Goal: Task Accomplishment & Management: Complete application form

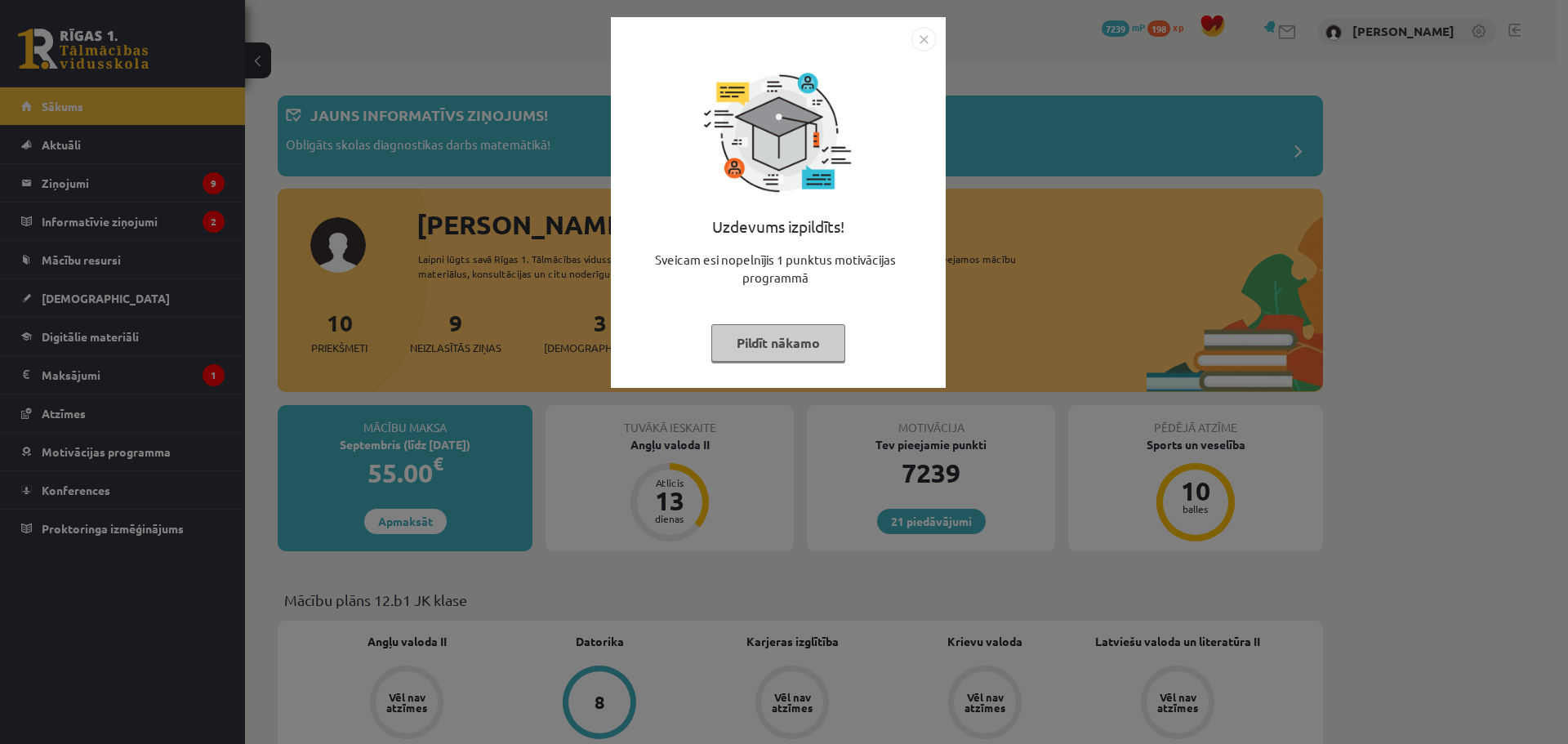
click at [922, 38] on img "Close" at bounding box center [923, 39] width 24 height 24
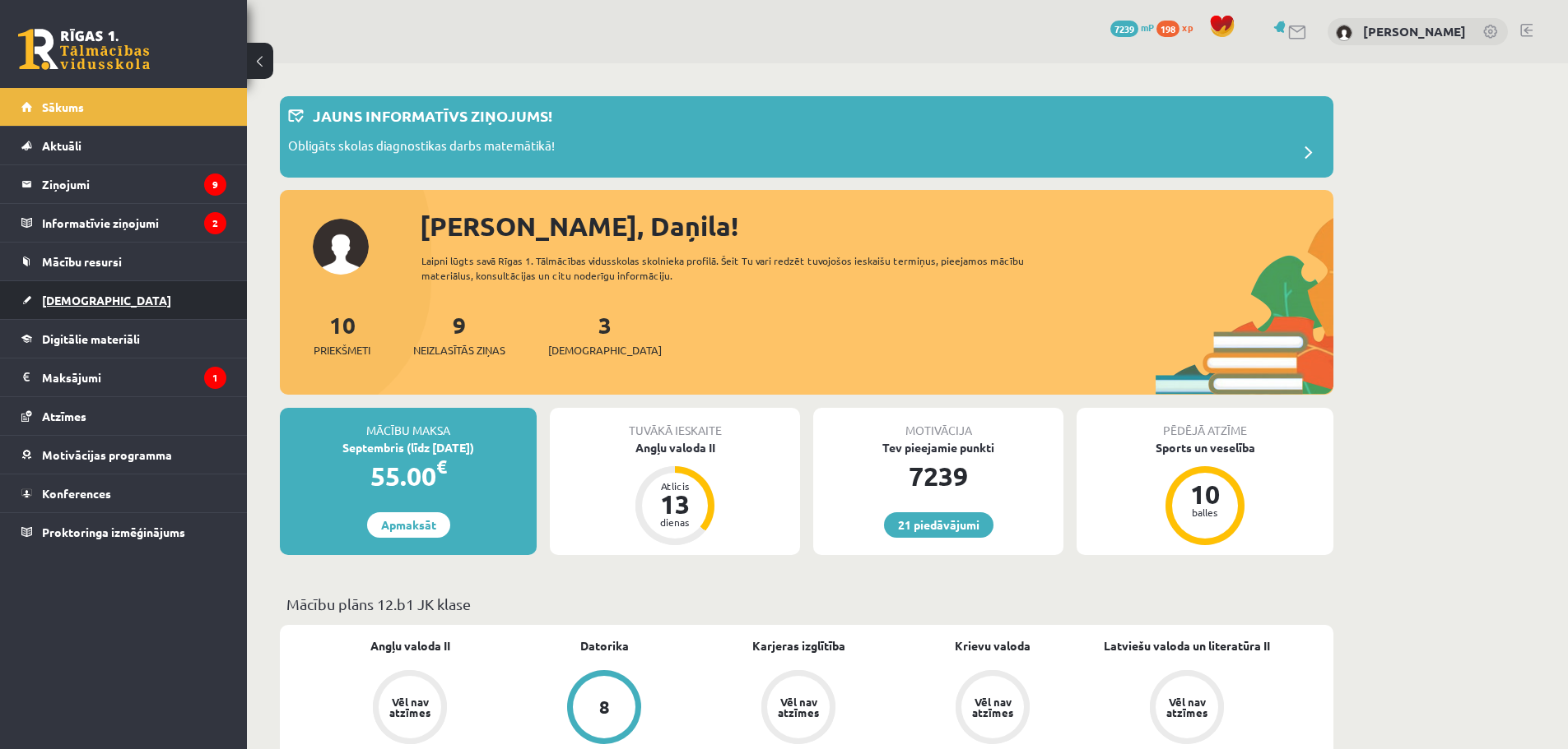
click at [75, 301] on span "[DEMOGRAPHIC_DATA]" at bounding box center [106, 301] width 129 height 15
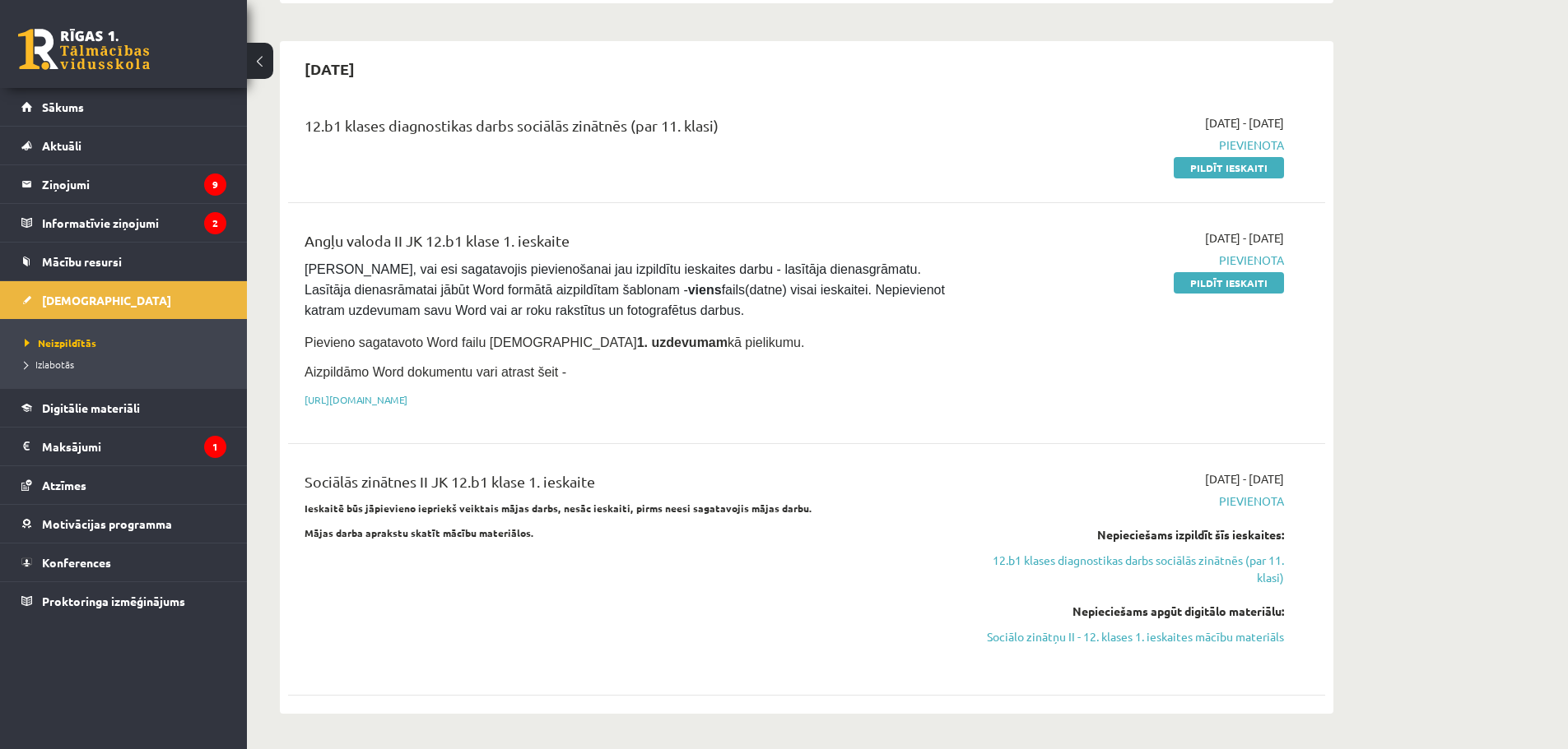
scroll to position [681, 0]
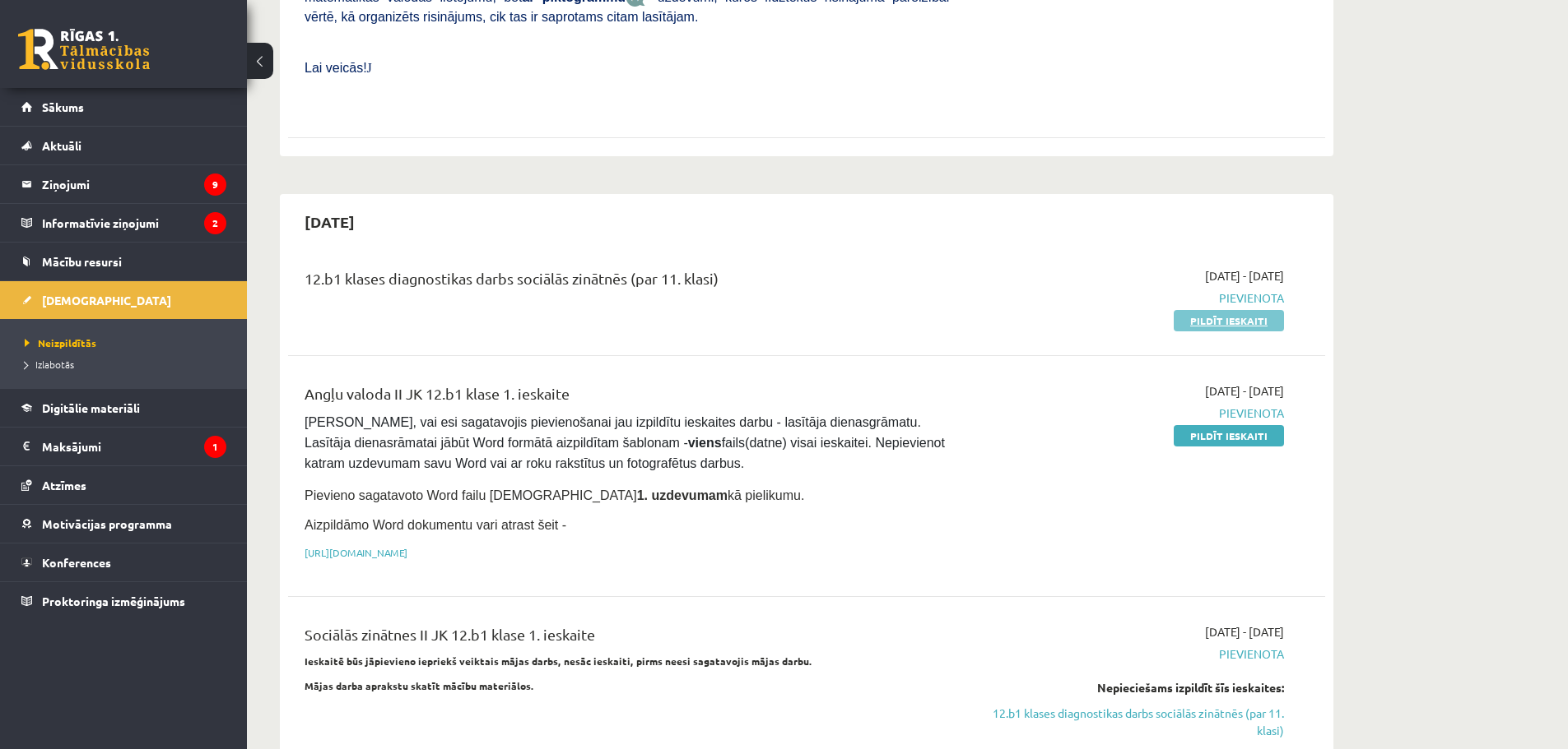
click at [1231, 310] on link "Pildīt ieskaiti" at bounding box center [1228, 320] width 111 height 21
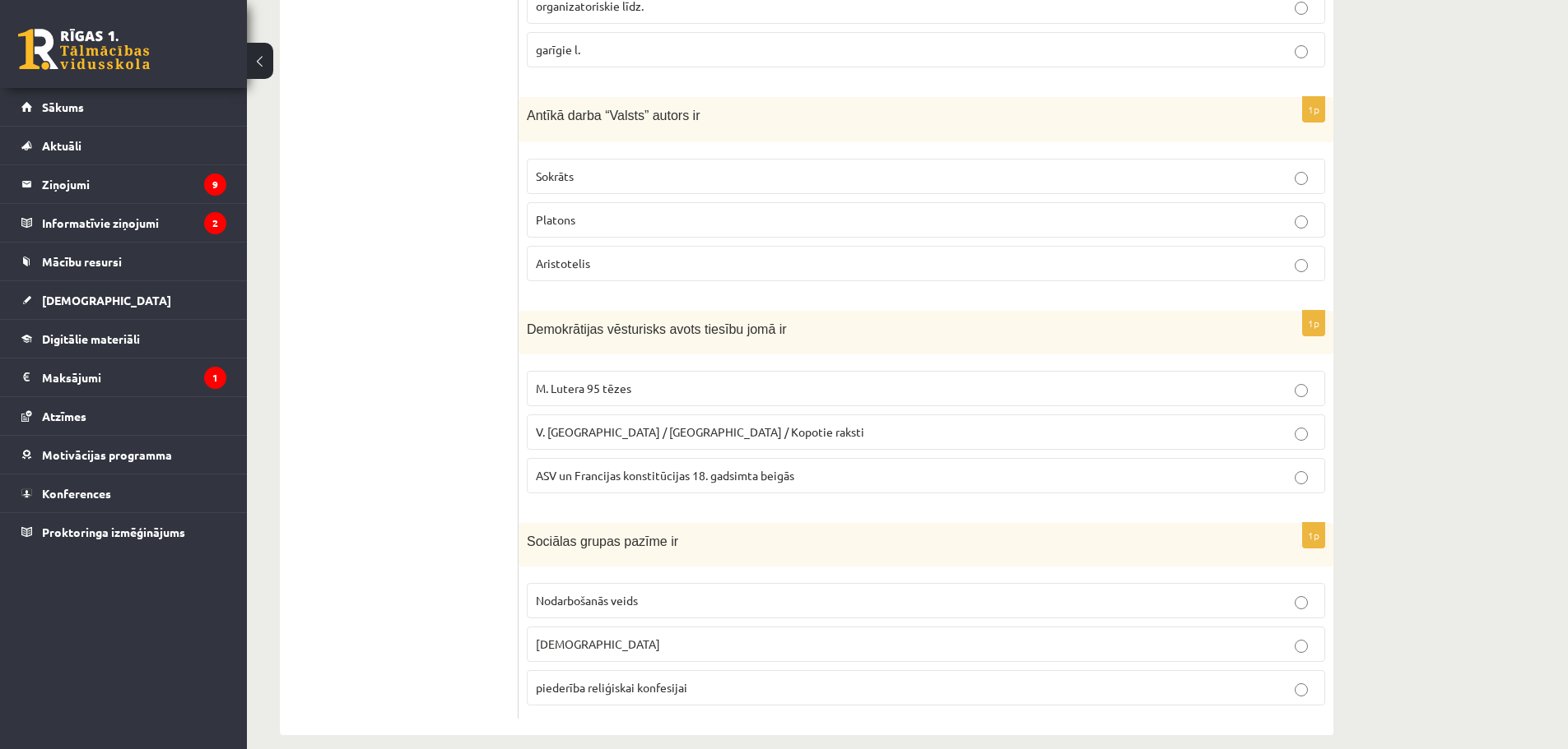
scroll to position [659, 0]
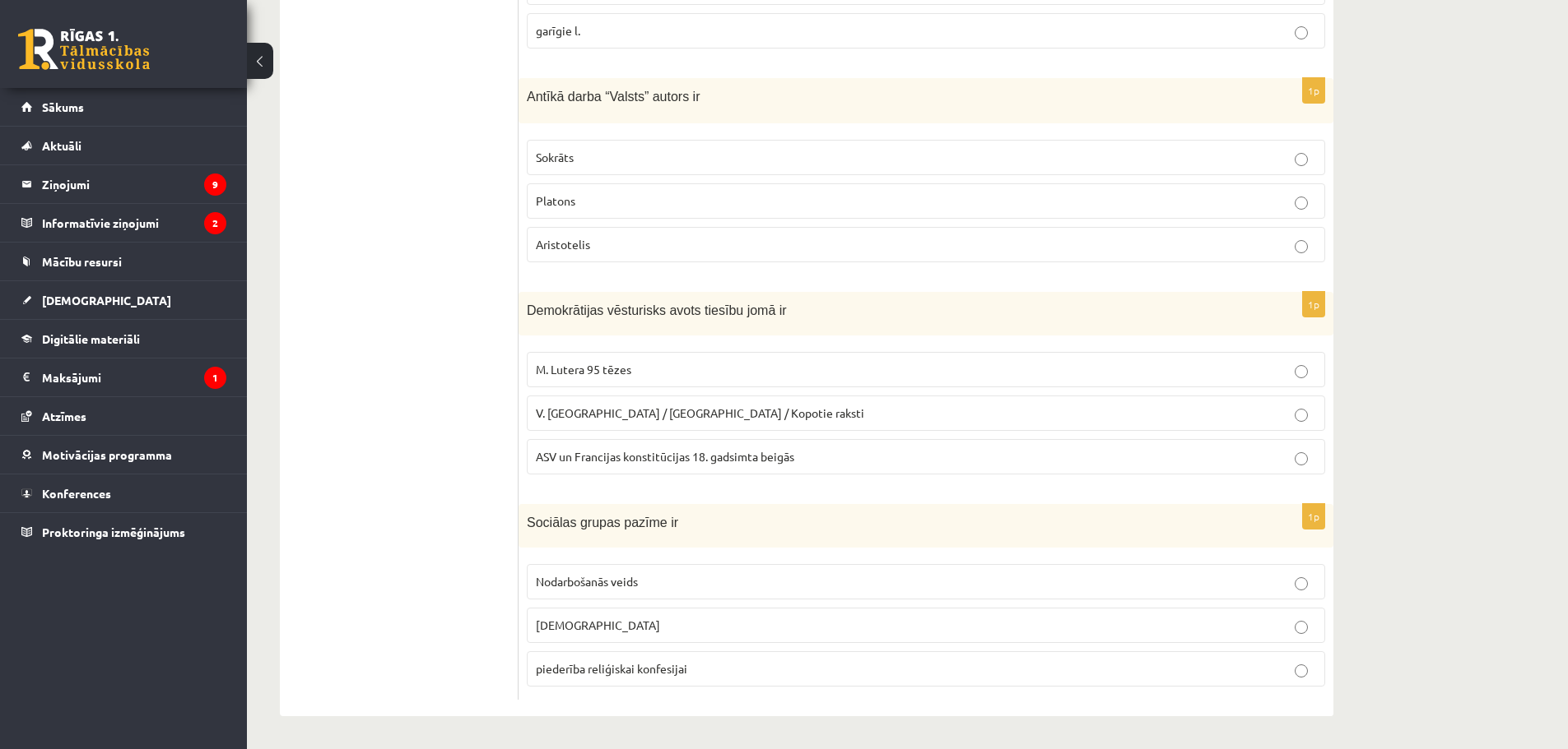
click at [630, 578] on span "Nodarbošanās veids" at bounding box center [586, 582] width 102 height 15
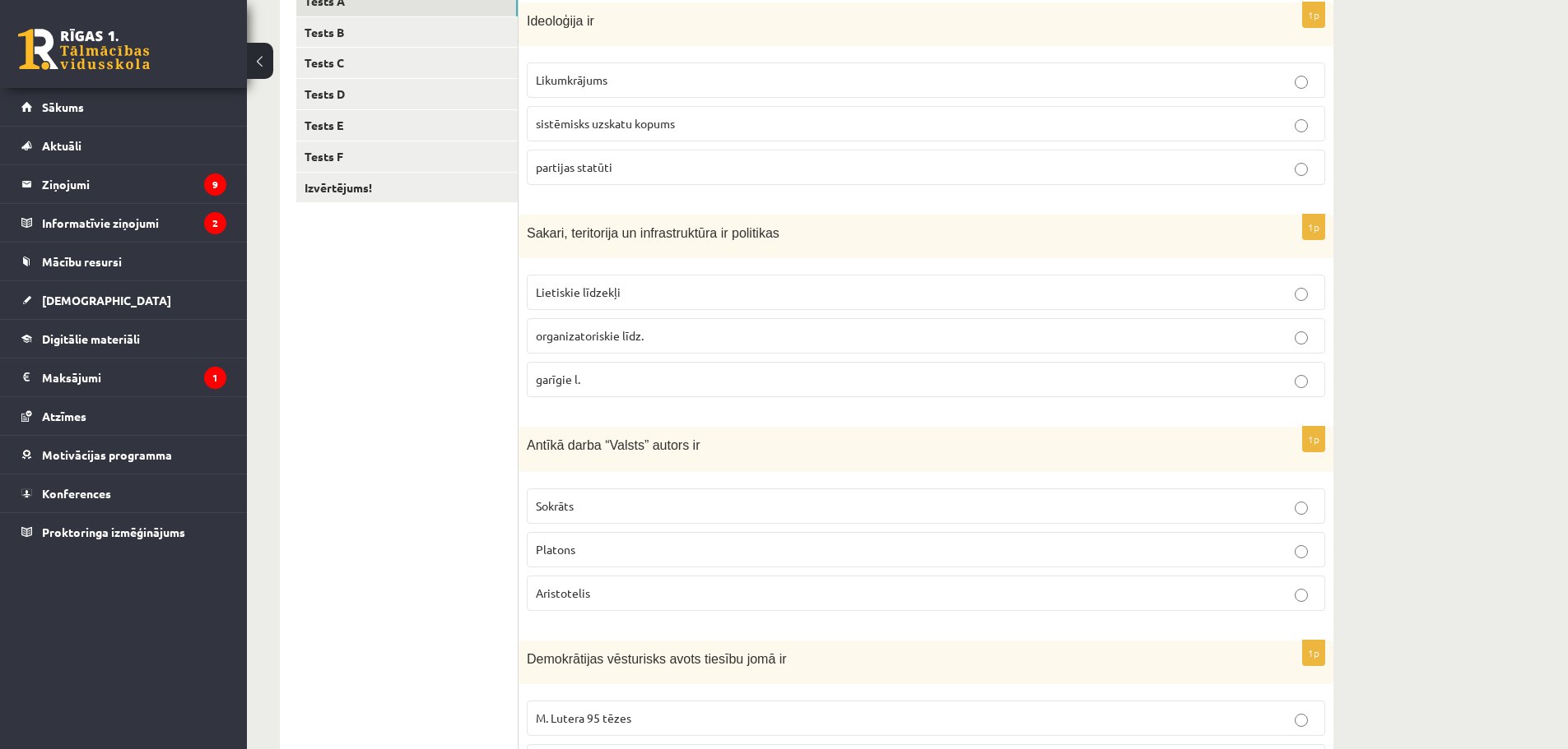
scroll to position [307, 0]
click at [636, 294] on p "Lietiskie līdzekļi" at bounding box center [925, 294] width 780 height 17
click at [636, 546] on p "Platons" at bounding box center [925, 551] width 780 height 17
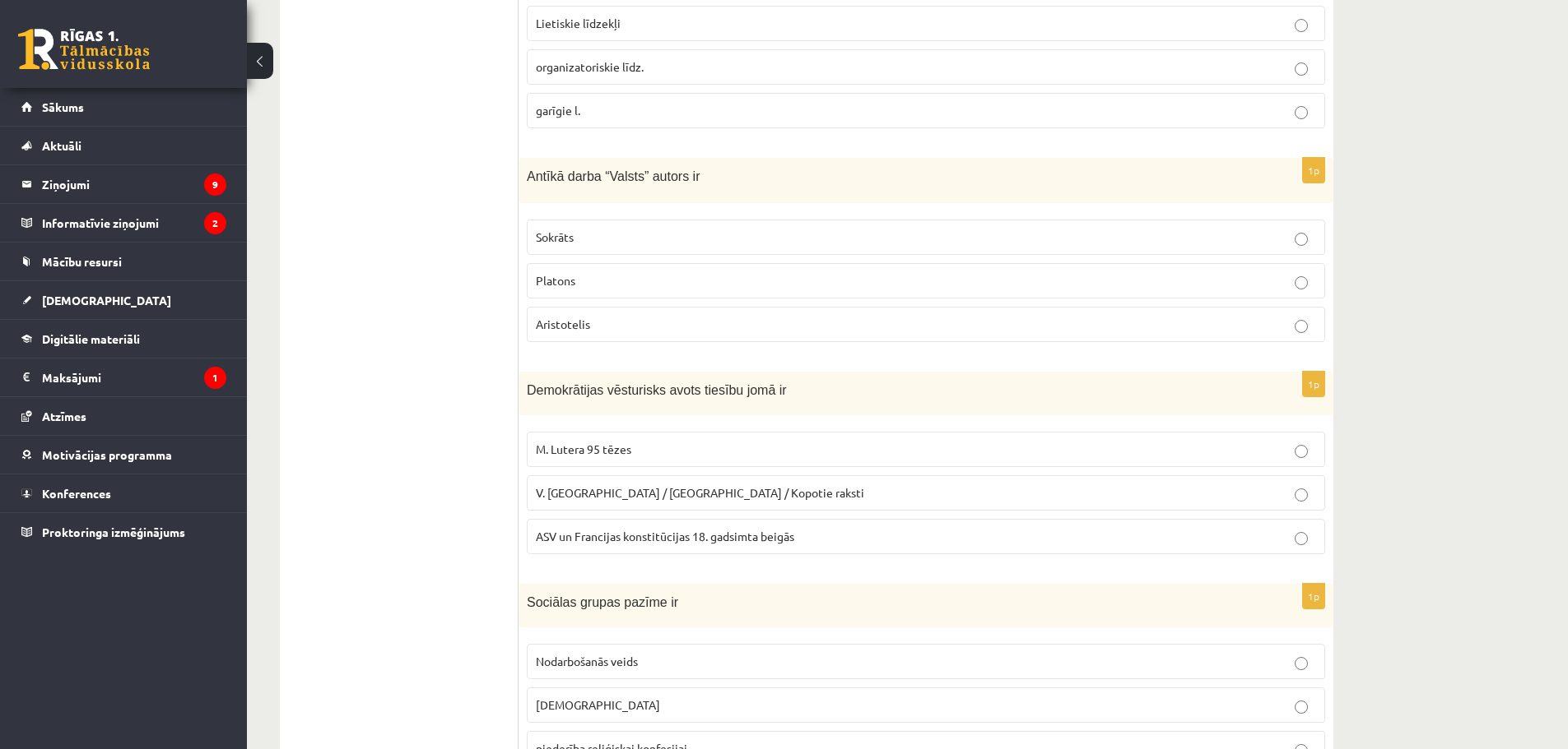
scroll to position [583, 0]
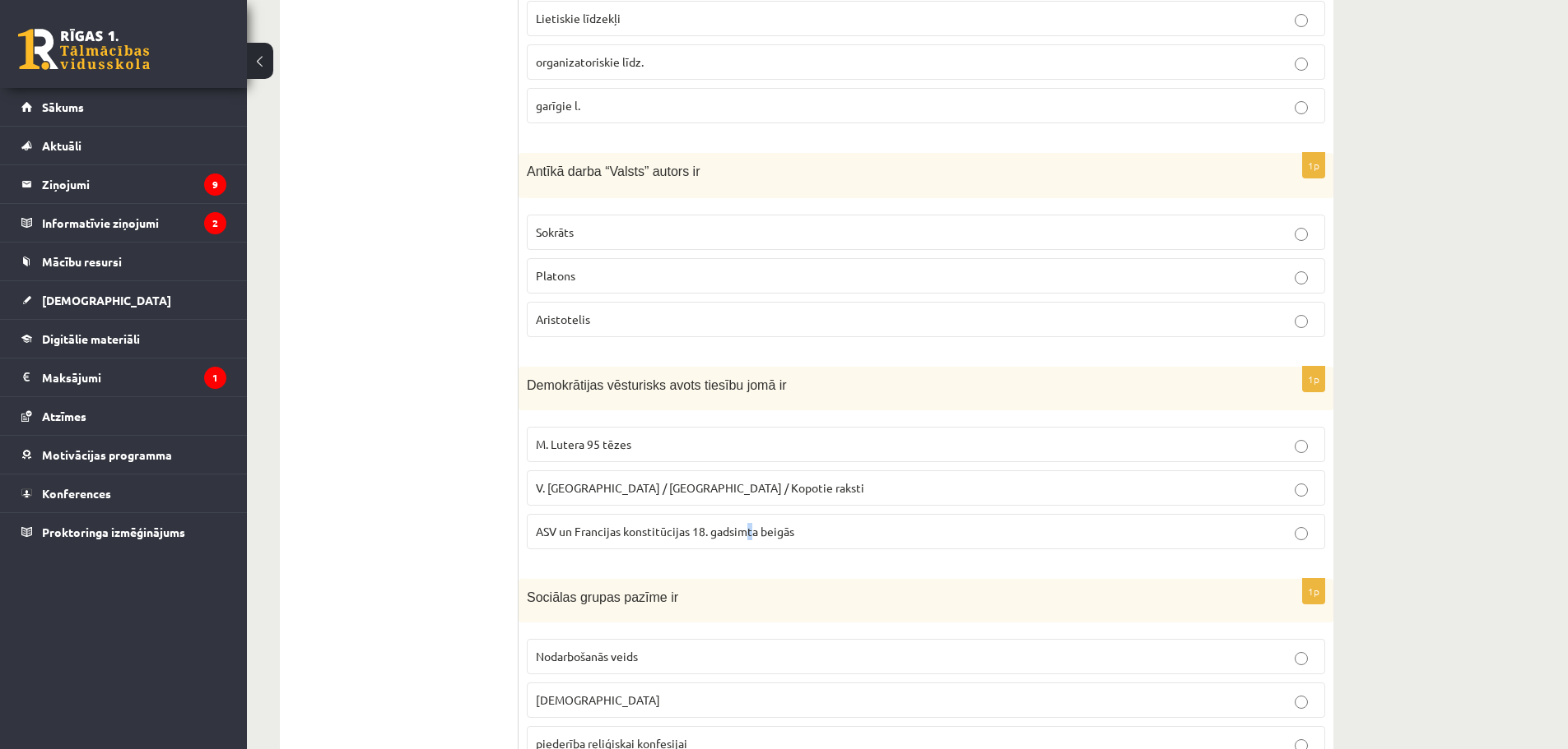
click at [750, 524] on p "ASV un Francijas konstitūcijas 18. gadsimta beigās" at bounding box center [925, 531] width 780 height 17
click at [827, 526] on p "ASV un Francijas konstitūcijas 18. gadsimta beigās" at bounding box center [925, 531] width 780 height 17
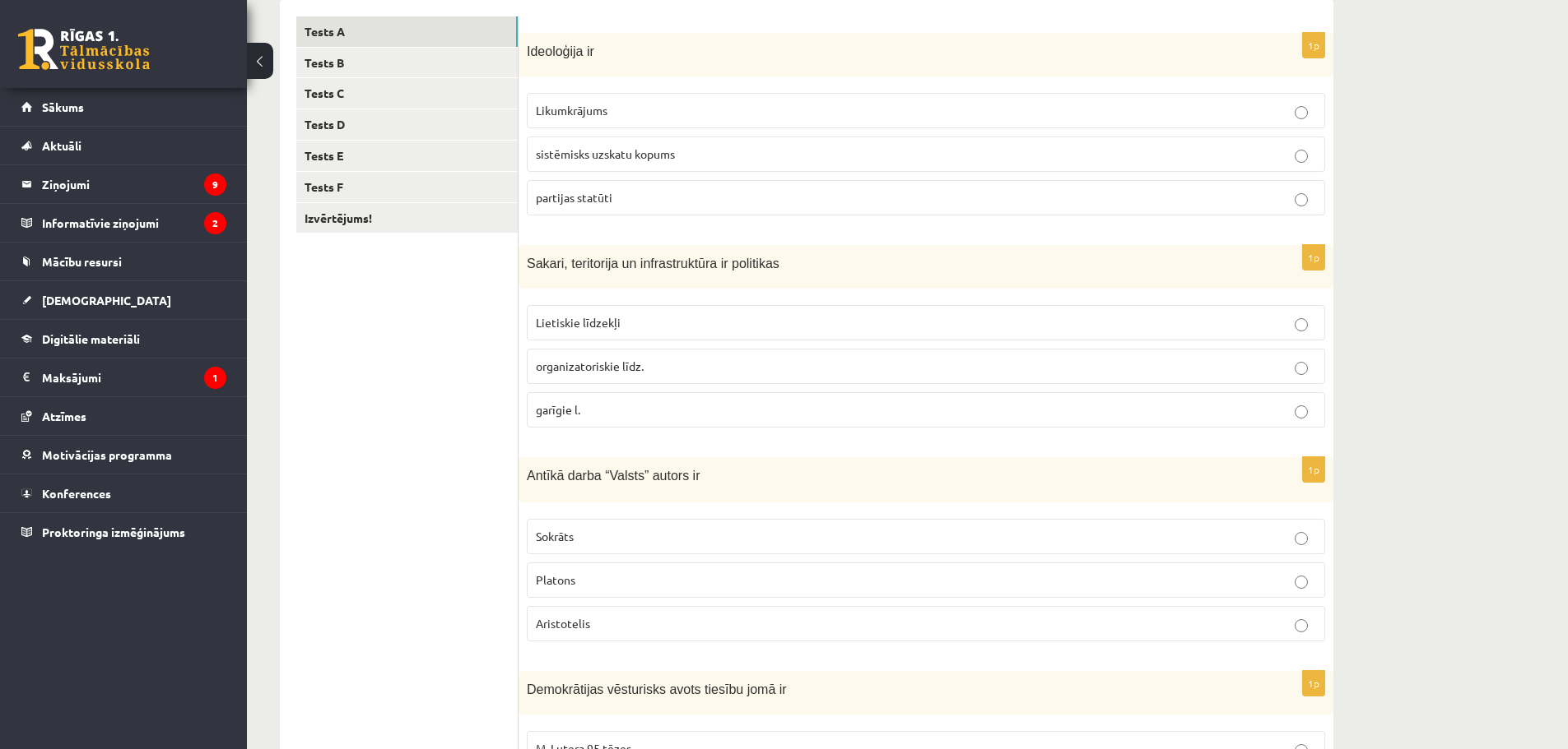
scroll to position [236, 0]
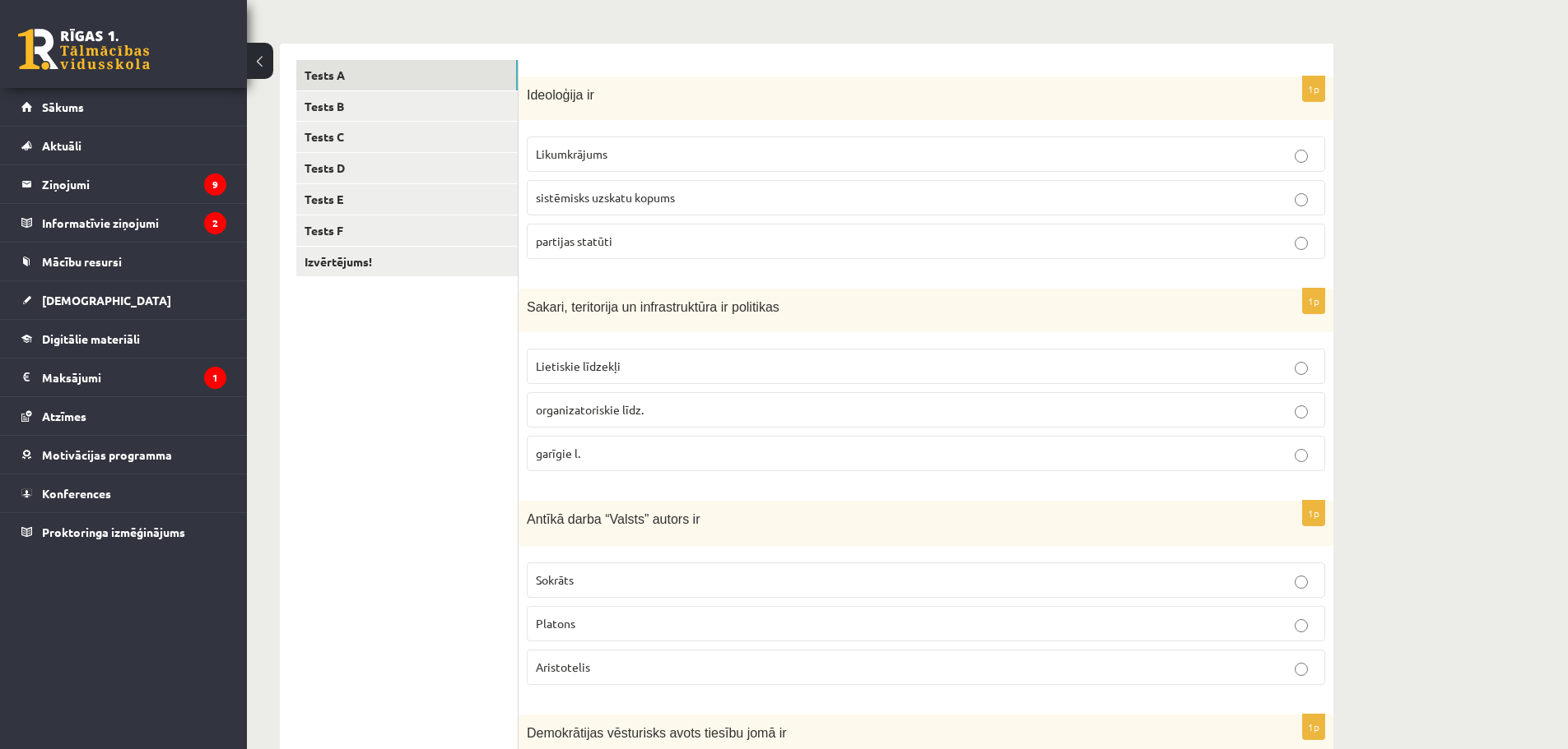
click at [606, 201] on span "sistēmisks uzskatu kopums" at bounding box center [605, 198] width 139 height 15
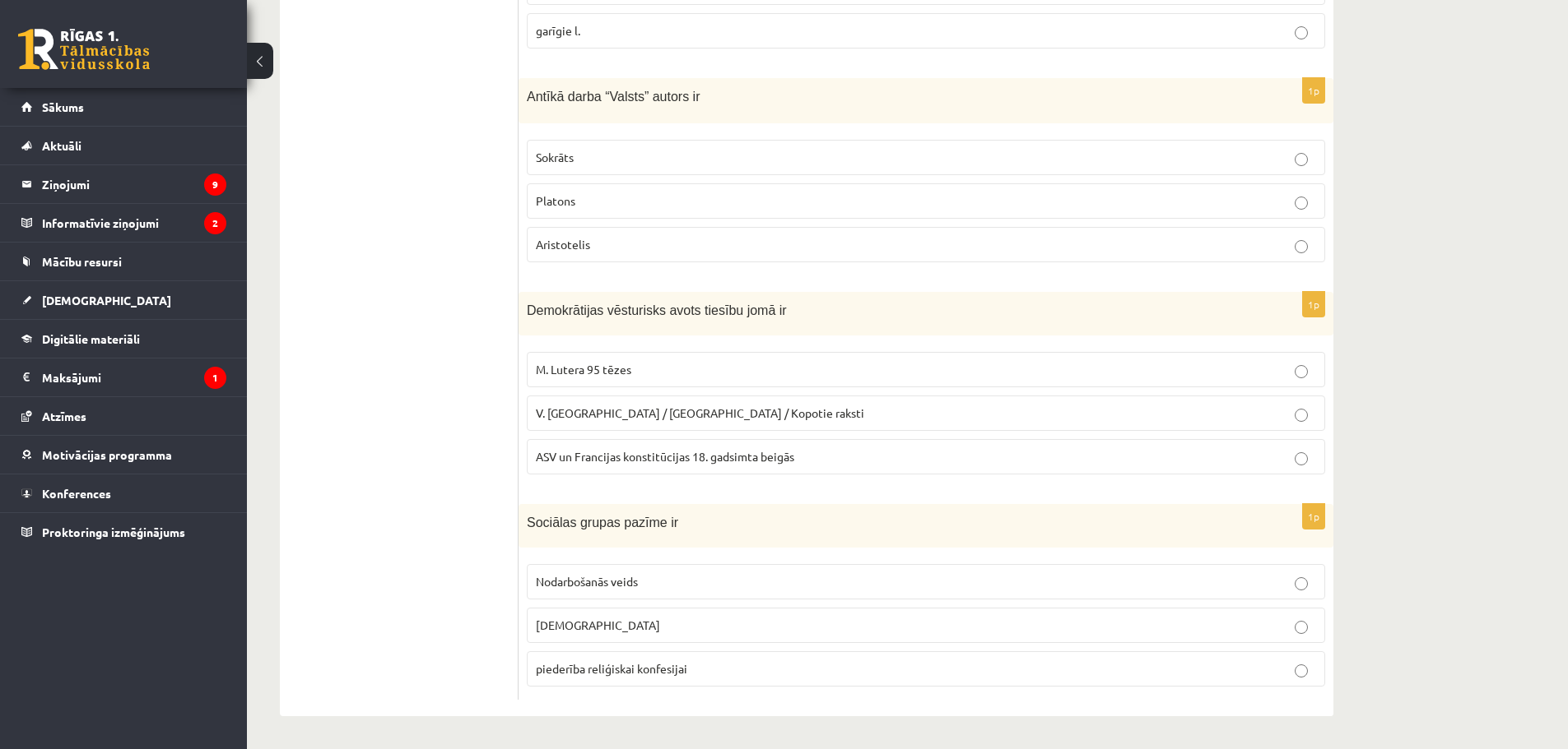
scroll to position [0, 0]
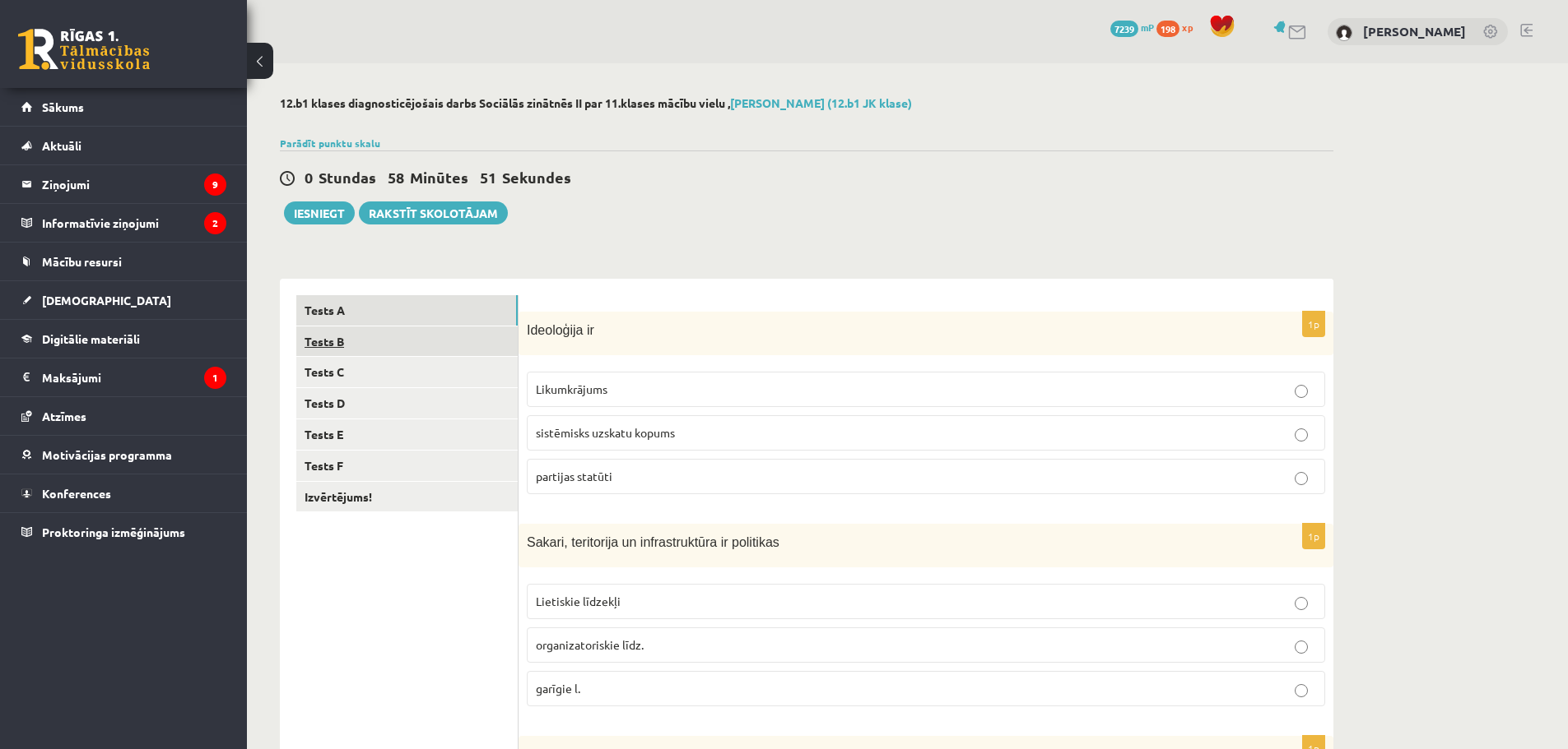
click at [369, 339] on link "Tests B" at bounding box center [407, 342] width 221 height 30
click at [581, 388] on p "Hobijs" at bounding box center [925, 389] width 780 height 17
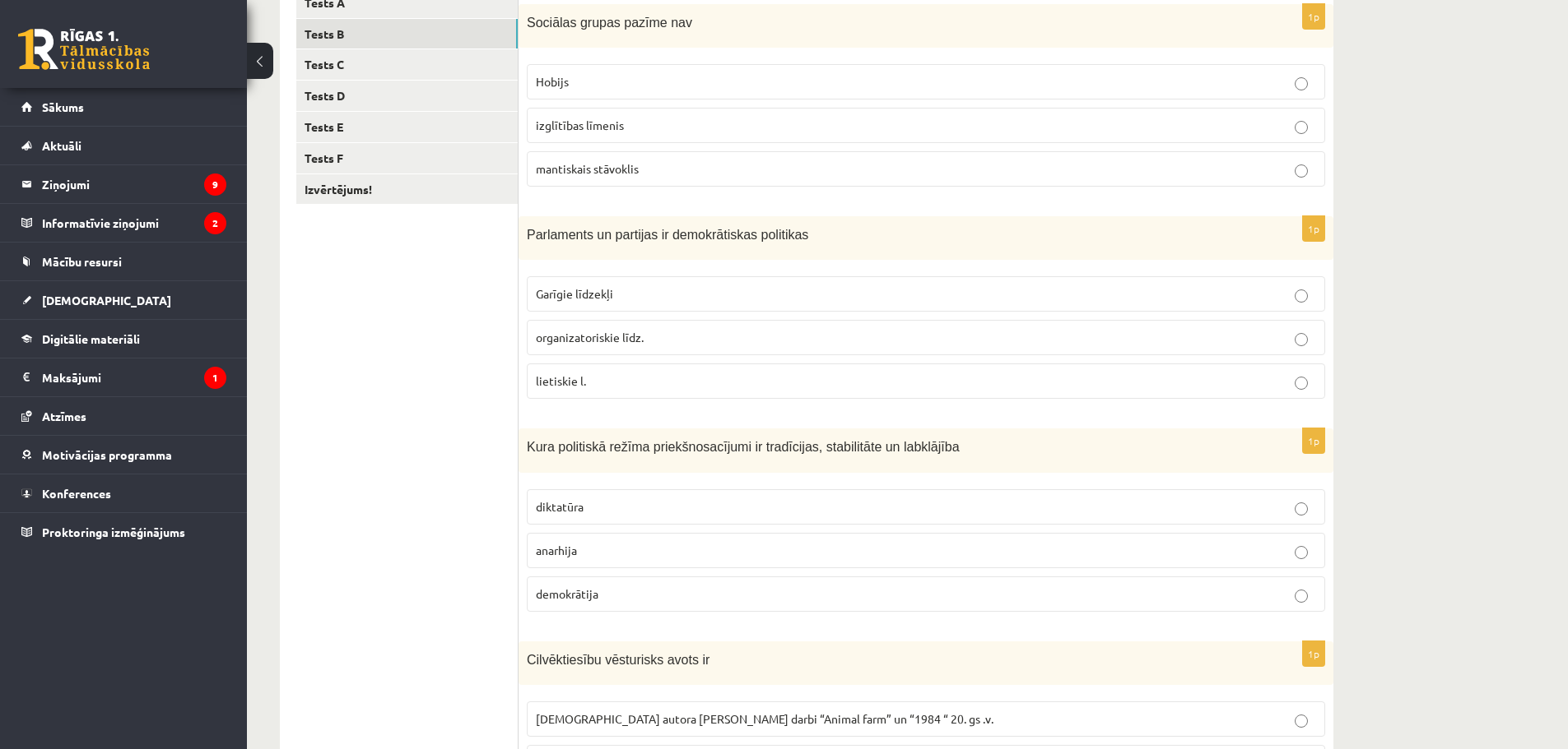
scroll to position [316, 0]
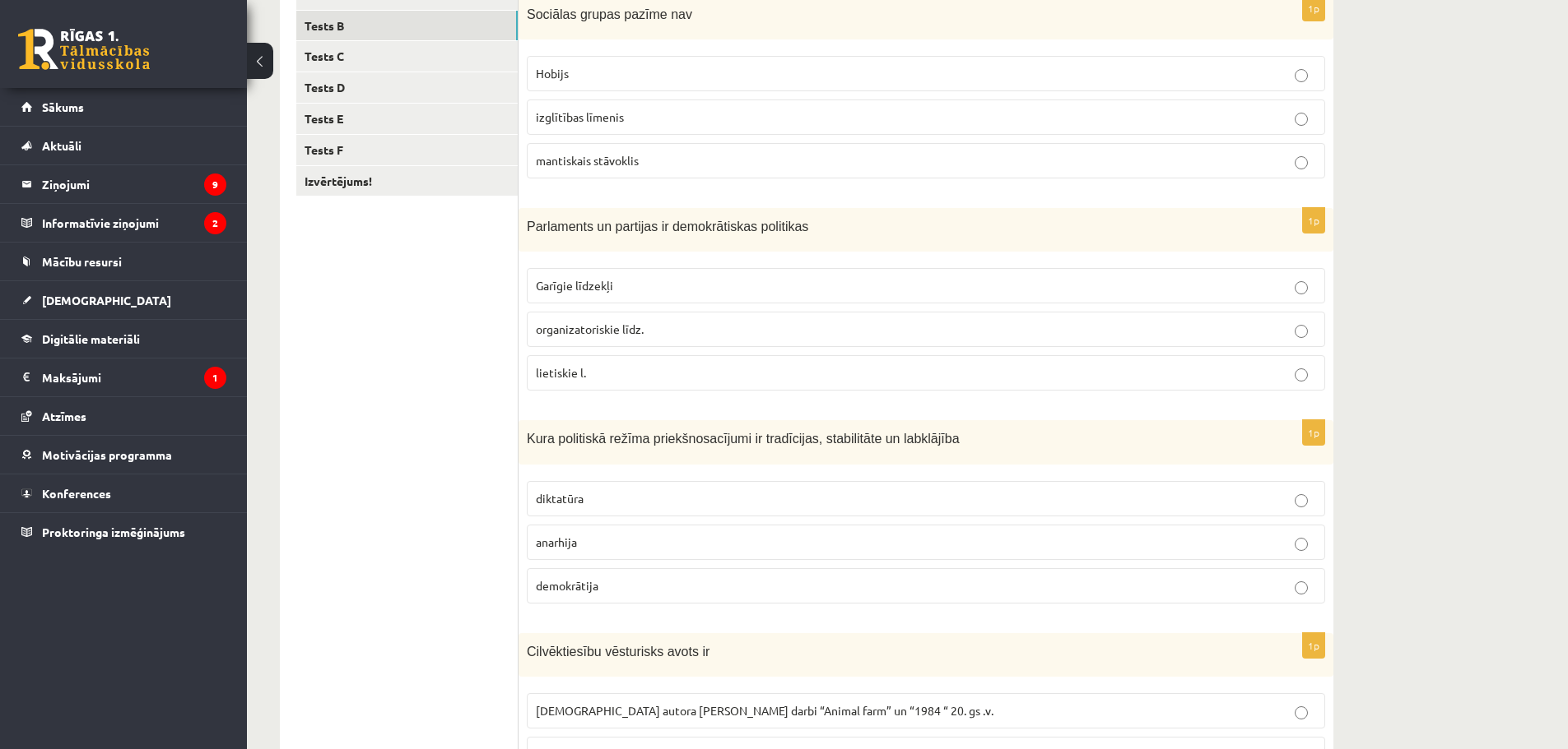
click at [601, 299] on label "Garīgie līdzekļi" at bounding box center [925, 286] width 798 height 35
click at [643, 592] on p "demokrātija" at bounding box center [925, 586] width 780 height 17
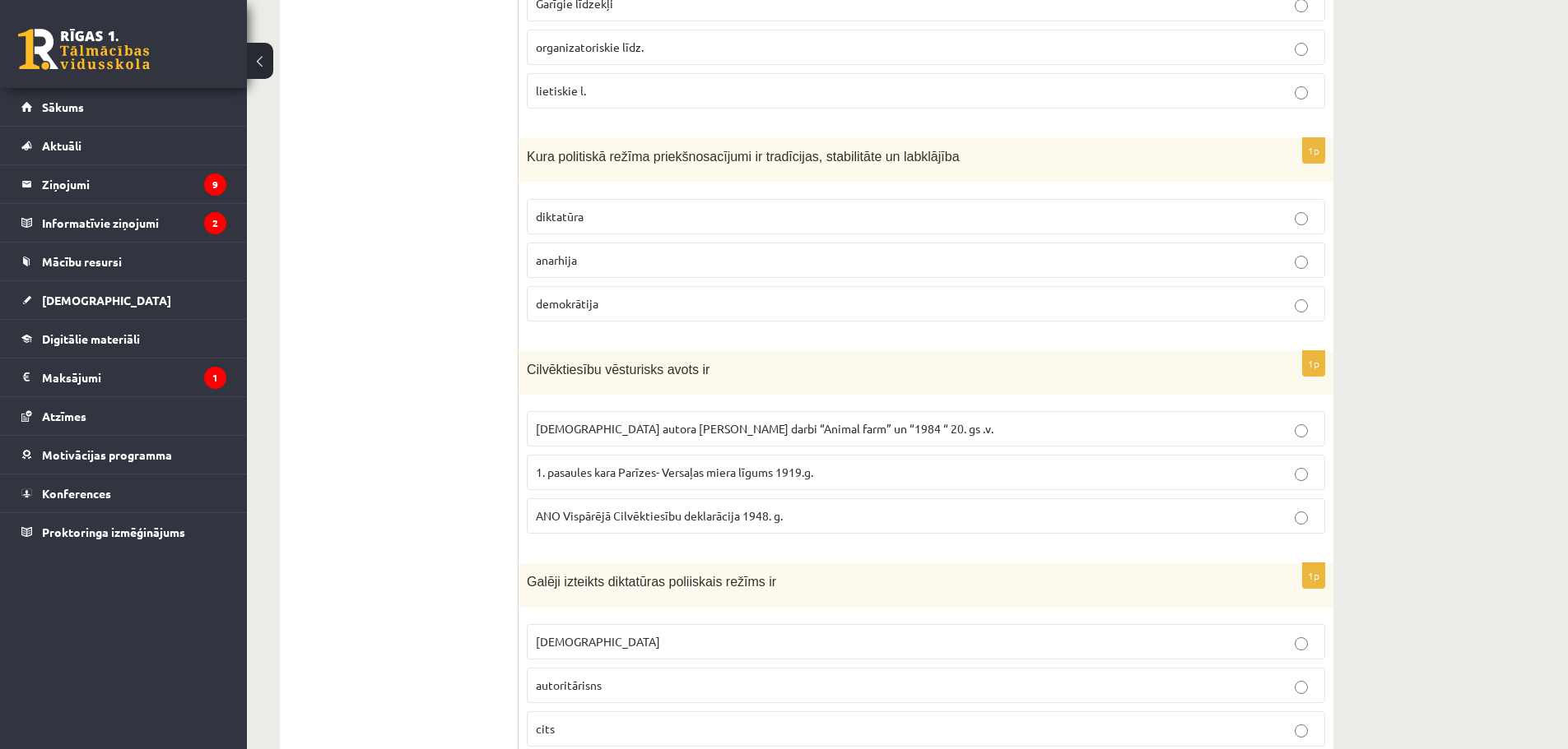
scroll to position [659, 0]
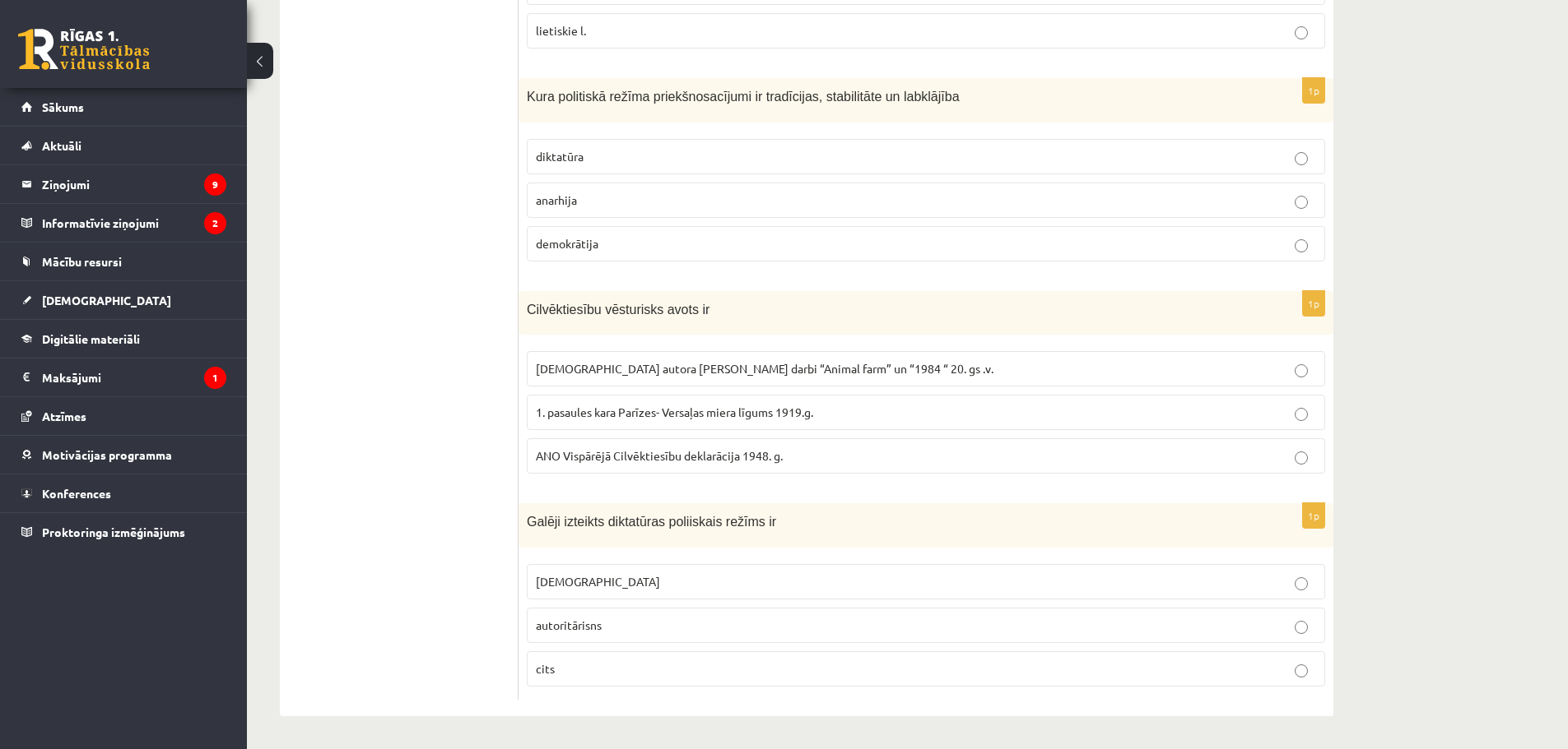
click at [667, 450] on span "ANO Vispārējā Cilvēktiesību deklarācija 1948. g." at bounding box center [659, 456] width 247 height 15
click at [605, 576] on p "totalitārisms" at bounding box center [925, 582] width 780 height 17
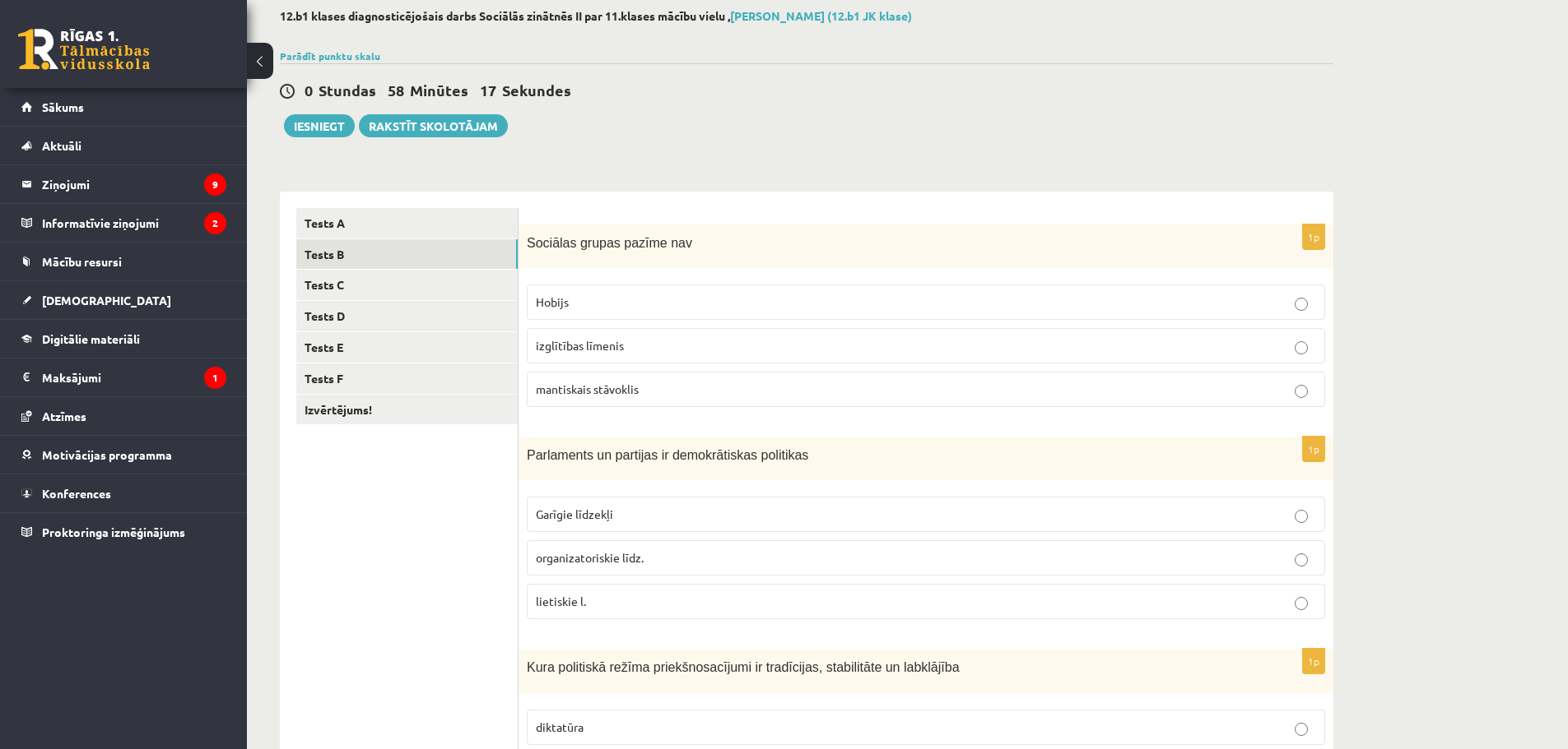
scroll to position [78, 0]
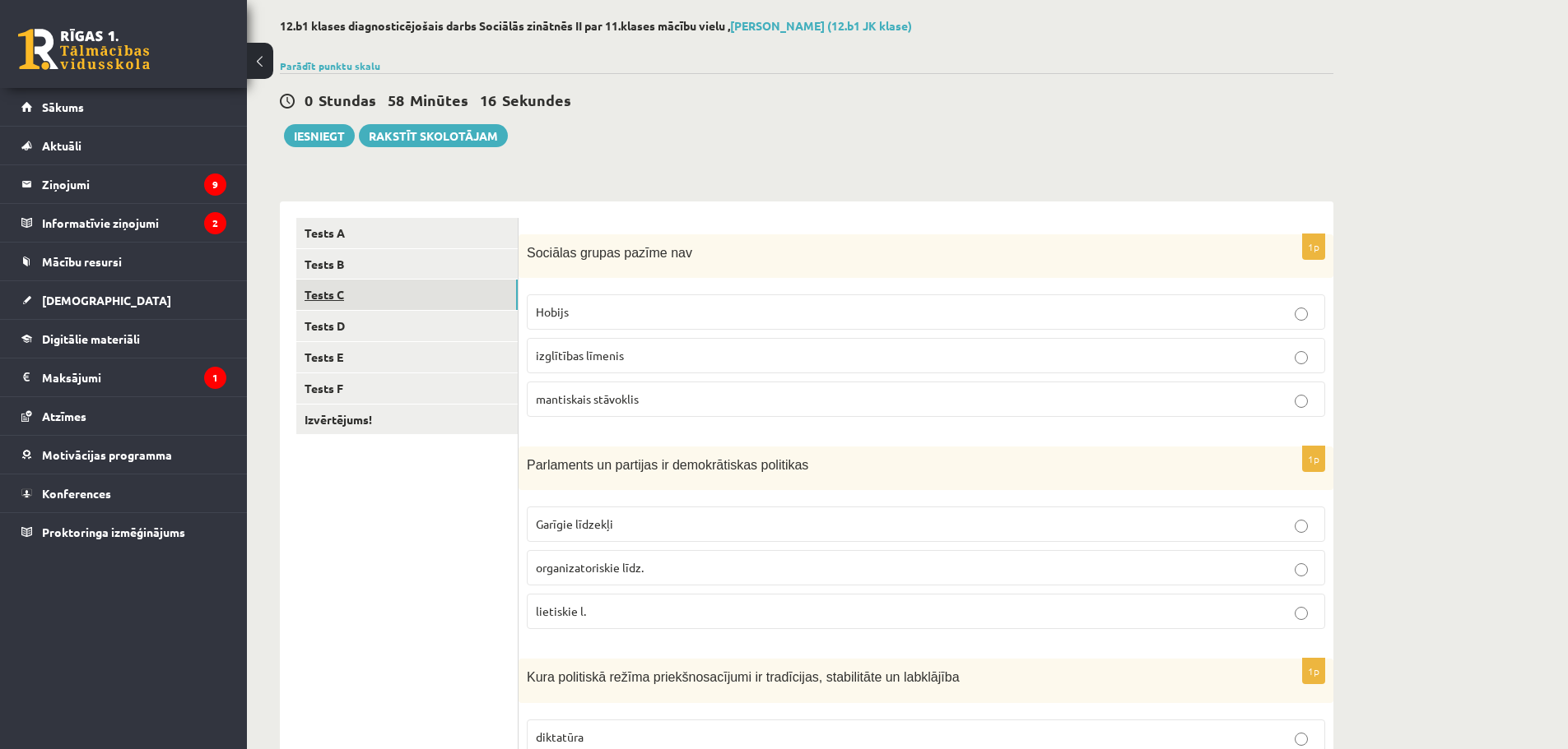
click at [376, 295] on link "Tests C" at bounding box center [407, 295] width 221 height 30
click at [574, 399] on p "2." at bounding box center [925, 399] width 780 height 17
click at [611, 516] on label "apelācija" at bounding box center [925, 524] width 798 height 35
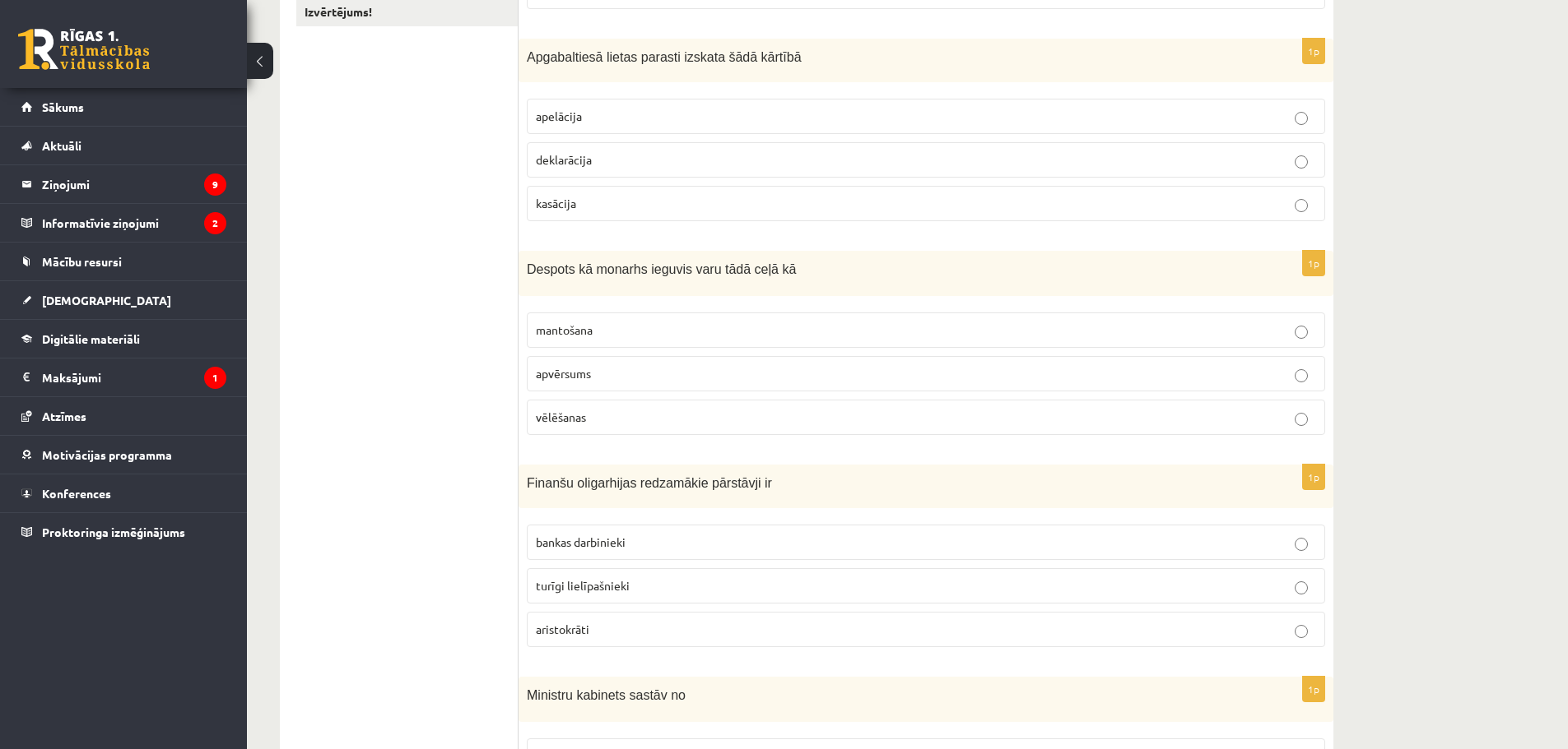
scroll to position [509, 0]
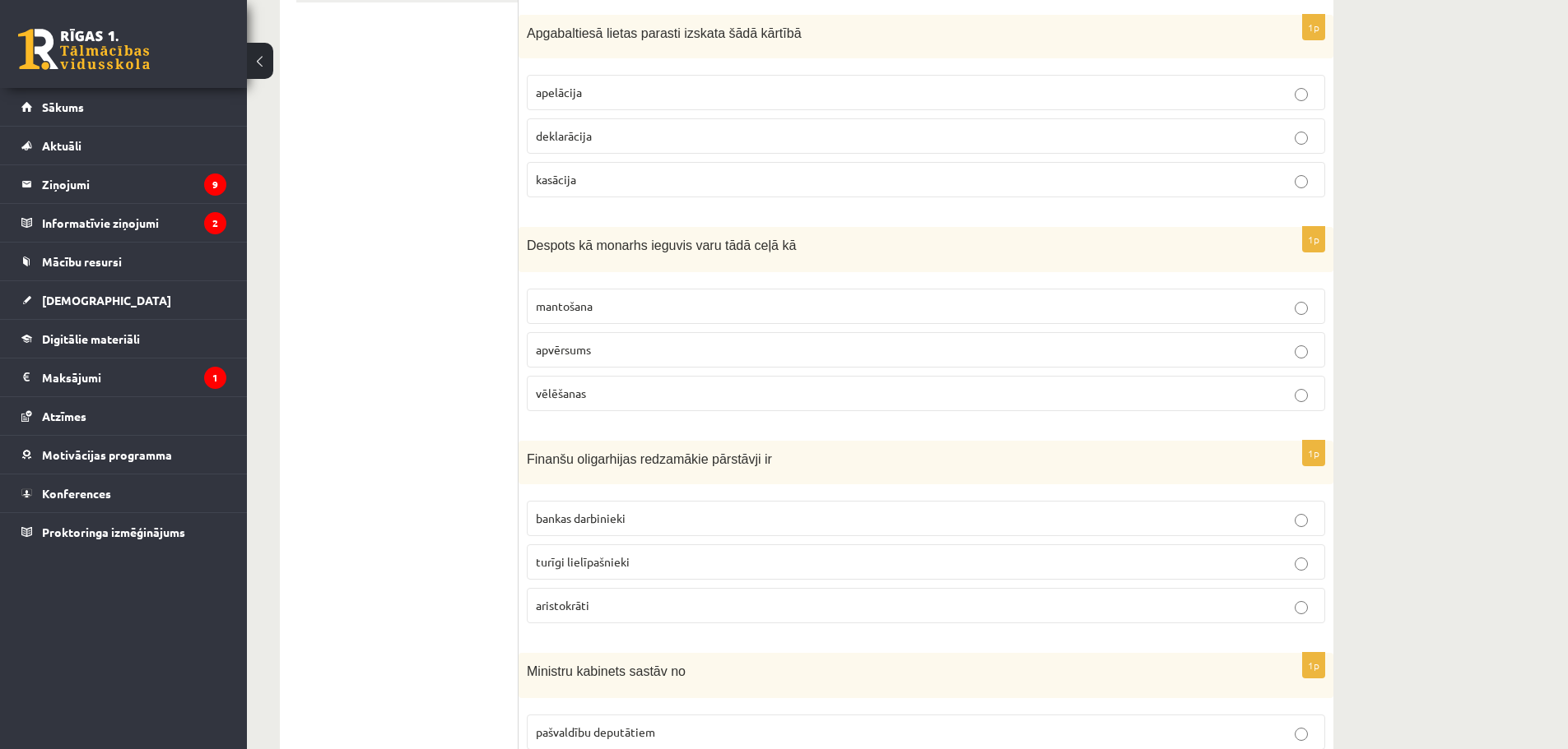
click at [569, 301] on span "mantošana" at bounding box center [564, 307] width 57 height 15
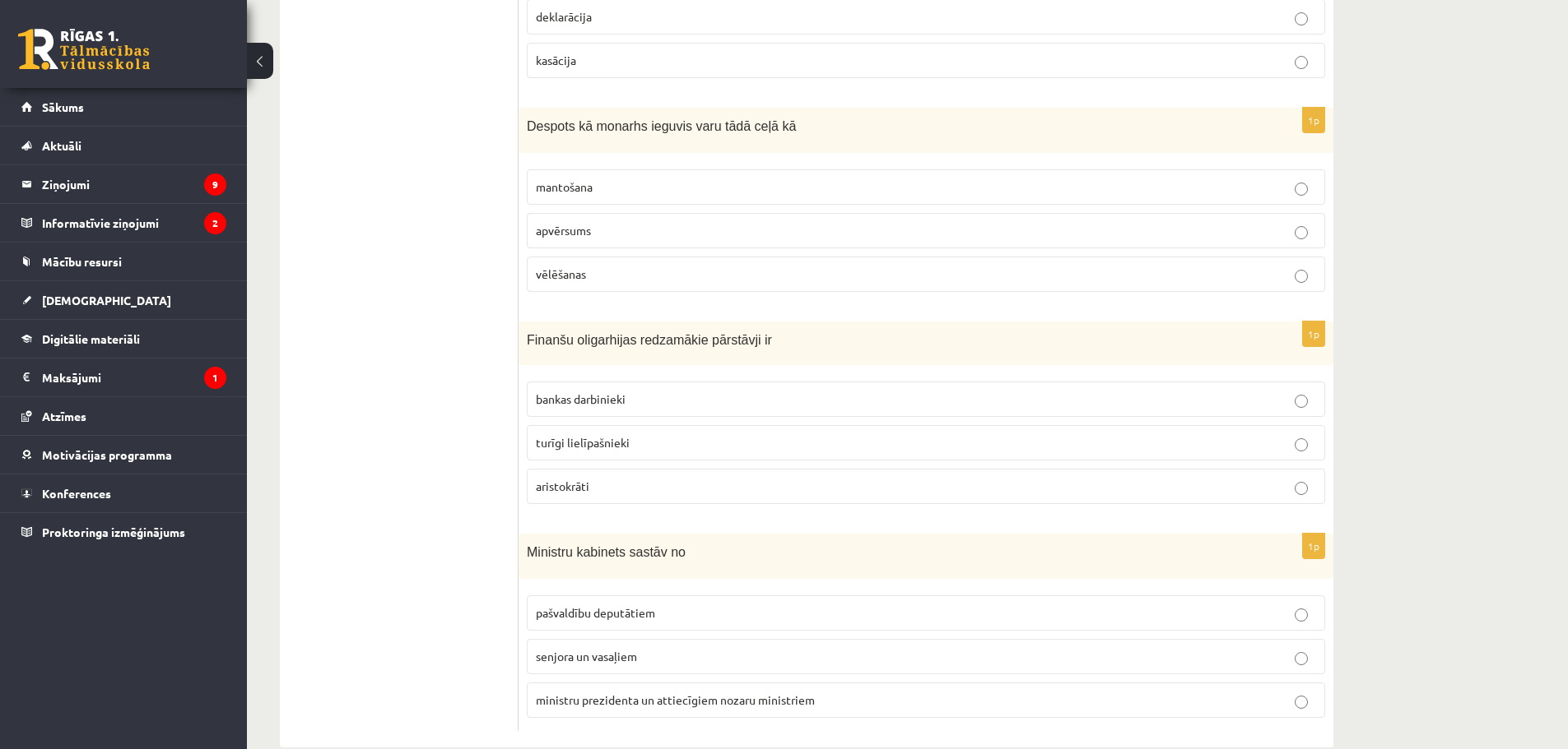
scroll to position [660, 0]
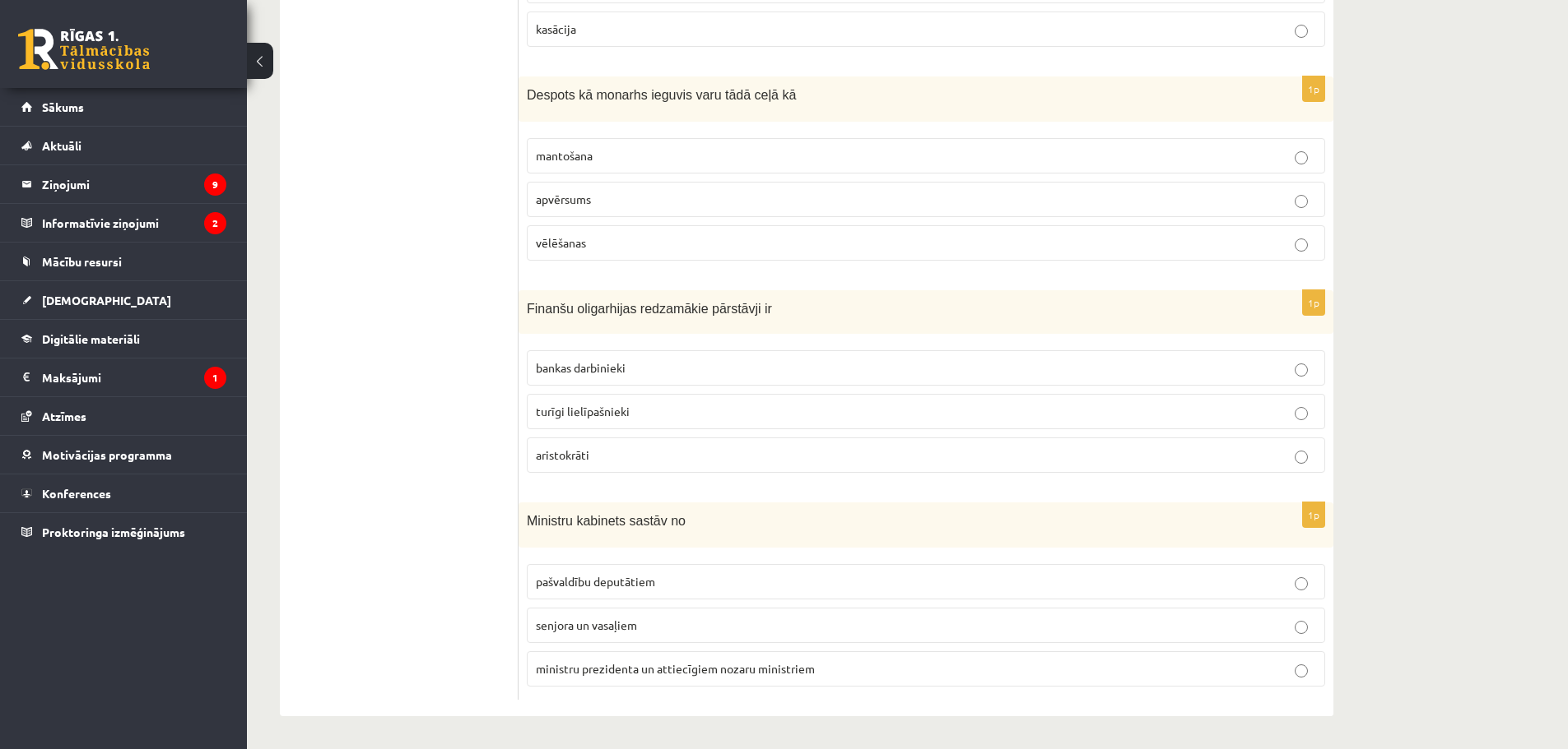
click at [632, 410] on p "turīgi lielīpašnieki" at bounding box center [925, 411] width 780 height 17
click at [660, 663] on span "ministru prezidenta un attiecīgiem nozaru ministriem" at bounding box center [675, 669] width 279 height 15
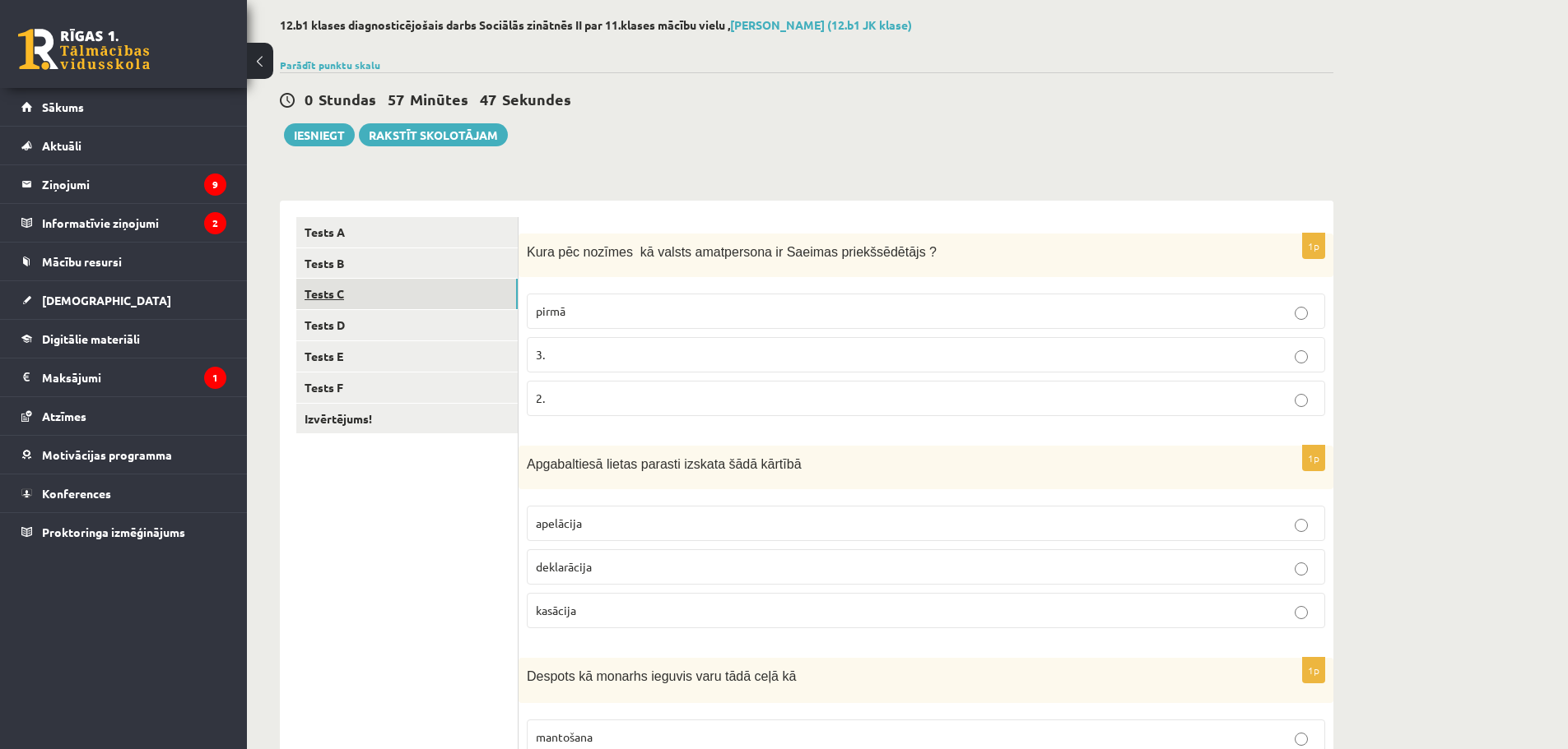
scroll to position [84, 0]
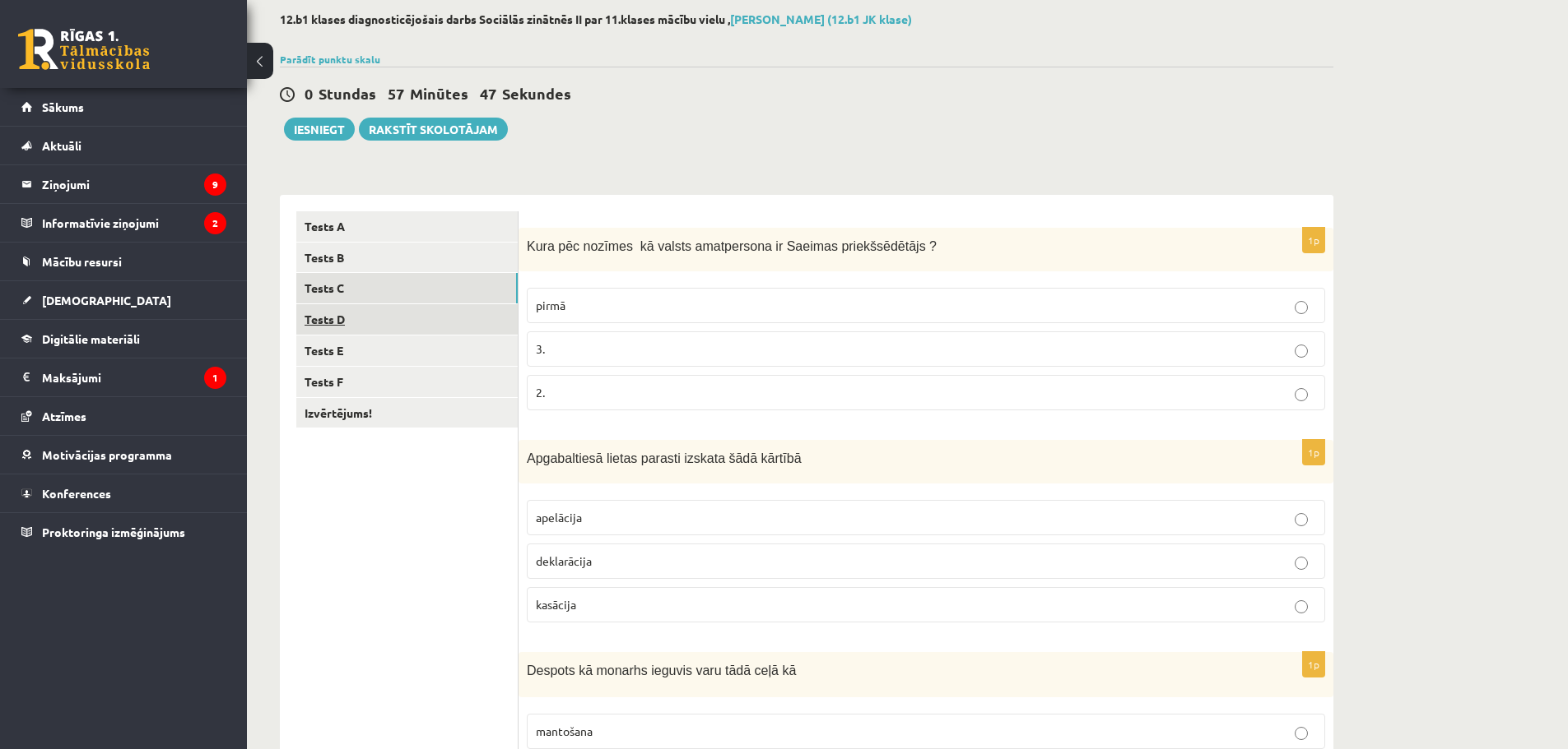
click at [362, 310] on link "Tests D" at bounding box center [407, 319] width 221 height 30
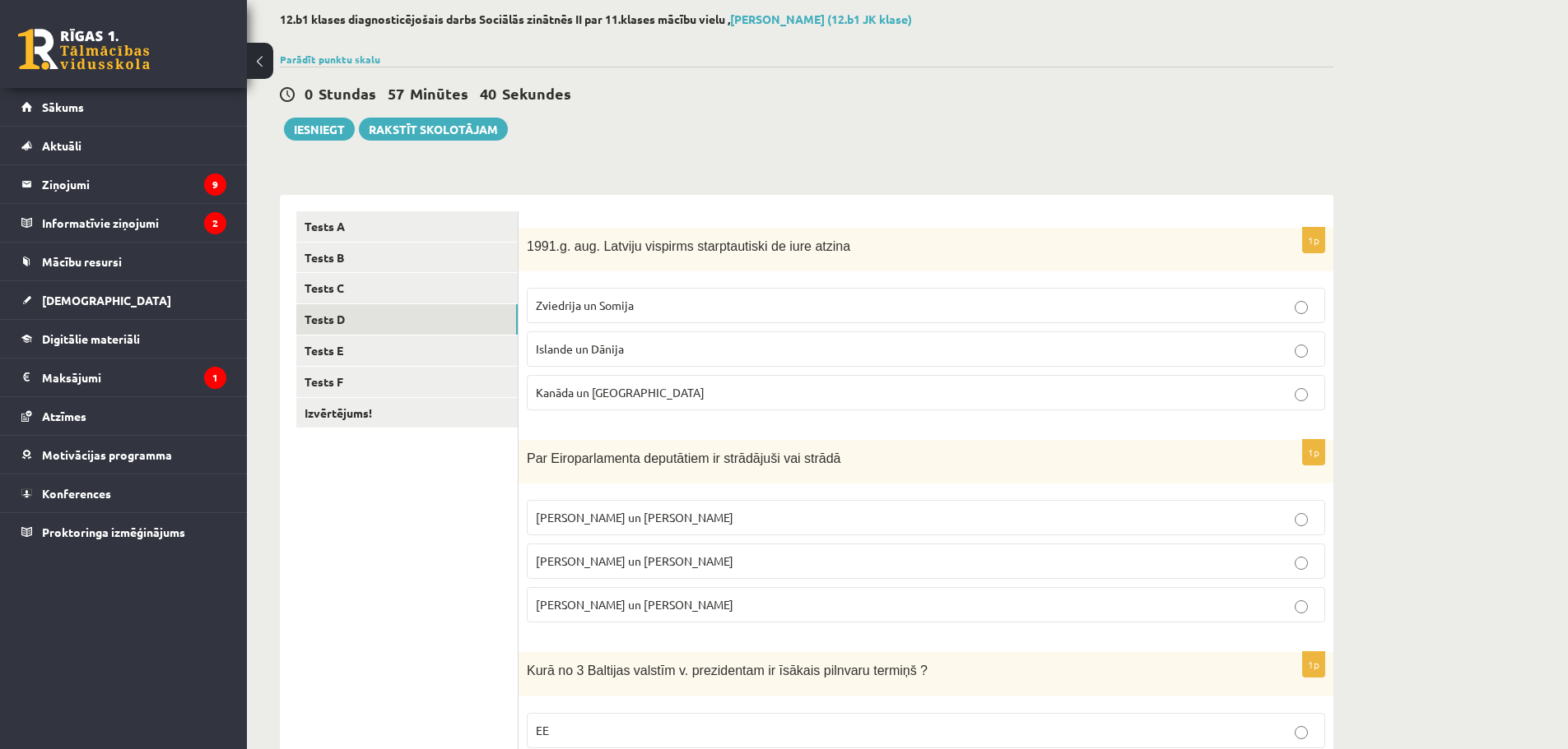
click at [562, 348] on span "Islande un Dānija" at bounding box center [580, 349] width 88 height 15
click at [644, 555] on span "I. Vaidere un N. Ušakovs" at bounding box center [634, 562] width 198 height 15
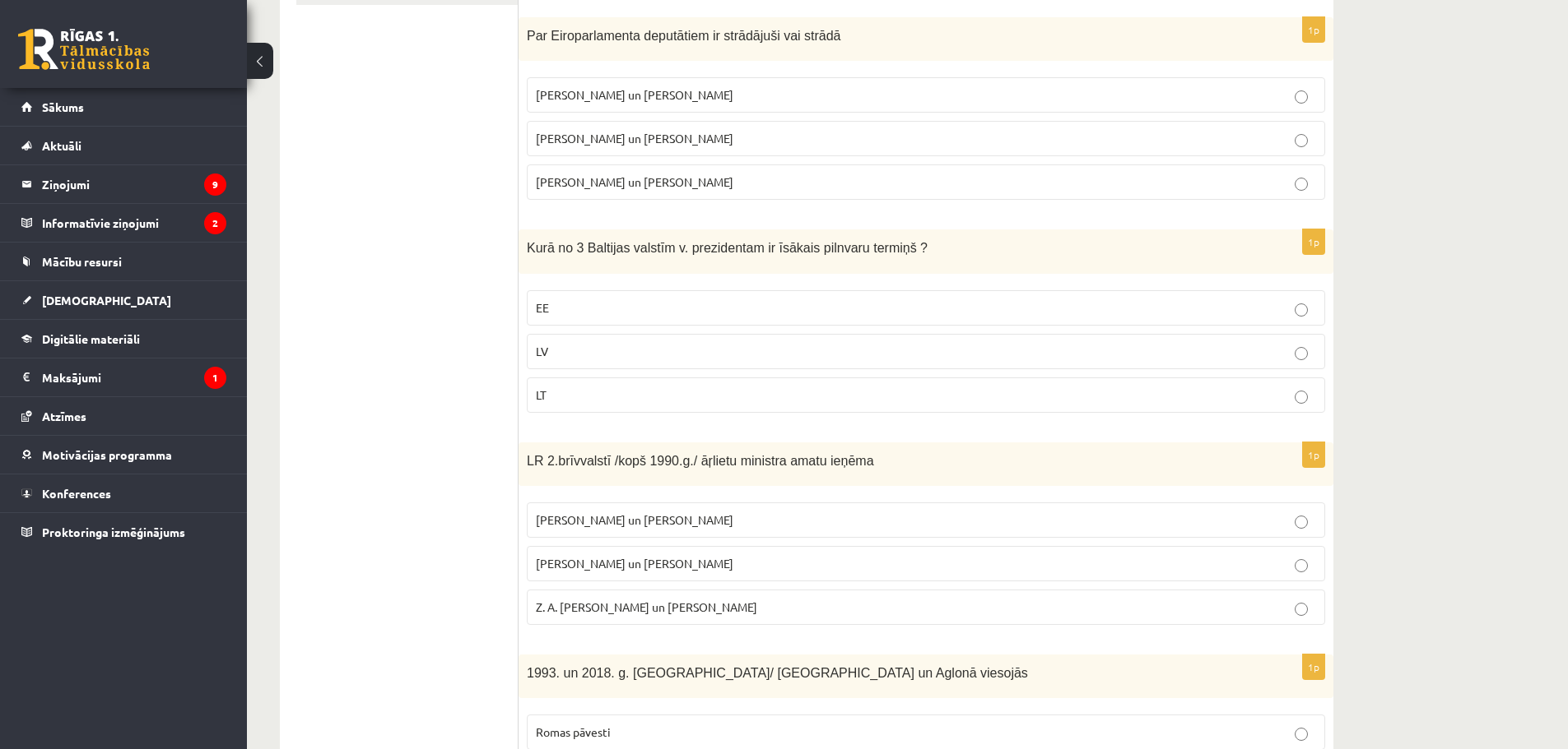
scroll to position [508, 0]
click at [565, 346] on p "LV" at bounding box center [925, 350] width 780 height 17
click at [632, 560] on span "A. Pabriks un J Jurkāns" at bounding box center [634, 562] width 198 height 15
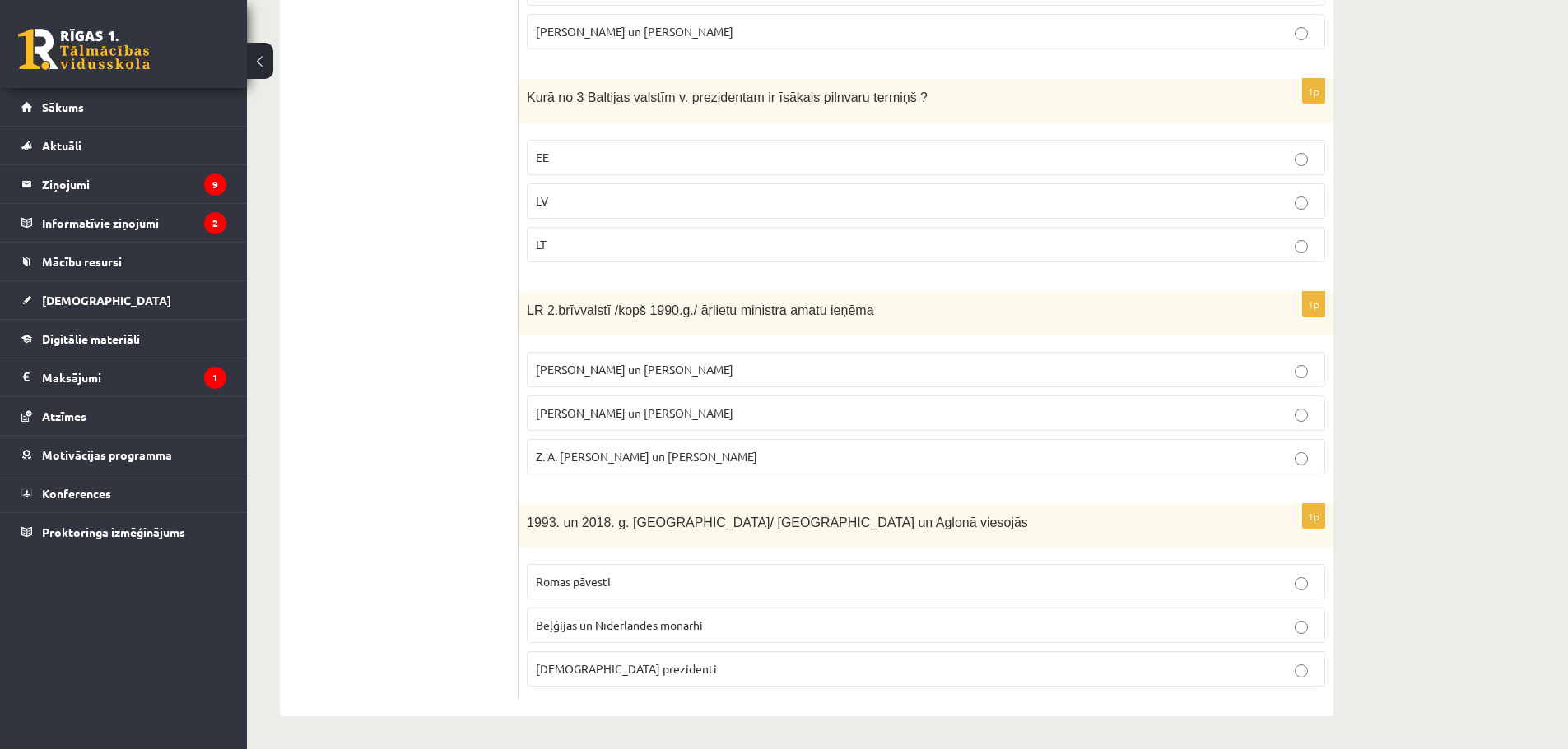
click at [595, 589] on p "Romas pāvesti" at bounding box center [925, 582] width 780 height 17
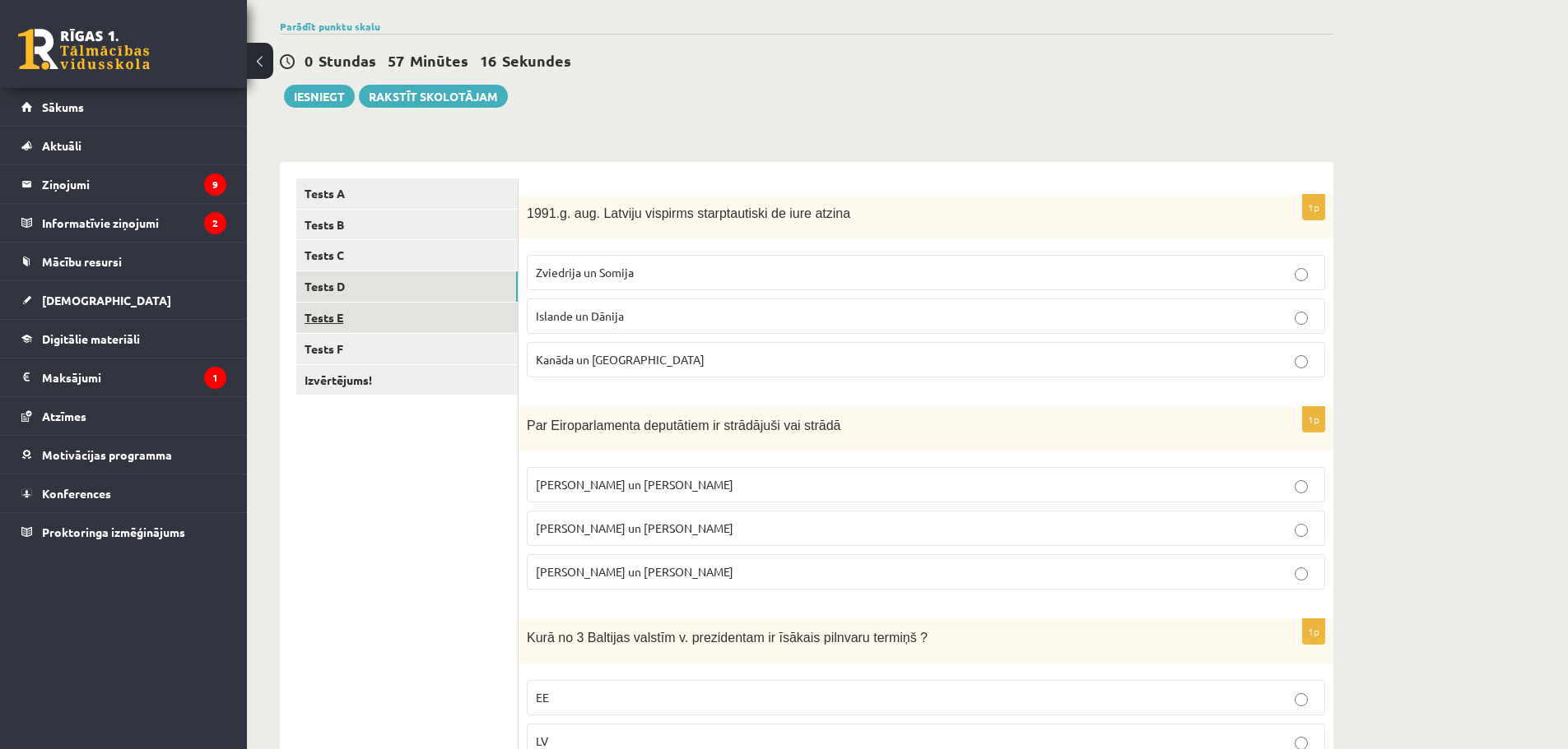
scroll to position [130, 0]
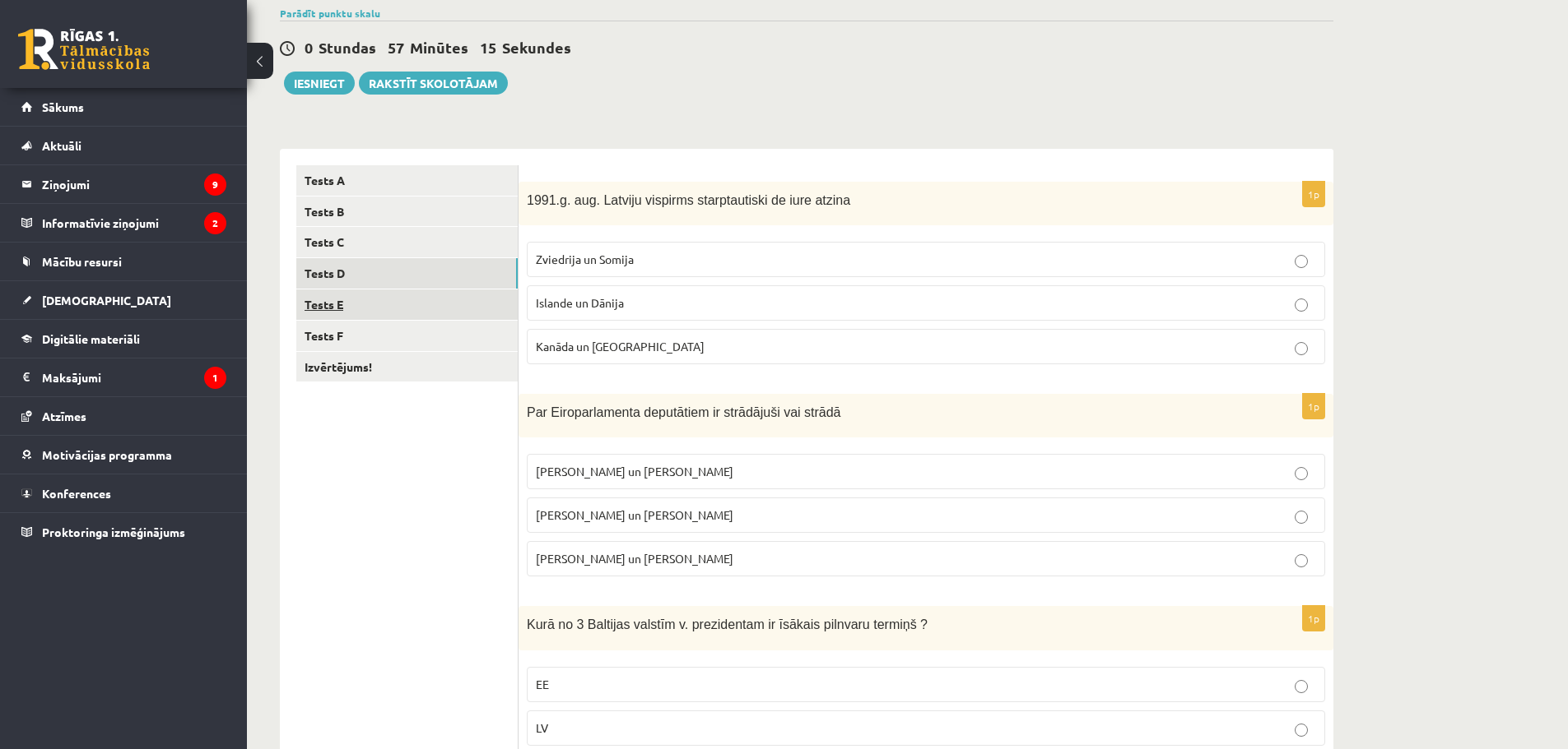
click at [353, 307] on link "Tests E" at bounding box center [407, 305] width 221 height 30
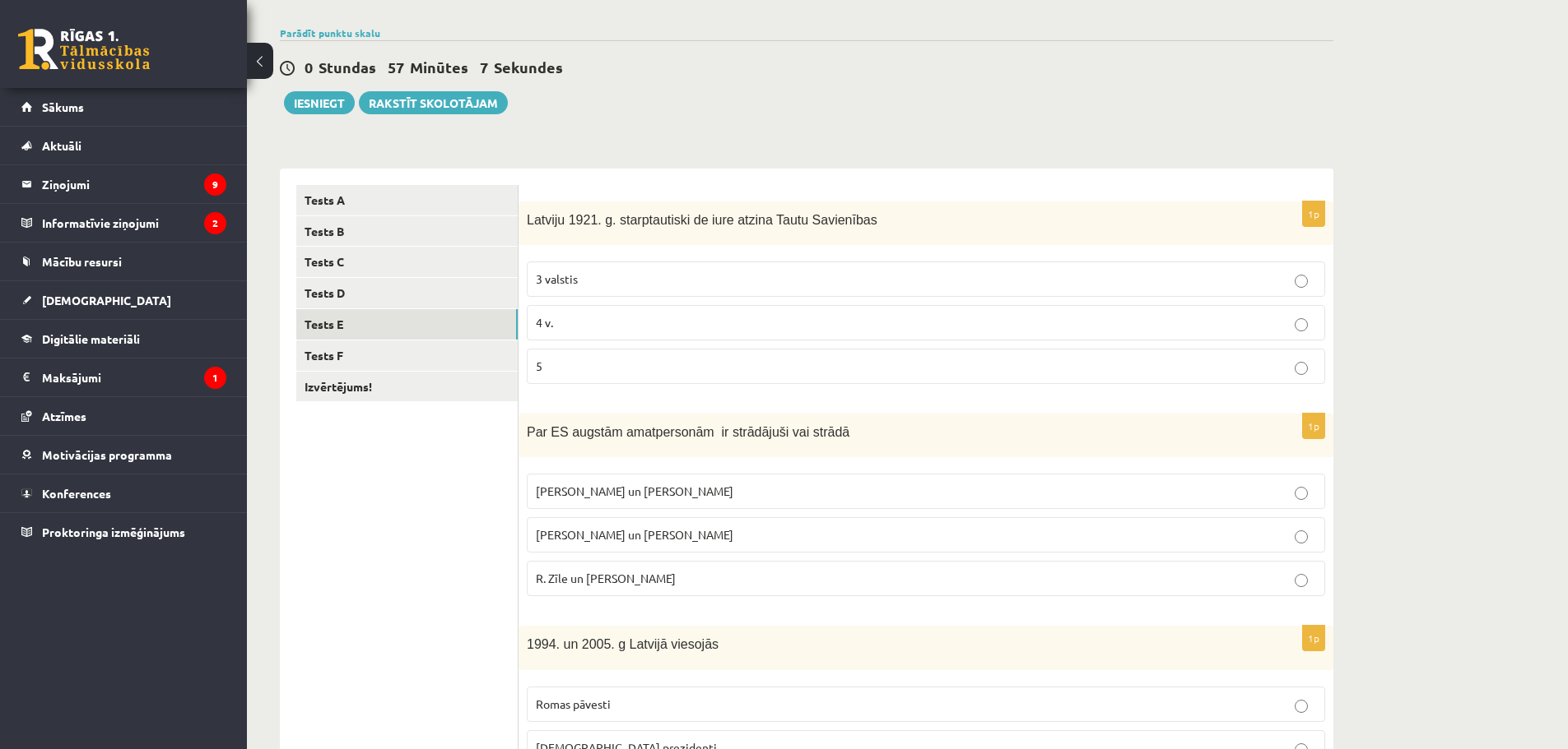
click at [577, 337] on fieldset "3 valstis 4 v. 5" at bounding box center [925, 321] width 798 height 136
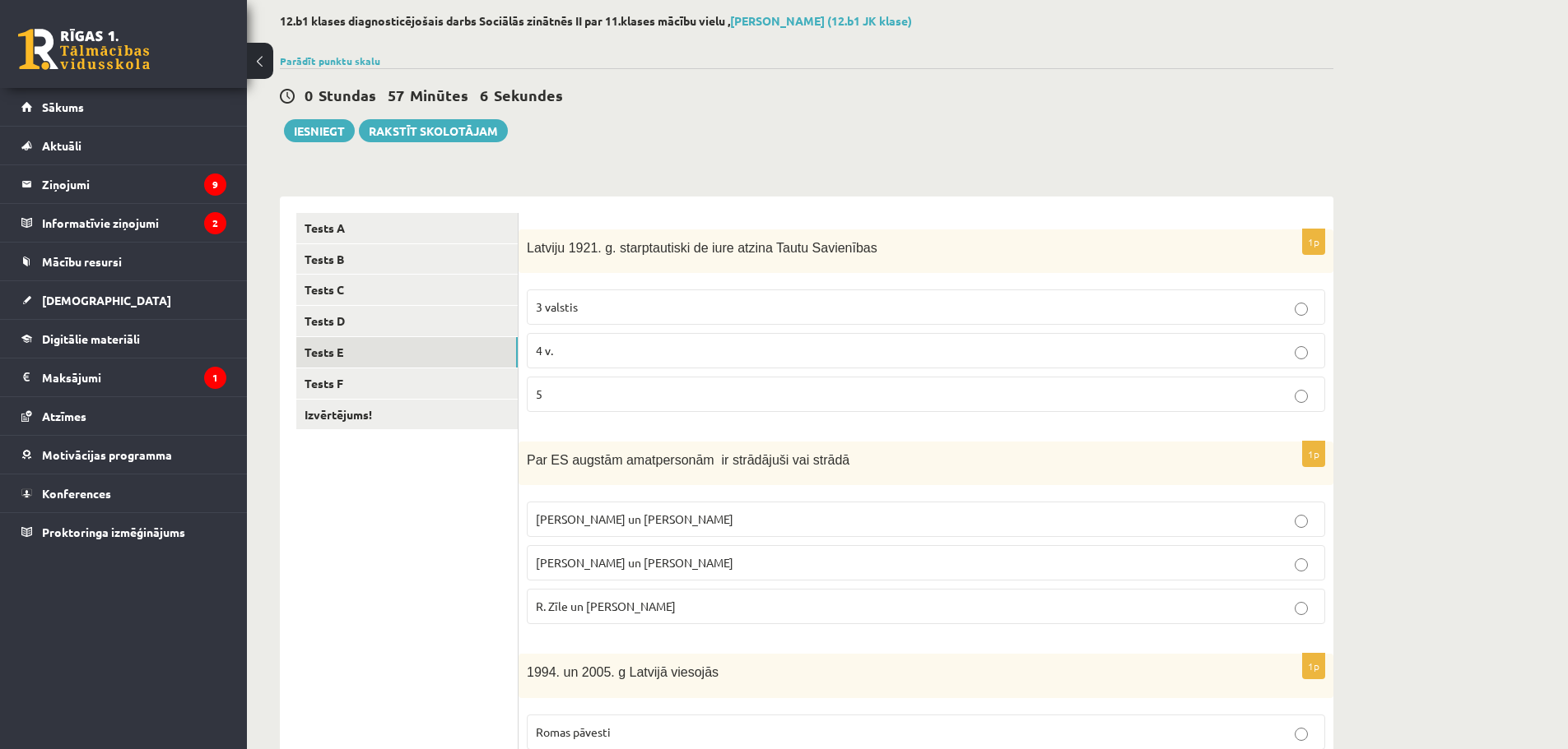
click at [577, 378] on label "5" at bounding box center [925, 394] width 798 height 35
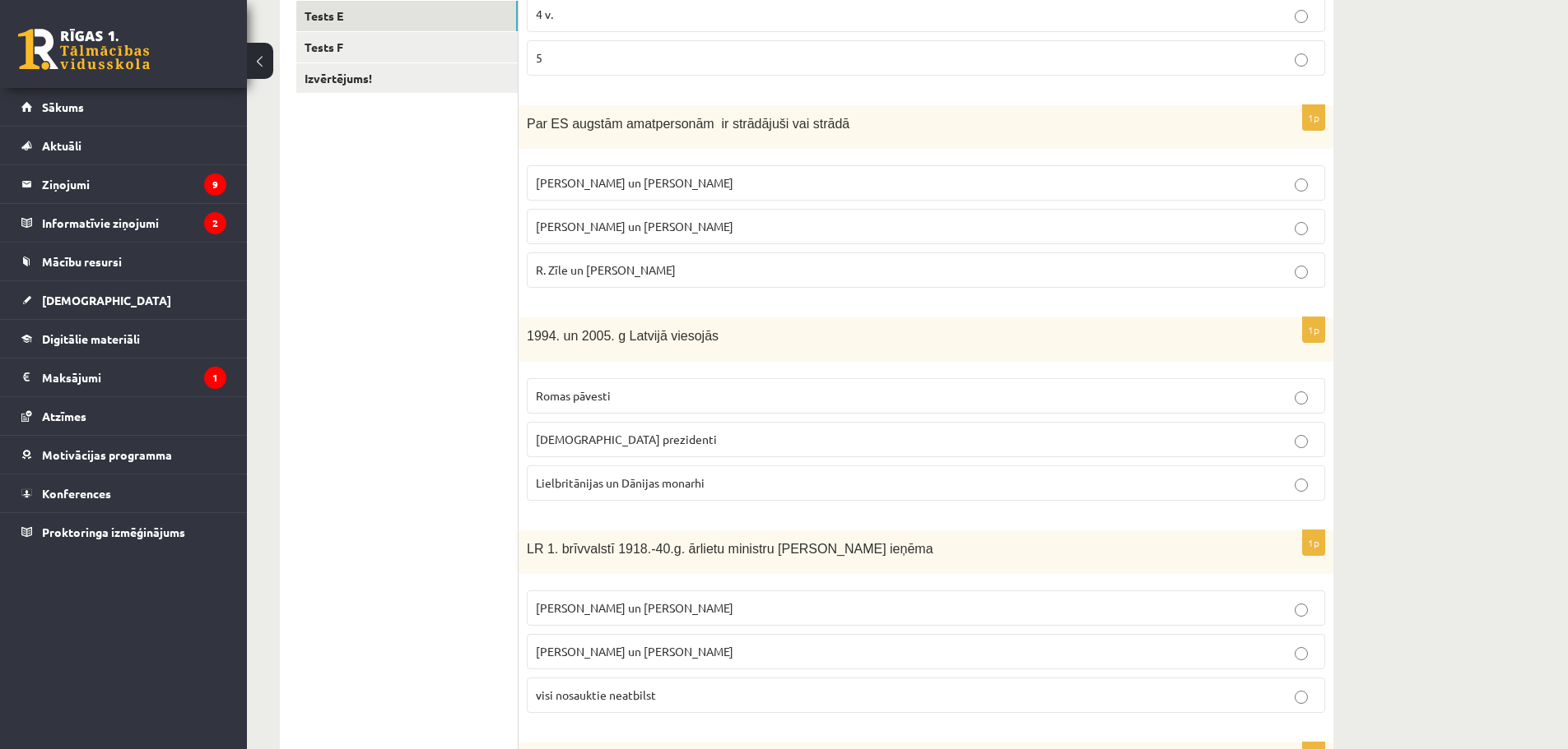
scroll to position [429, 0]
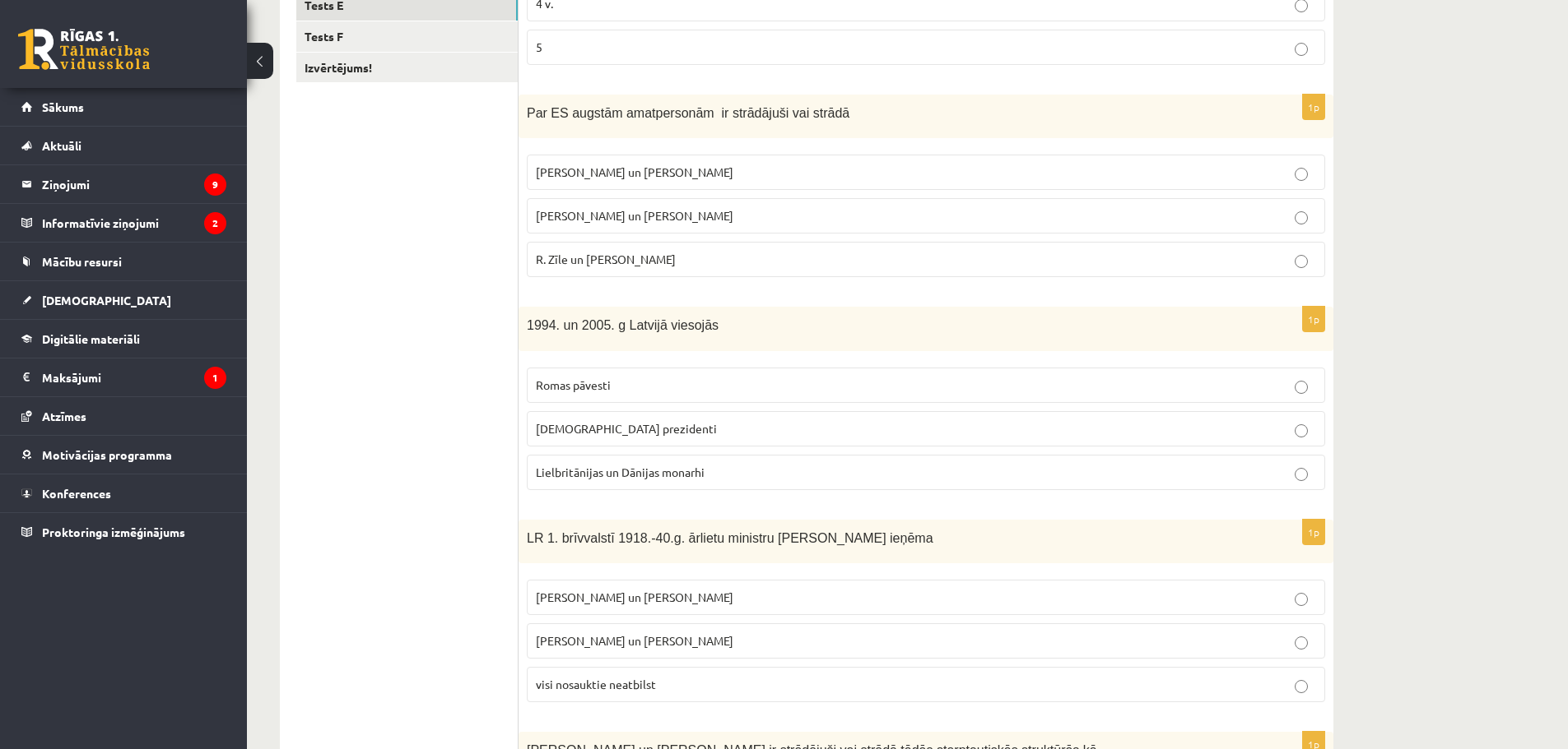
click at [631, 250] on label "R. Zīle un V.Dombrovskis" at bounding box center [925, 259] width 798 height 35
click at [634, 421] on p "ASV prezidenti" at bounding box center [925, 429] width 780 height 17
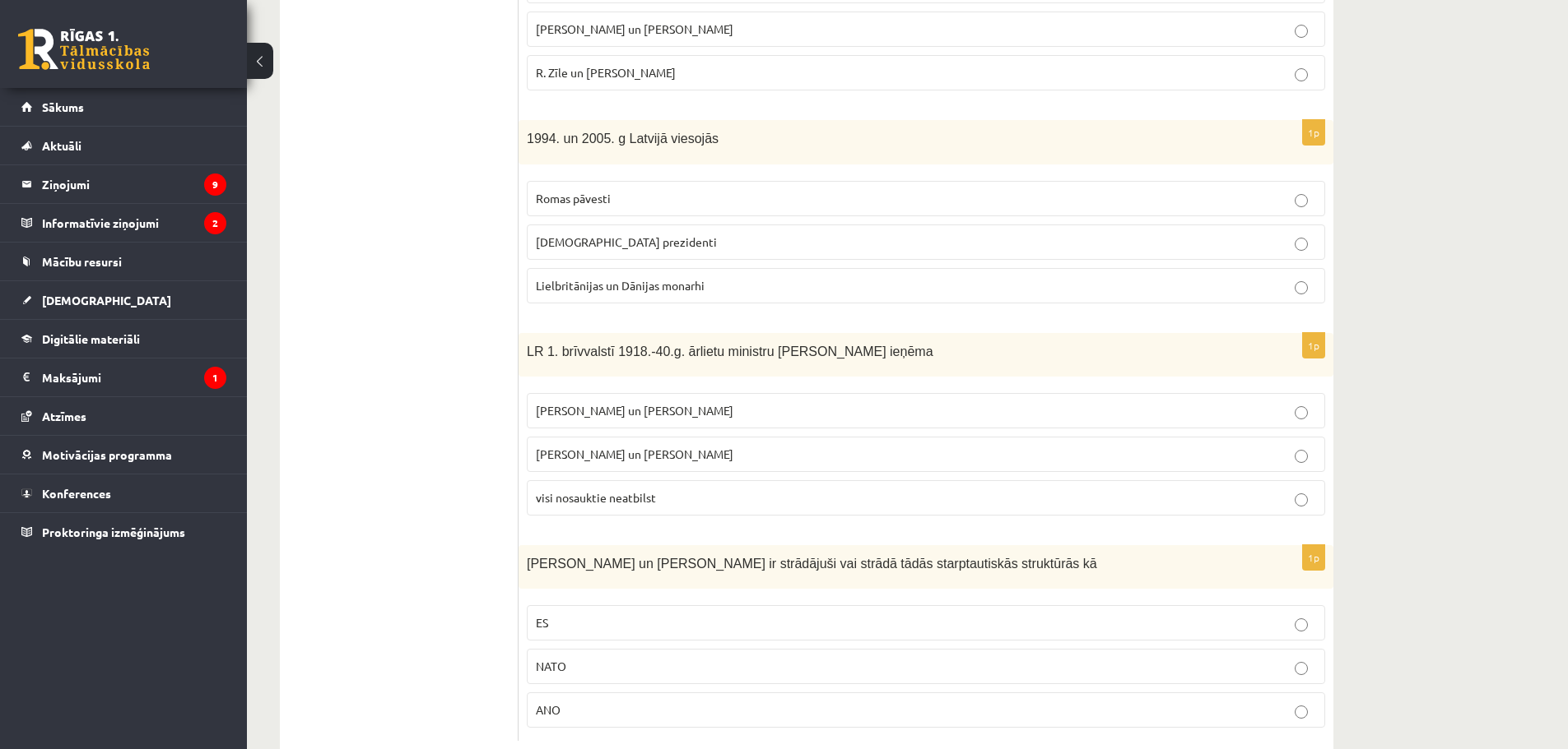
scroll to position [658, 0]
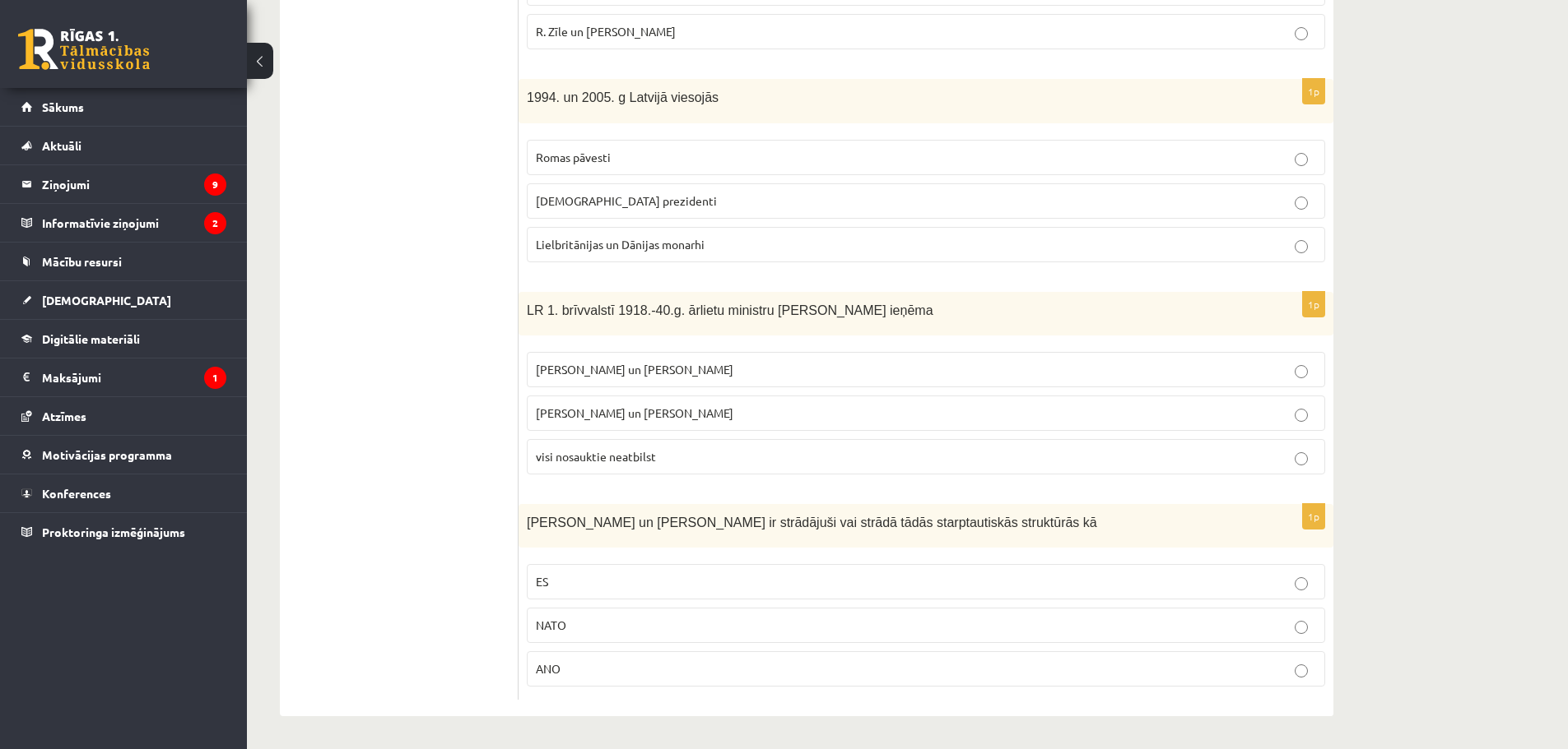
click at [644, 364] on span "Z. Meierovics un V. Munters" at bounding box center [634, 370] width 198 height 15
click at [591, 578] on p "ES" at bounding box center [925, 582] width 780 height 17
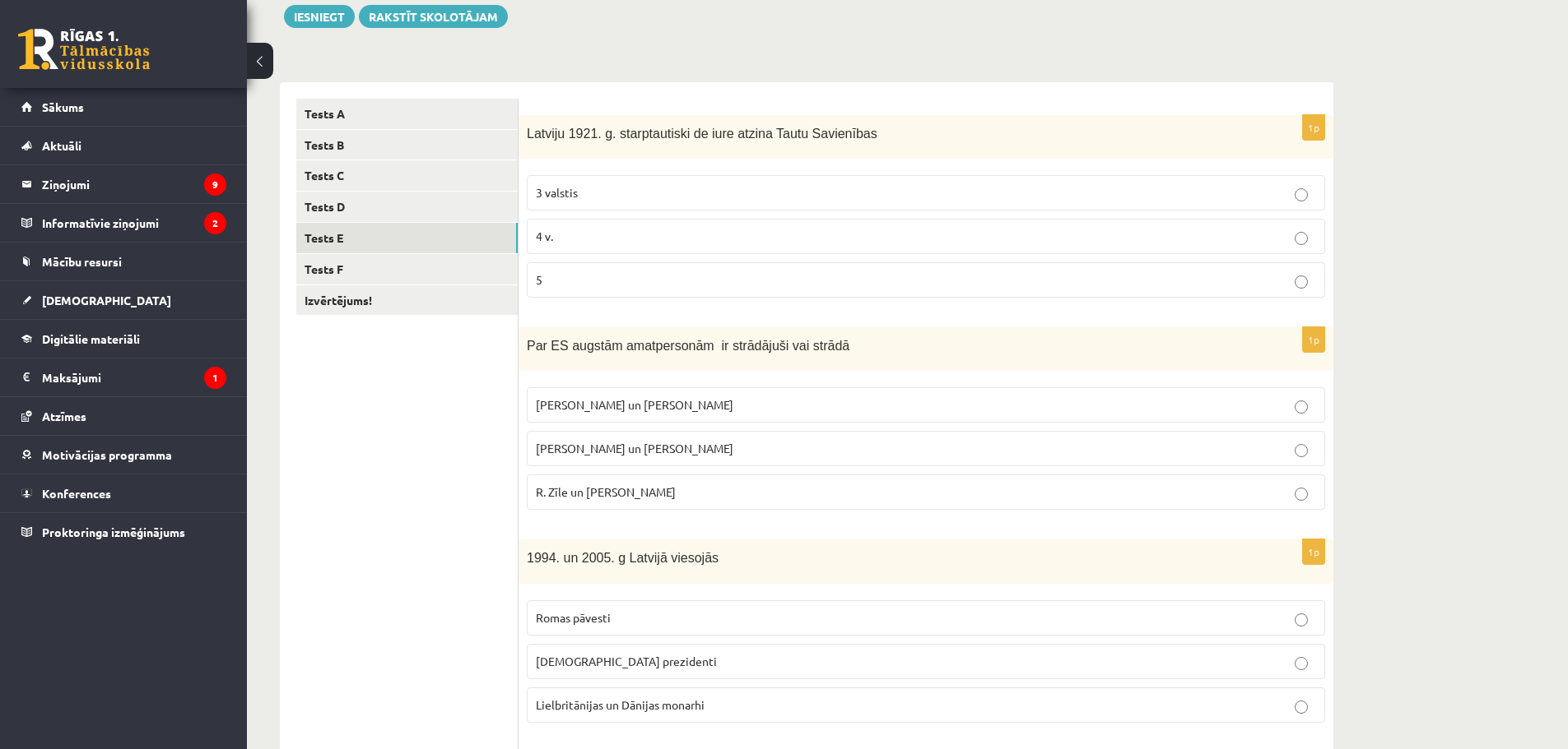
scroll to position [0, 0]
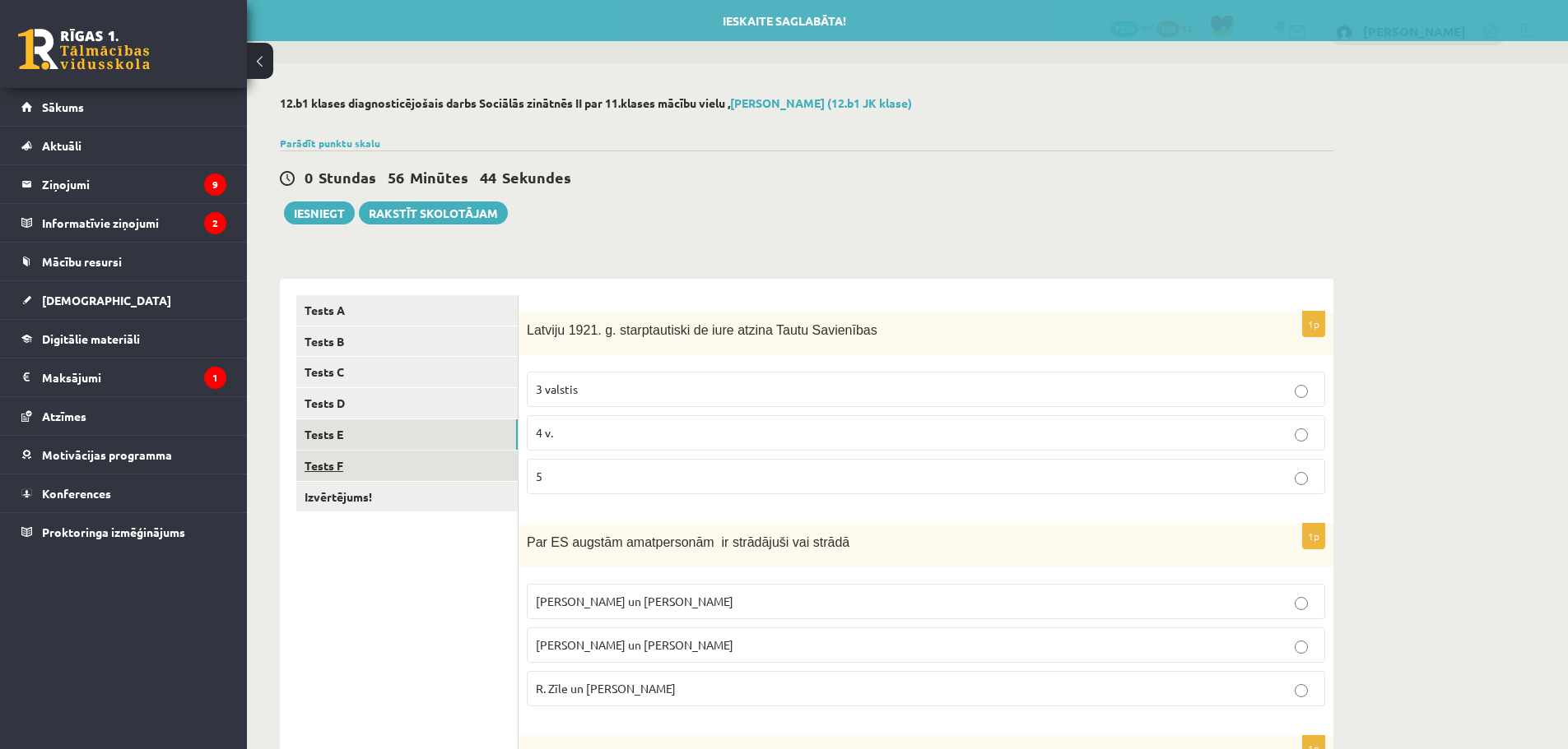
click at [388, 465] on link "Tests F" at bounding box center [407, 466] width 221 height 30
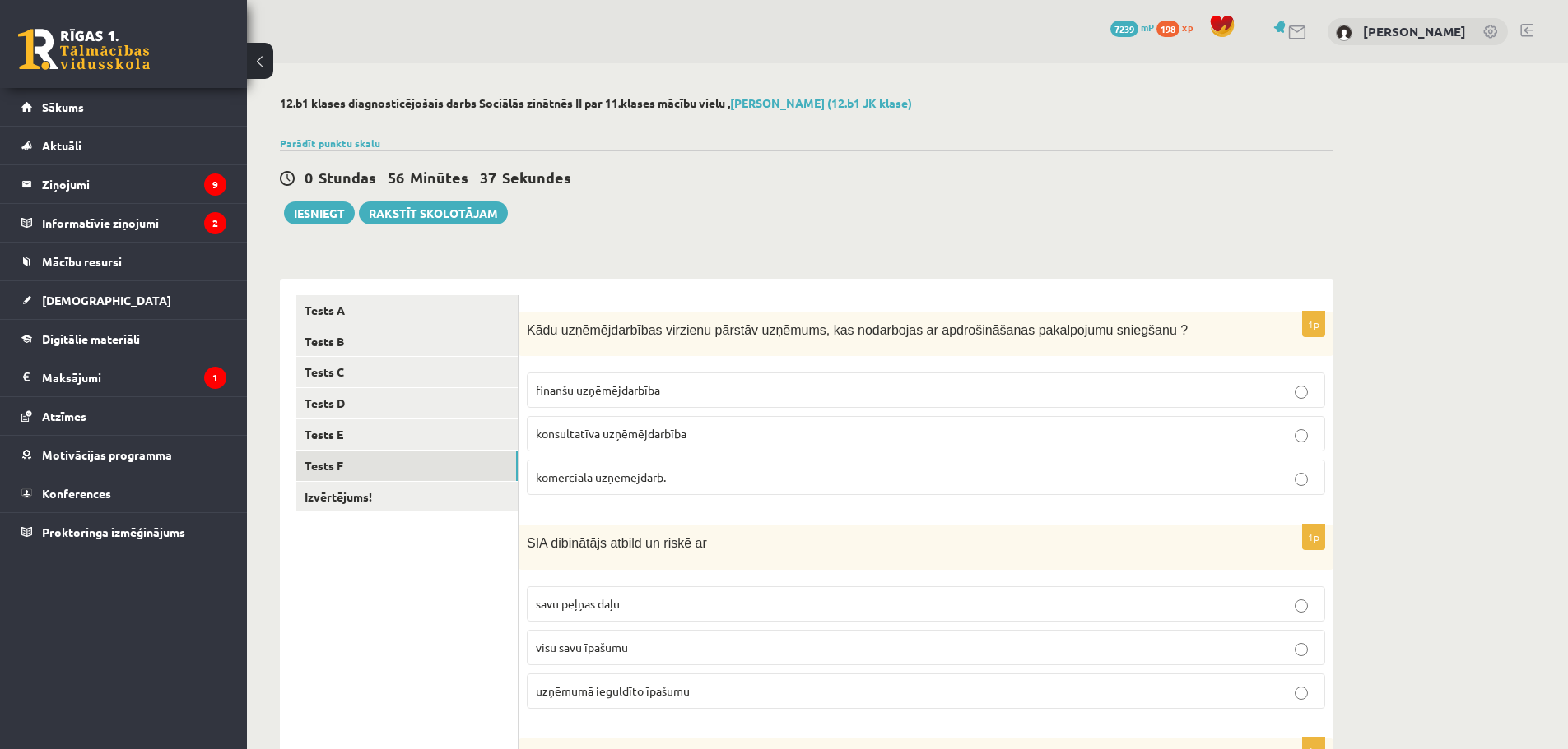
click at [596, 389] on span "finanšu uzņēmējdarbība" at bounding box center [597, 390] width 124 height 15
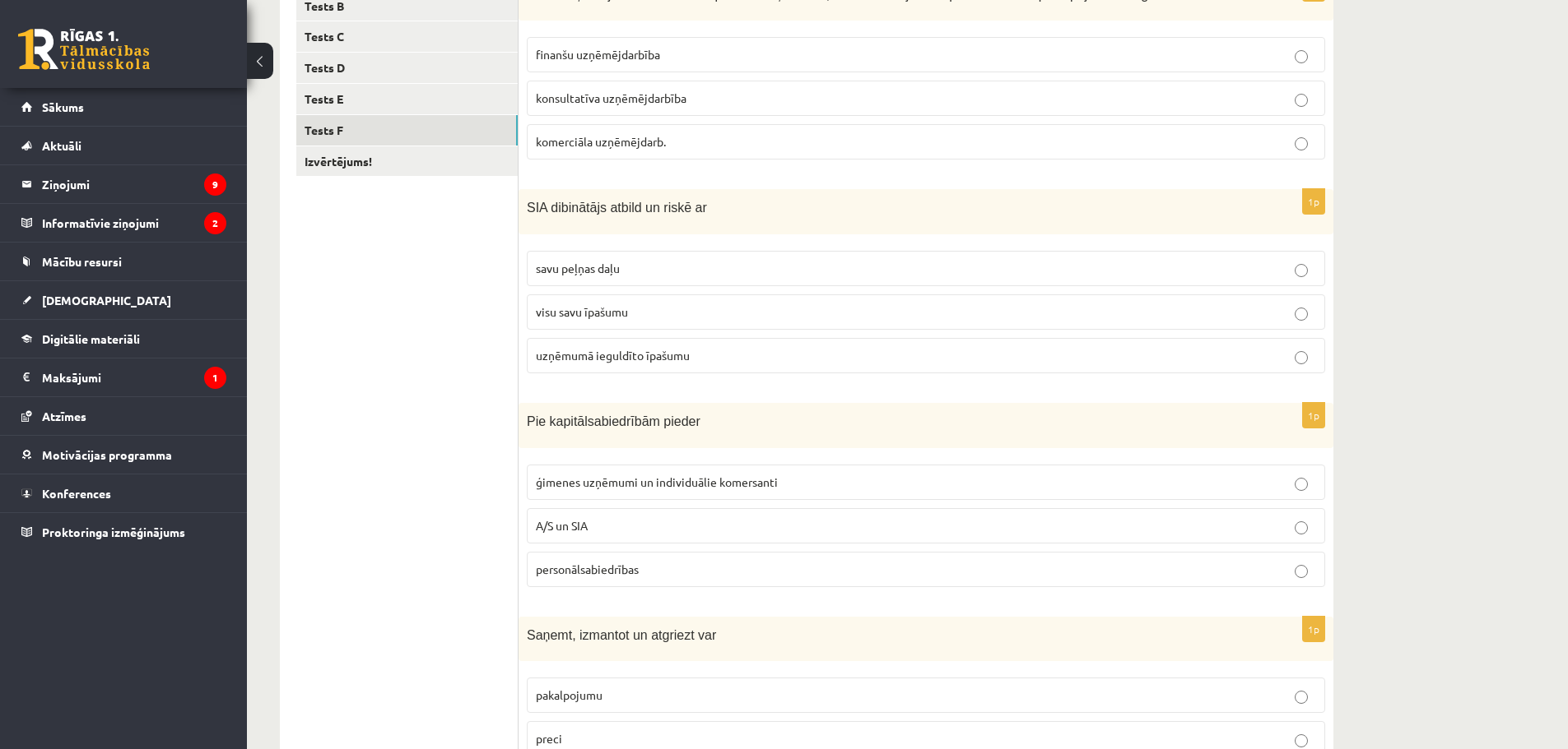
scroll to position [342, 0]
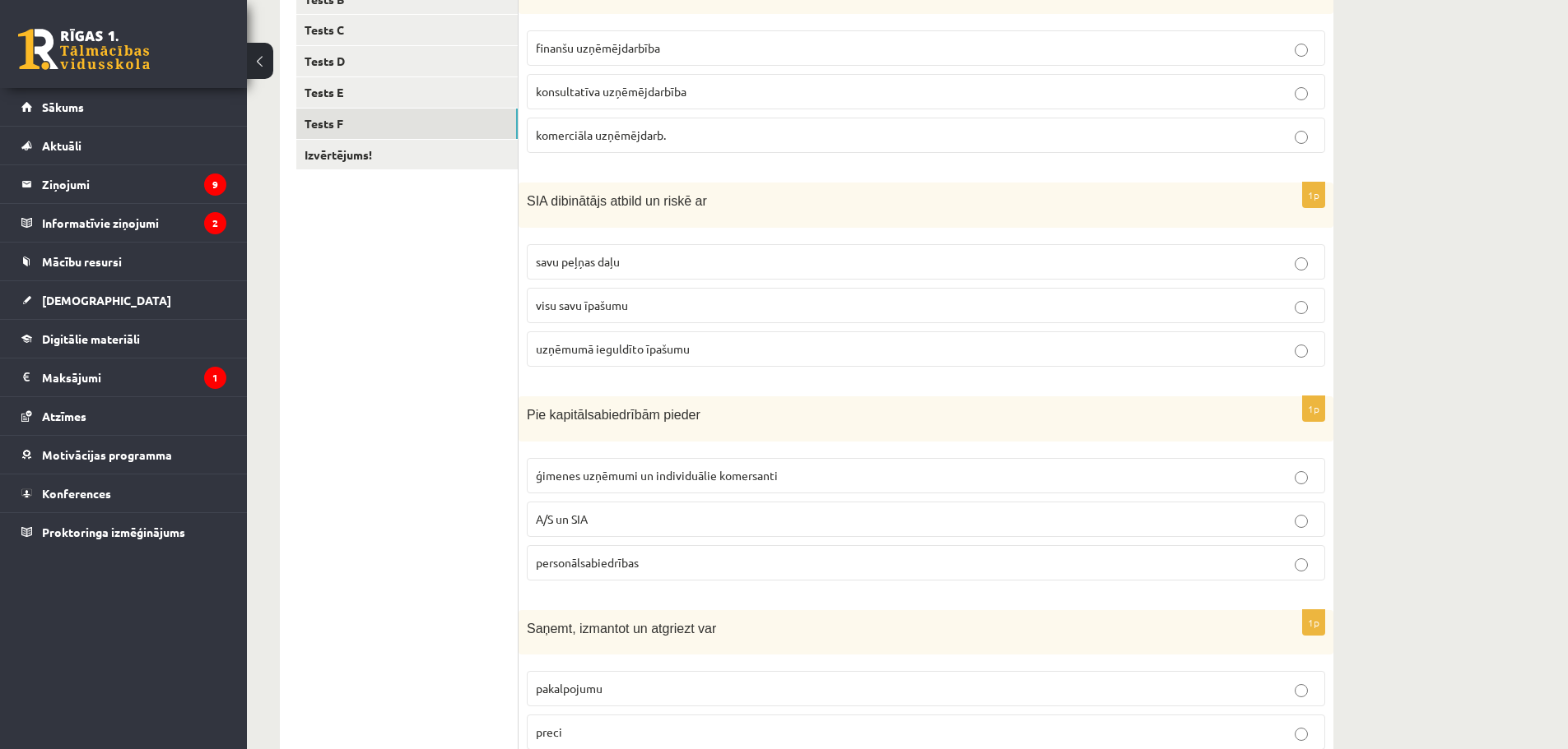
click at [600, 263] on span "savu peļņas daļu" at bounding box center [577, 262] width 84 height 15
click at [651, 350] on span "uzņēmumā ieguldīto īpašumu" at bounding box center [612, 349] width 154 height 15
click at [656, 515] on p "A/S un SIA" at bounding box center [925, 519] width 780 height 17
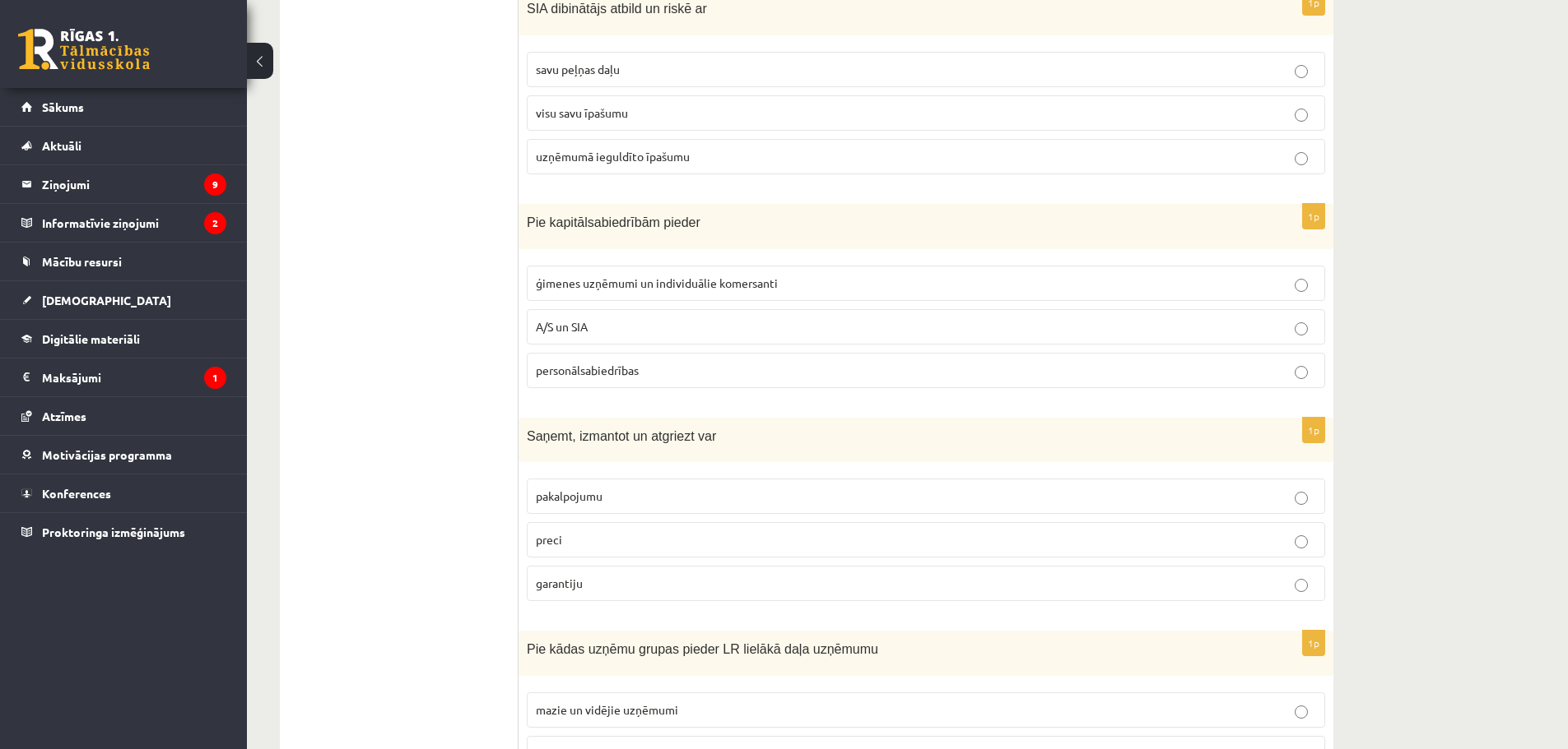
scroll to position [570, 0]
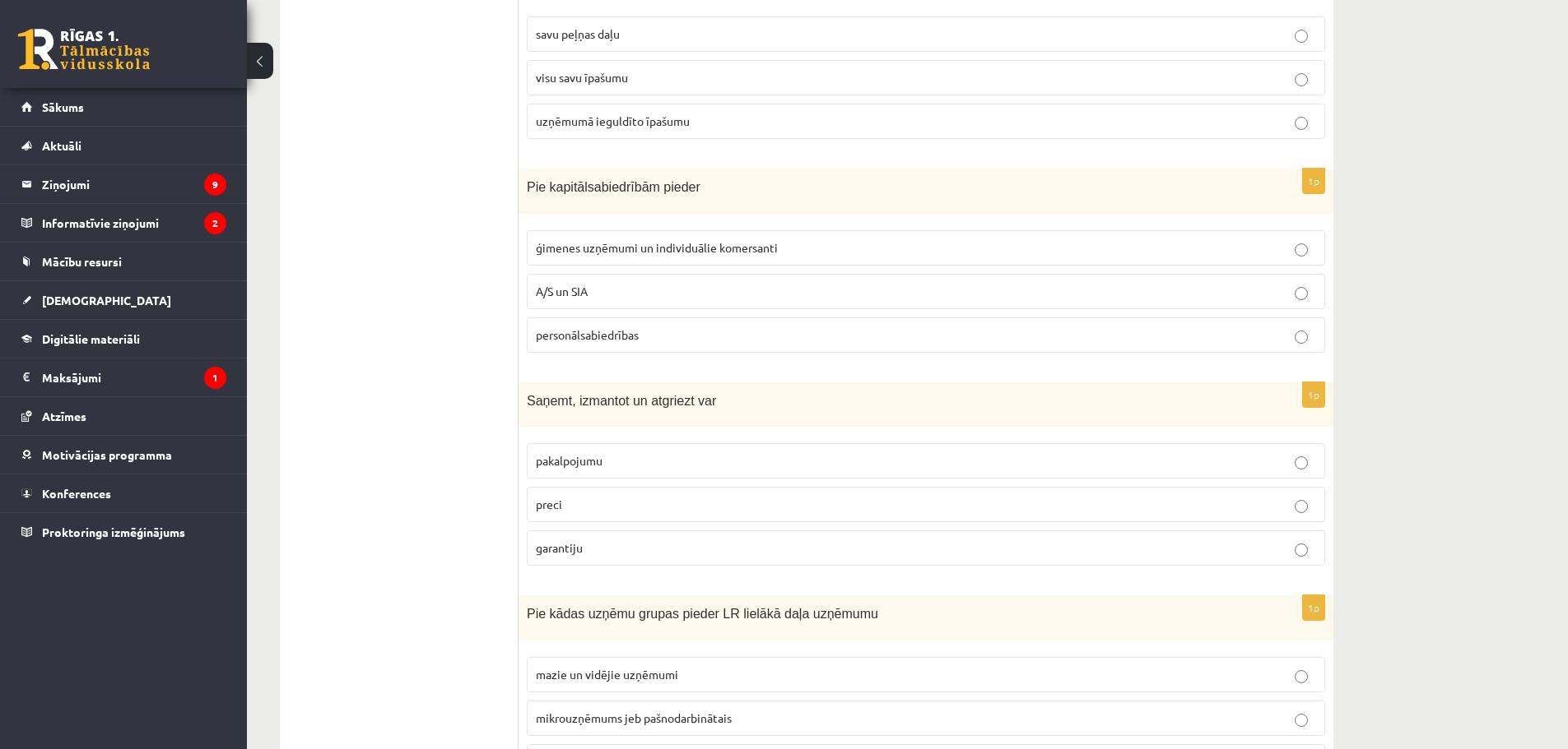
click at [563, 496] on label "preci" at bounding box center [925, 505] width 798 height 35
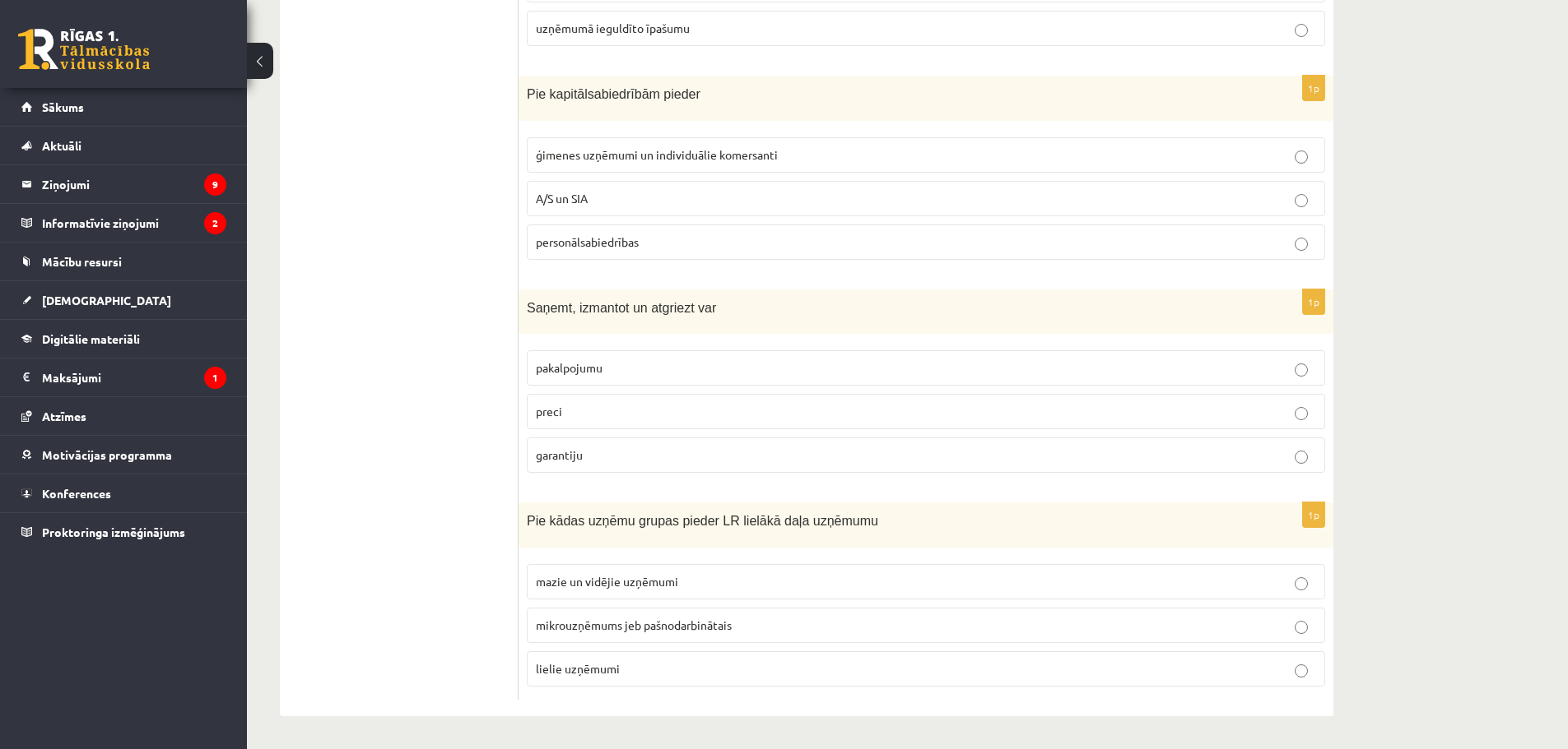
click at [576, 584] on span "mazie un vidējie uzņēmumi" at bounding box center [607, 582] width 143 height 15
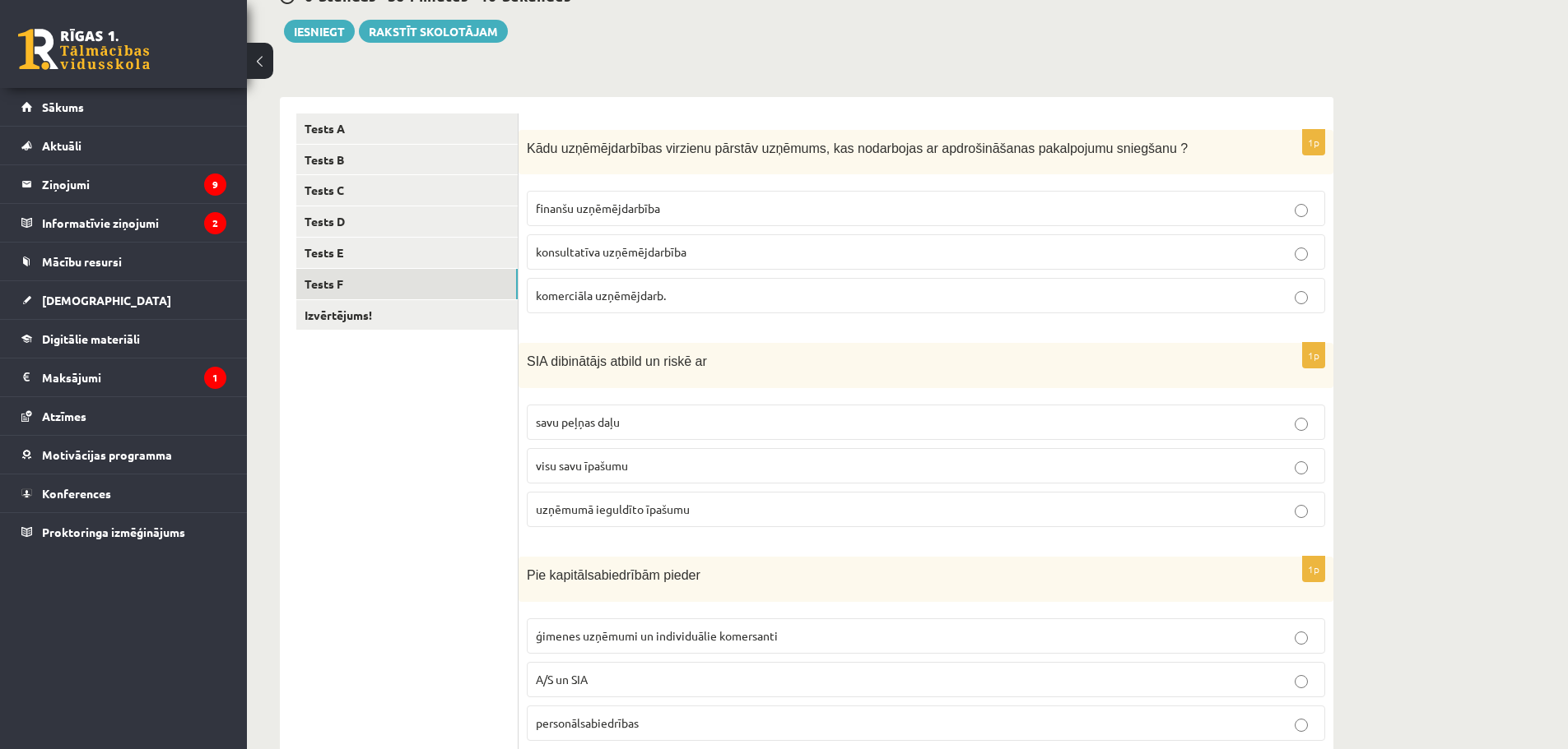
scroll to position [200, 0]
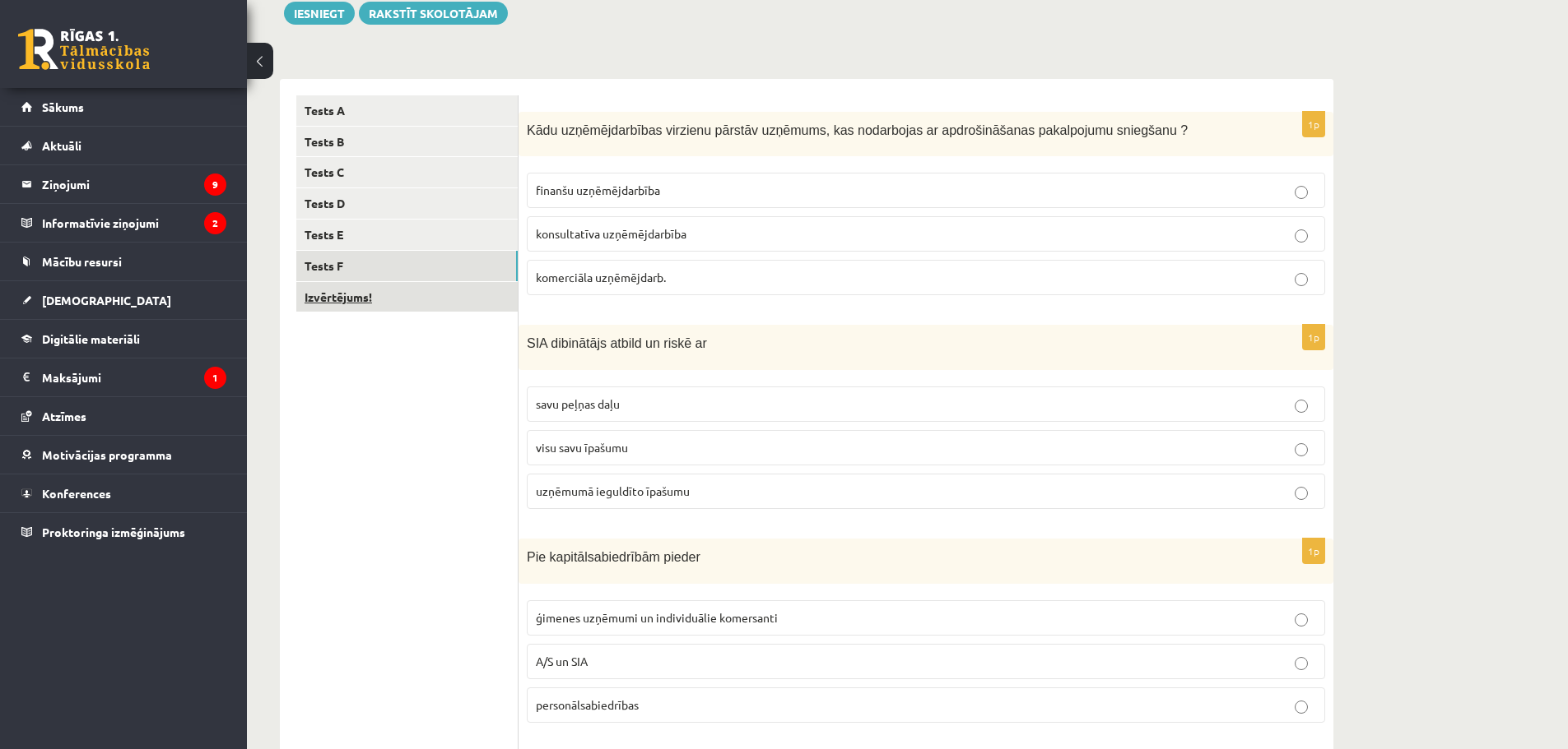
click at [329, 300] on link "Izvērtējums!" at bounding box center [407, 297] width 221 height 30
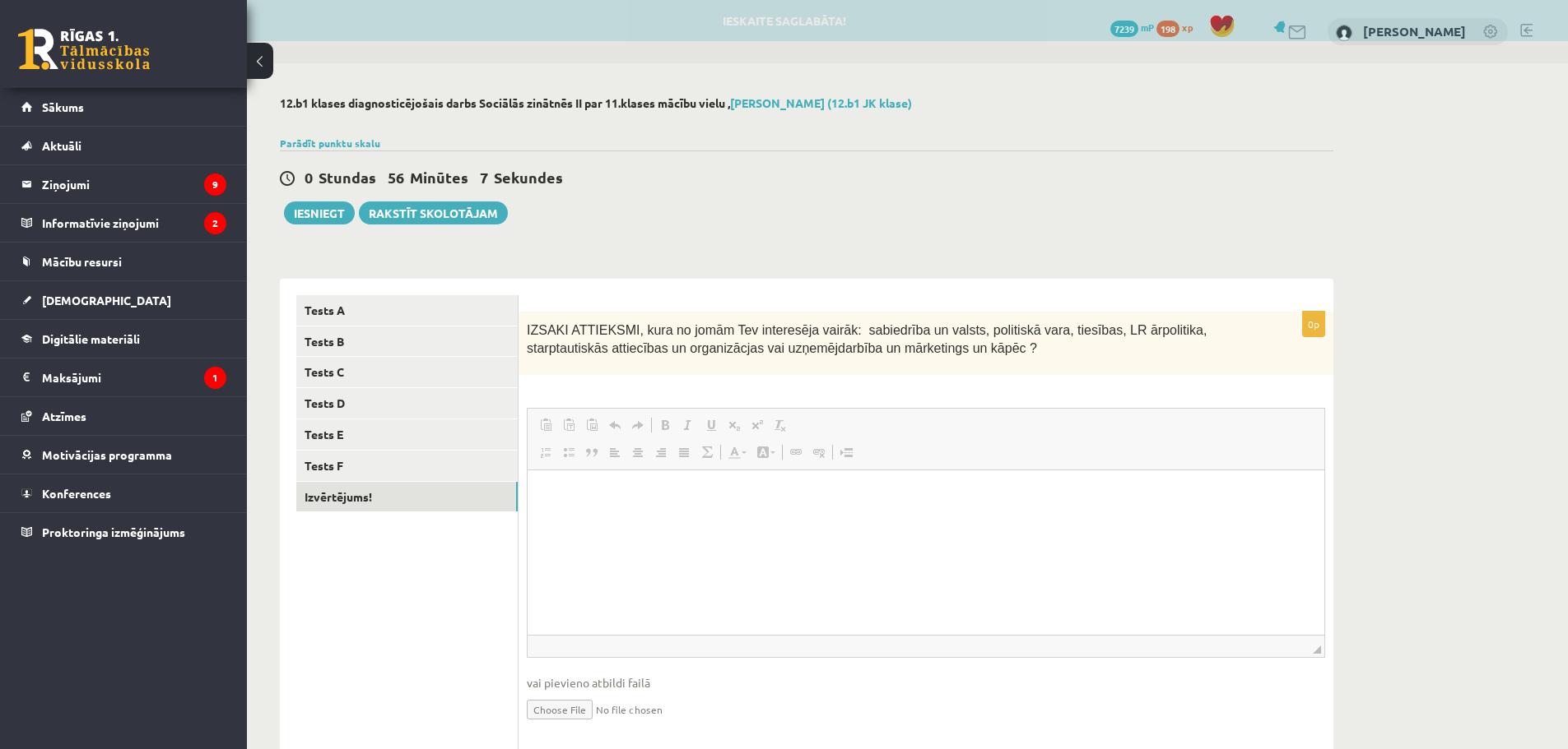
scroll to position [0, 0]
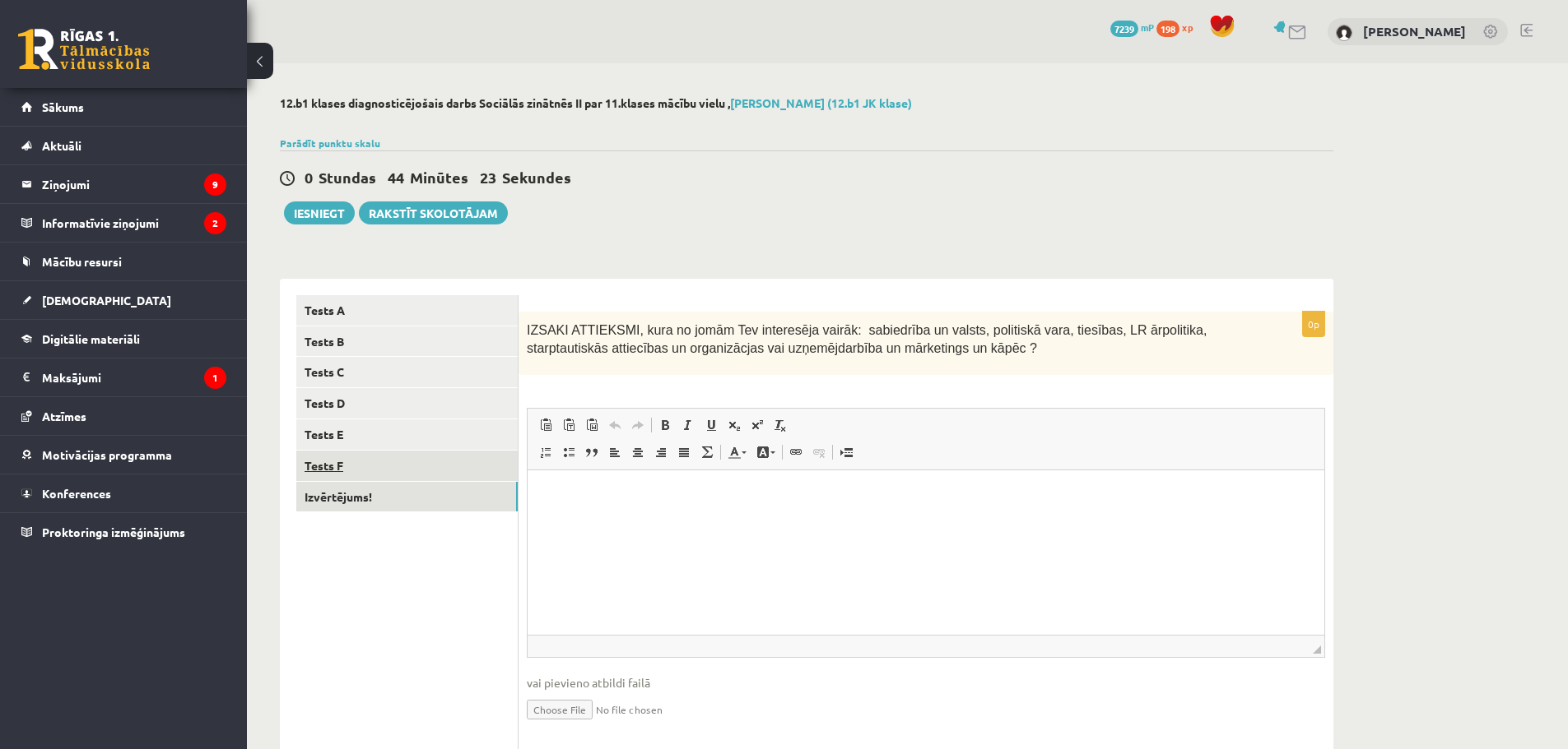
click at [351, 467] on link "Tests F" at bounding box center [407, 466] width 221 height 30
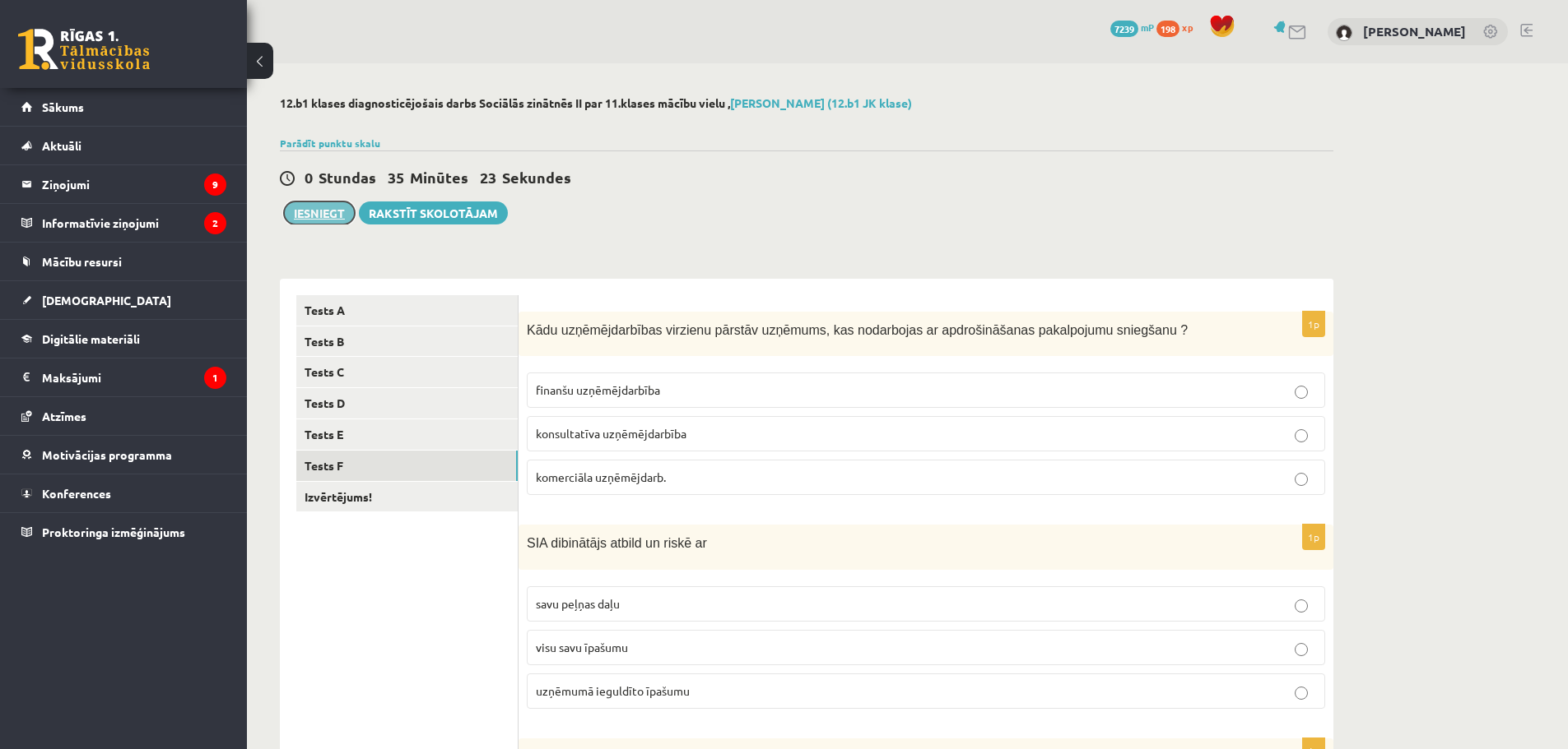
click at [323, 212] on button "Iesniegt" at bounding box center [319, 213] width 71 height 23
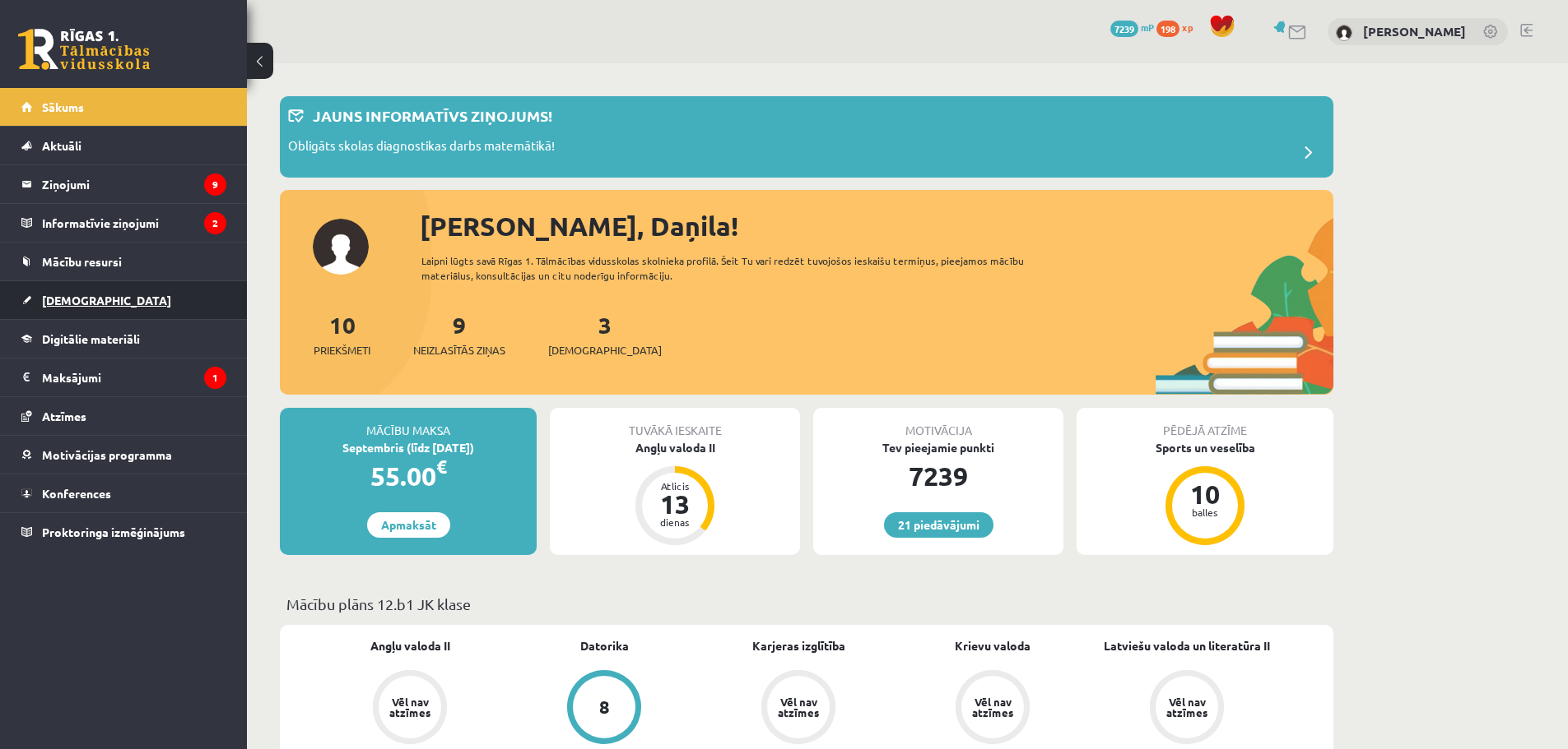
click at [74, 300] on span "[DEMOGRAPHIC_DATA]" at bounding box center [106, 301] width 129 height 15
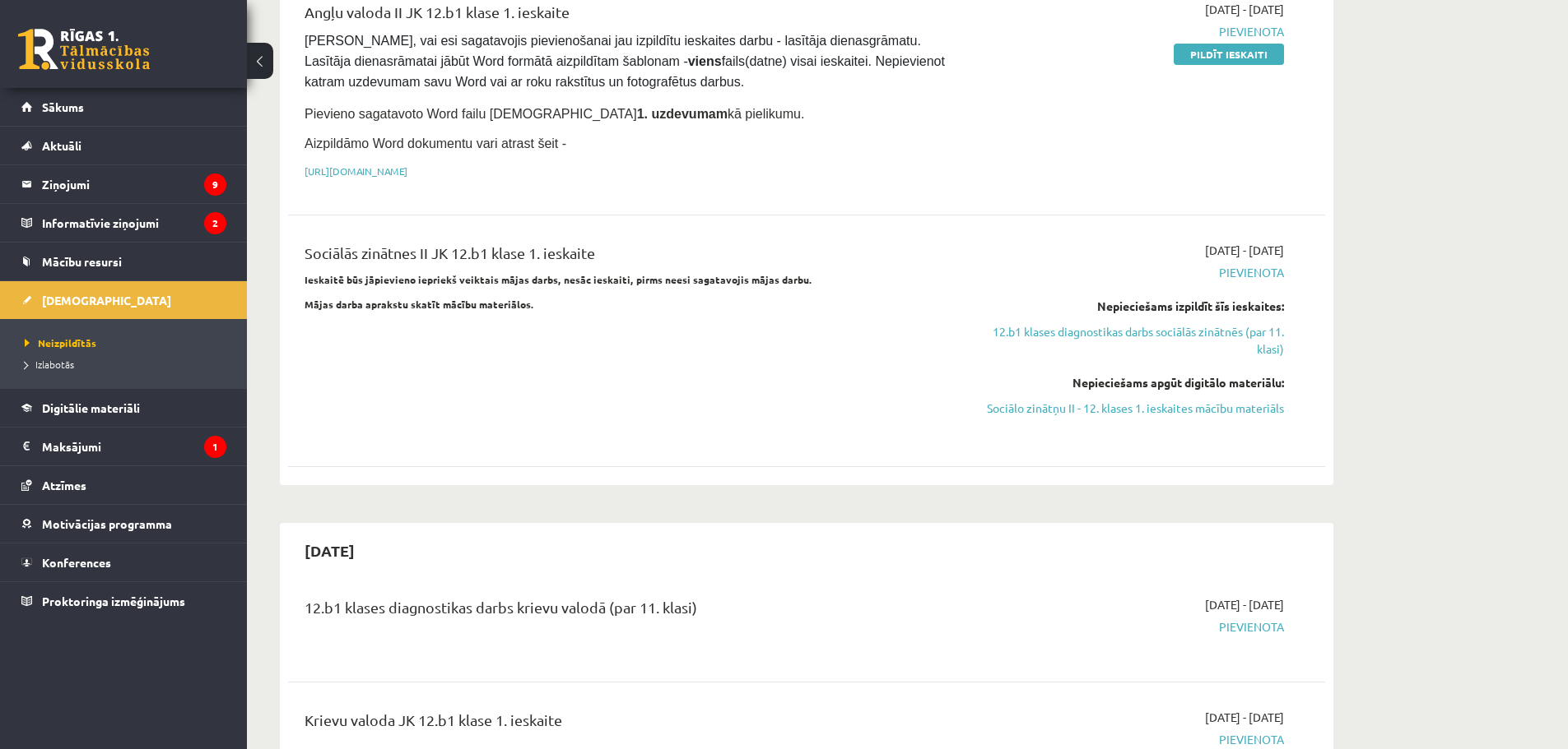
scroll to position [1157, 0]
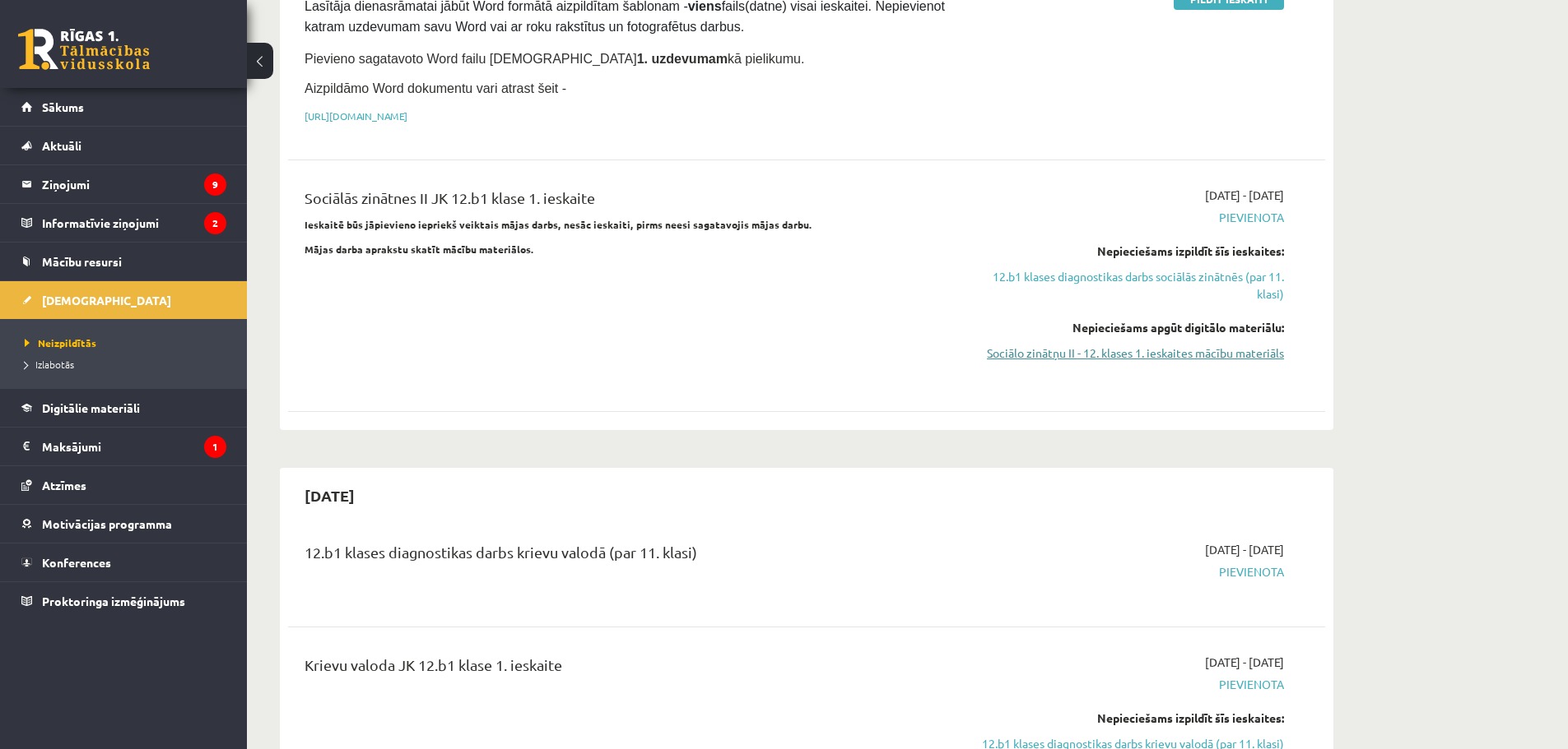
click at [1182, 345] on link "Sociālo zinātņu II - 12. klases 1. ieskaites mācību materiāls" at bounding box center [1128, 353] width 310 height 17
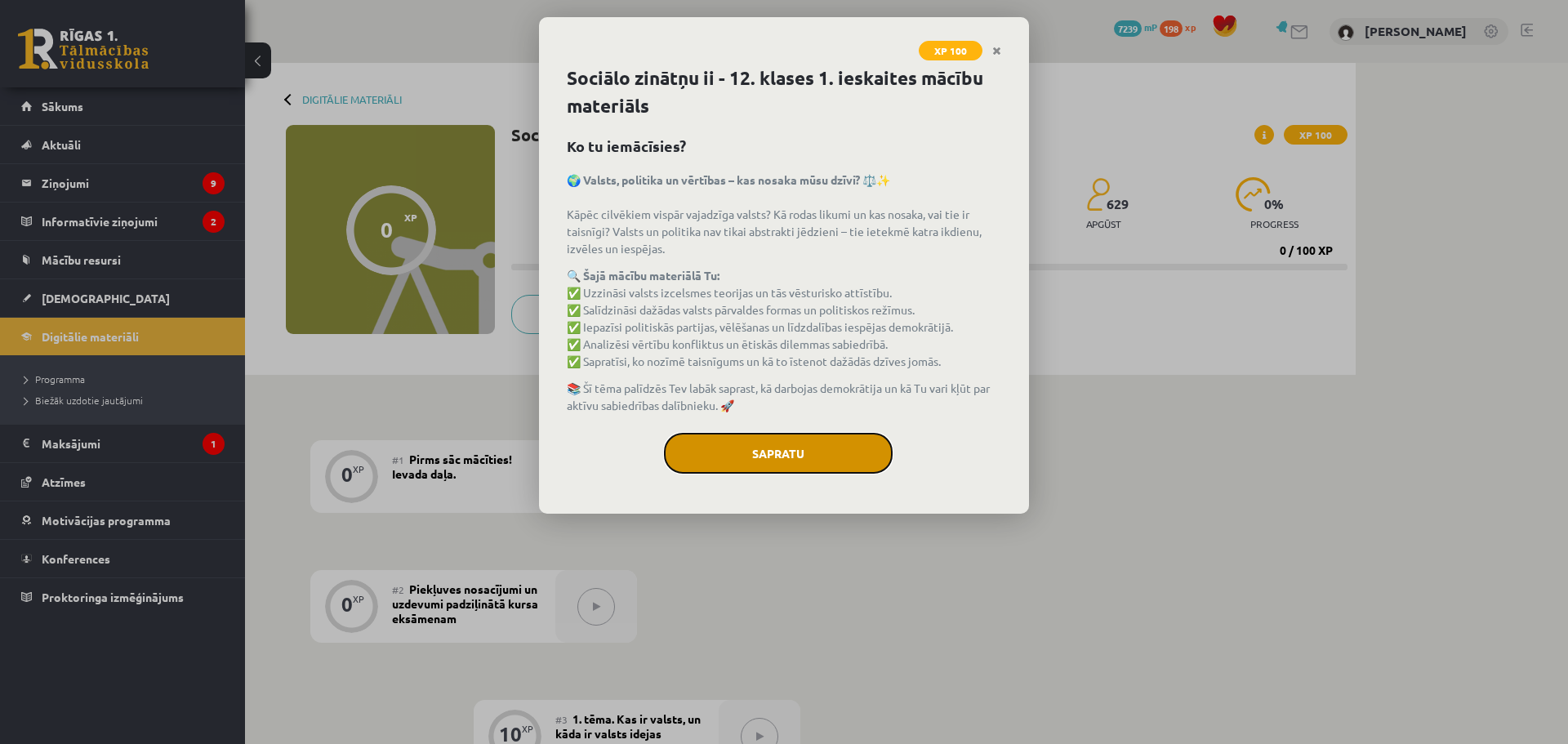
click at [804, 449] on button "Sapratu" at bounding box center [778, 453] width 229 height 41
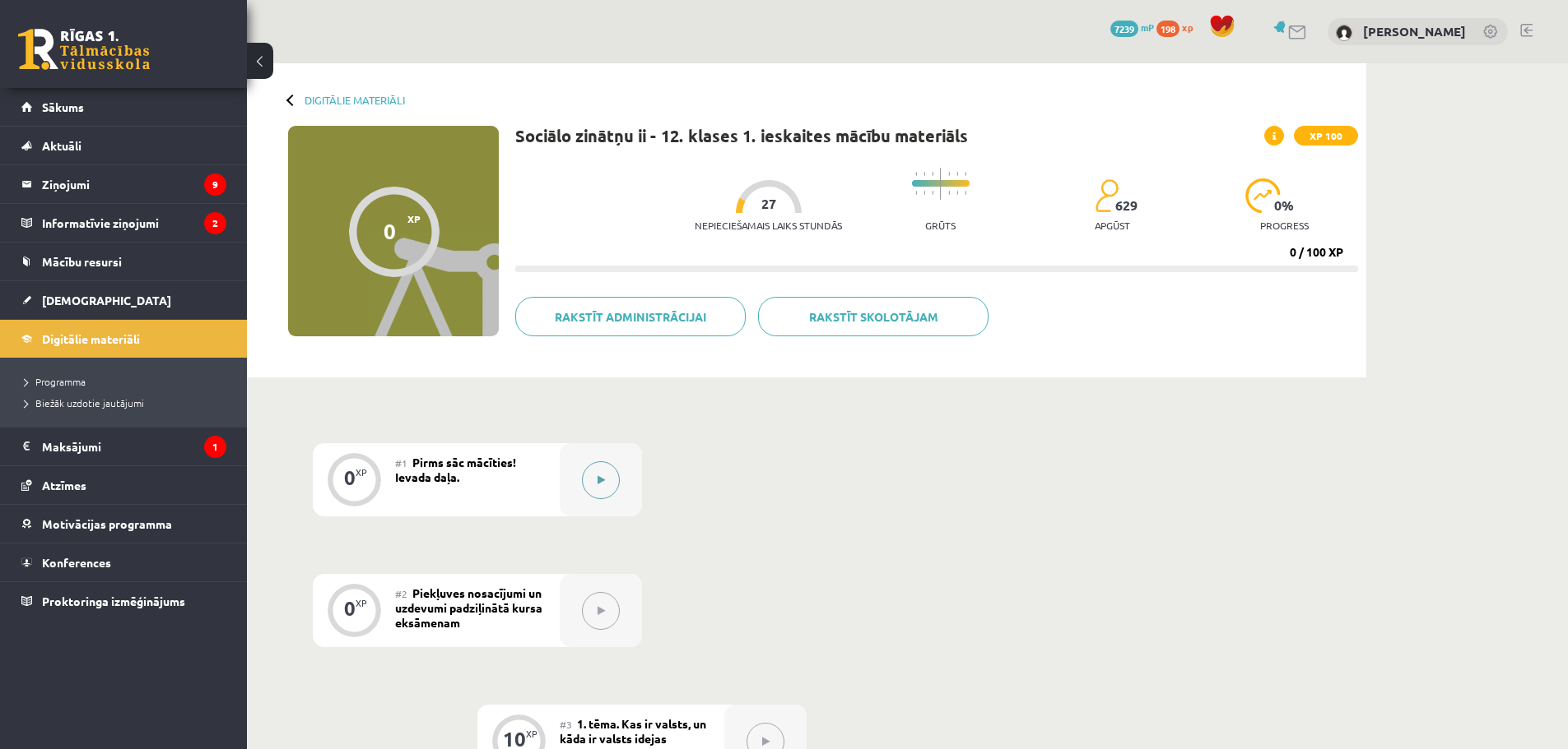
click at [597, 475] on icon at bounding box center [601, 480] width 8 height 10
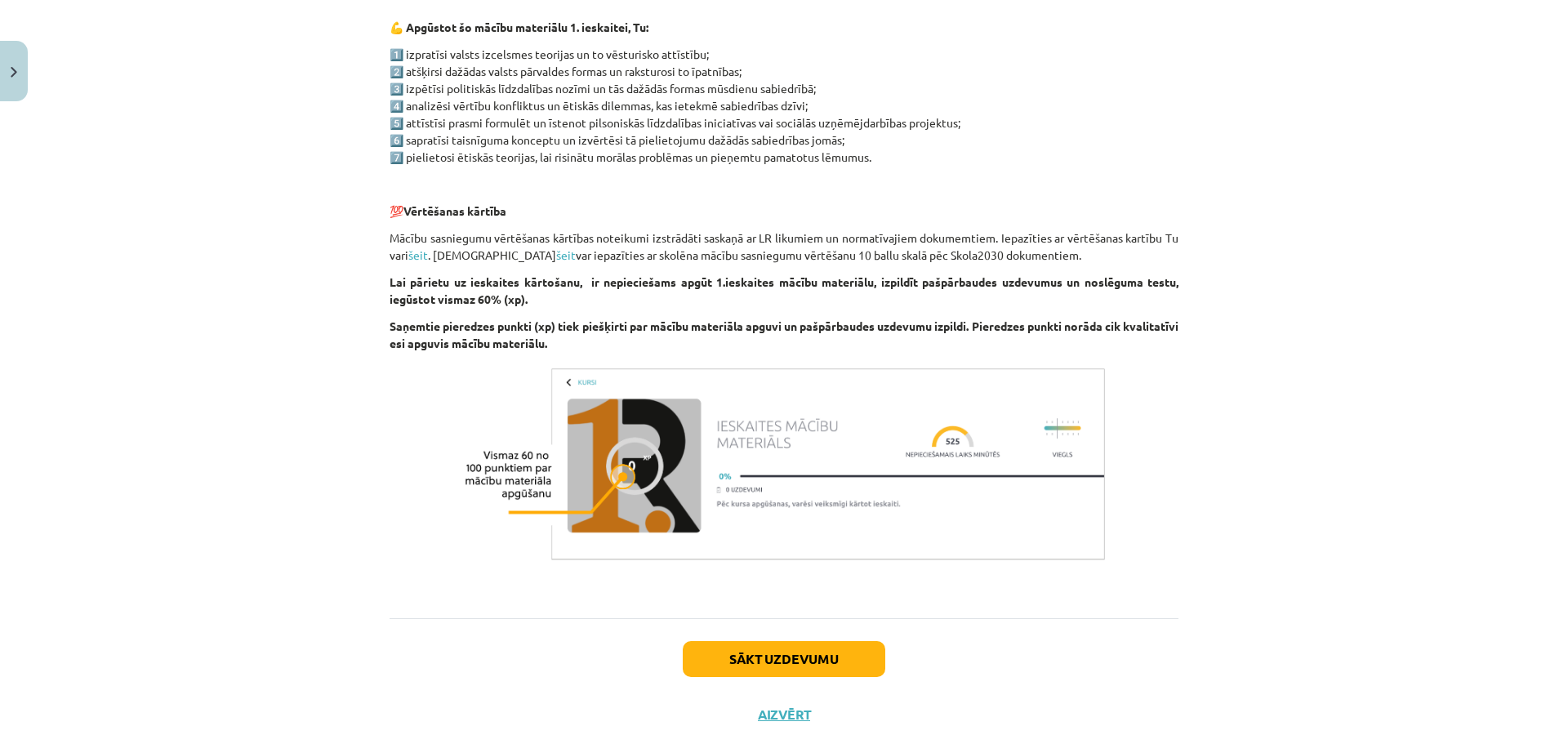
scroll to position [896, 0]
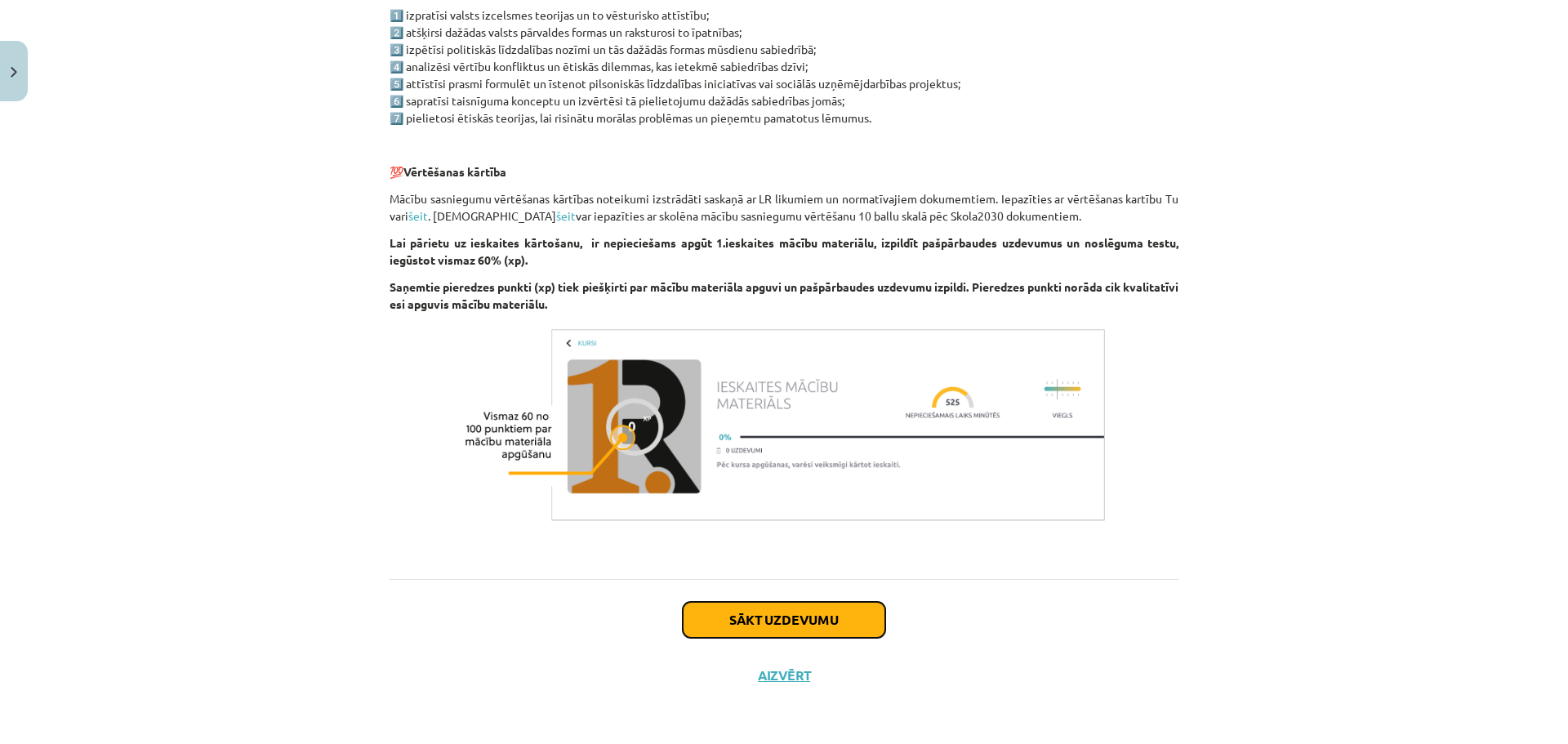
click at [770, 623] on button "Sākt uzdevumu" at bounding box center [784, 620] width 203 height 36
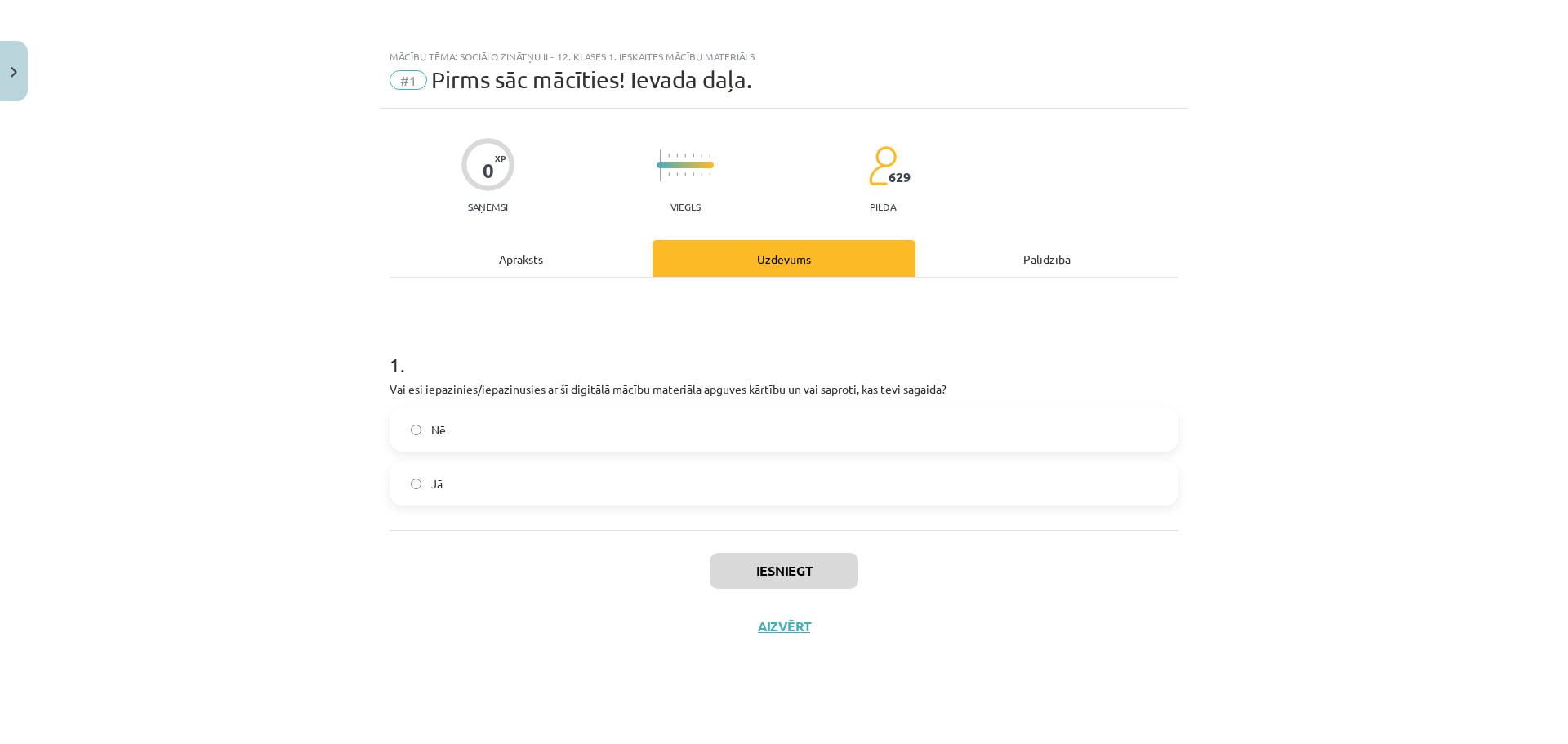
click at [553, 482] on label "Jā" at bounding box center [784, 483] width 786 height 41
click at [782, 575] on button "Iesniegt" at bounding box center [783, 570] width 148 height 36
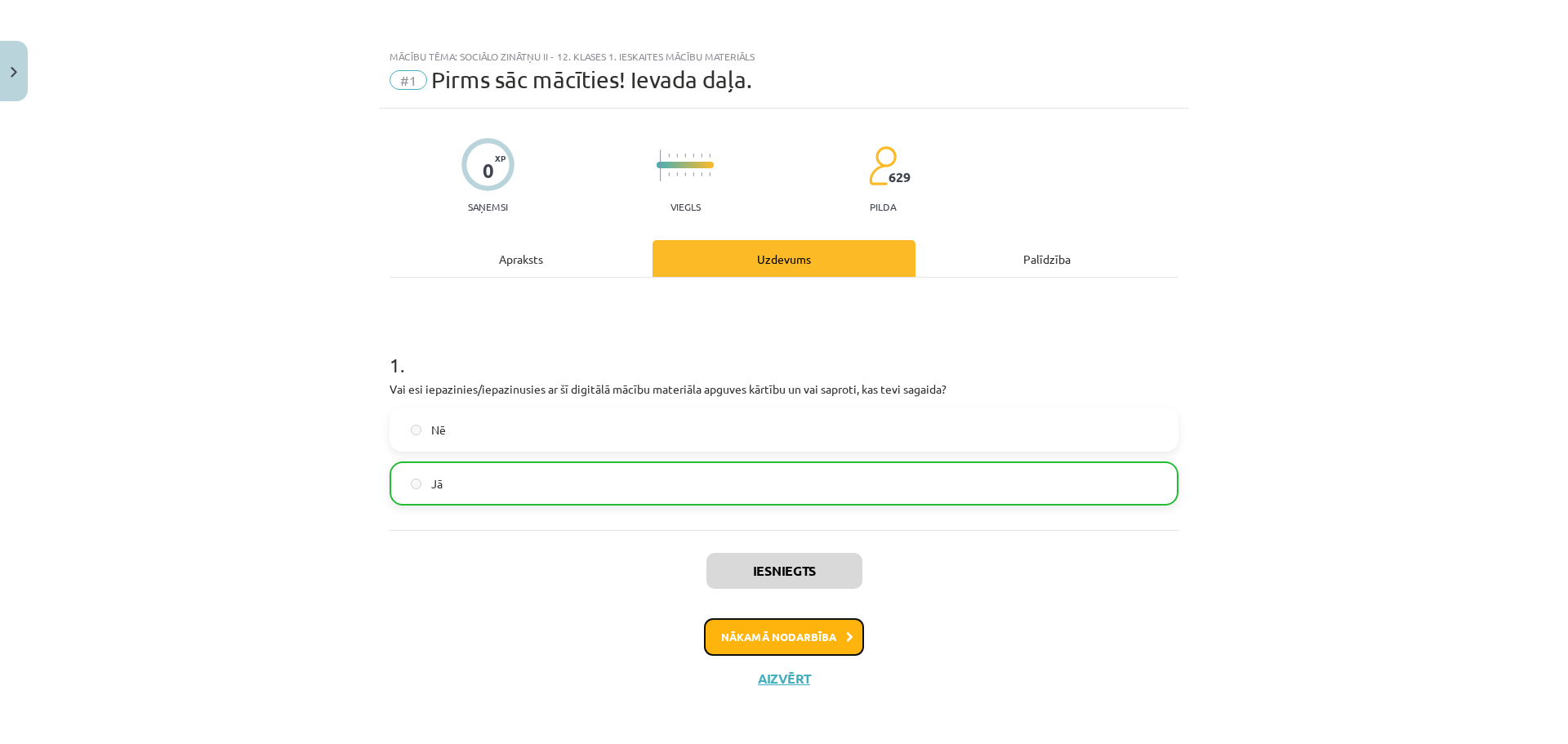
click at [816, 639] on button "Nākamā nodarbība" at bounding box center [784, 637] width 160 height 38
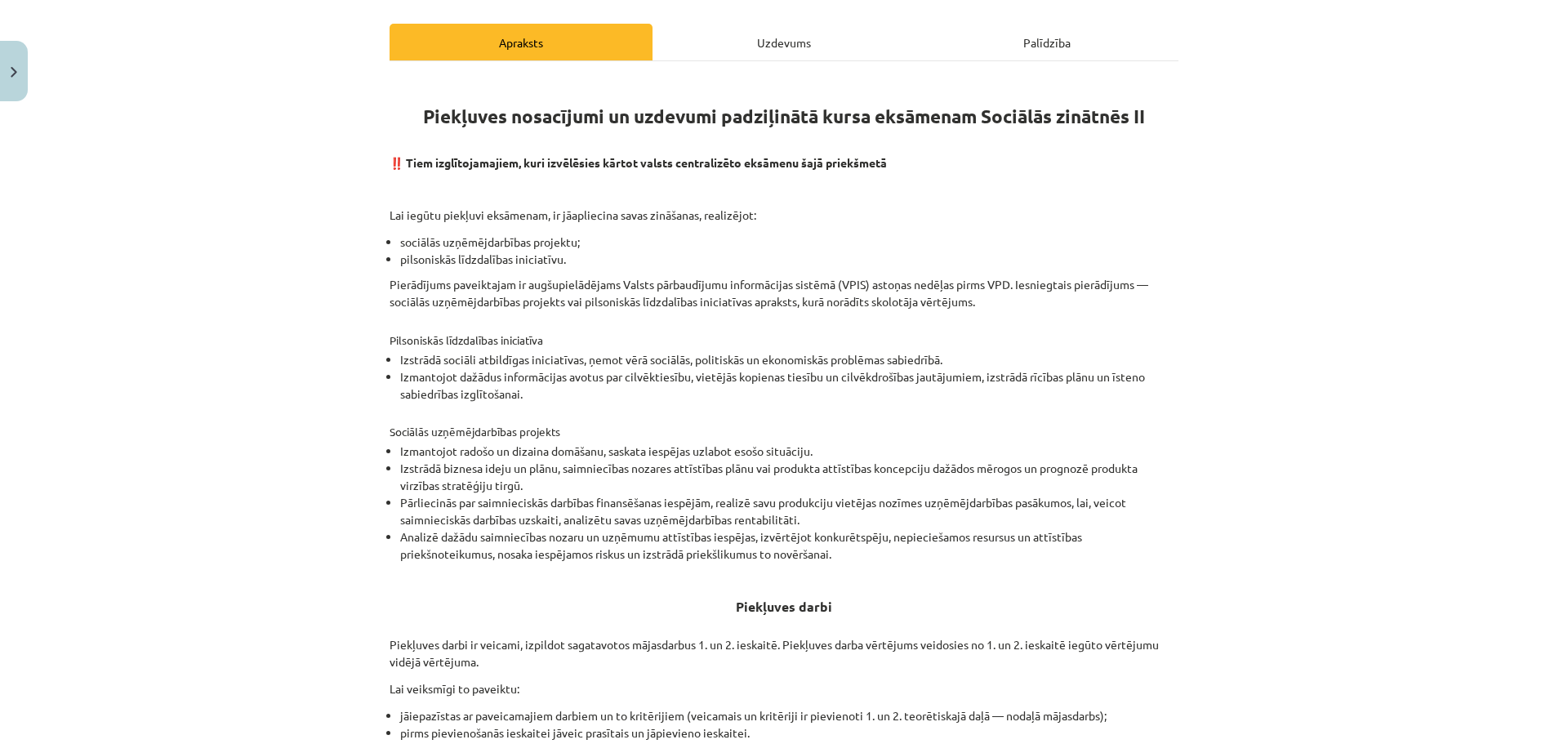
scroll to position [427, 0]
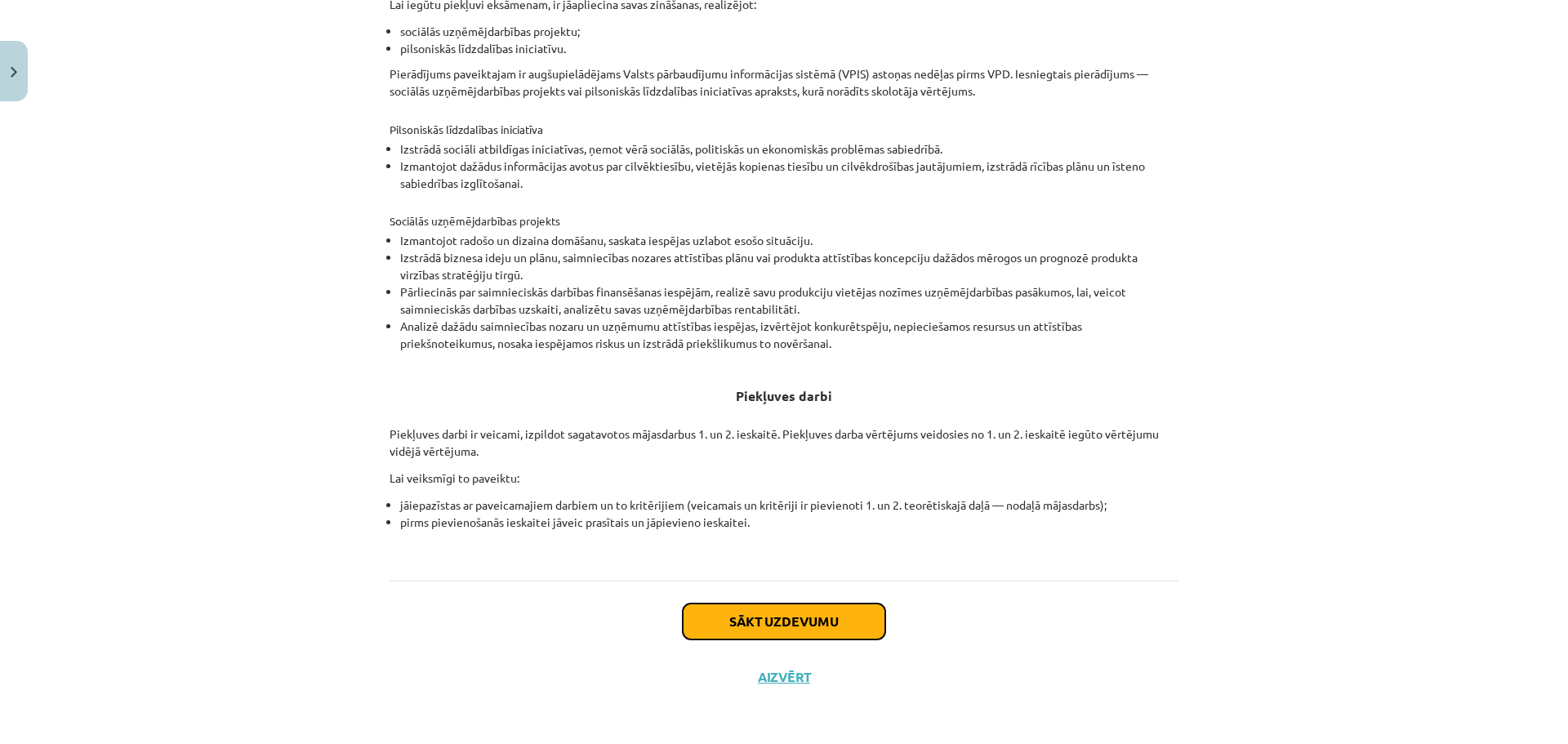
click at [792, 630] on button "Sākt uzdevumu" at bounding box center [784, 622] width 203 height 36
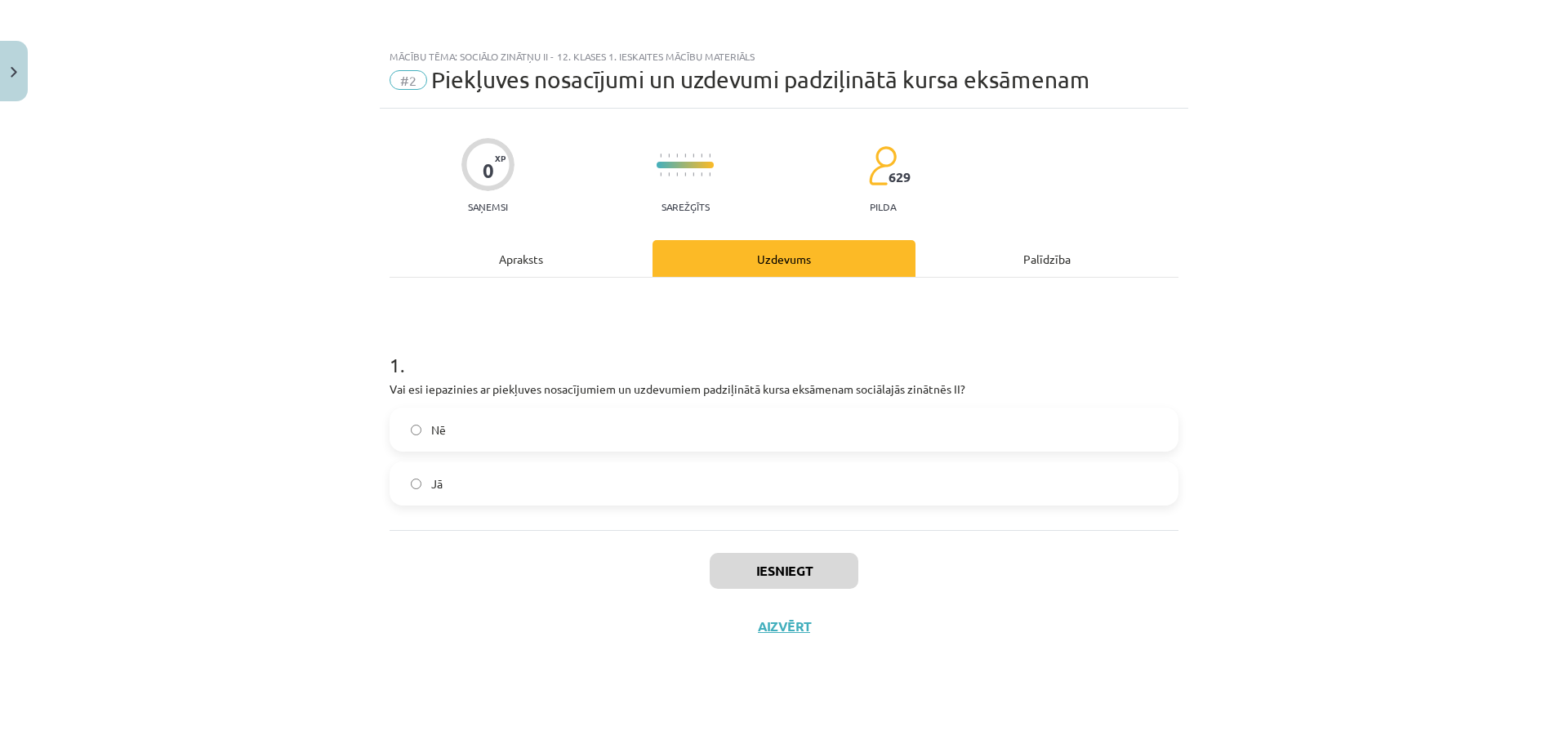
drag, startPoint x: 445, startPoint y: 473, endPoint x: 462, endPoint y: 479, distance: 18.0
click at [446, 473] on label "Jā" at bounding box center [784, 483] width 786 height 41
click at [797, 569] on button "Iesniegt" at bounding box center [783, 570] width 148 height 36
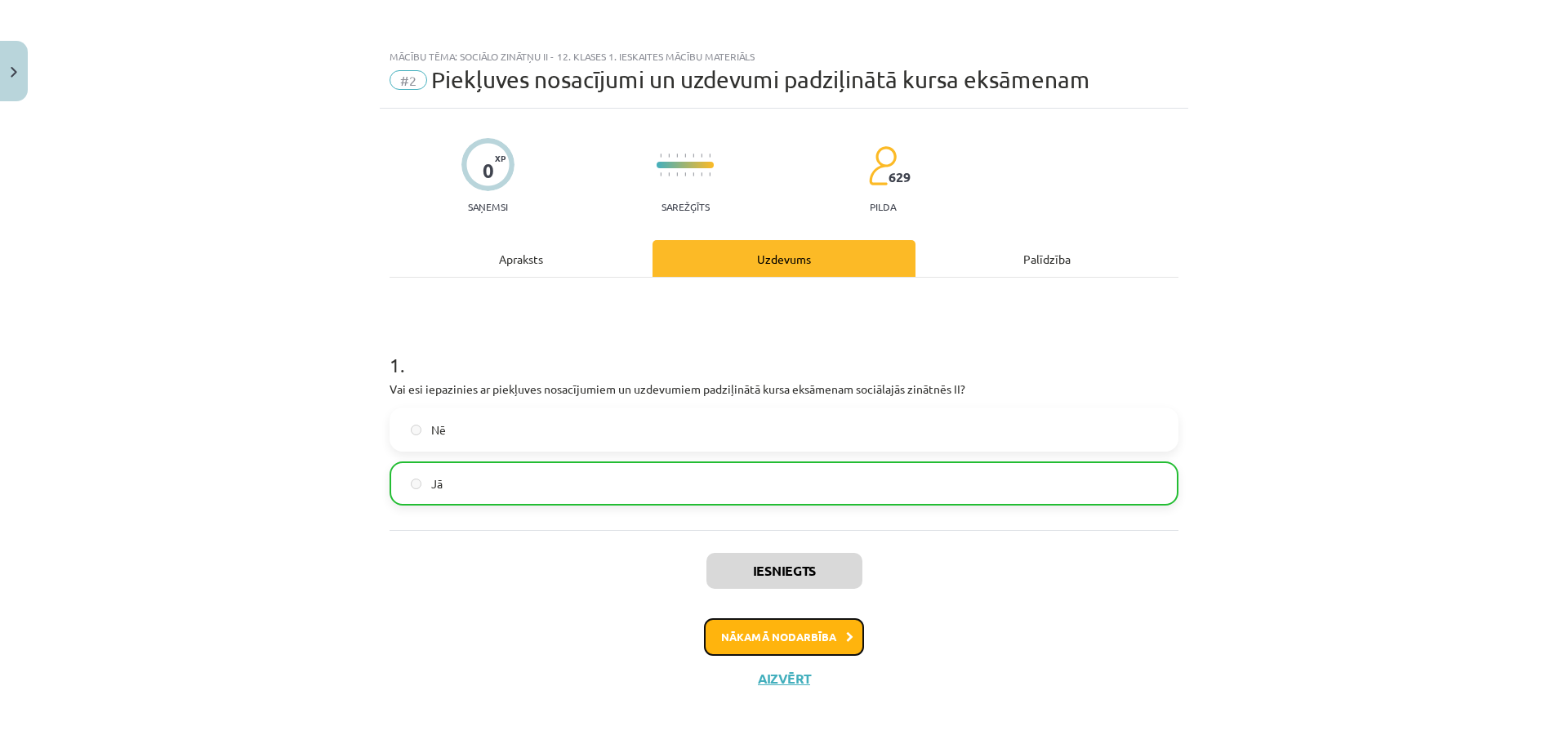
click at [753, 651] on button "Nākamā nodarbība" at bounding box center [784, 637] width 160 height 38
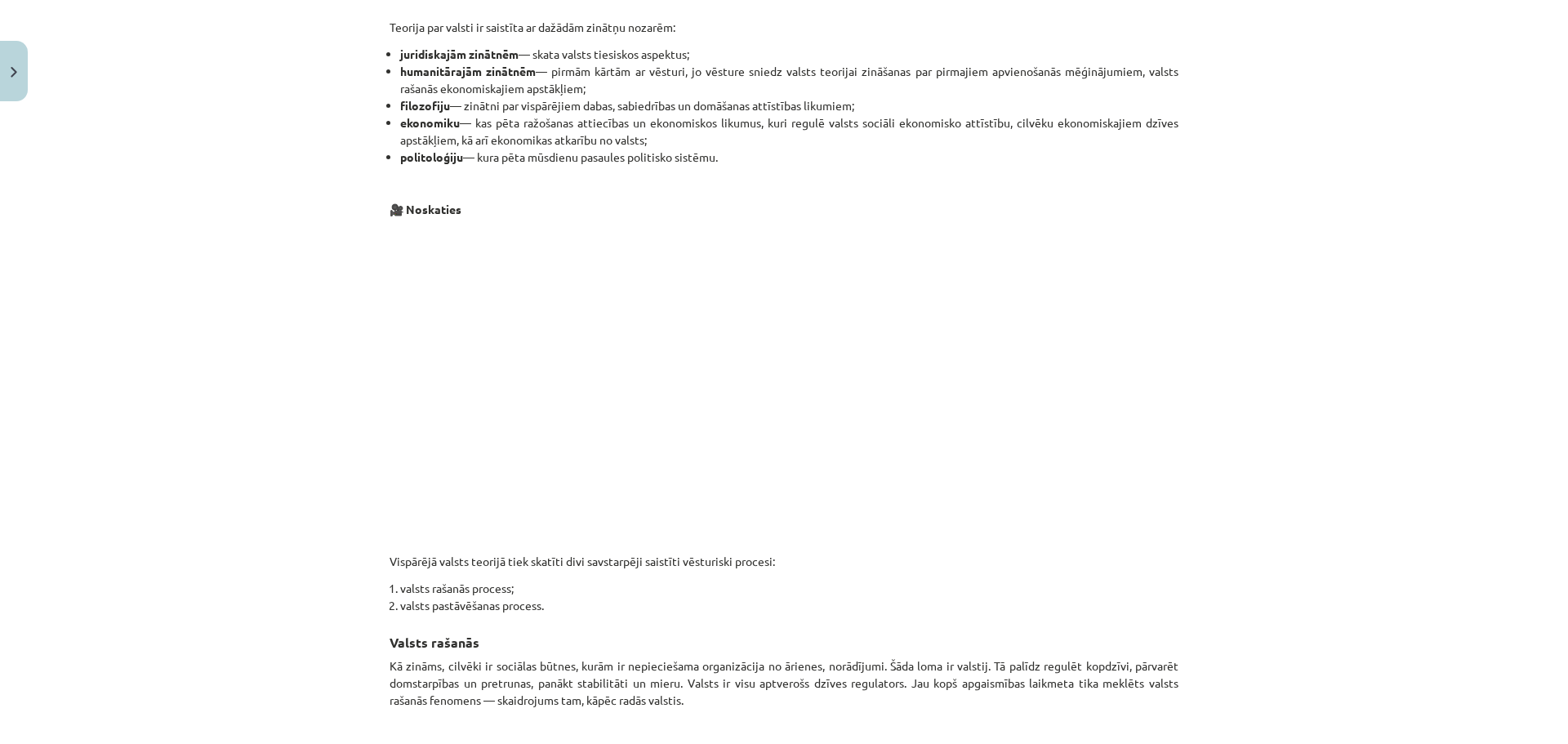
scroll to position [772, 0]
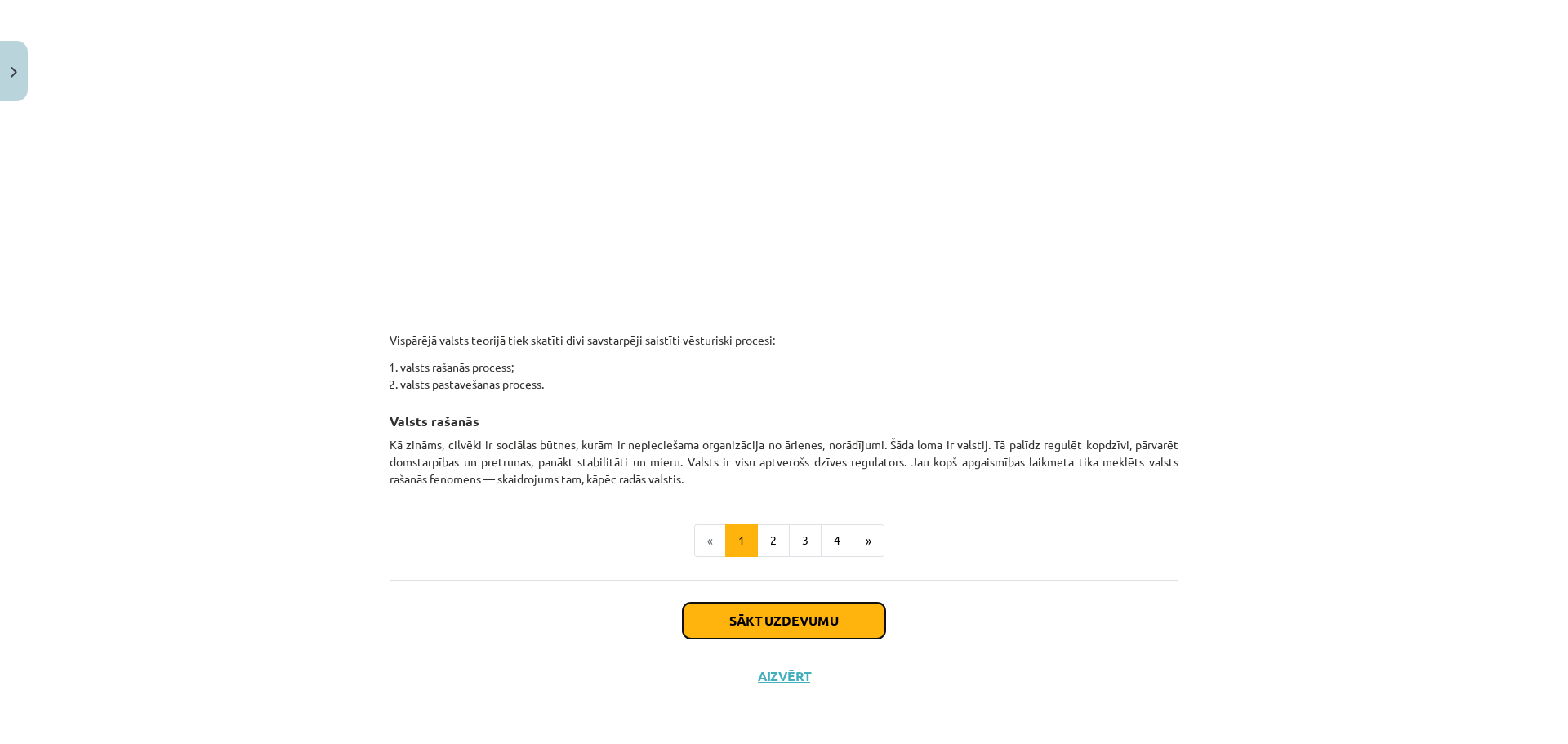
click at [761, 614] on button "Sākt uzdevumu" at bounding box center [784, 621] width 203 height 36
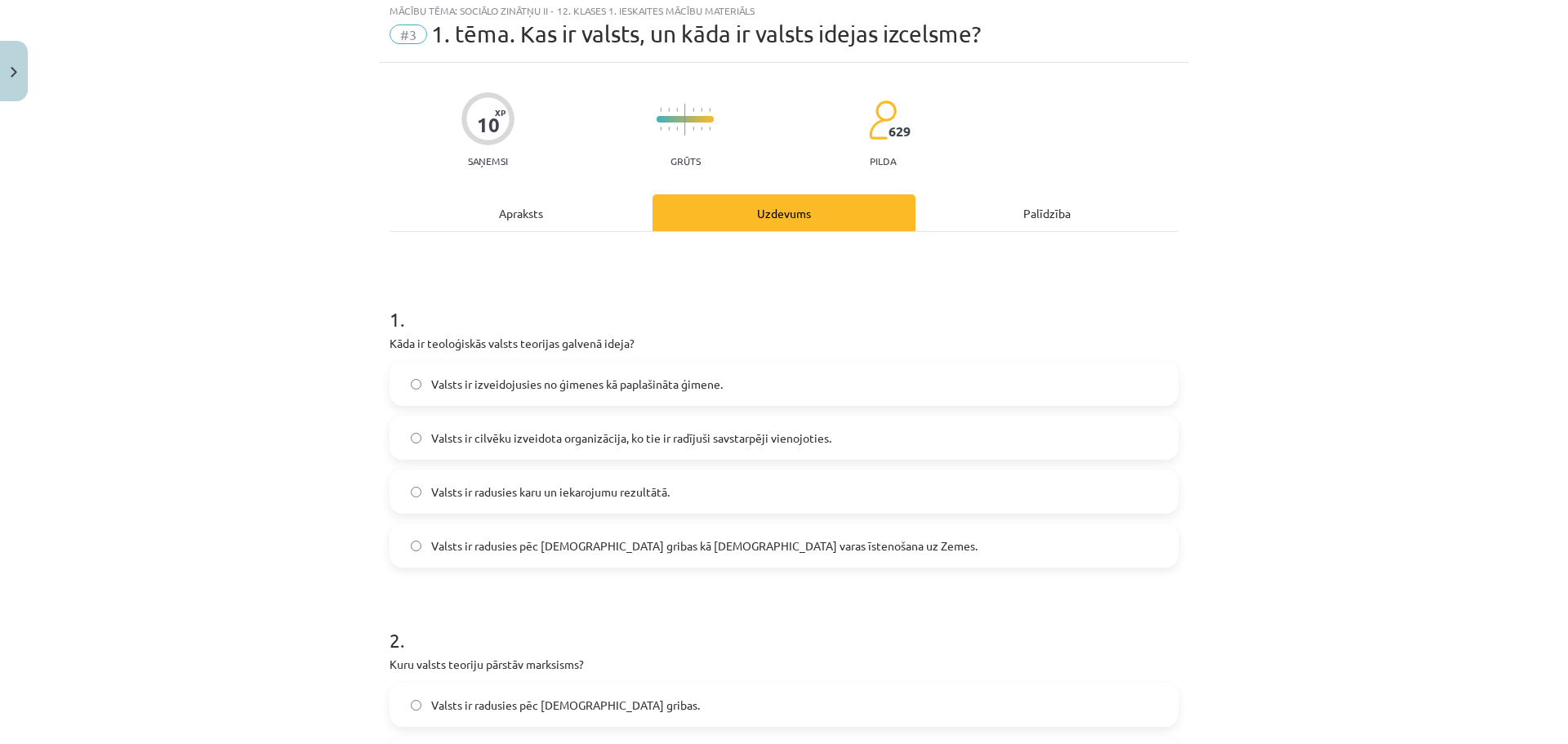
scroll to position [41, 0]
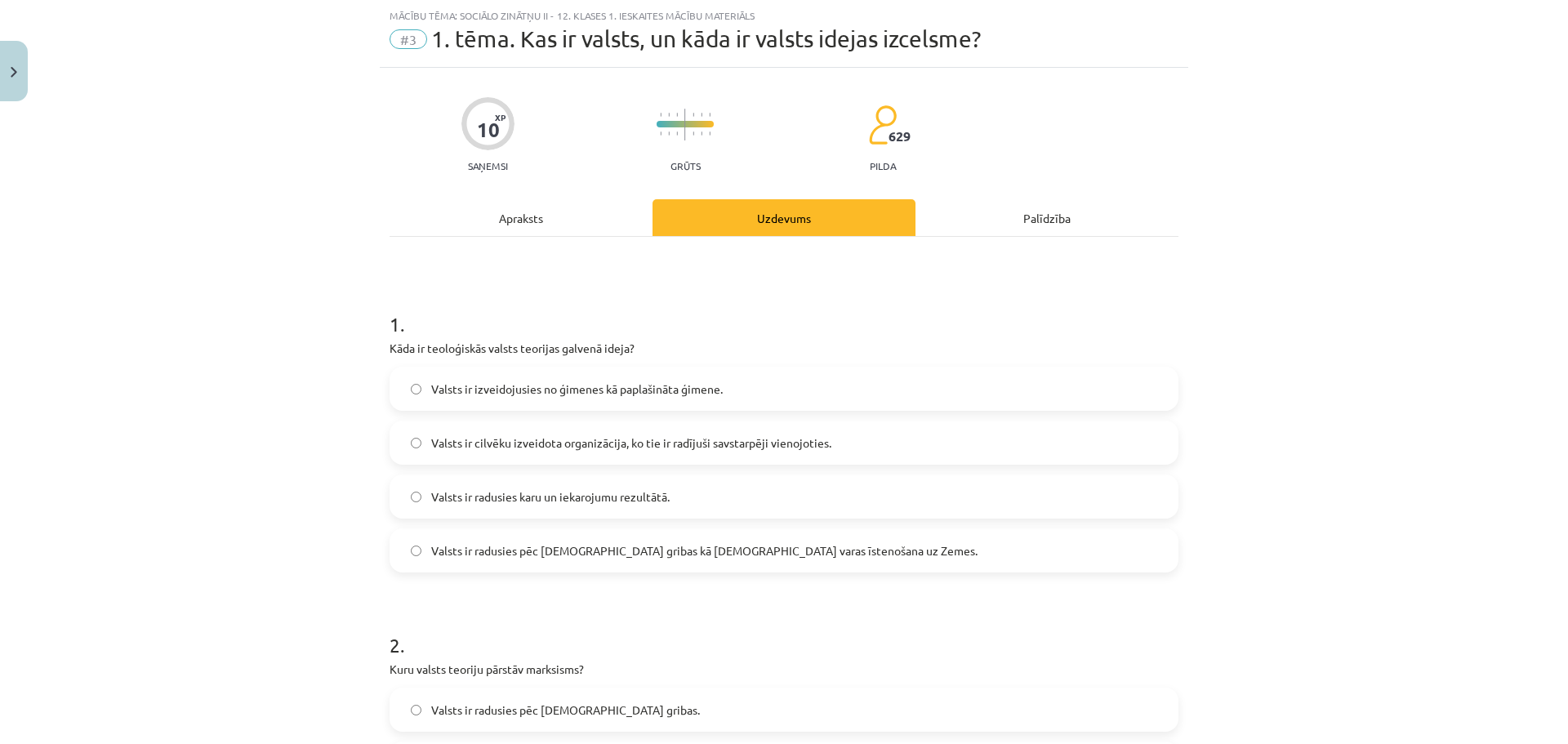
click at [530, 548] on span "Valsts ir radusies pēc Dieva gribas kā dievišķās varas īstenošana uz Zemes." at bounding box center [704, 551] width 547 height 17
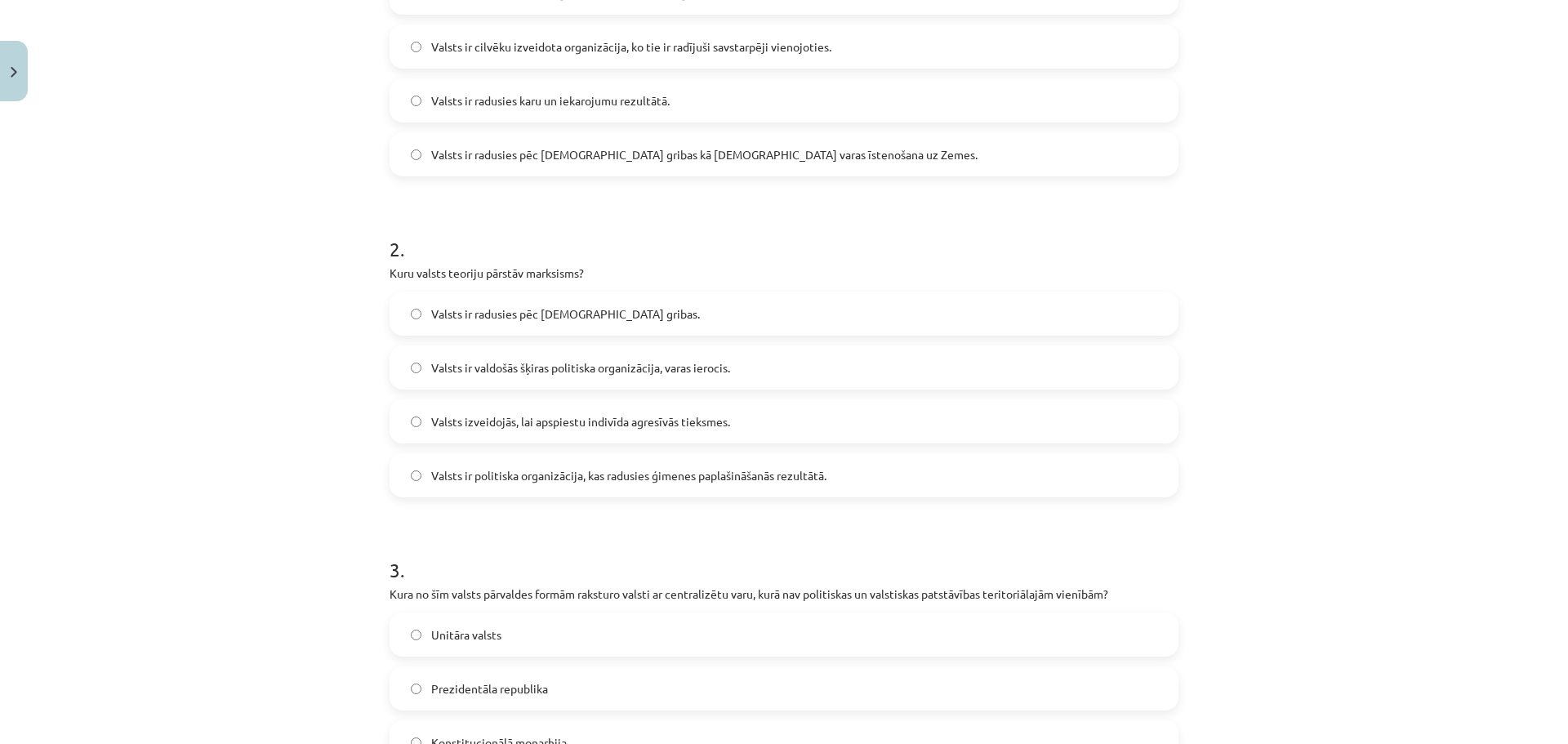
scroll to position [442, 0]
click at [613, 351] on label "Valsts ir valdošās šķiras politiska organizācija, varas ierocis." at bounding box center [784, 362] width 786 height 41
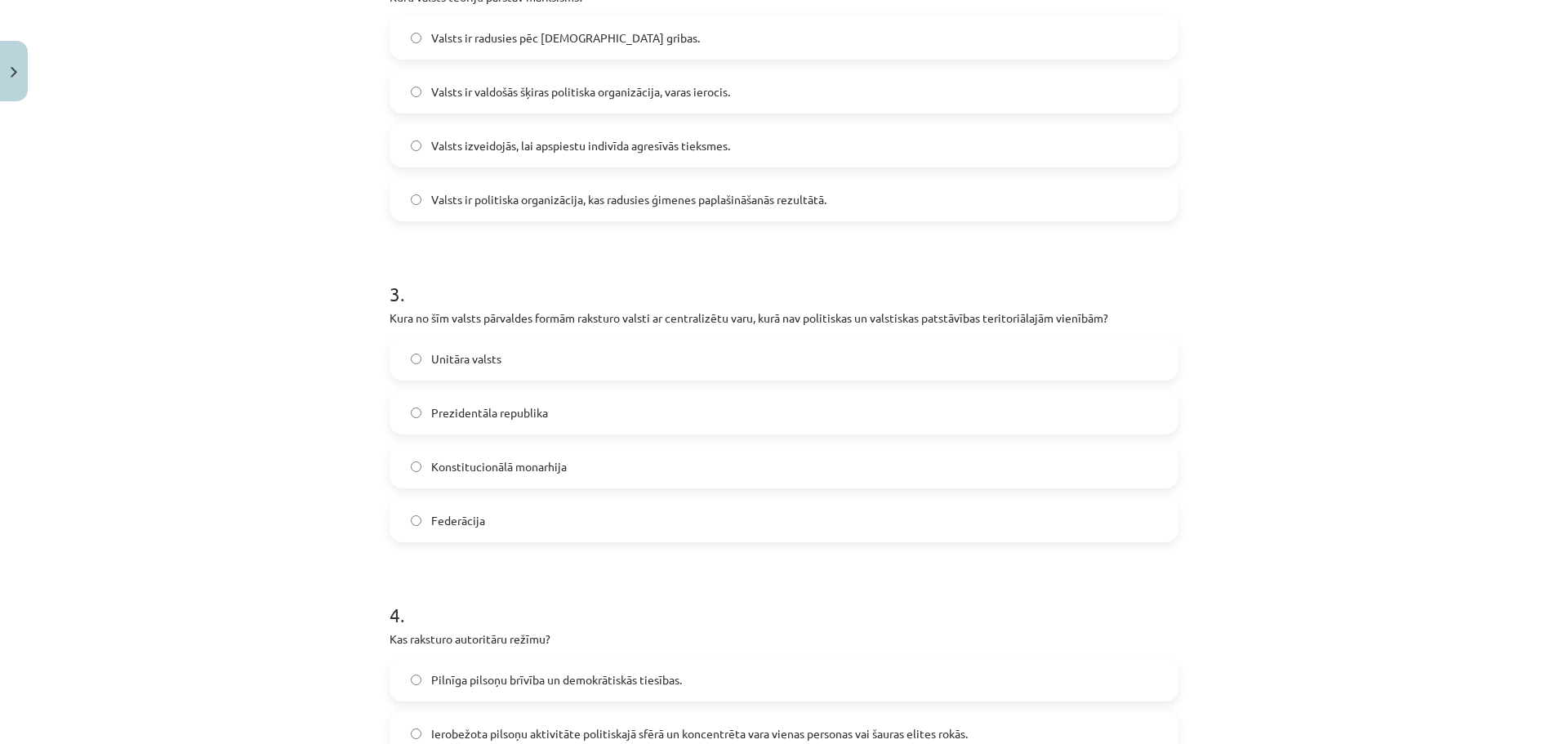
scroll to position [726, 0]
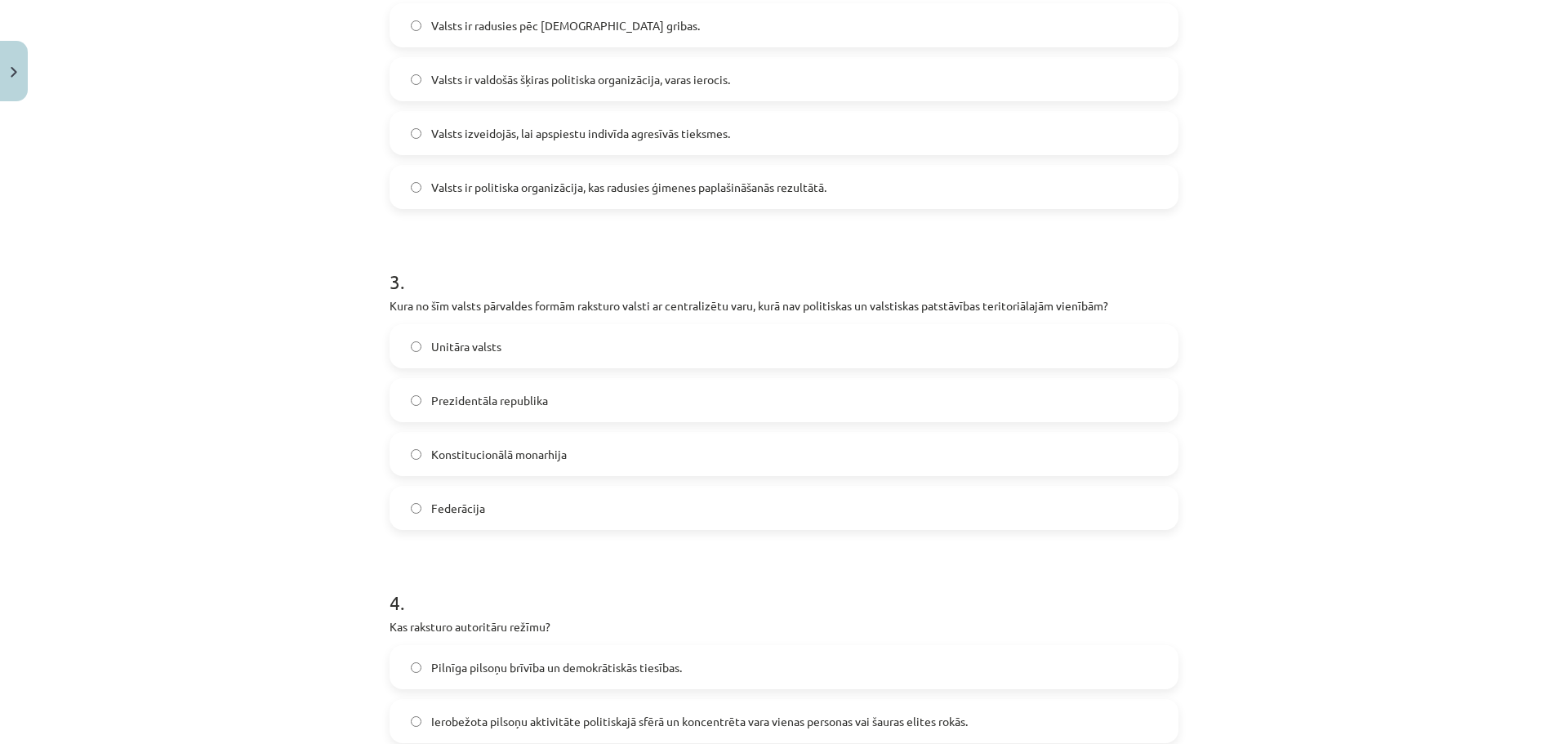
click at [504, 351] on label "Unitāra valsts" at bounding box center [784, 346] width 786 height 41
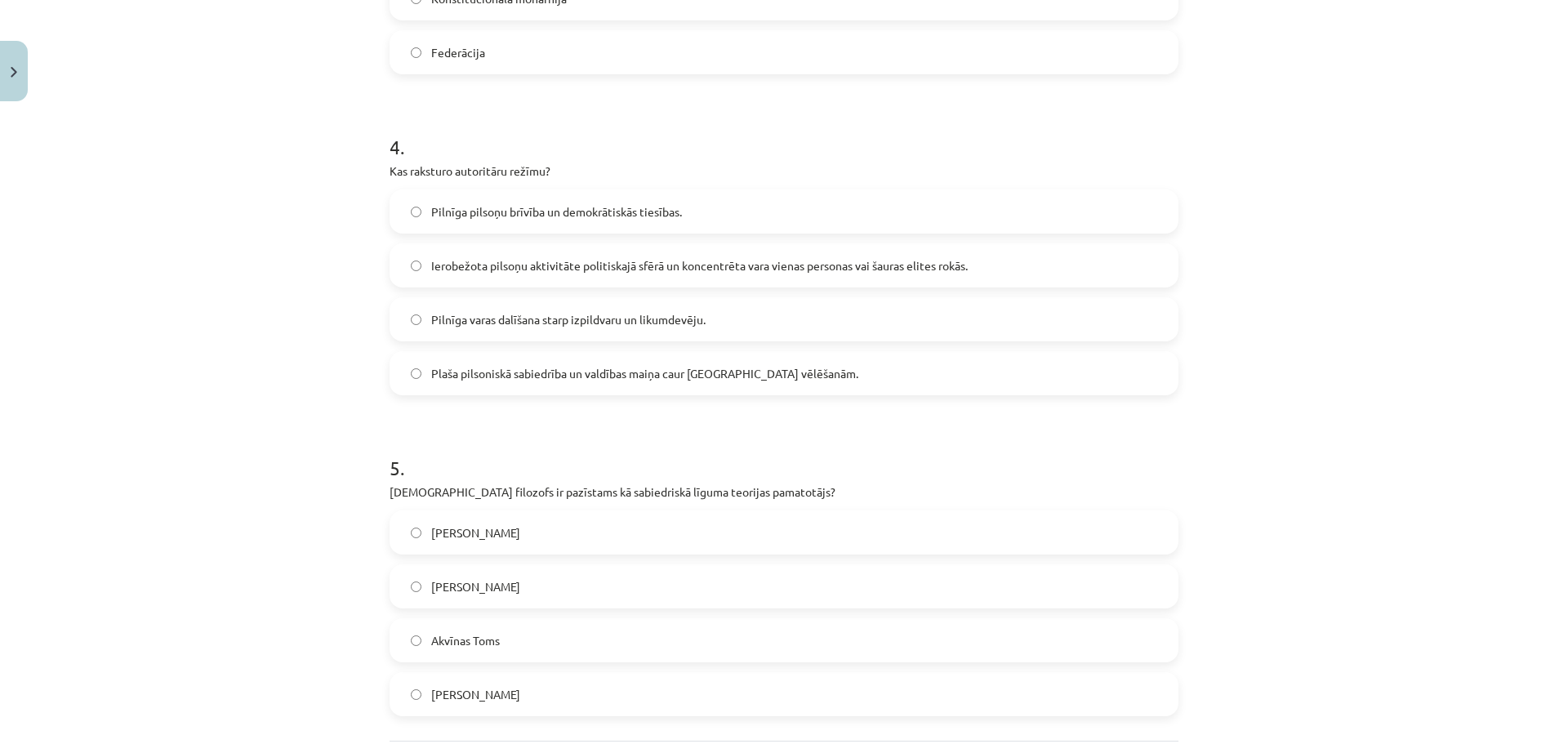
scroll to position [1205, 0]
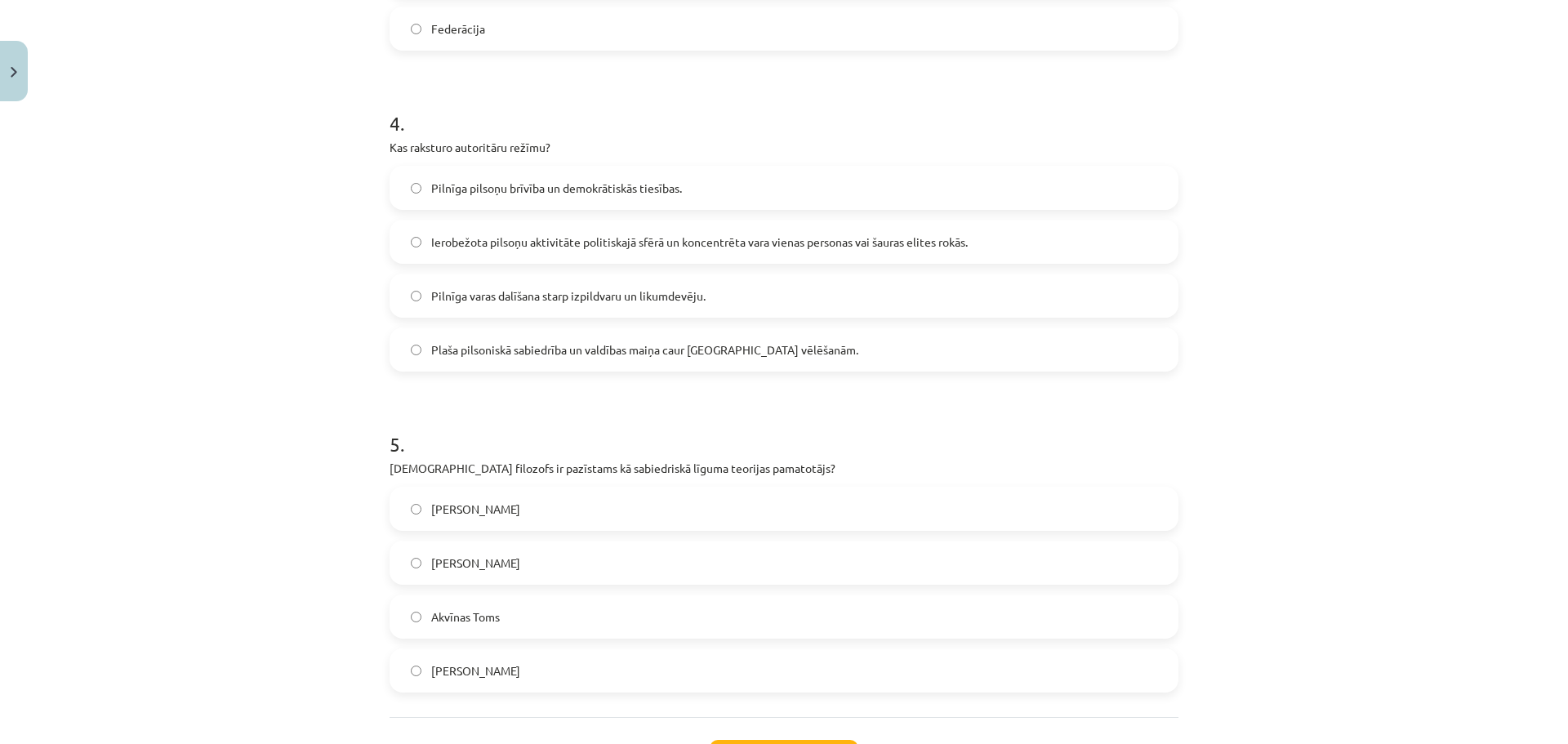
click at [555, 237] on span "Ierobežota pilsoņu aktivitāte politiskajā sfērā un koncentrēta vara vienas pers…" at bounding box center [699, 242] width 537 height 17
click at [491, 501] on span "Tomass Hobss" at bounding box center [475, 509] width 89 height 17
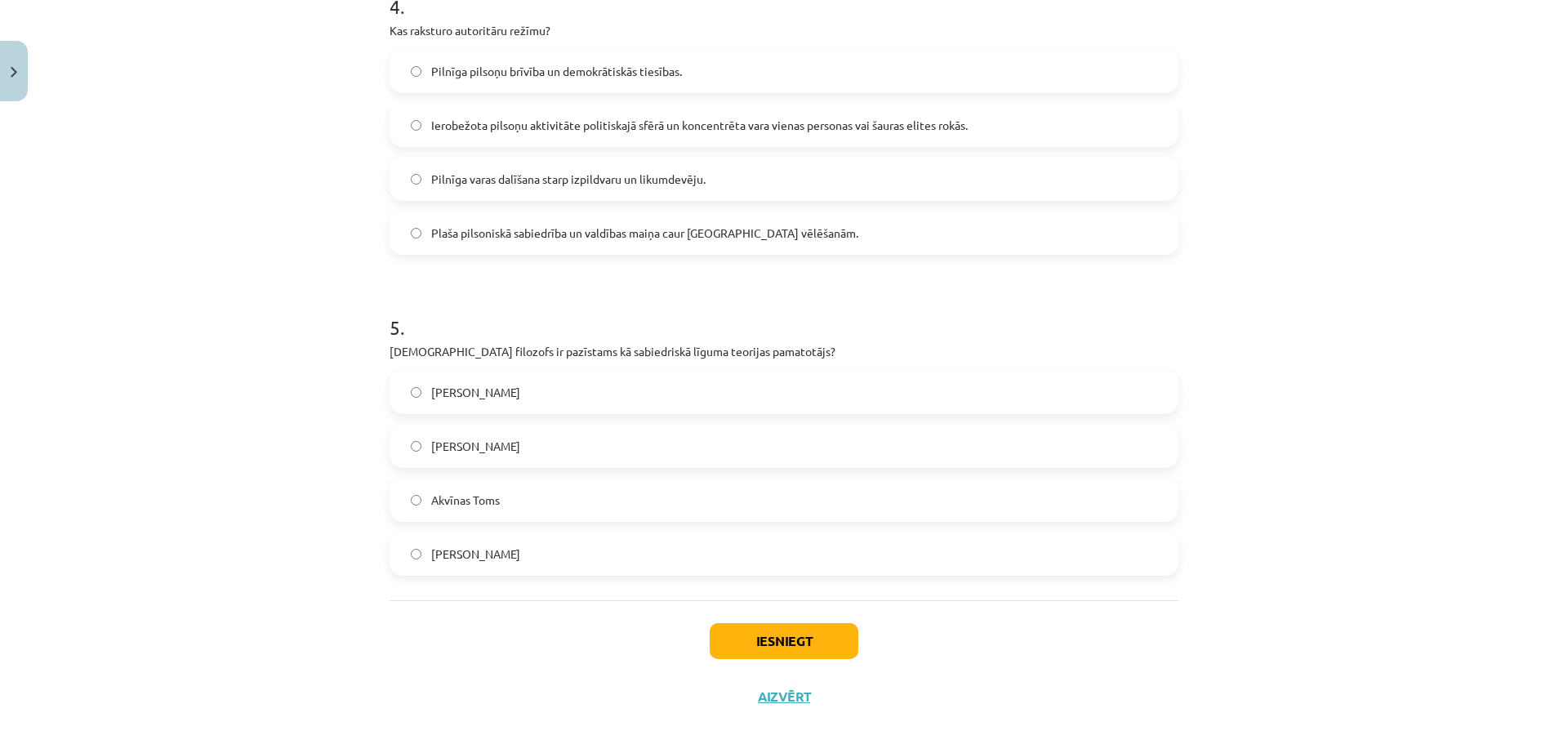
scroll to position [1343, 0]
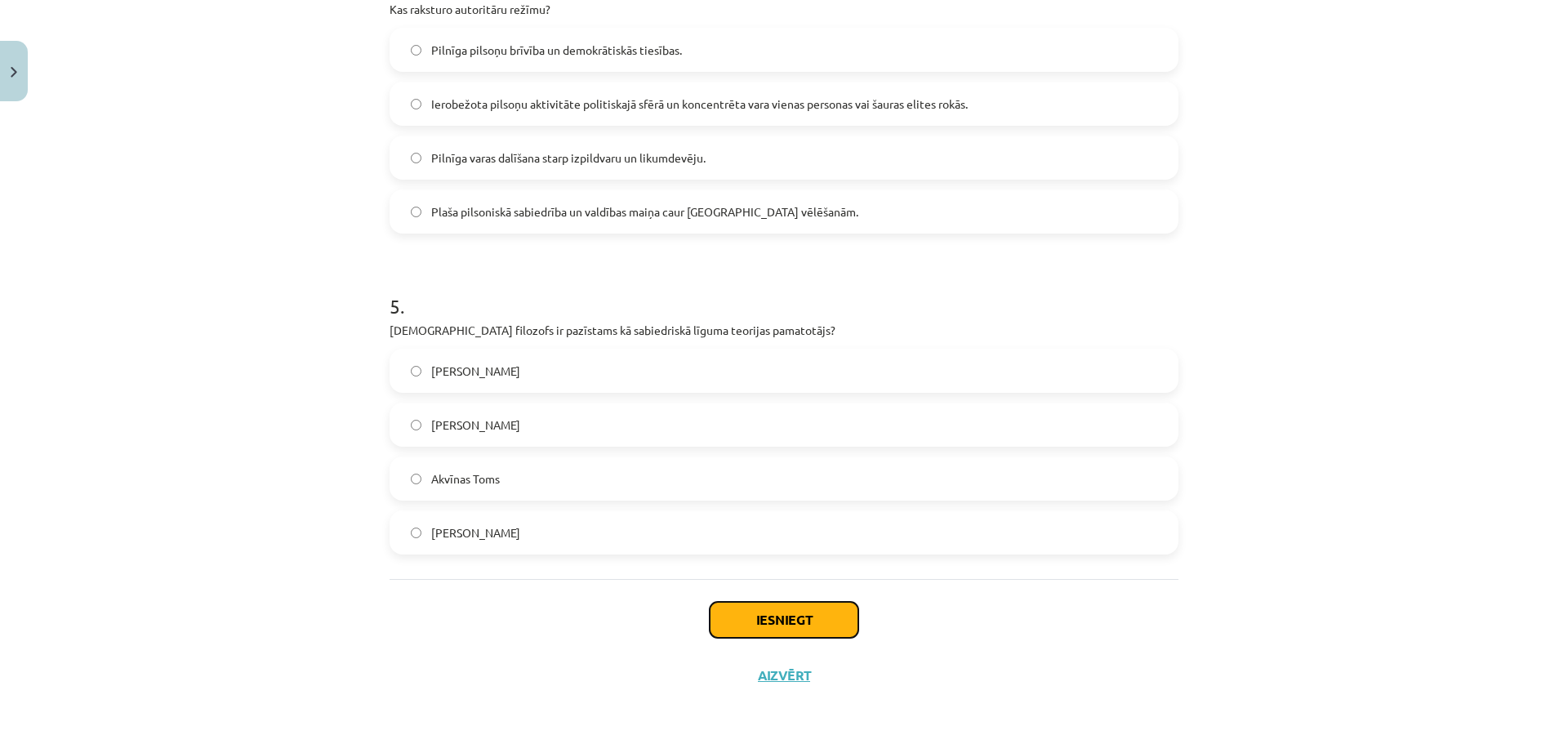
click at [770, 617] on button "Iesniegt" at bounding box center [783, 620] width 148 height 36
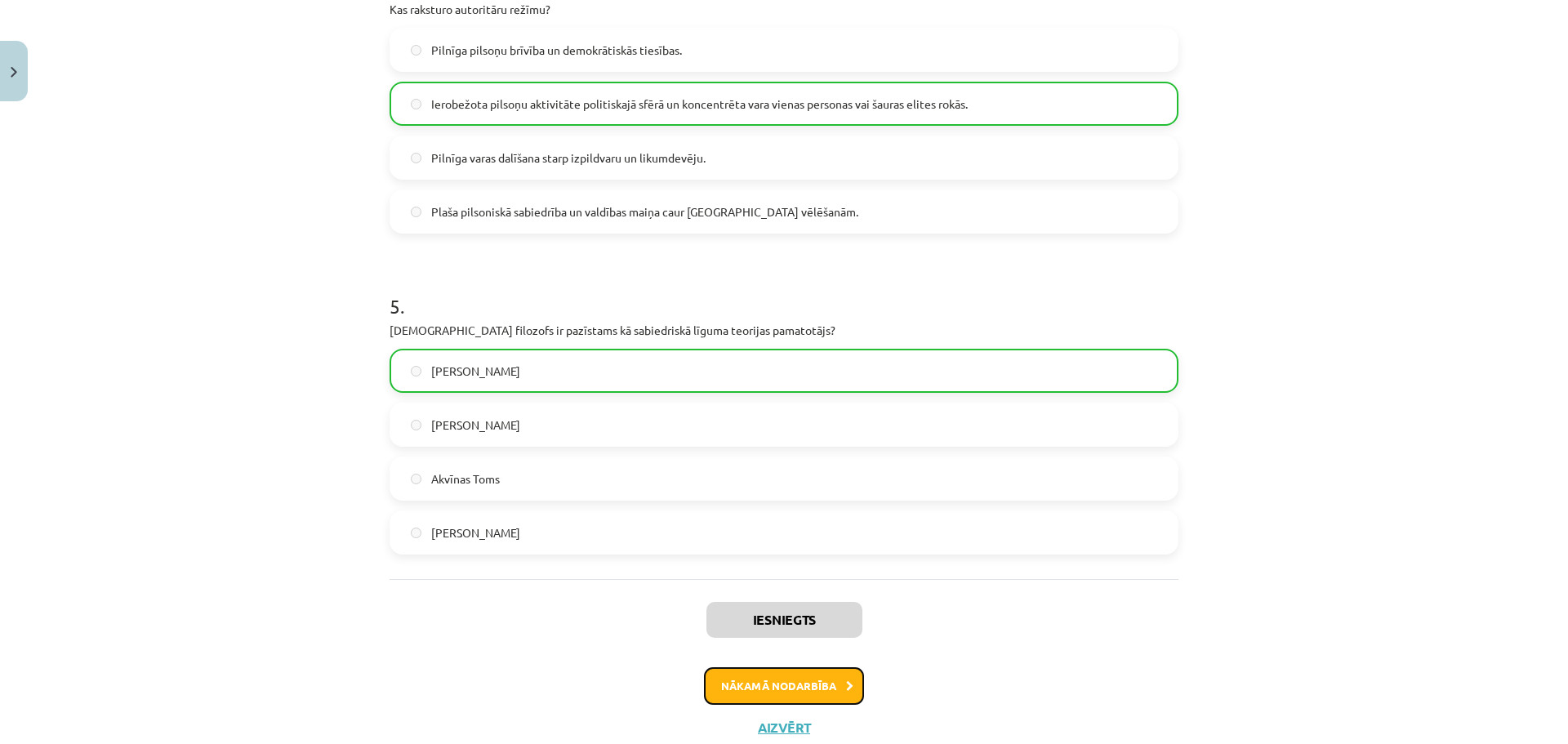
click at [817, 685] on button "Nākamā nodarbība" at bounding box center [784, 686] width 160 height 38
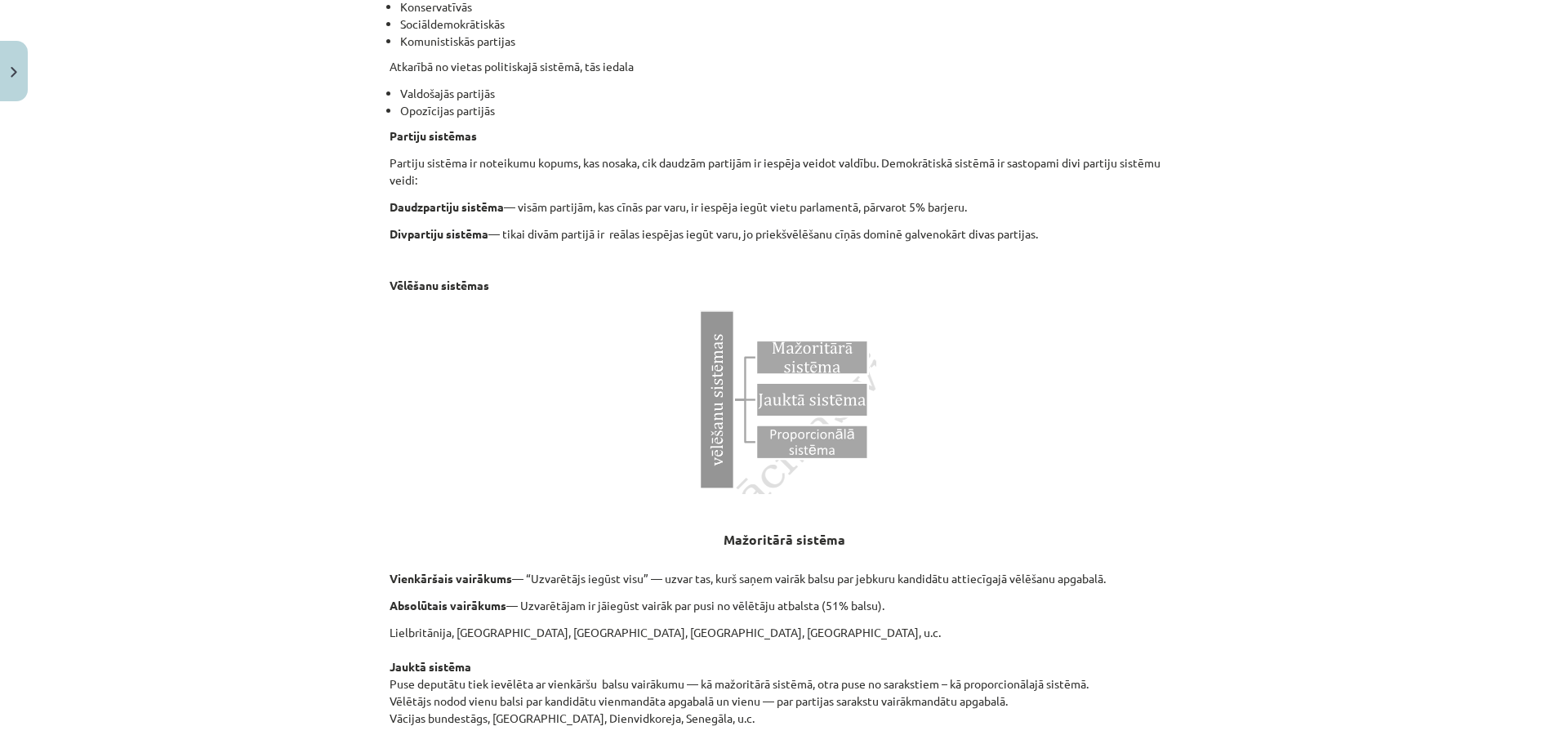
scroll to position [1407, 0]
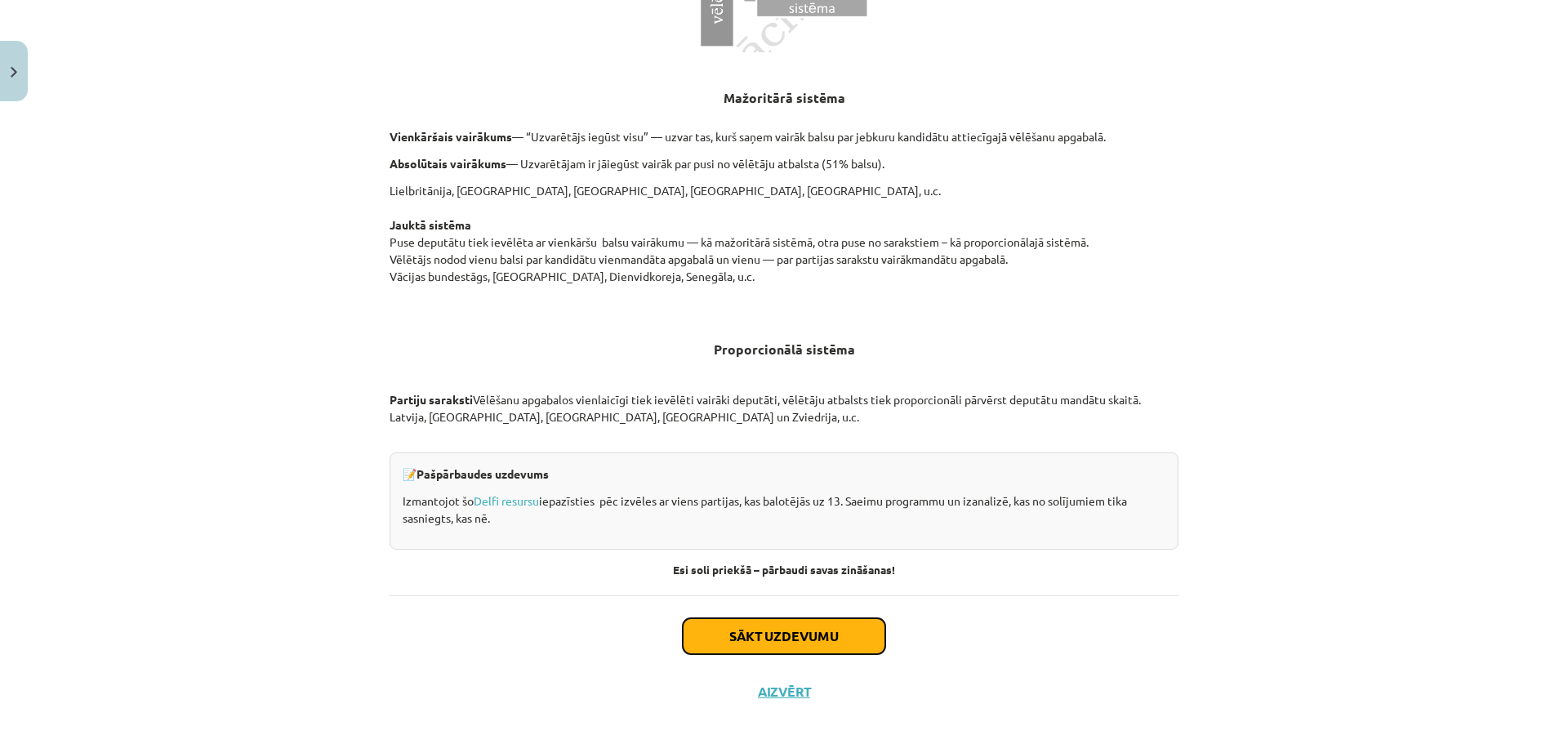
click at [763, 632] on button "Sākt uzdevumu" at bounding box center [784, 636] width 203 height 36
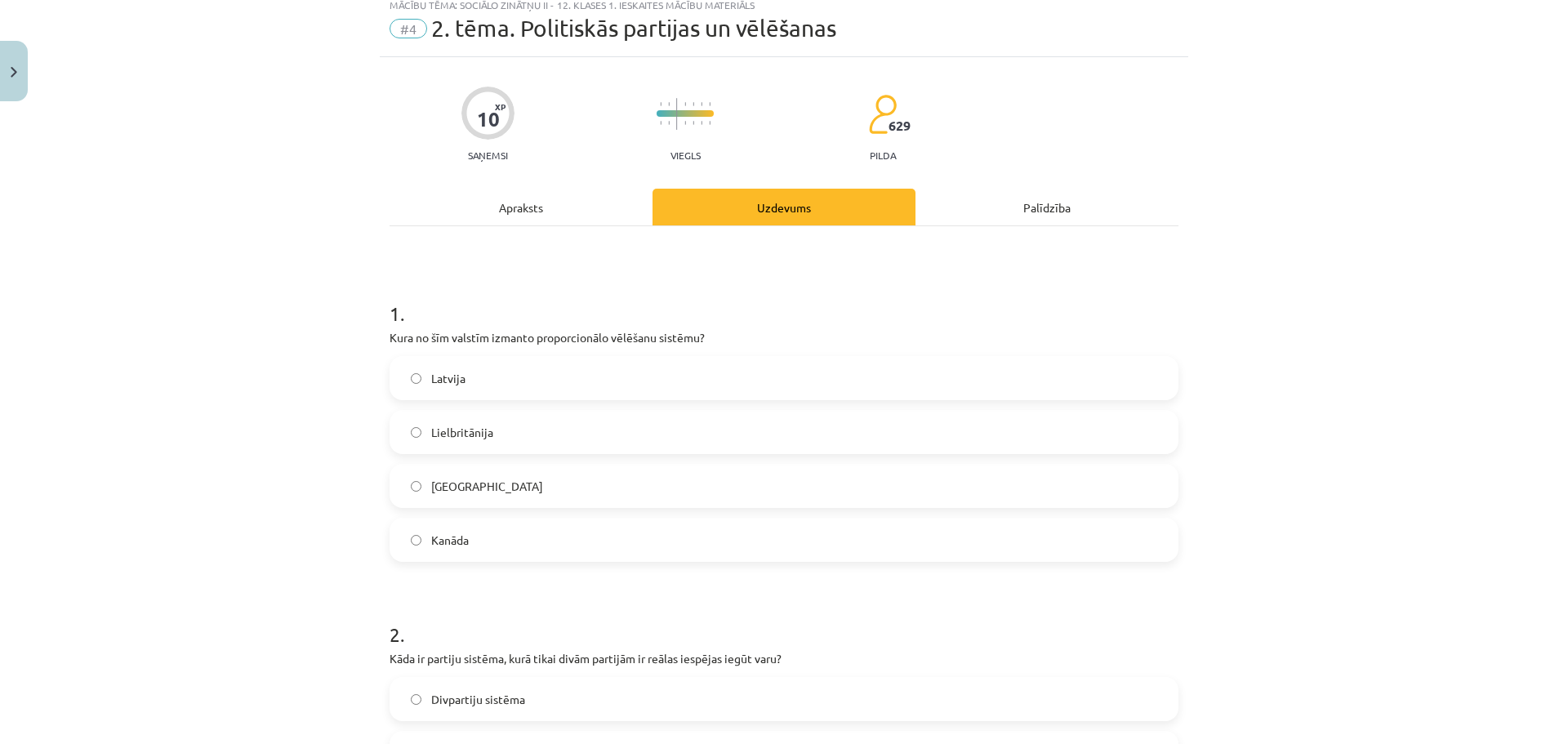
scroll to position [41, 0]
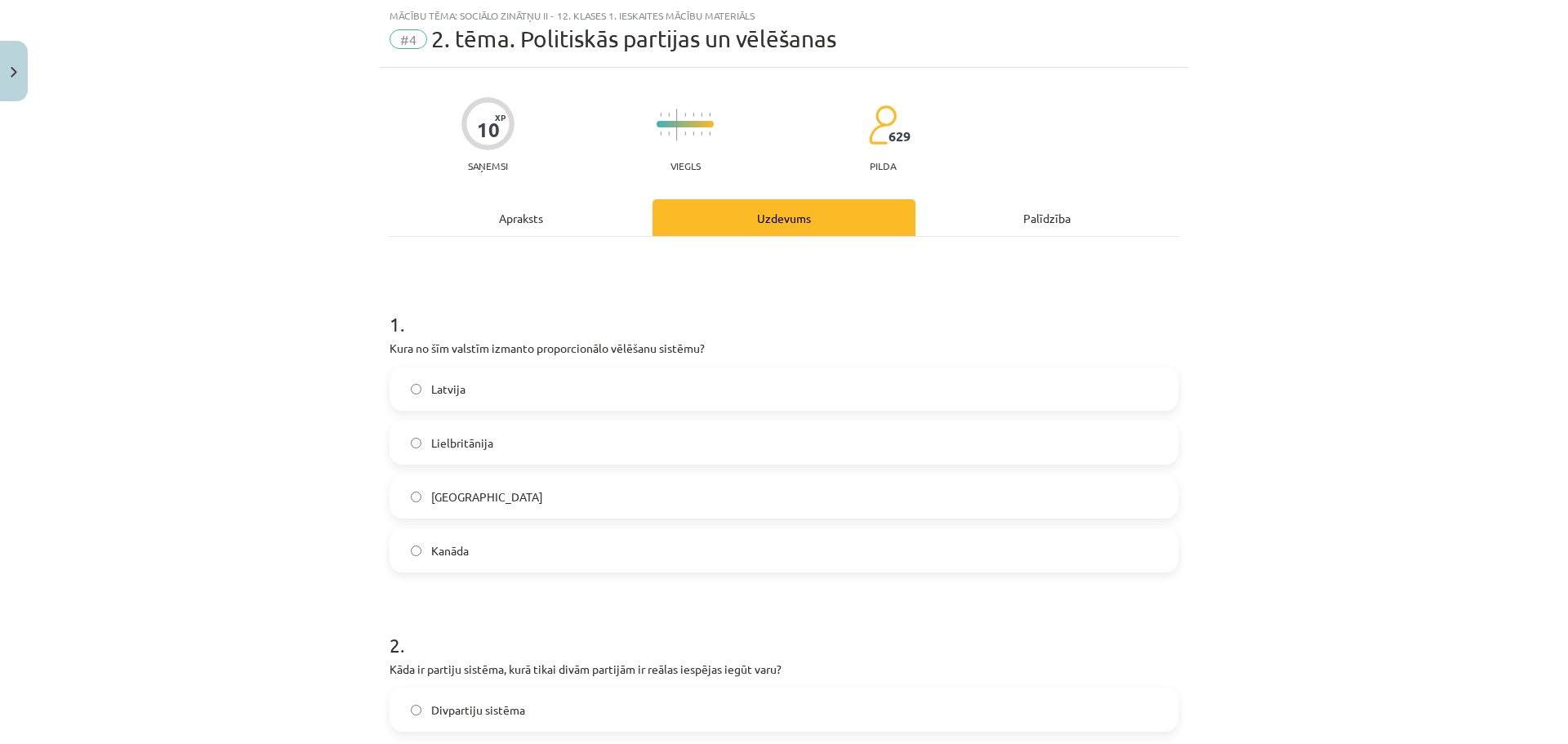
click at [471, 389] on label "Latvija" at bounding box center [784, 388] width 786 height 41
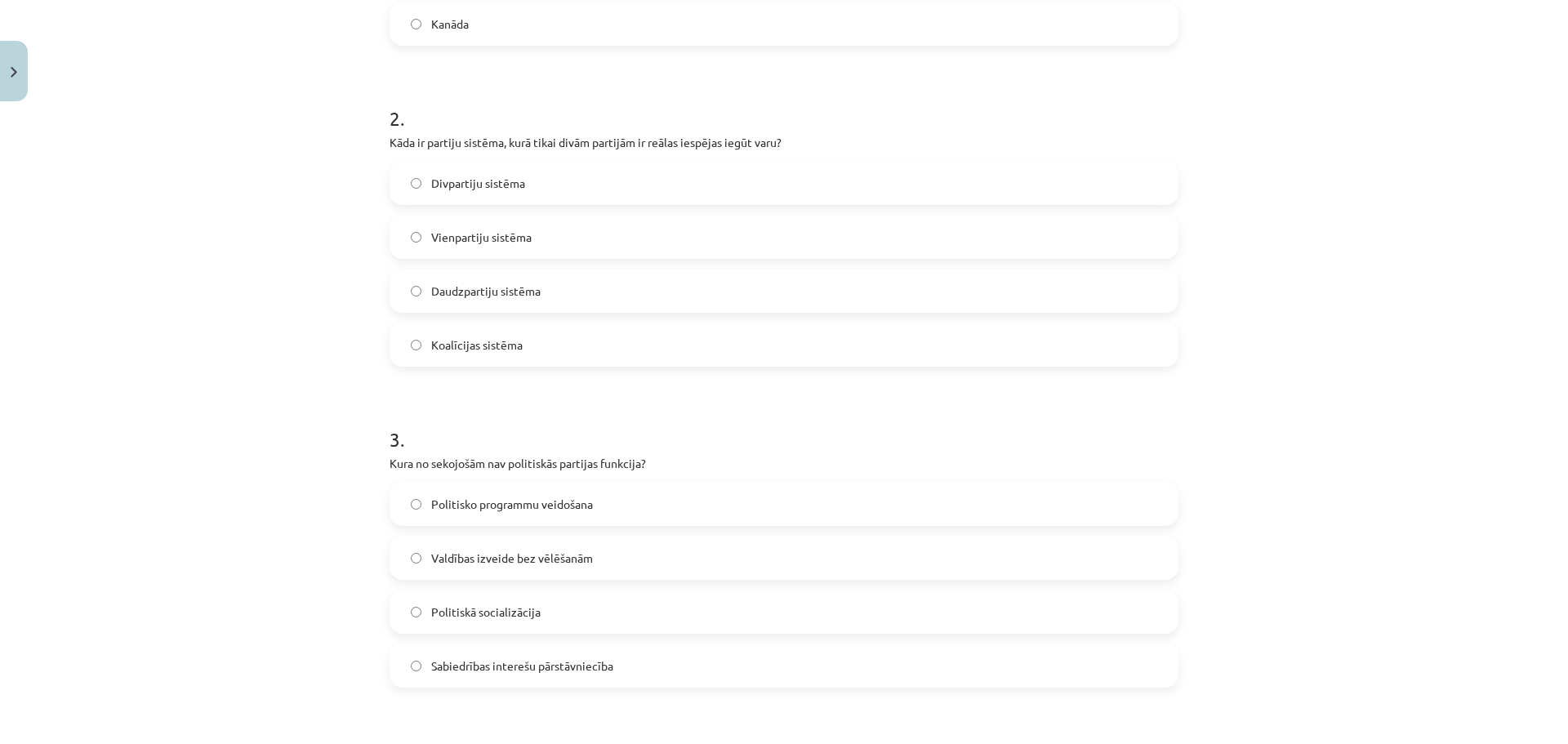
scroll to position [601, 0]
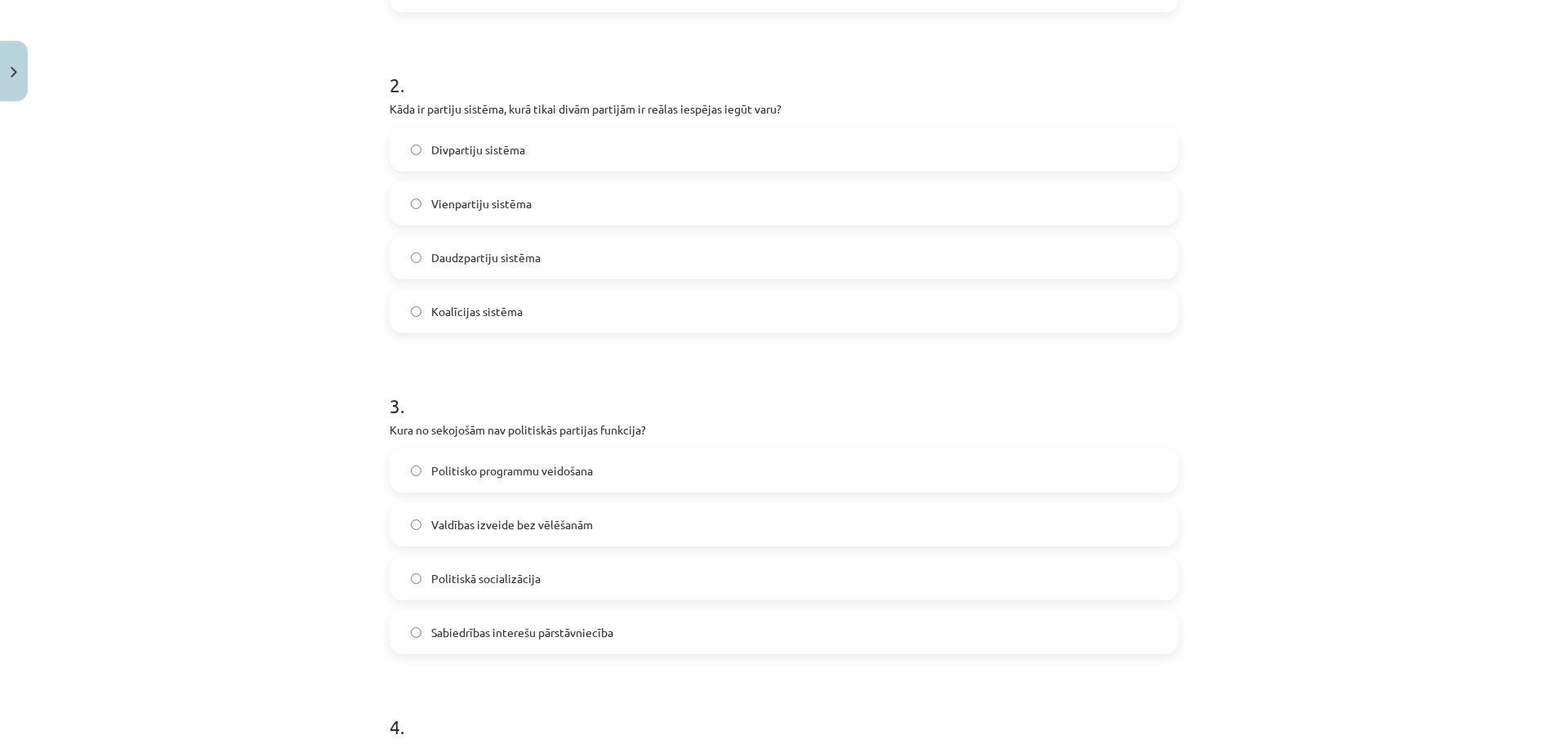
click at [489, 146] on span "Divpartiju sistēma" at bounding box center [478, 150] width 94 height 17
click at [545, 518] on span "Valdības izveide bez vēlēšanām" at bounding box center [511, 525] width 162 height 17
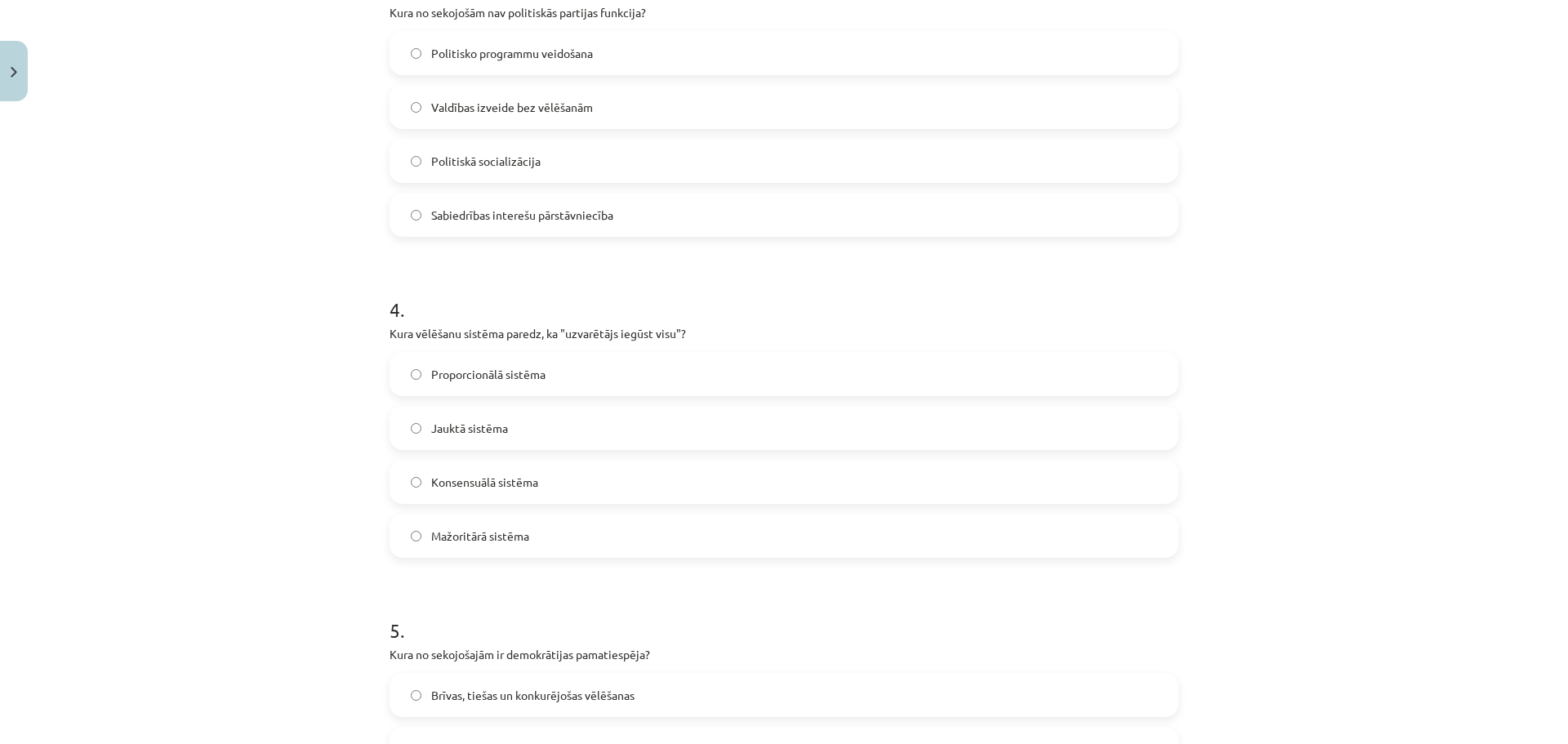
scroll to position [1057, 0]
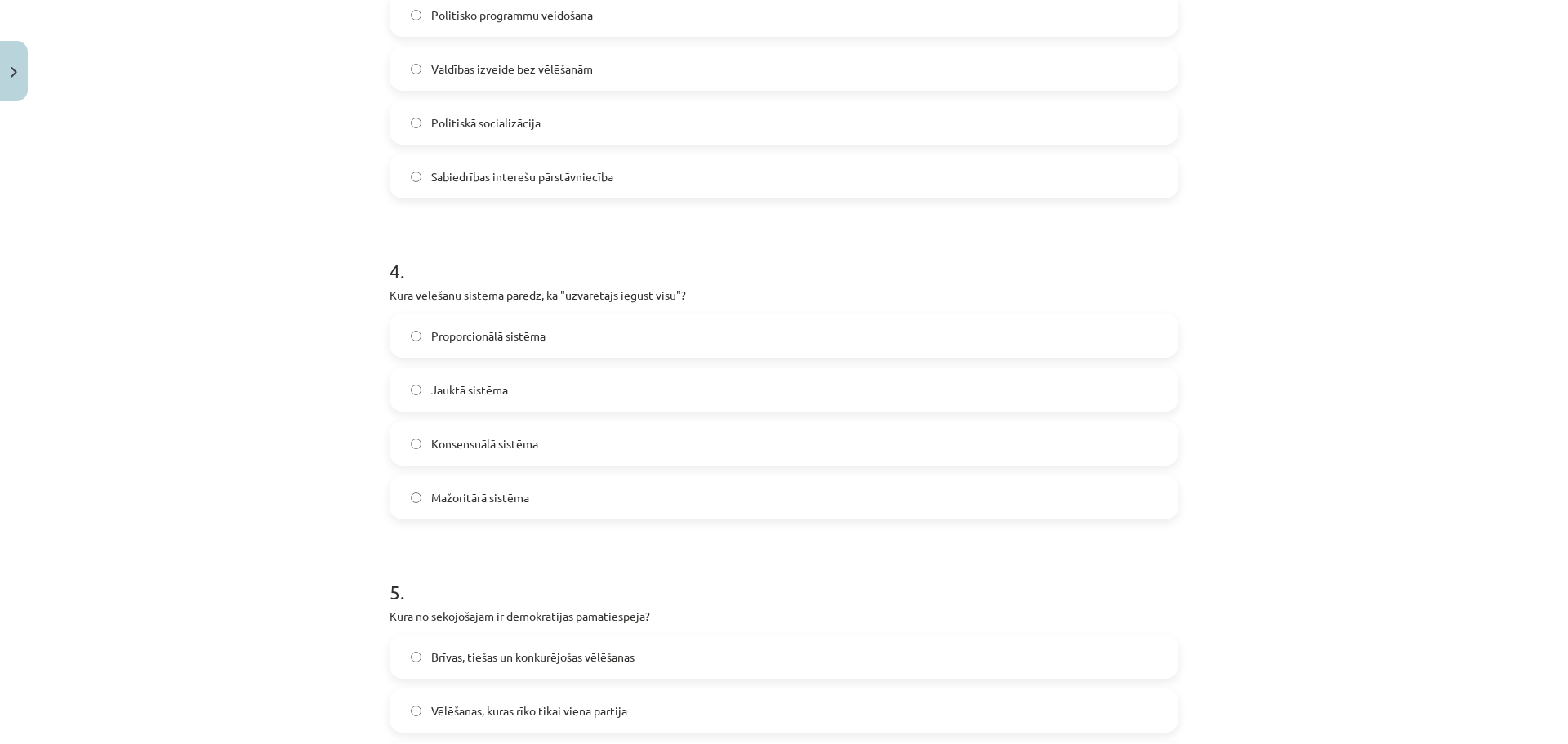
click at [530, 484] on label "Mažoritārā sistēma" at bounding box center [784, 497] width 786 height 41
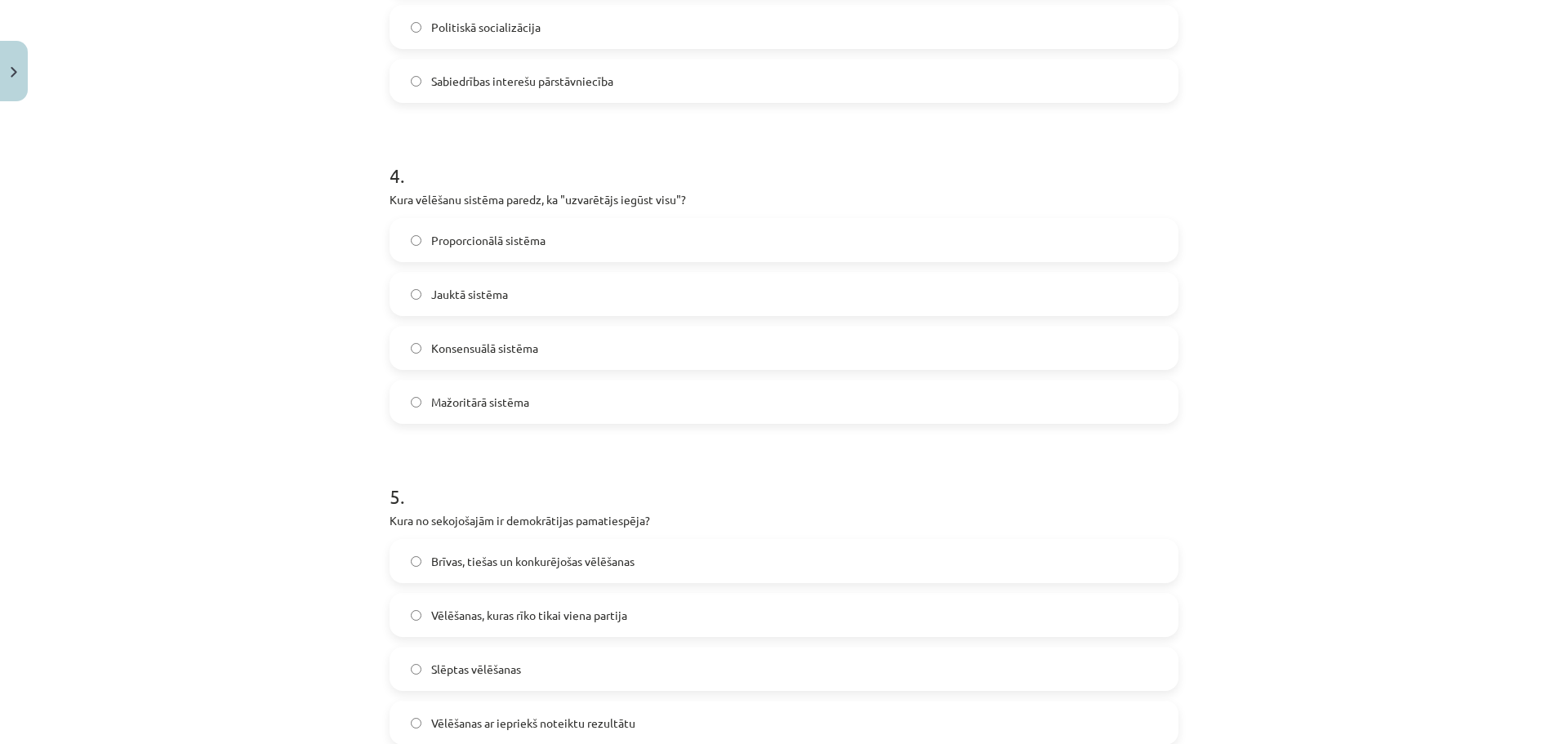
scroll to position [1179, 0]
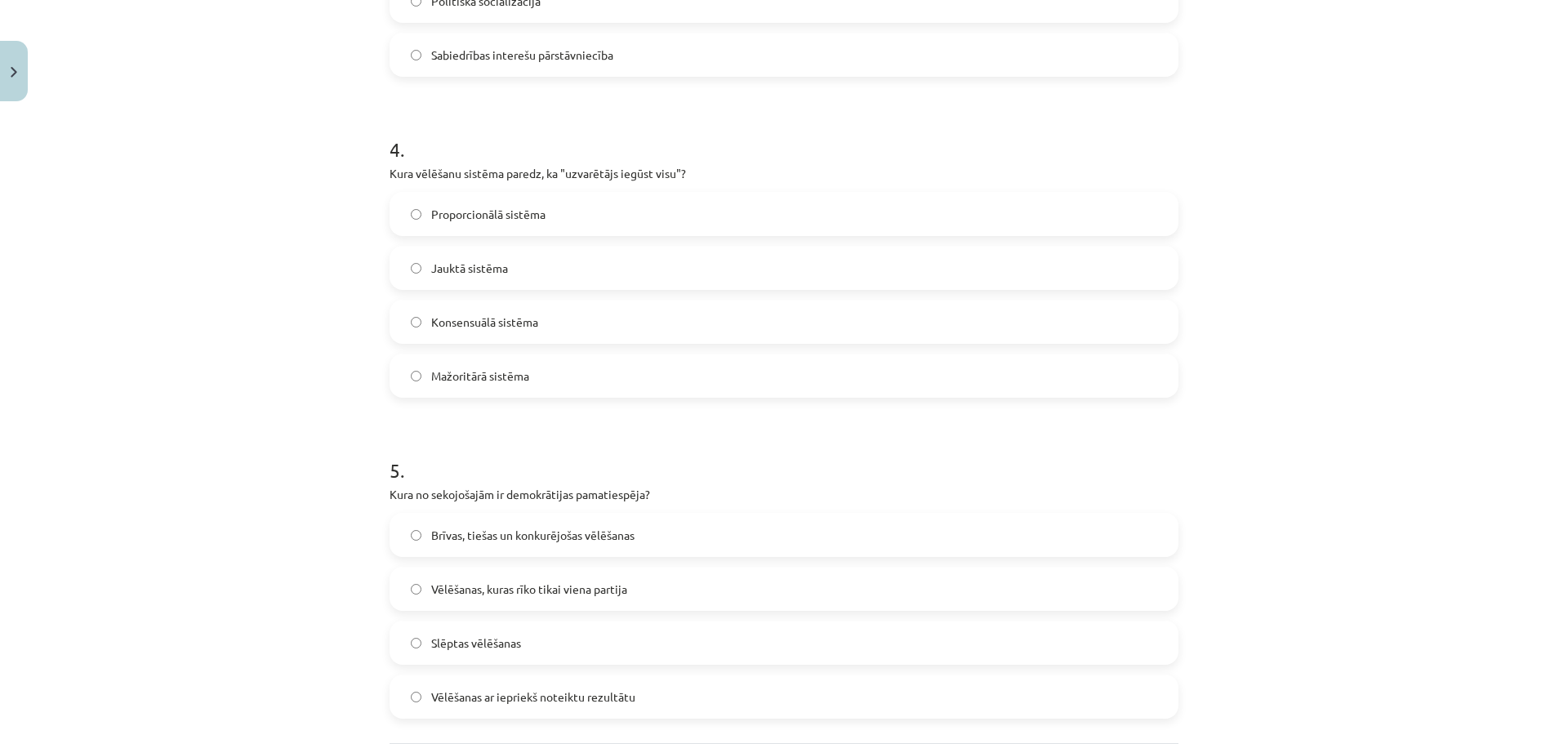
click at [715, 541] on label "Brīvas, tiešas un konkurējošas vēlēšanas" at bounding box center [784, 535] width 786 height 41
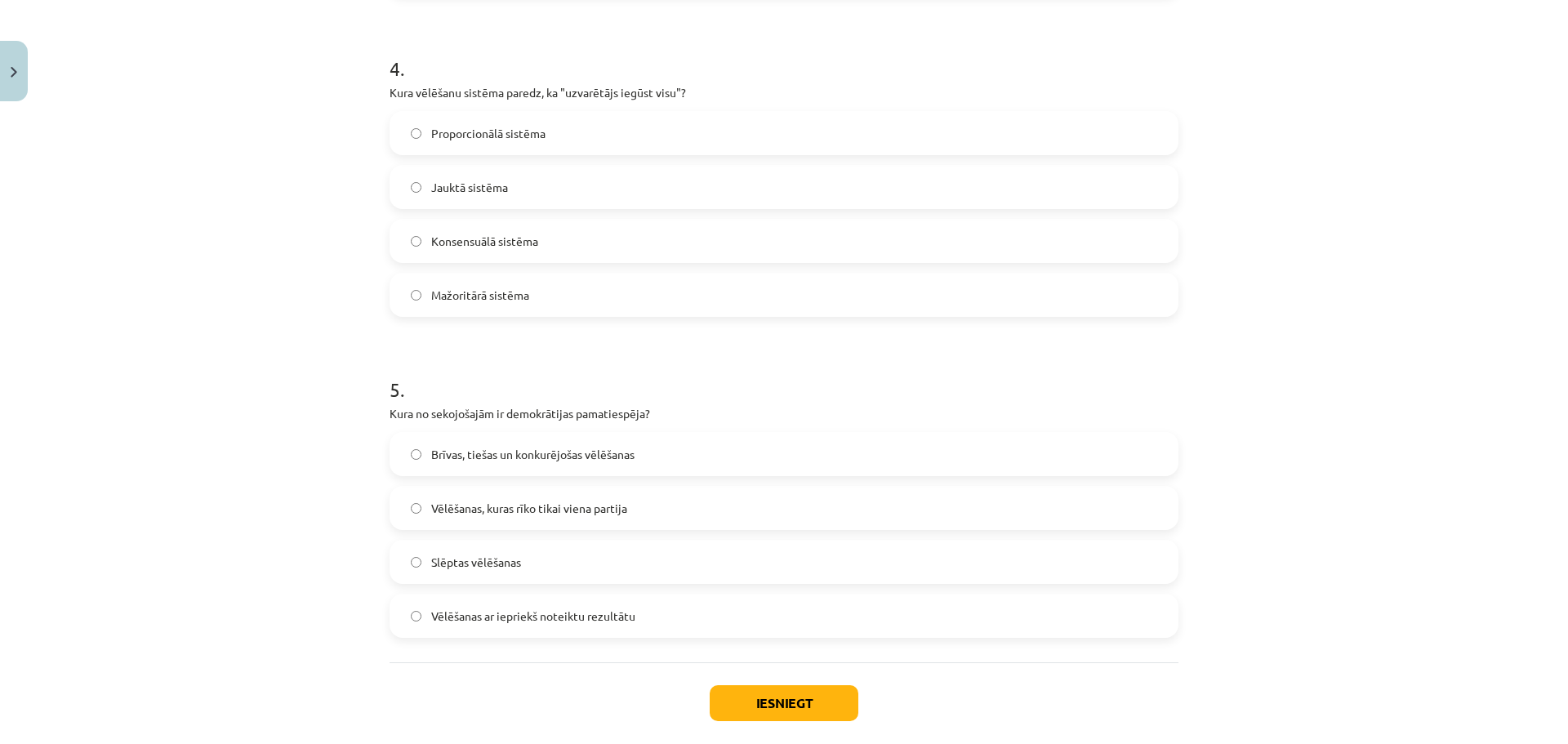
scroll to position [1343, 0]
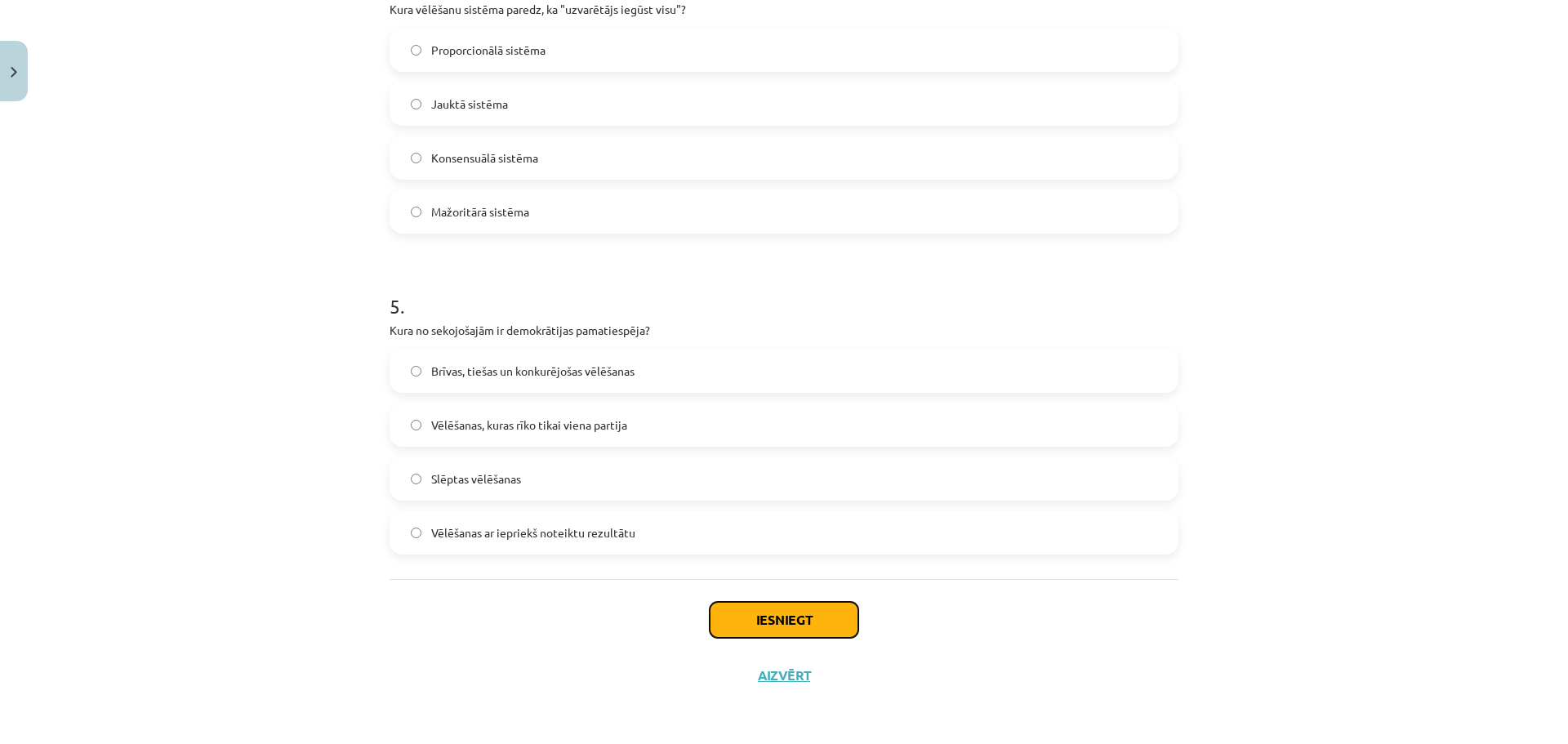
click at [804, 625] on button "Iesniegt" at bounding box center [783, 620] width 148 height 36
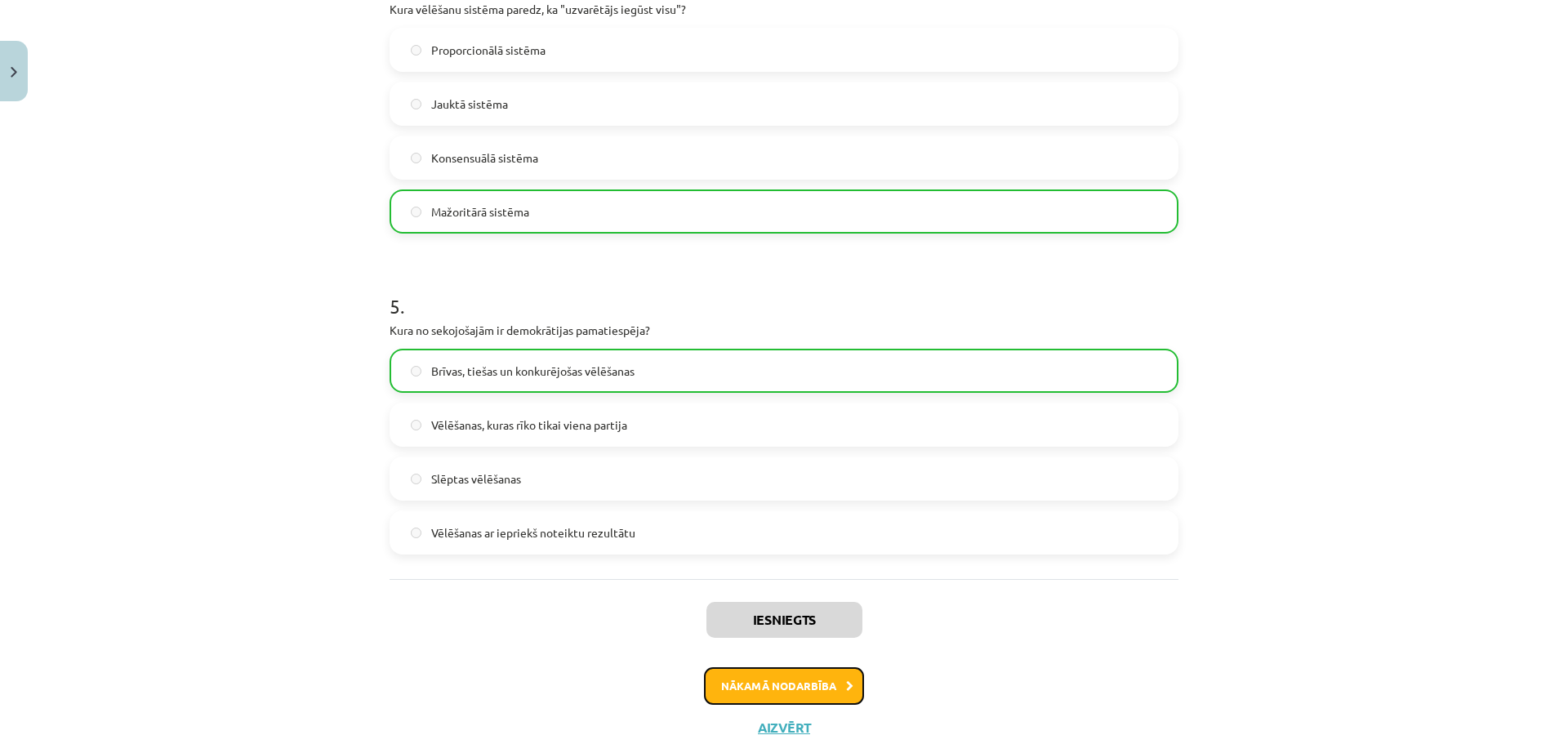
click at [807, 680] on button "Nākamā nodarbība" at bounding box center [784, 686] width 160 height 38
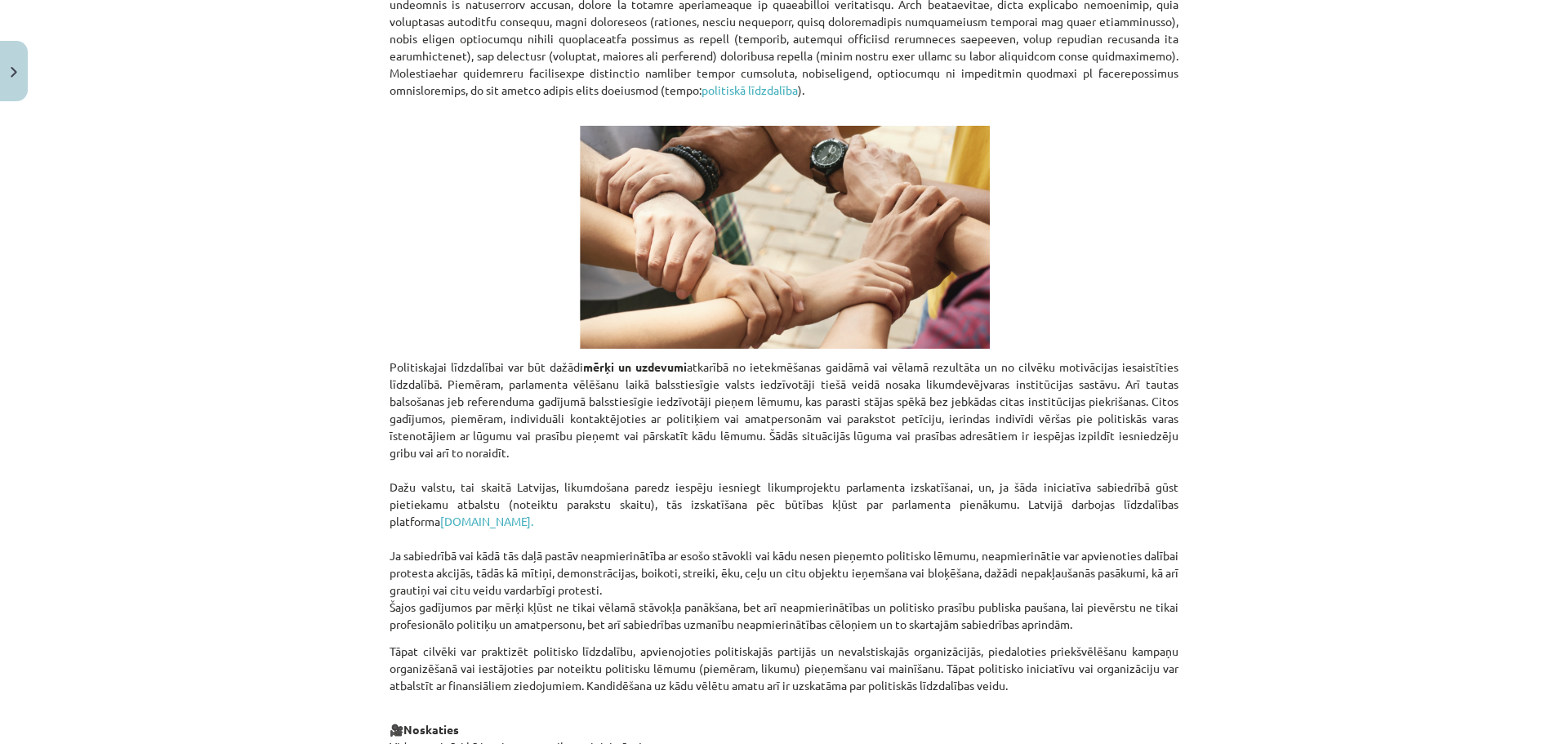
scroll to position [1423, 0]
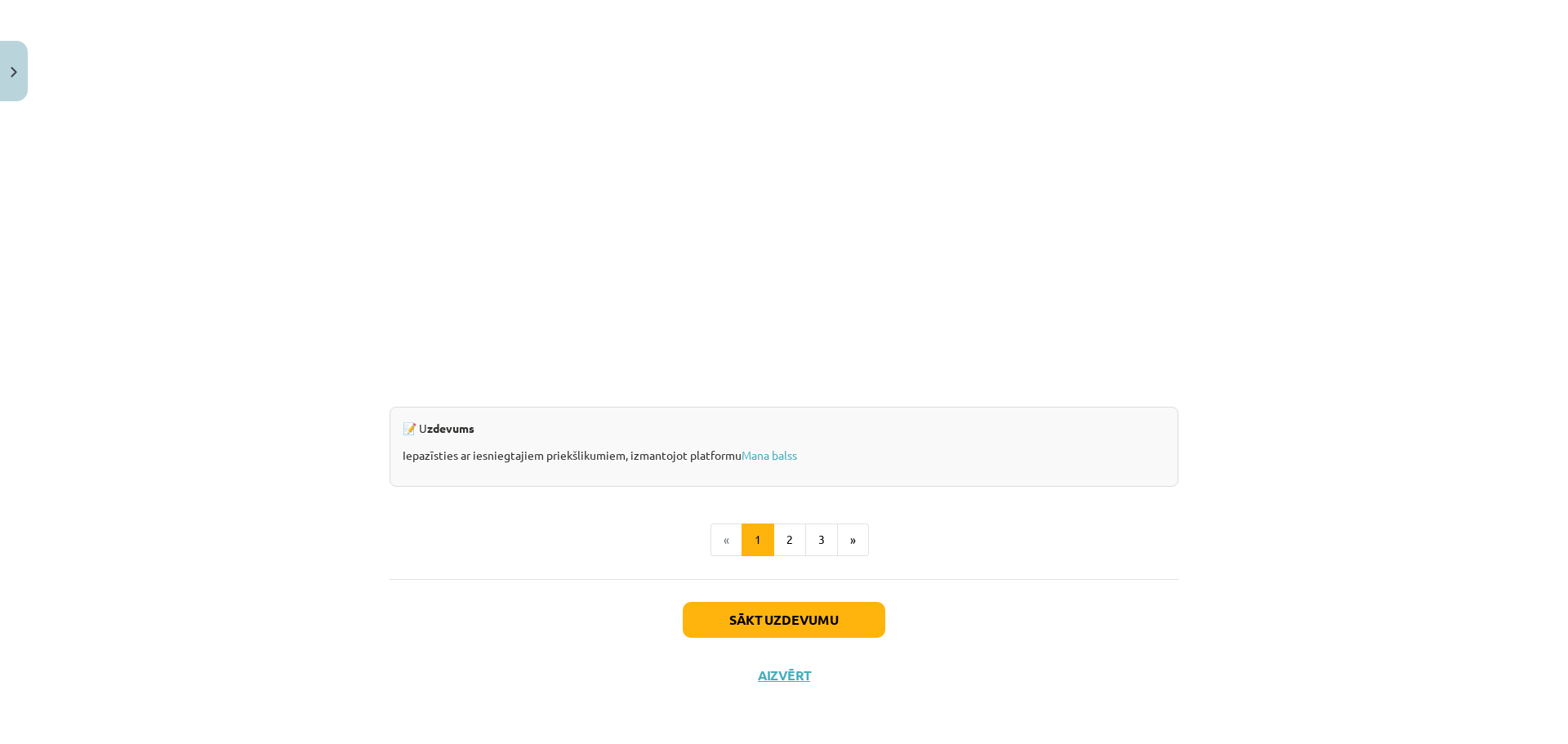
click at [843, 639] on div "Sākt uzdevumu Aizvērt" at bounding box center [784, 637] width 789 height 114
click at [843, 623] on button "Sākt uzdevumu" at bounding box center [784, 620] width 203 height 36
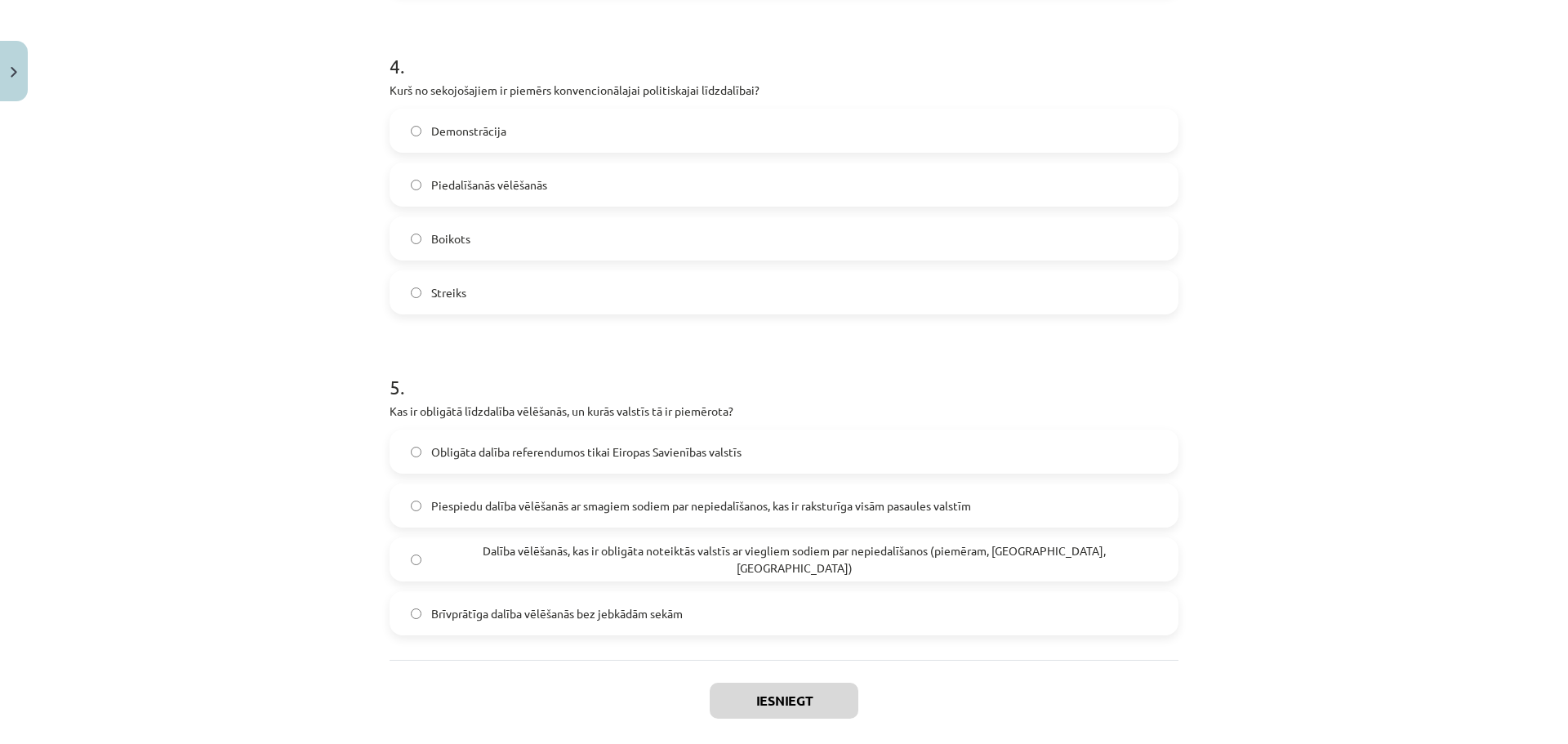
scroll to position [1270, 0]
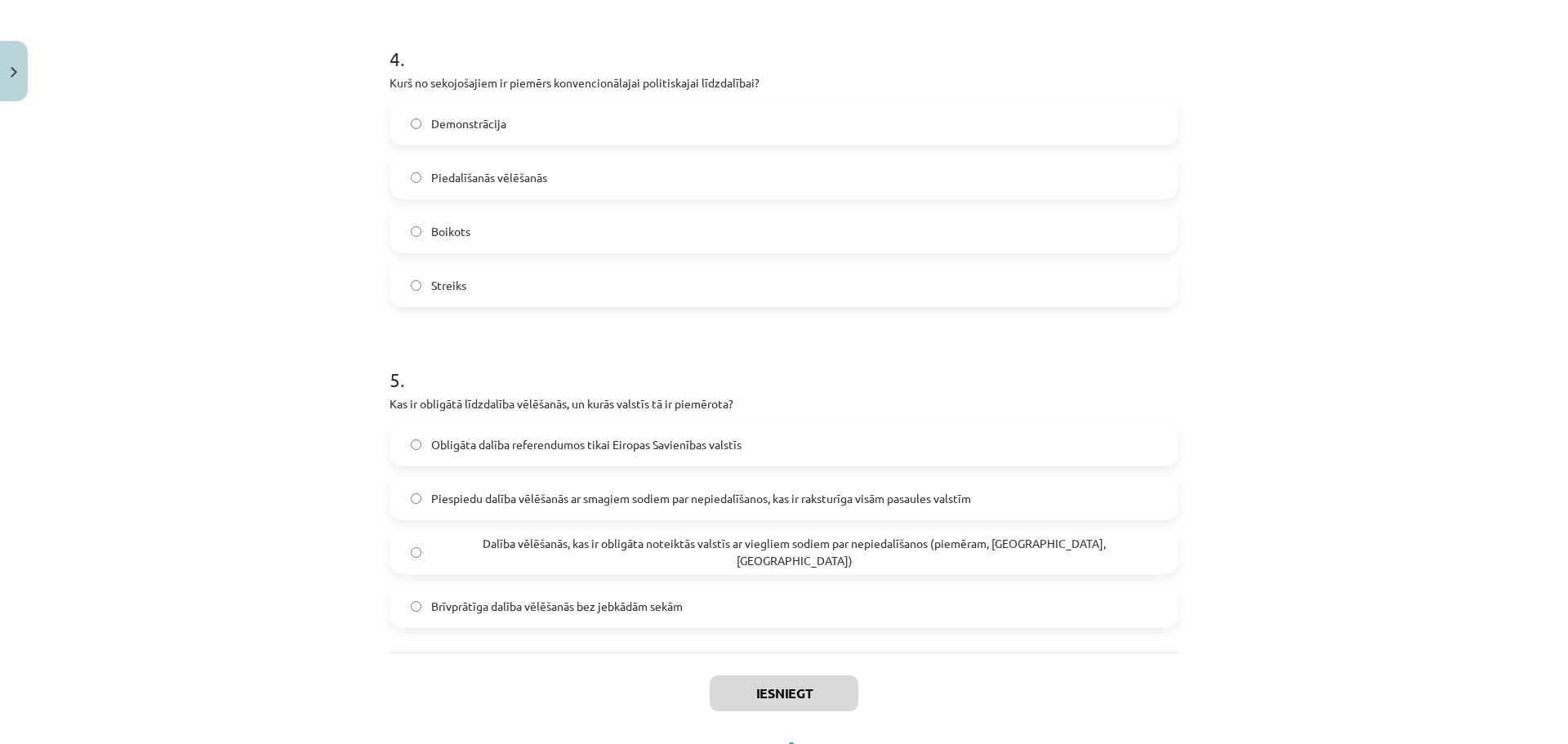
click at [633, 548] on span "Dalība vēlēšanās, kas ir obligāta noteiktās valstīs ar viegliem sodiem par nepi…" at bounding box center [794, 552] width 726 height 34
click at [563, 164] on label "Piedalīšanās vēlēšanās" at bounding box center [784, 177] width 786 height 41
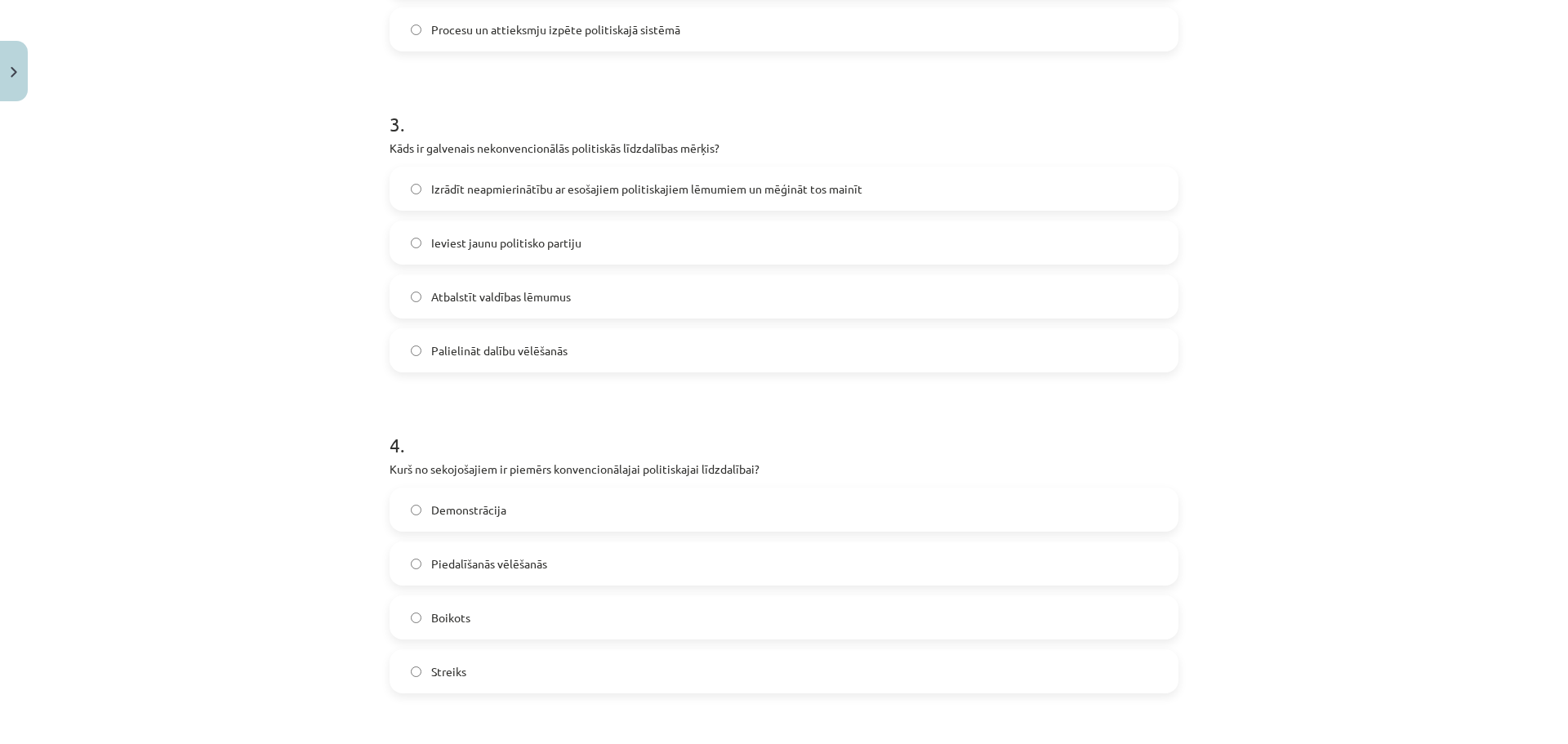
scroll to position [876, 0]
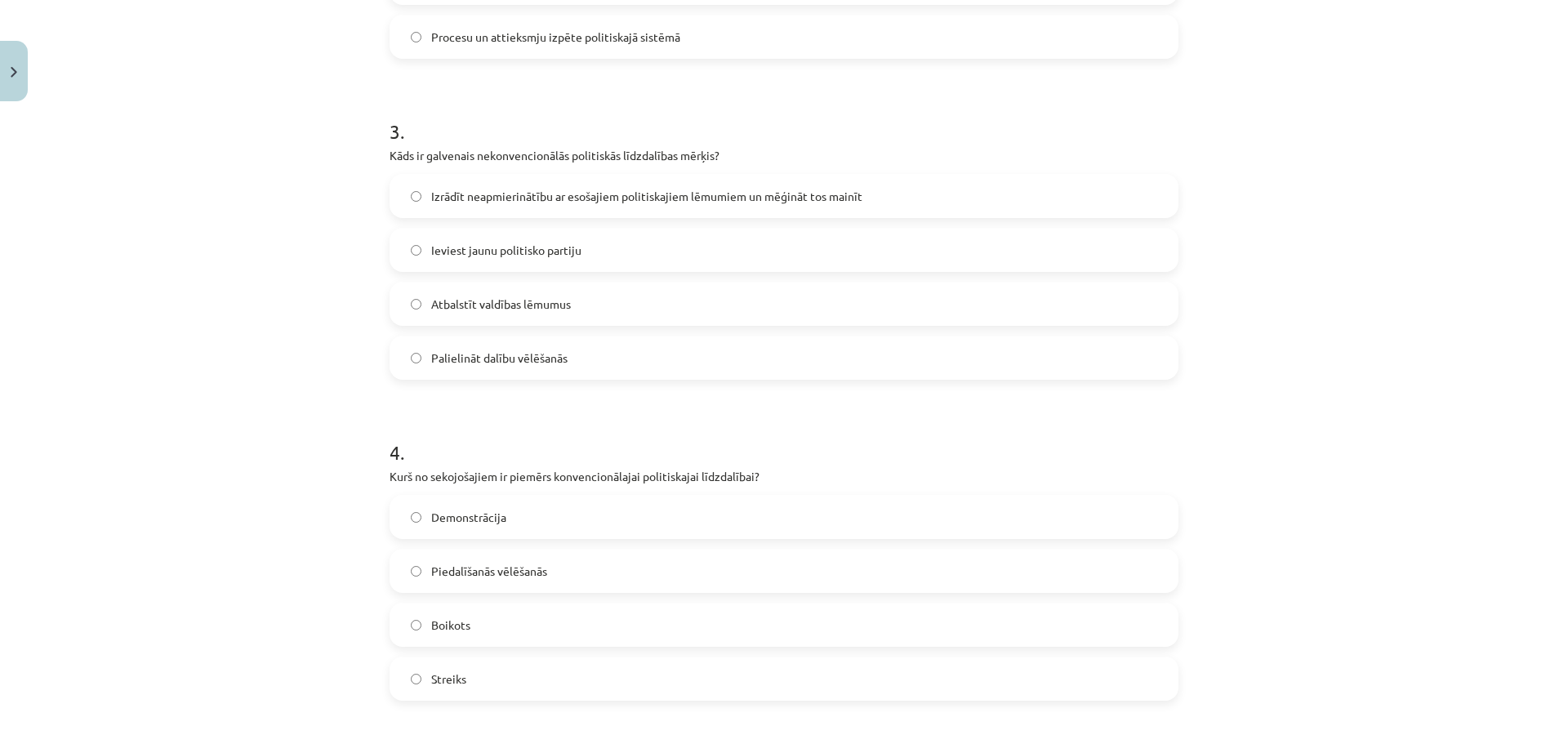
click at [518, 190] on span "Izrādīt neapmierinātību ar esošajiem politiskajiem lēmumiem un mēģināt tos main…" at bounding box center [646, 196] width 431 height 17
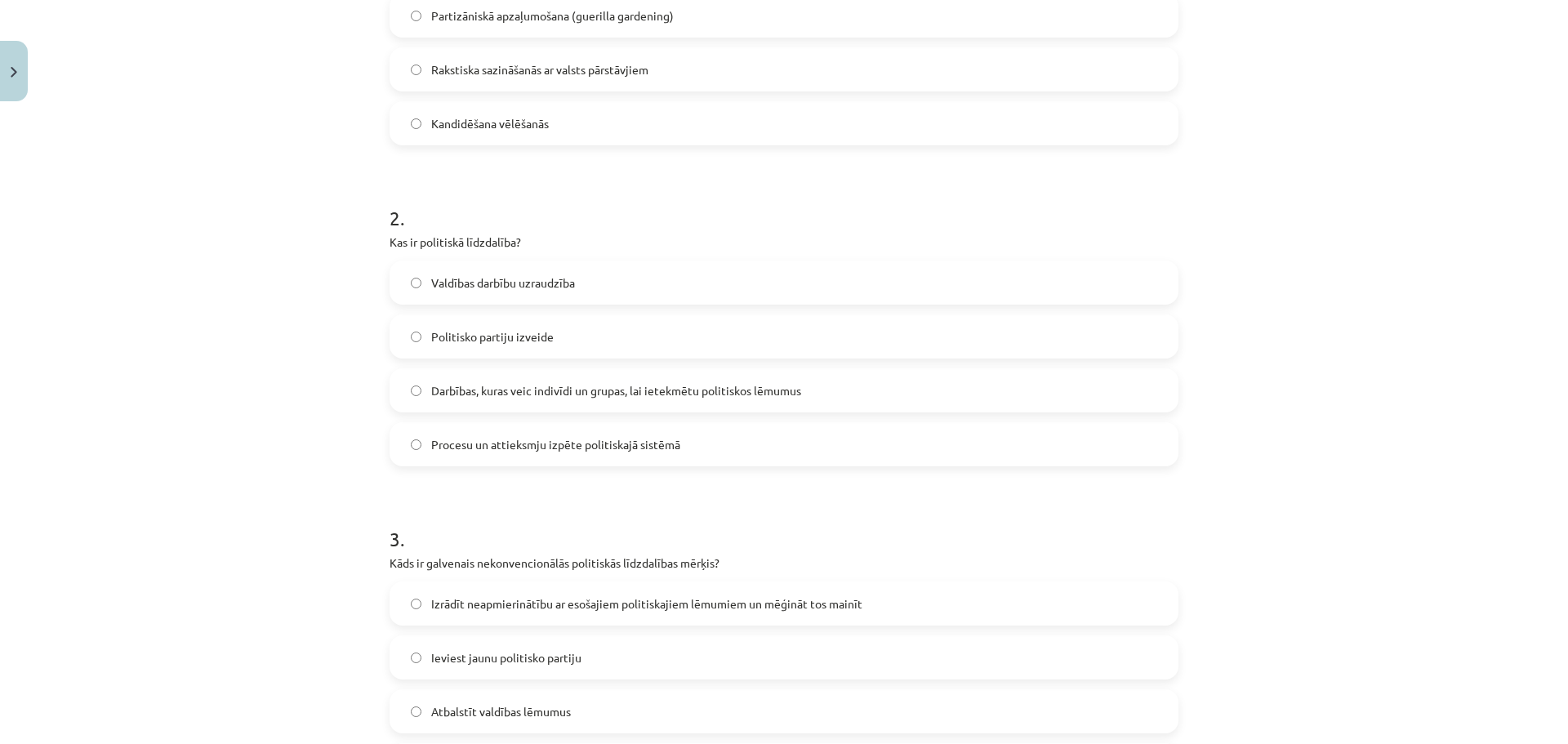
scroll to position [456, 0]
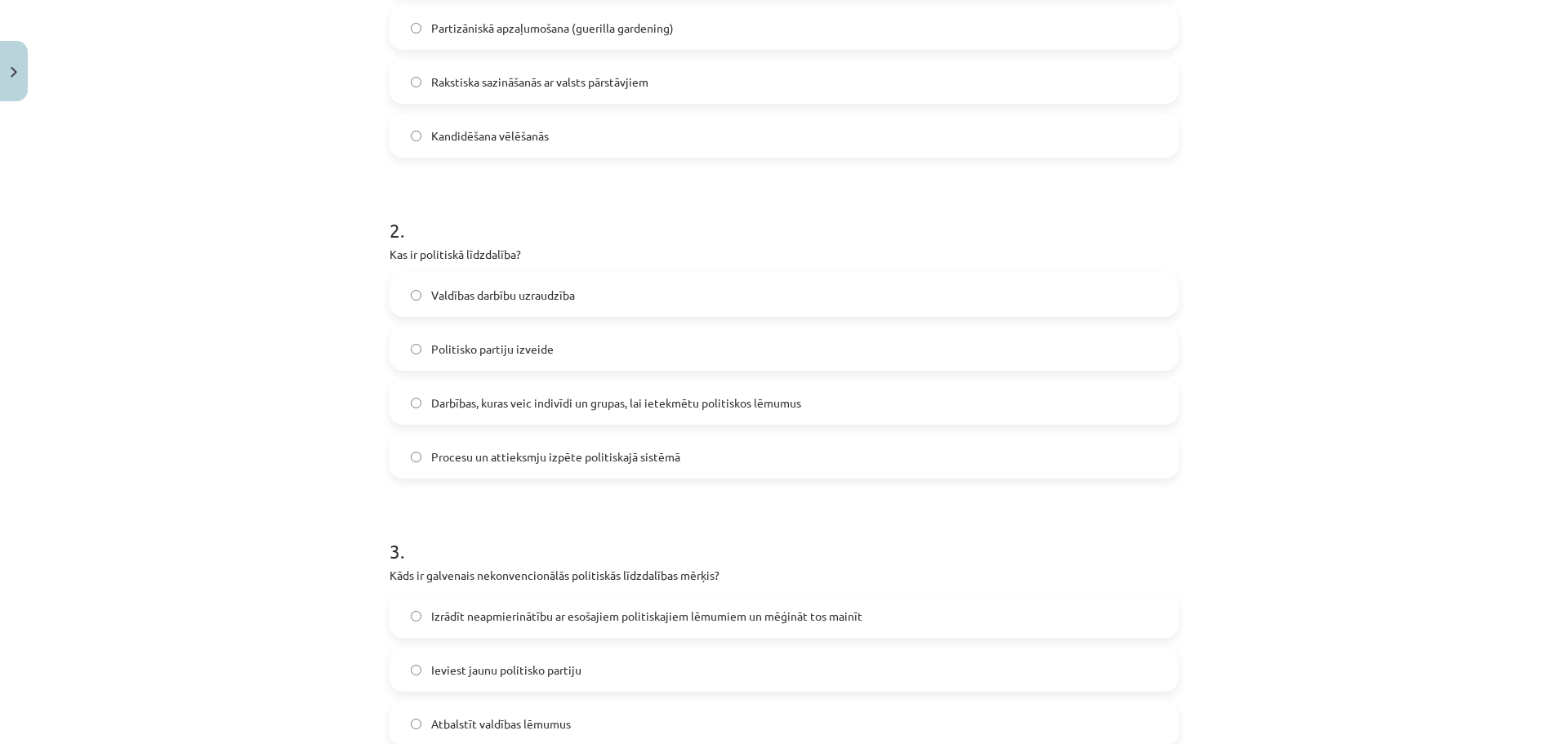
click at [758, 403] on span "Darbības, kuras veic indivīdi un grupas, lai ietekmētu politiskos lēmumus" at bounding box center [615, 403] width 370 height 17
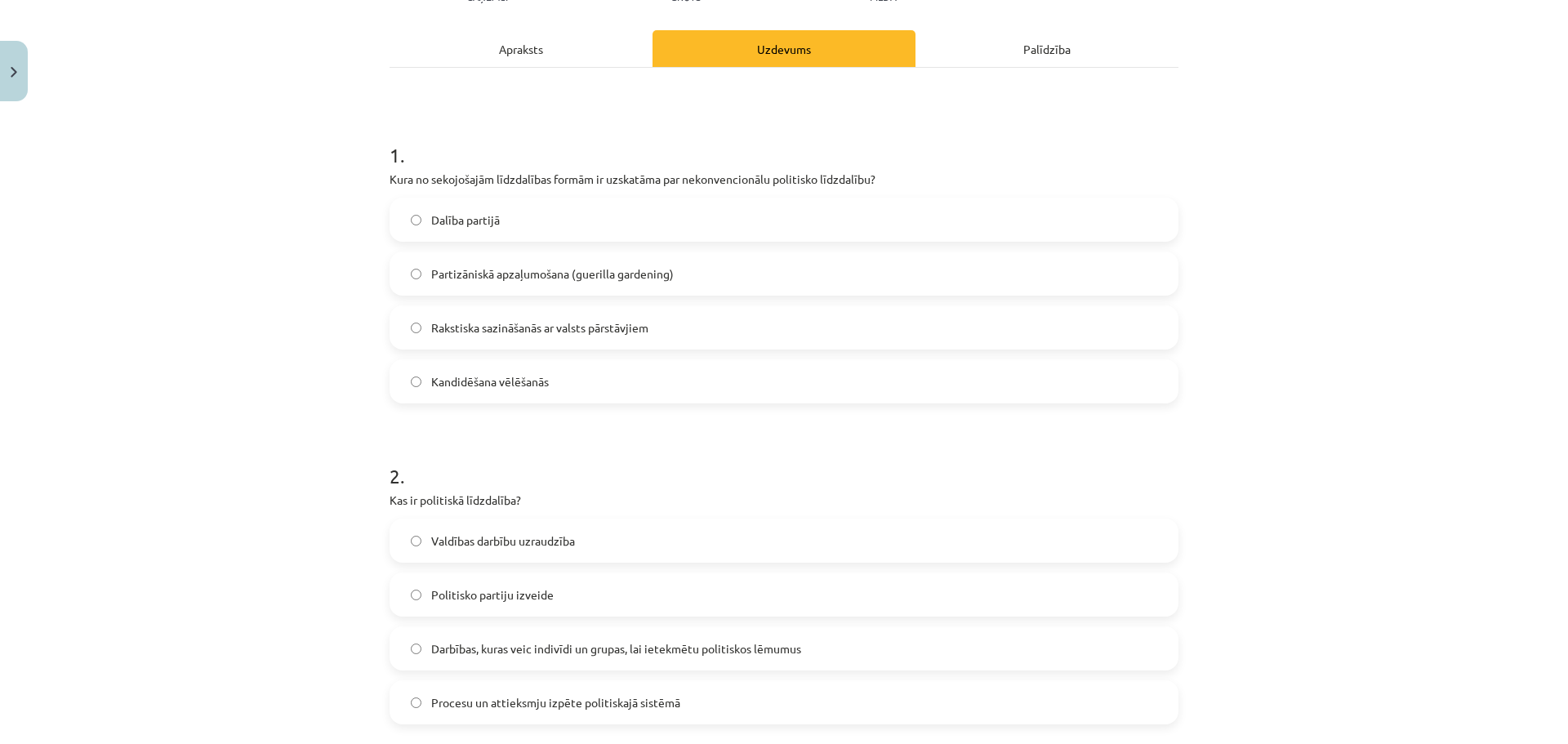
scroll to position [207, 0]
click at [599, 270] on span "Partizāniskā apzaļumošana (guerilla gardening)" at bounding box center [552, 276] width 242 height 17
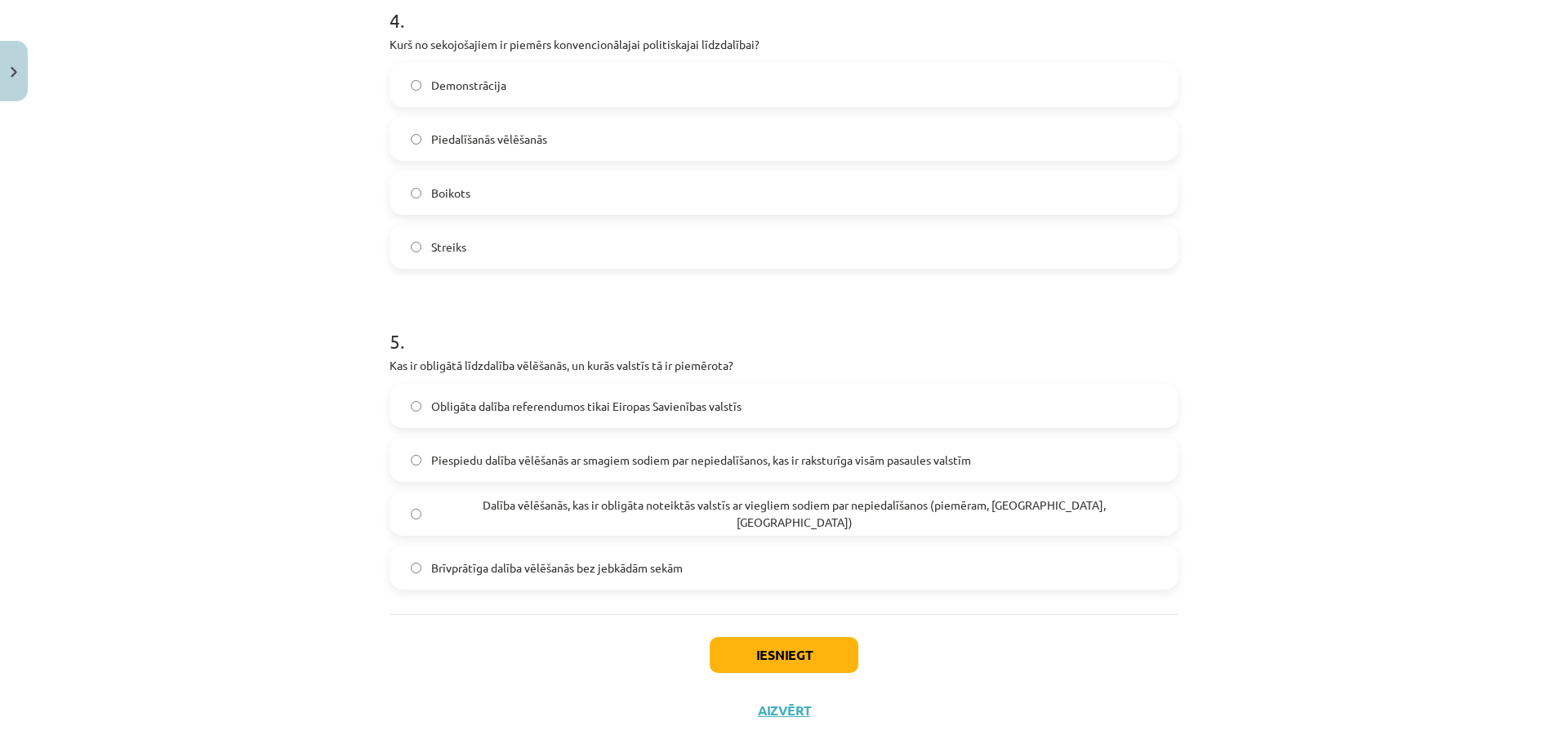
scroll to position [1337, 0]
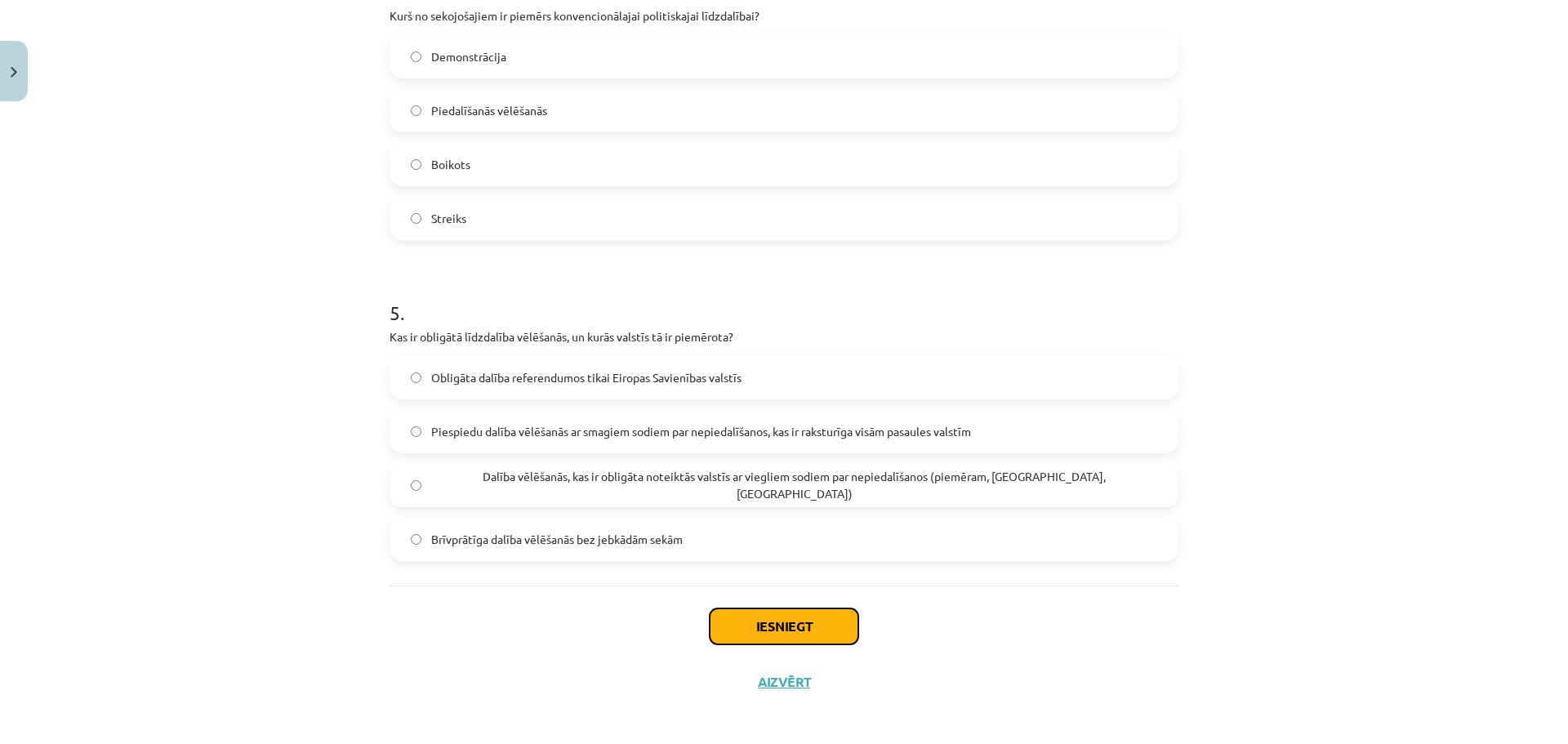
click at [824, 627] on button "Iesniegt" at bounding box center [783, 627] width 148 height 36
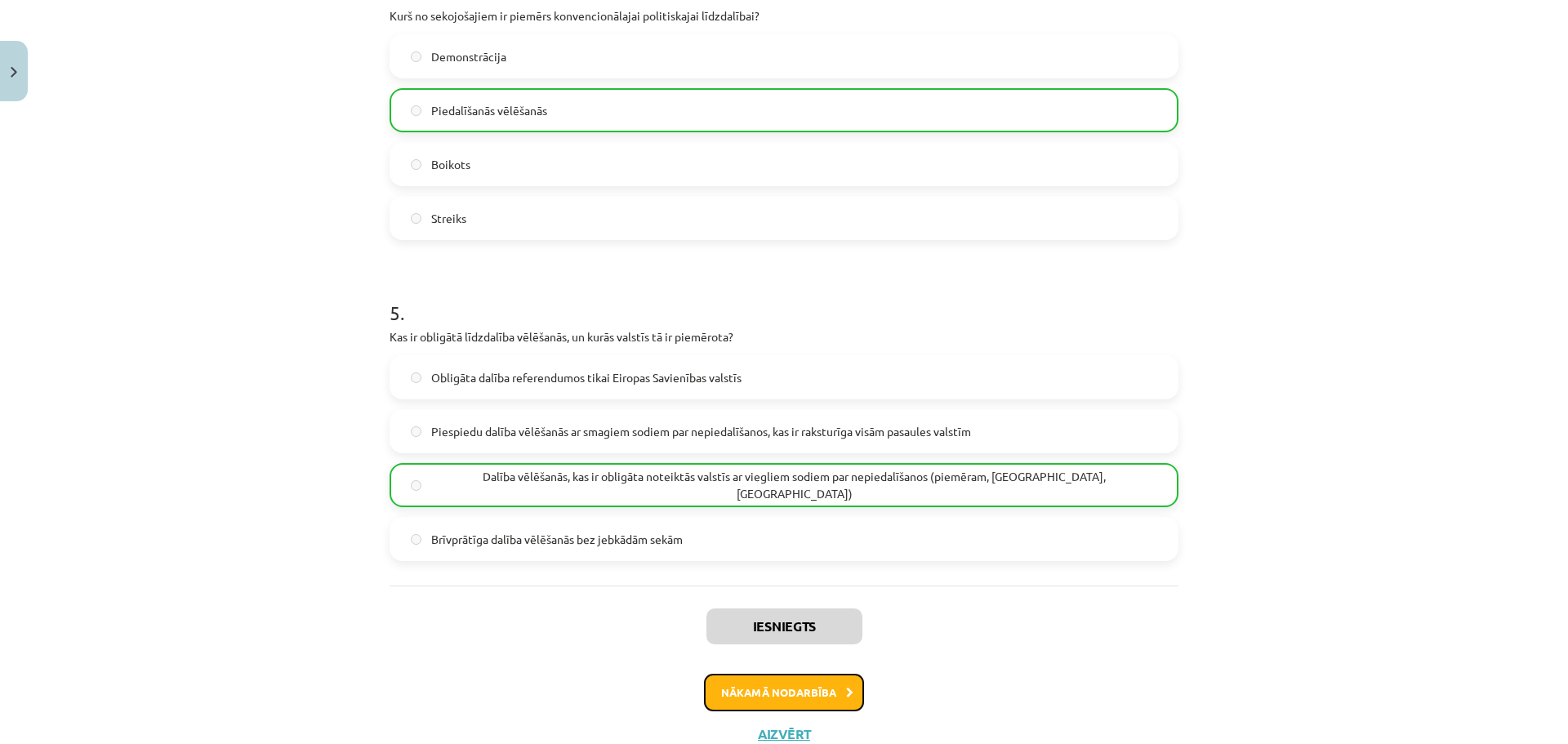
click at [780, 705] on button "Nākamā nodarbība" at bounding box center [784, 693] width 160 height 38
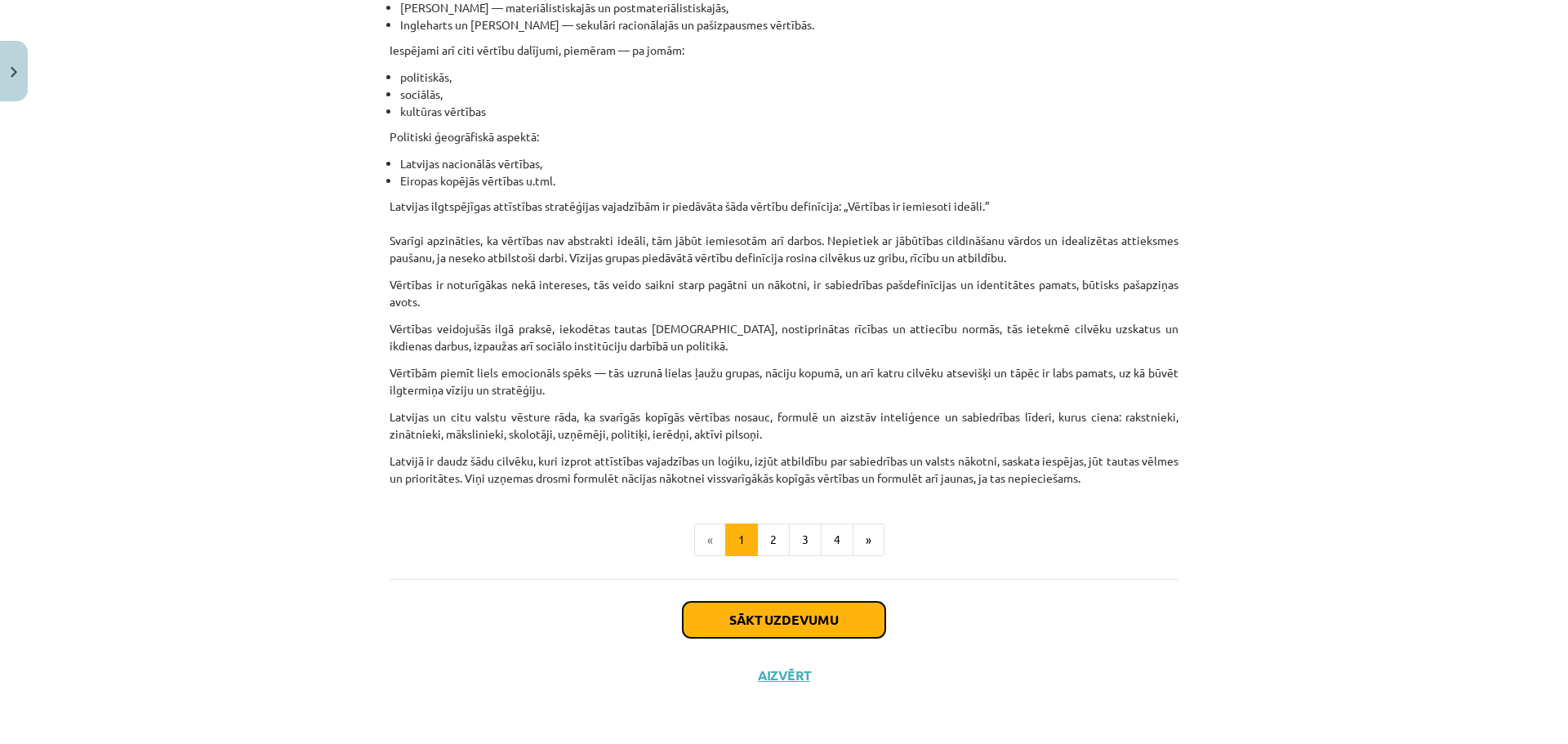
click at [828, 632] on button "Sākt uzdevumu" at bounding box center [784, 620] width 203 height 36
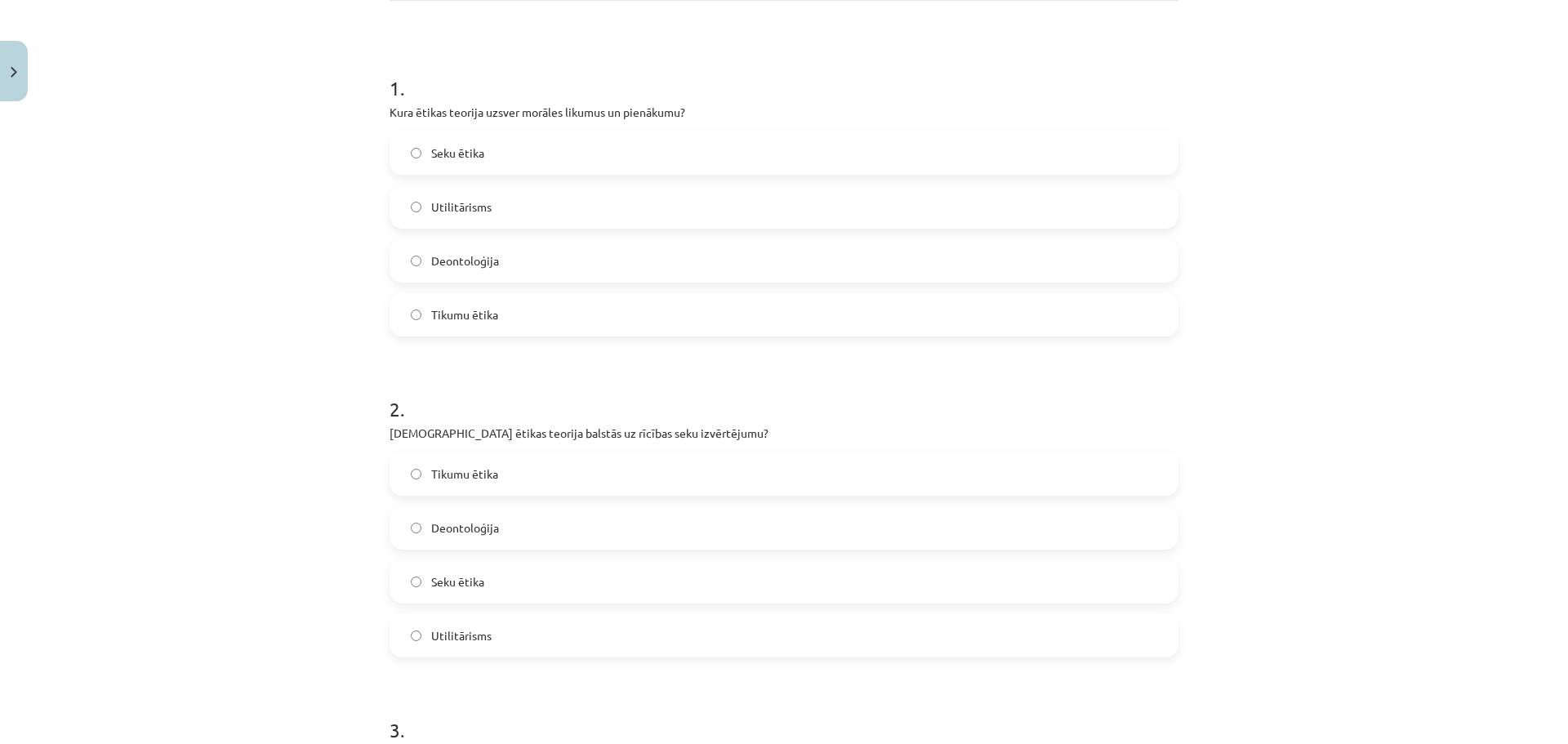
scroll to position [305, 0]
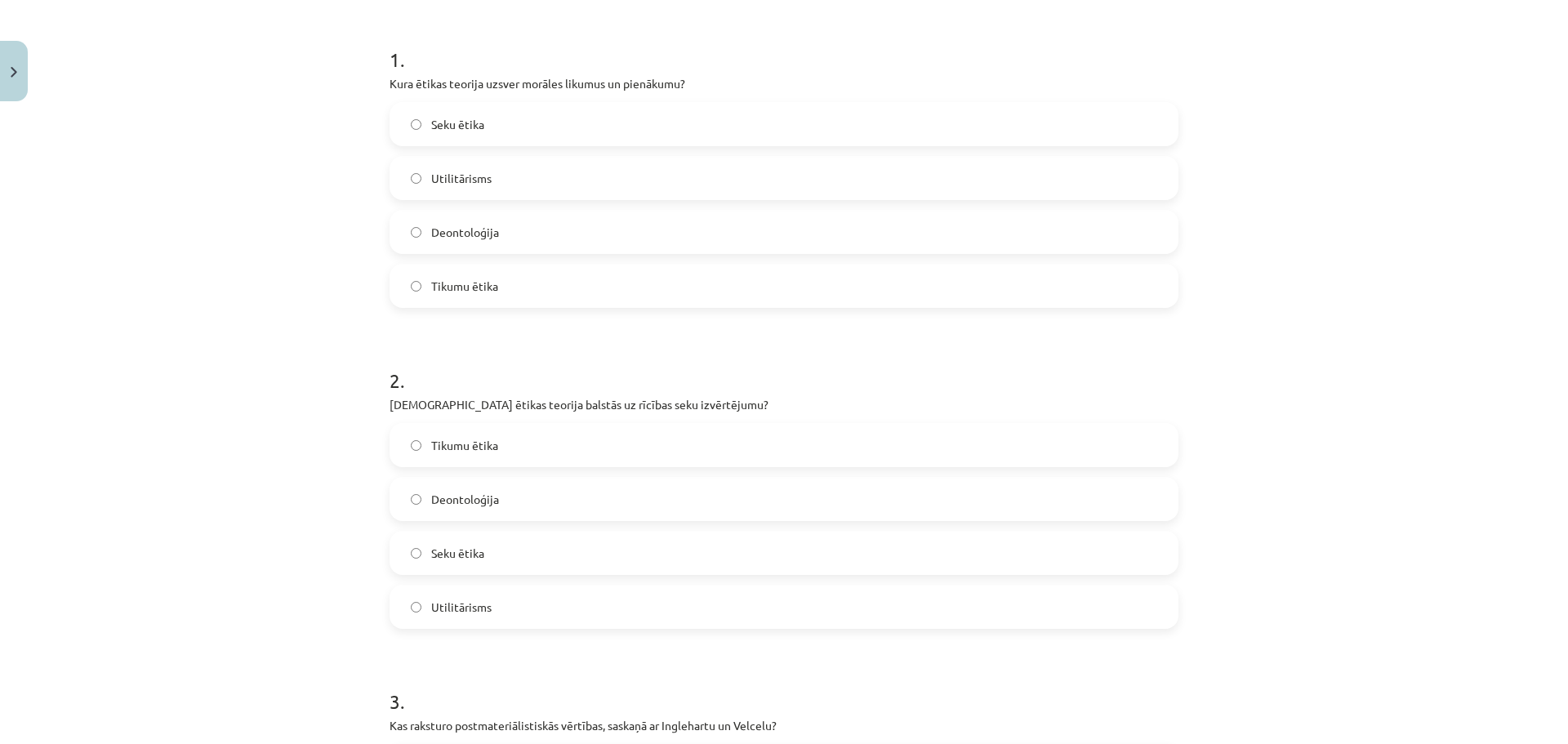
click at [484, 612] on span "Utilitārisms" at bounding box center [461, 607] width 60 height 17
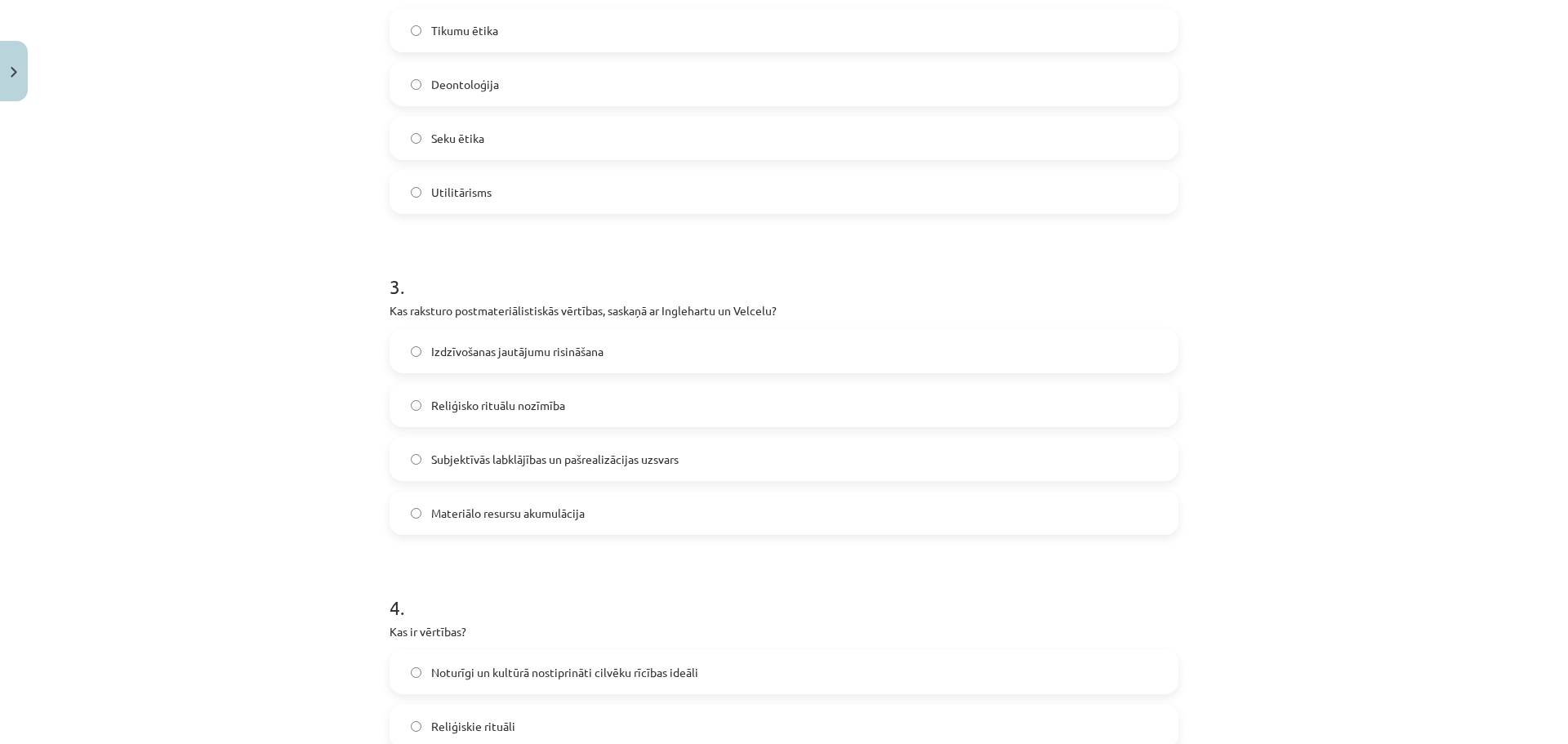
scroll to position [726, 0]
click at [609, 459] on span "Subjektīvās labklājības un pašrealizācijas uzsvars" at bounding box center [554, 455] width 247 height 17
click at [575, 663] on span "Noturīgi un kultūrā nostiprināti cilvēku rīcības ideāli" at bounding box center [564, 668] width 267 height 17
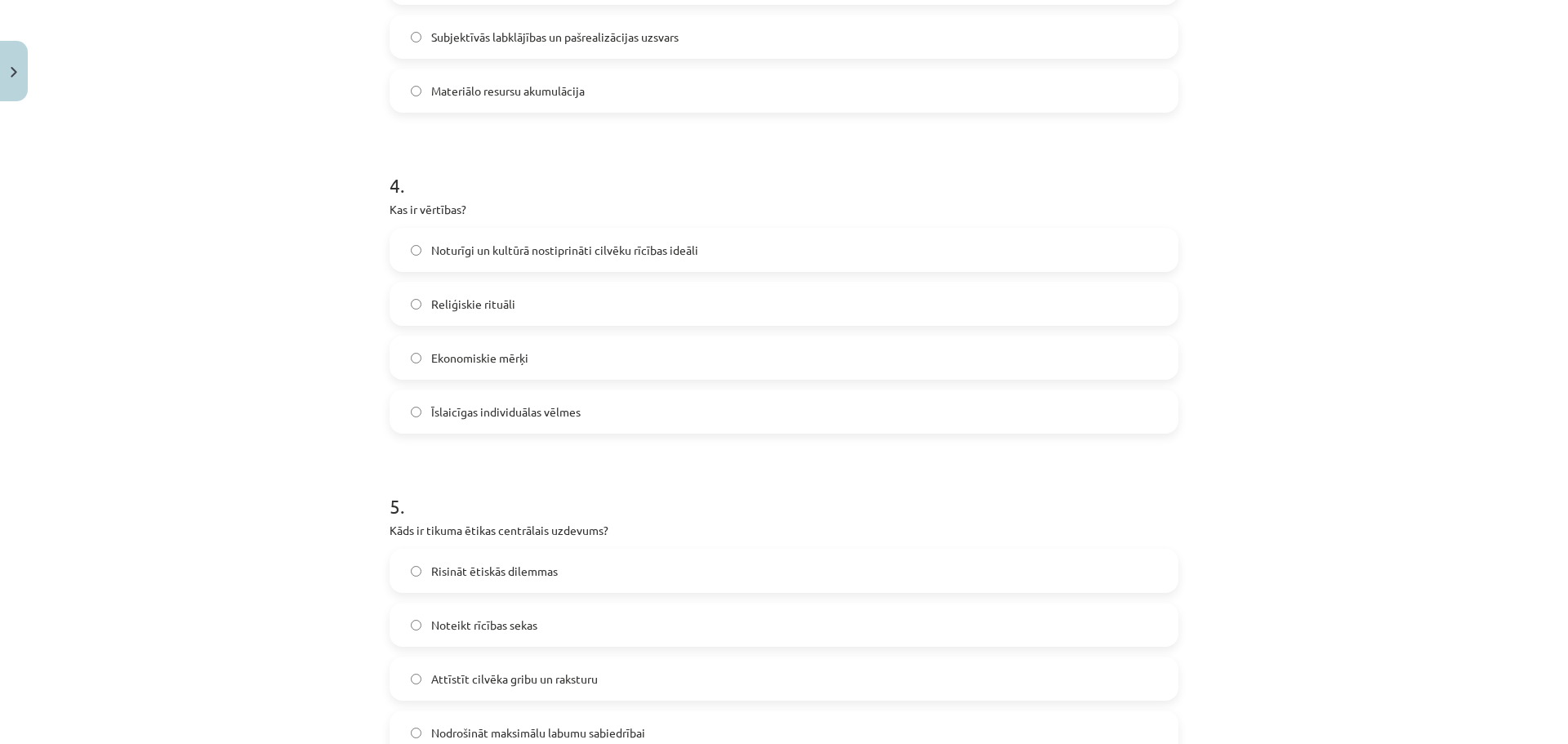
scroll to position [1224, 0]
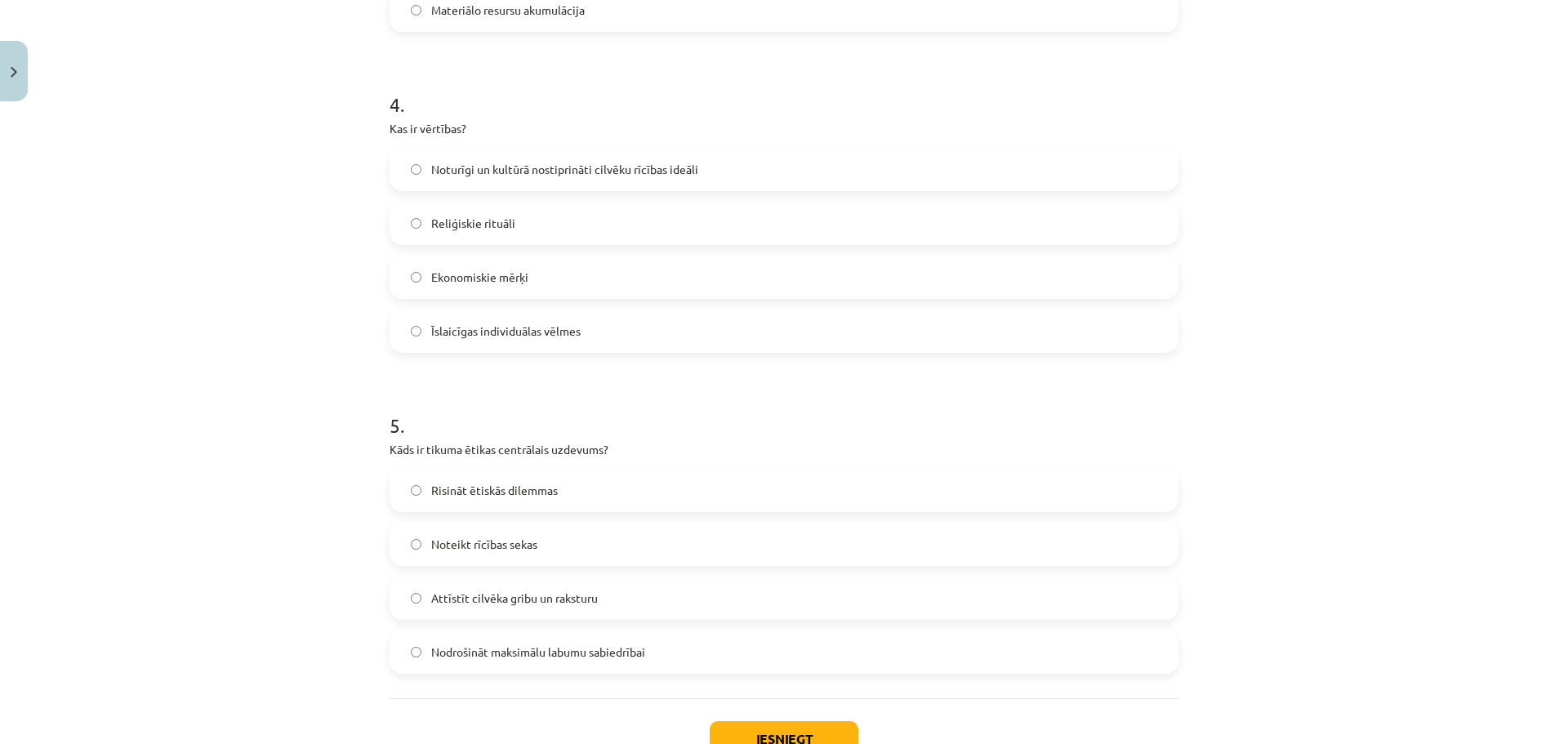
click at [501, 598] on span "Attīstīt cilvēka gribu un raksturu" at bounding box center [514, 598] width 167 height 17
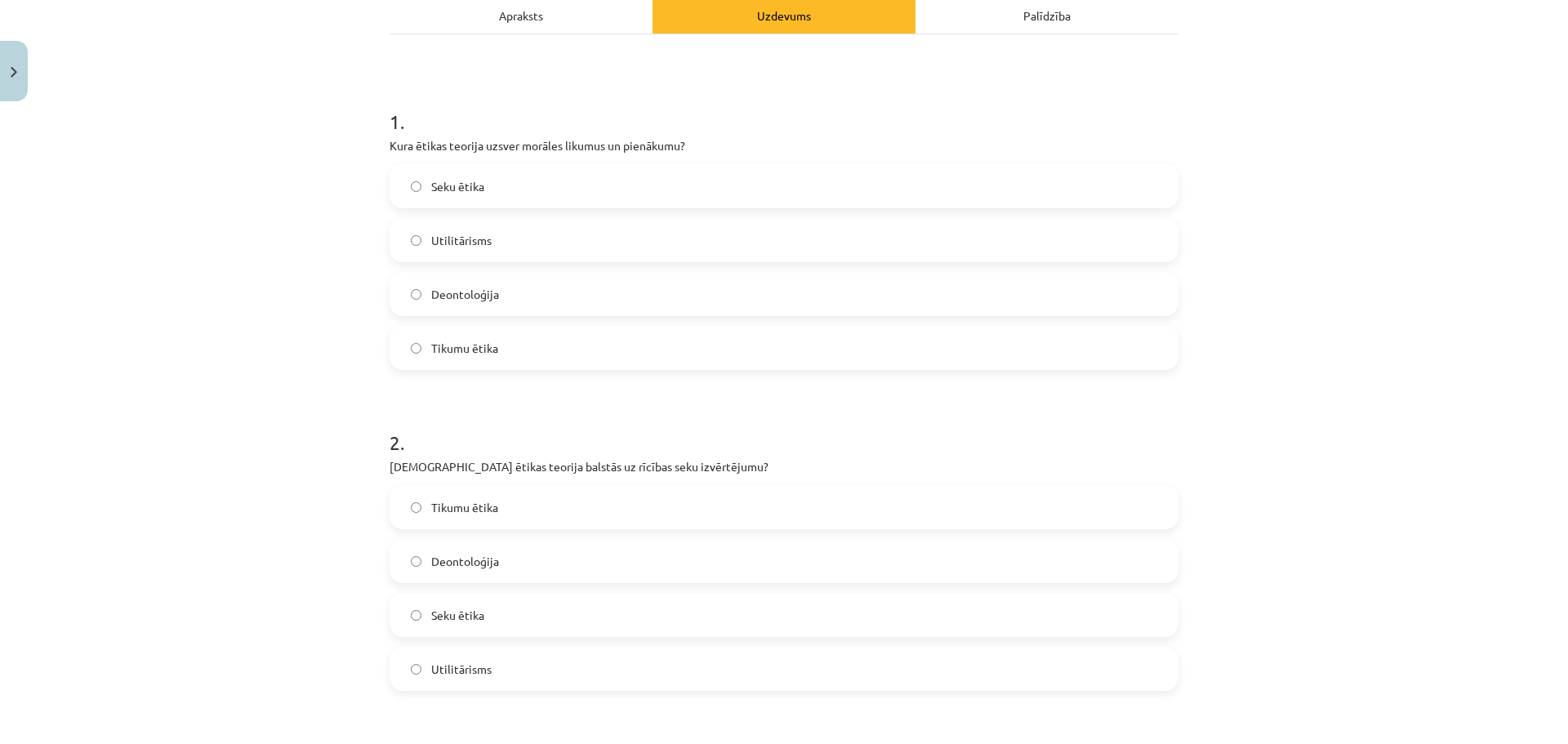
scroll to position [238, 0]
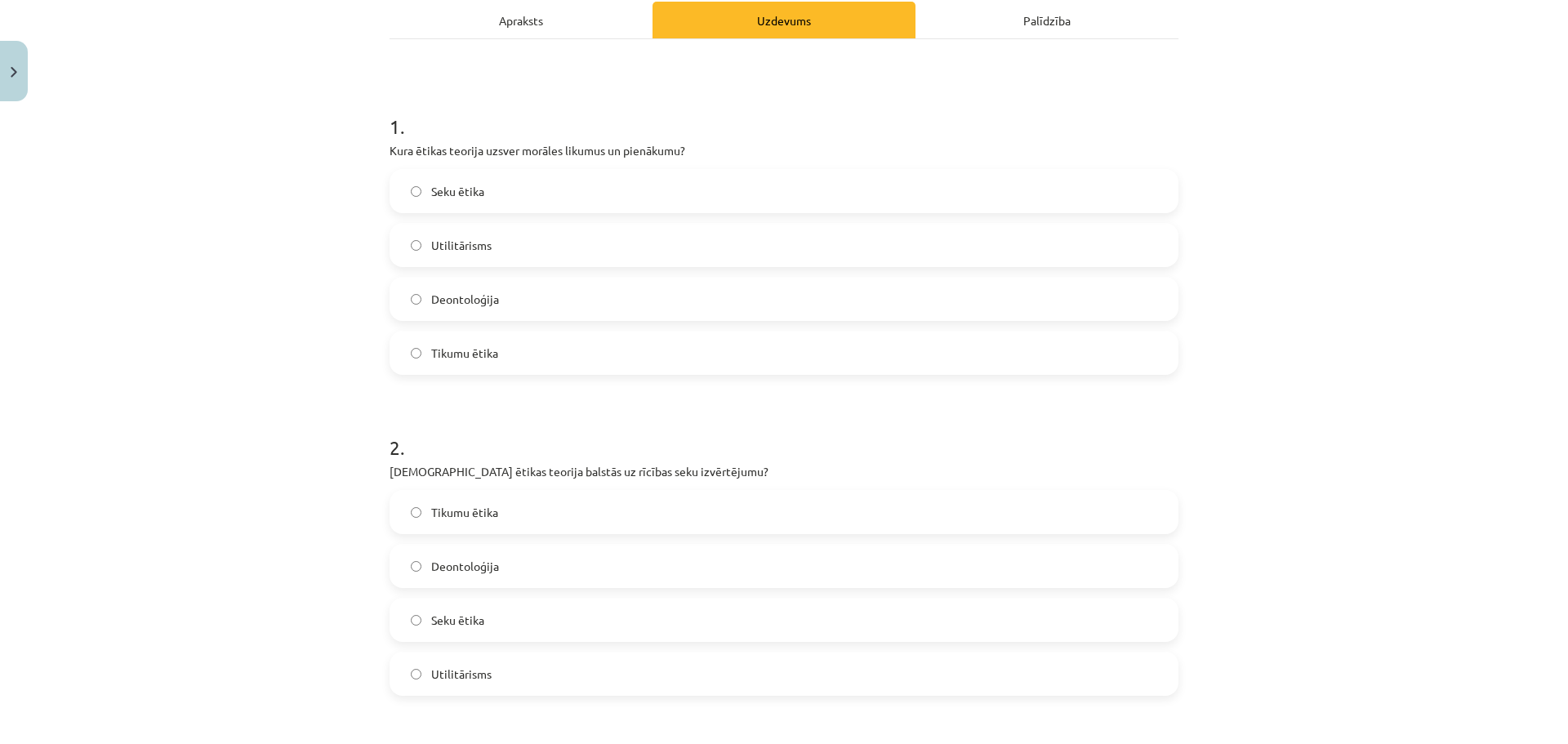
click at [546, 285] on label "Deontoloģija" at bounding box center [784, 299] width 786 height 41
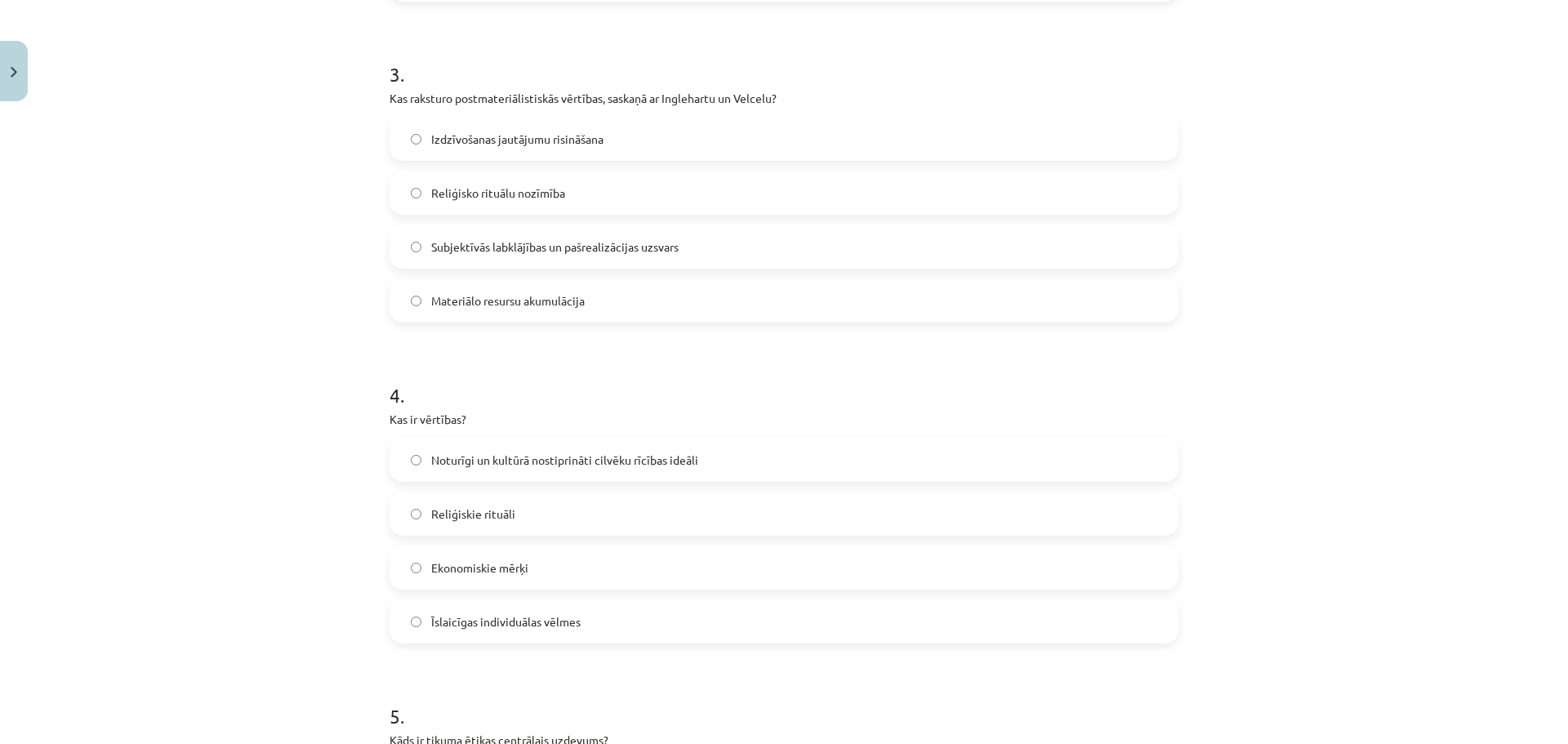
scroll to position [1343, 0]
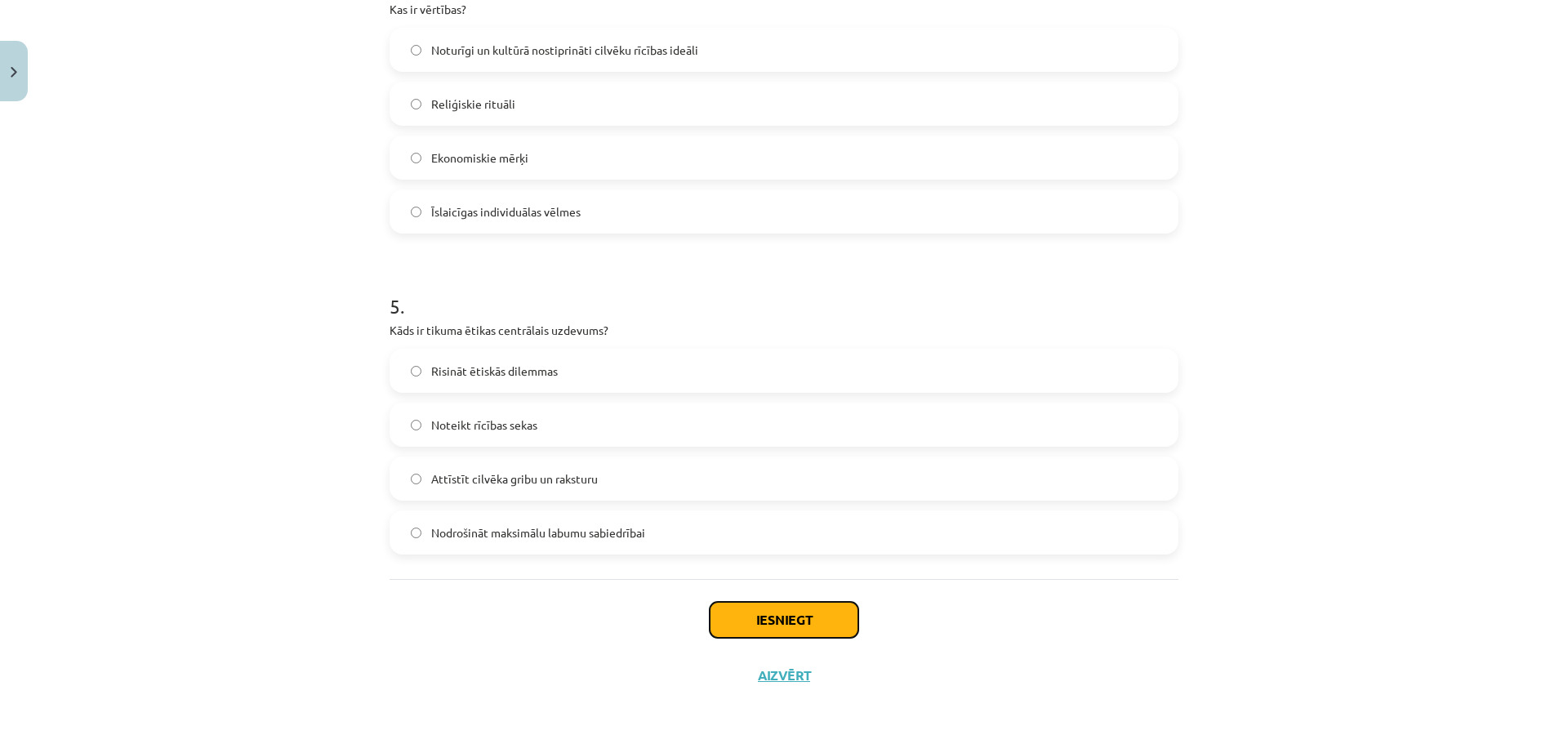
click at [820, 628] on button "Iesniegt" at bounding box center [783, 620] width 148 height 36
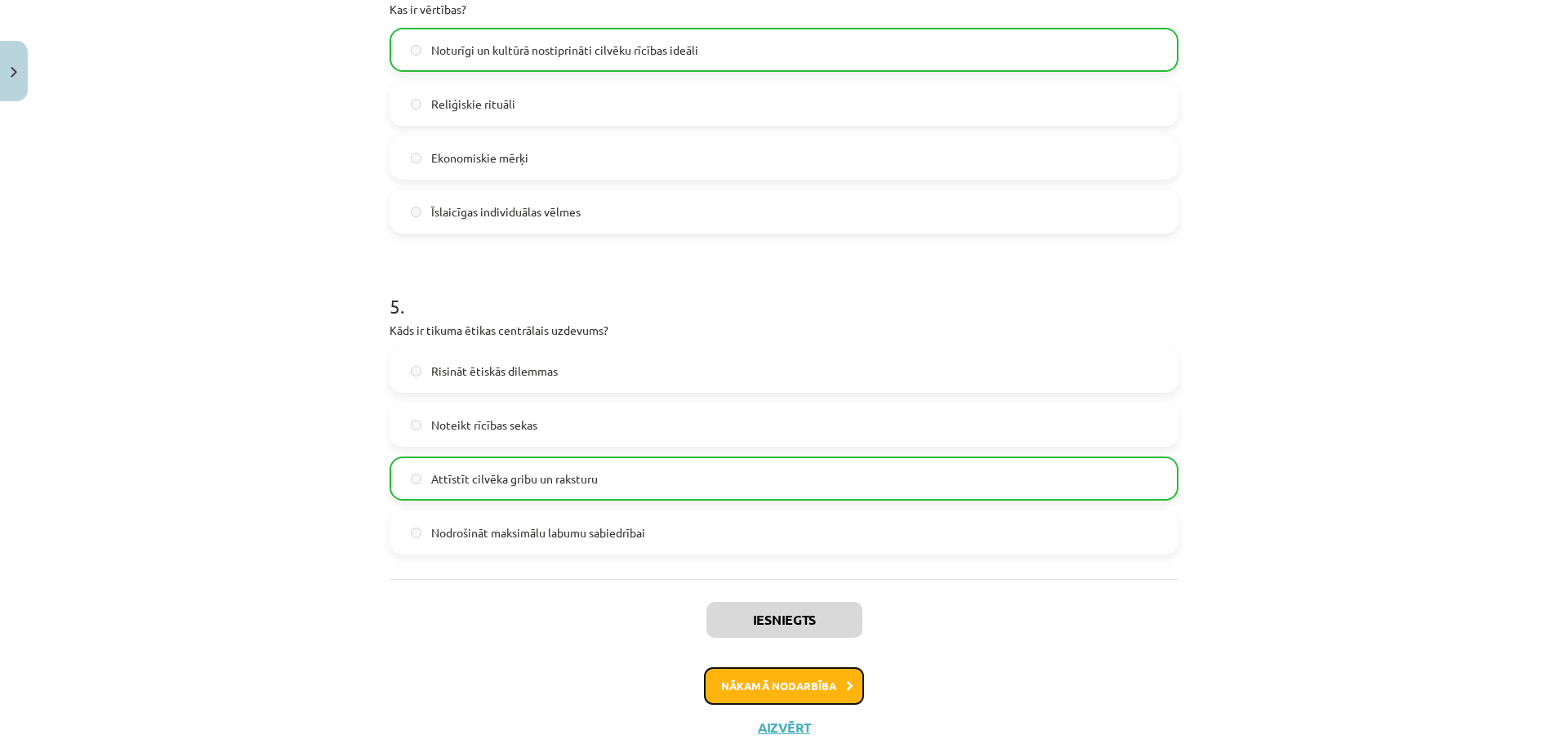
click at [831, 688] on button "Nākamā nodarbība" at bounding box center [784, 686] width 160 height 38
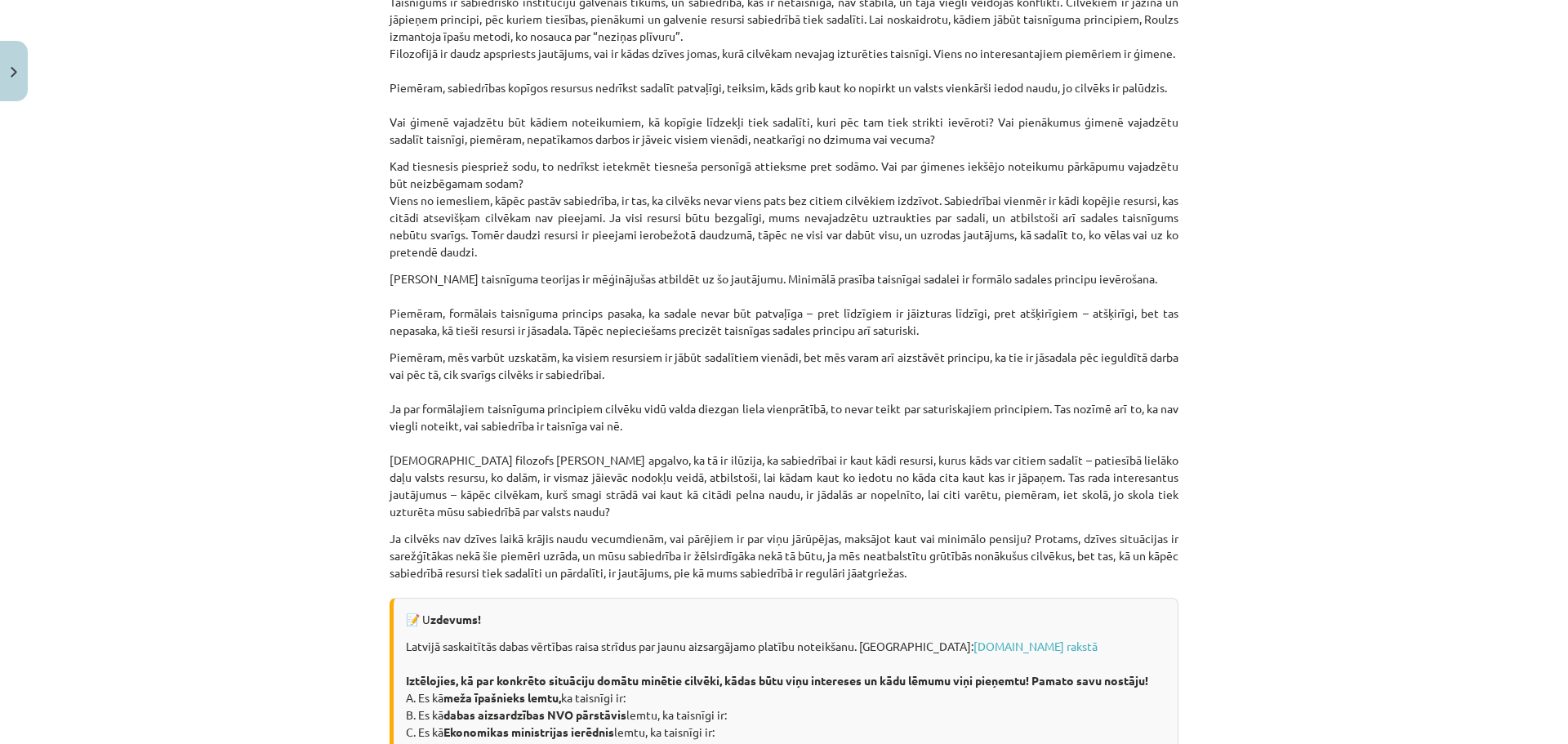
scroll to position [2106, 0]
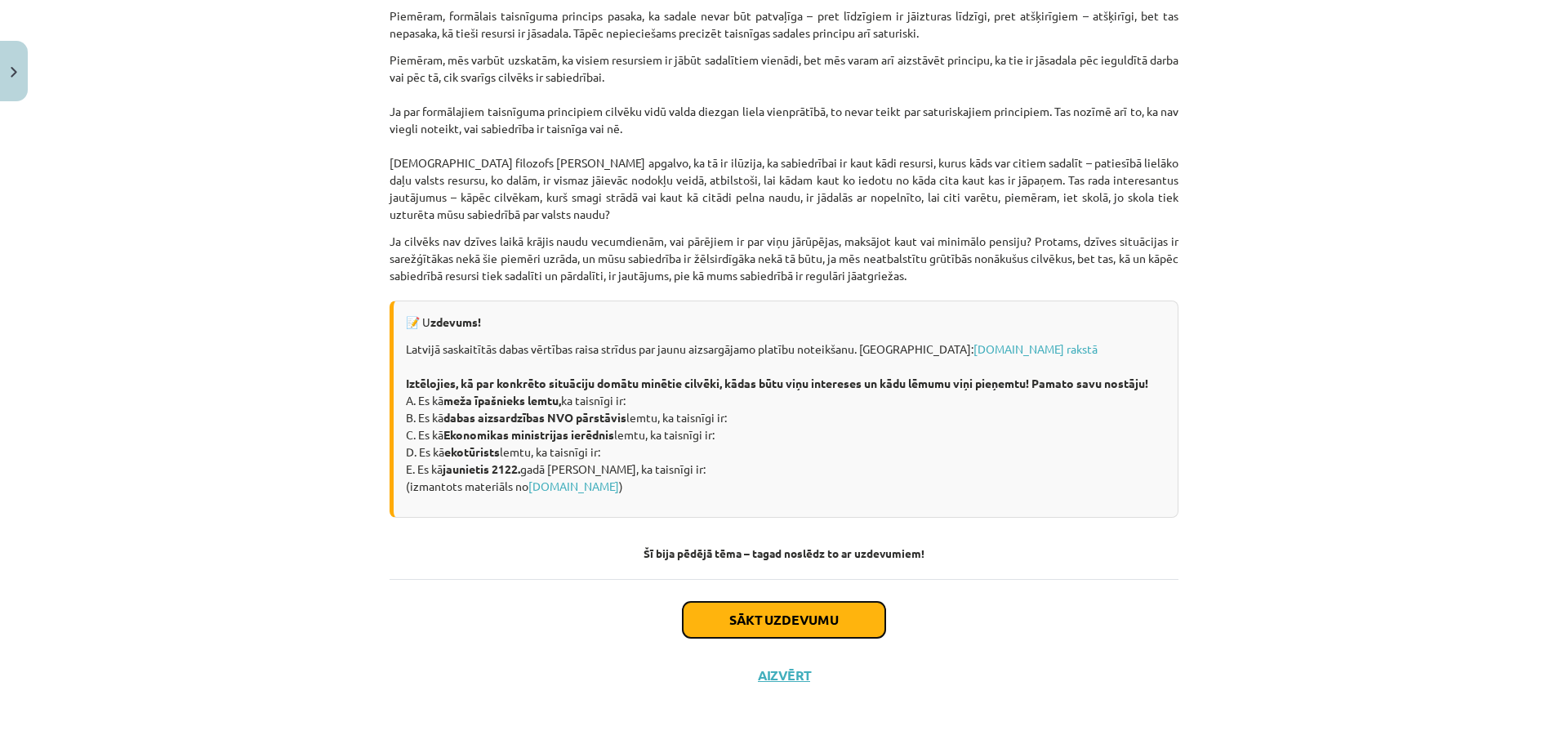
click at [785, 622] on button "Sākt uzdevumu" at bounding box center [784, 620] width 203 height 36
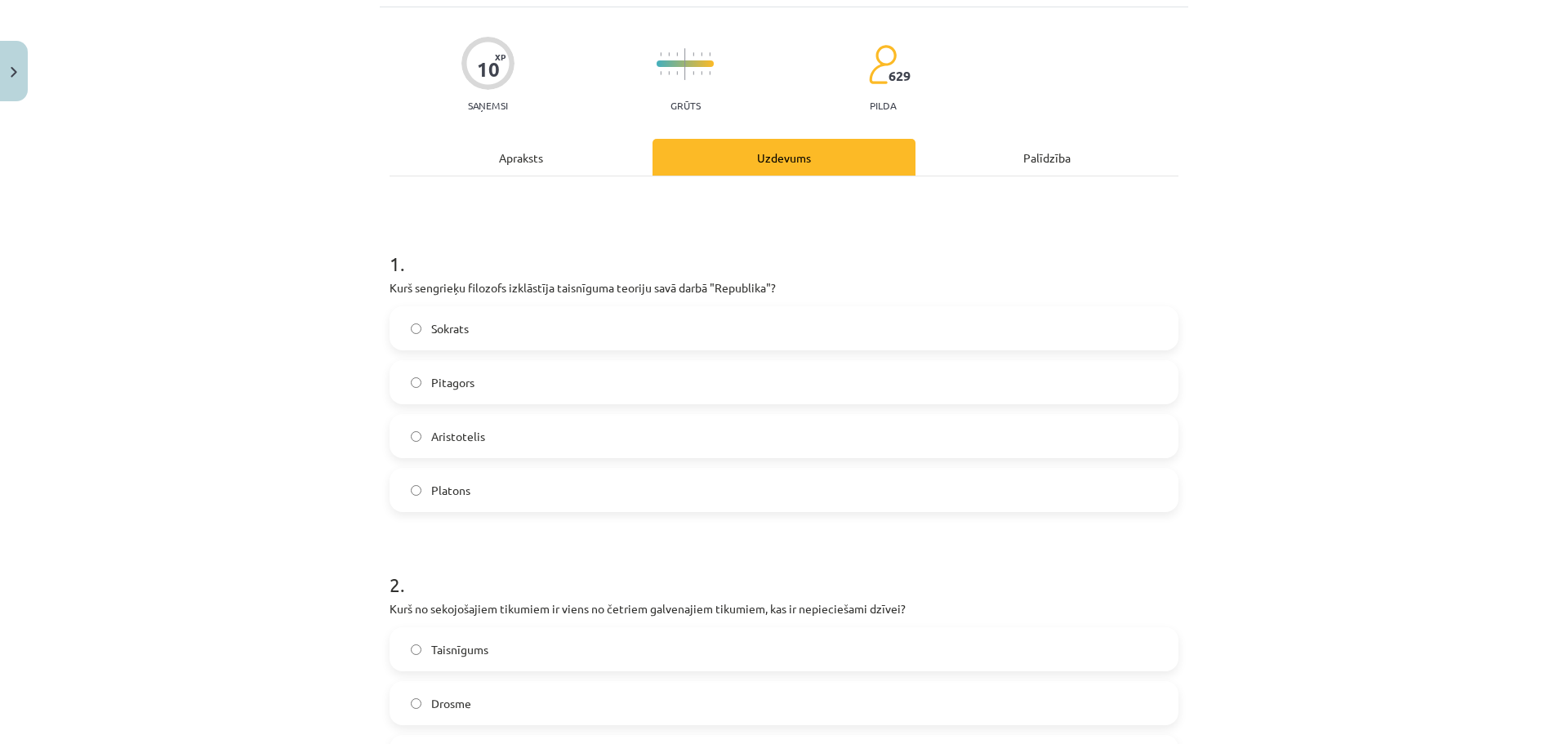
scroll to position [41, 0]
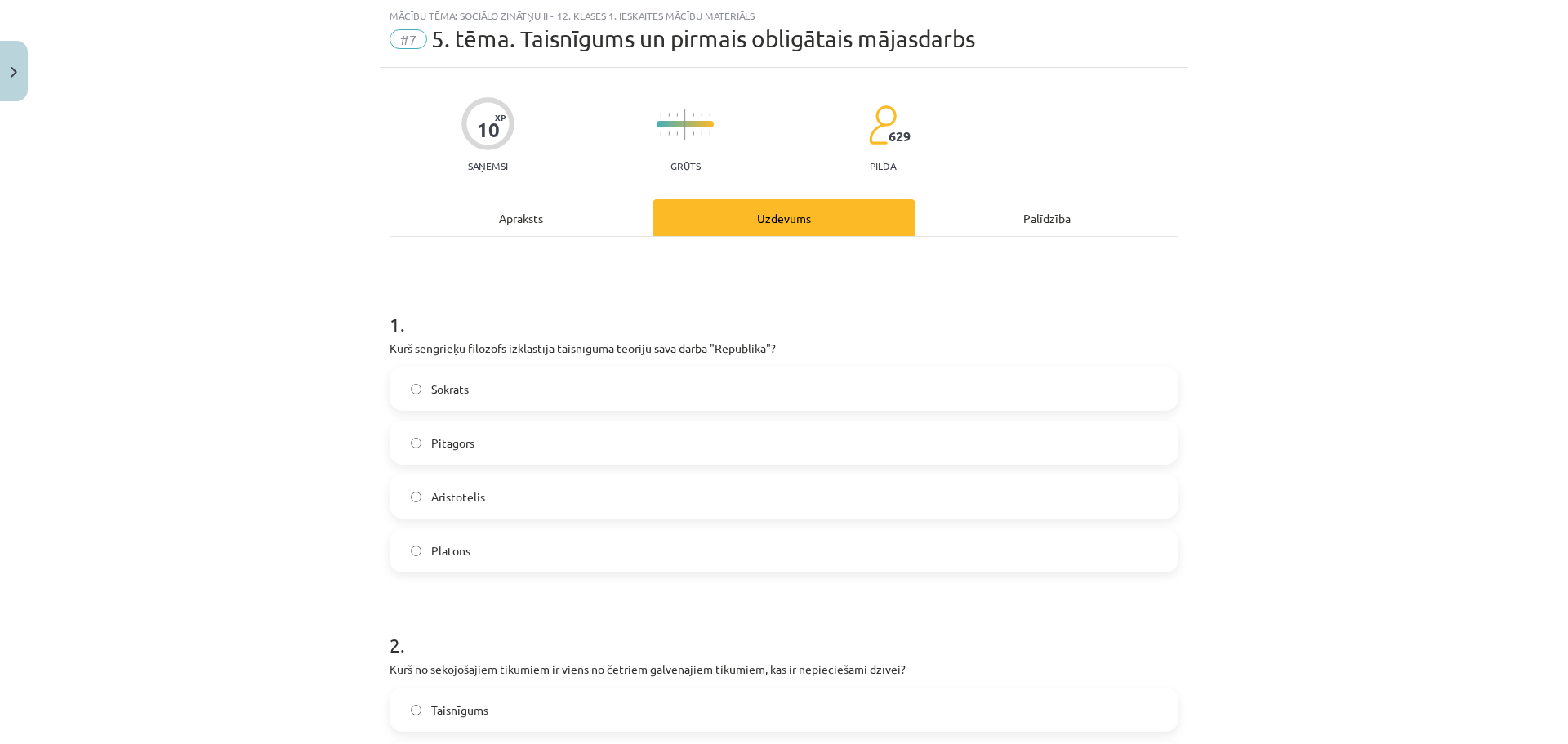
click at [457, 563] on label "Platons" at bounding box center [784, 550] width 786 height 41
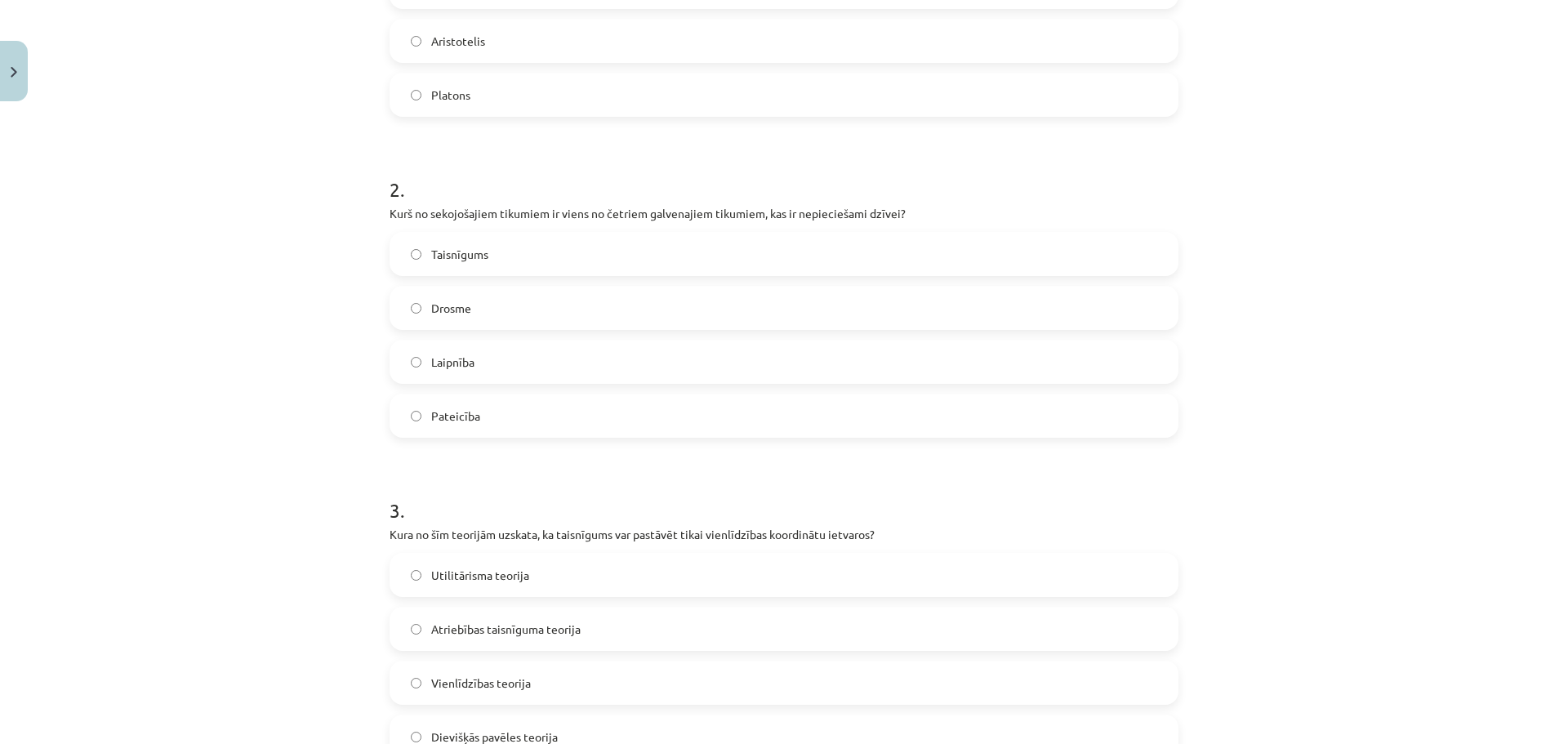
scroll to position [432, 0]
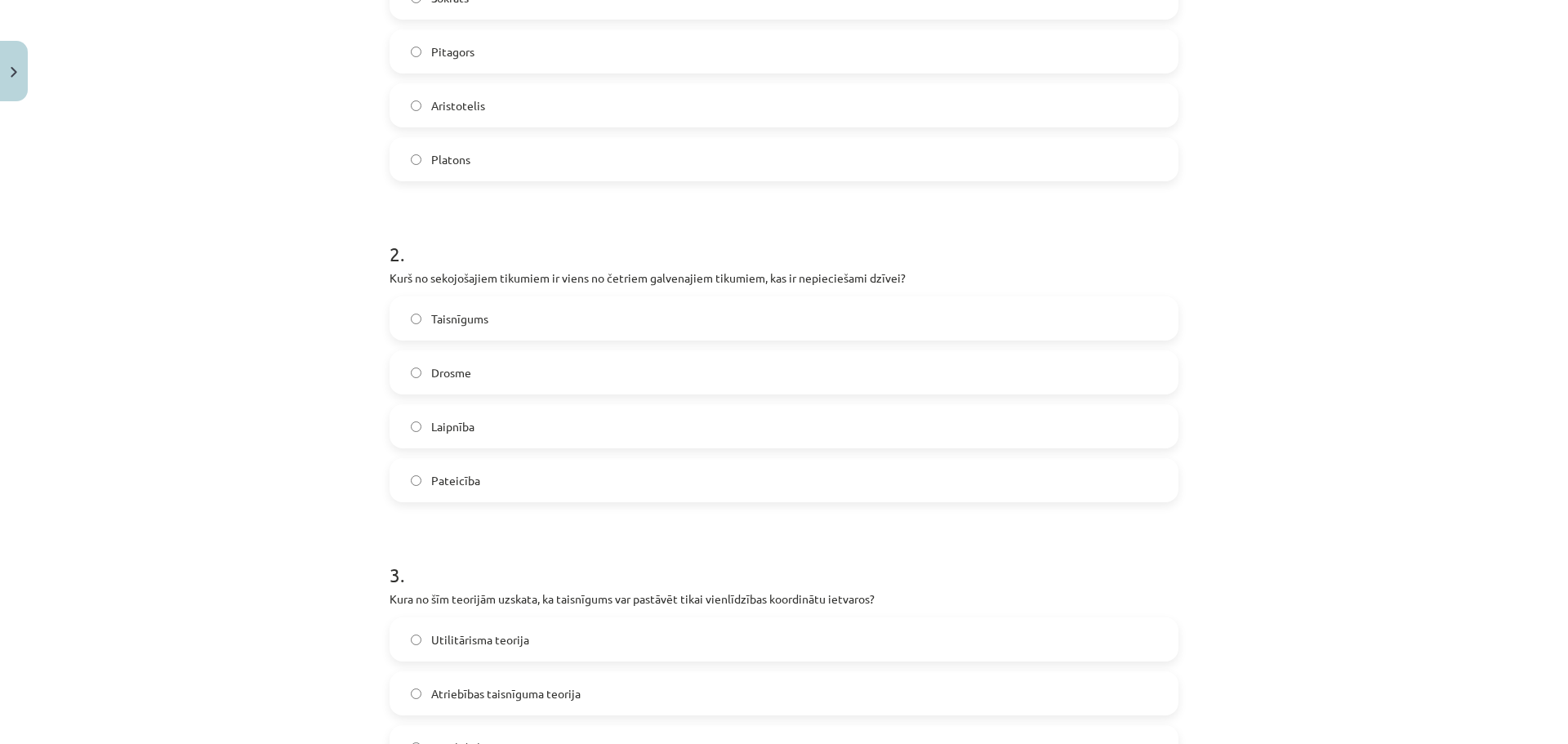
click at [516, 323] on label "Taisnīgums" at bounding box center [784, 319] width 786 height 41
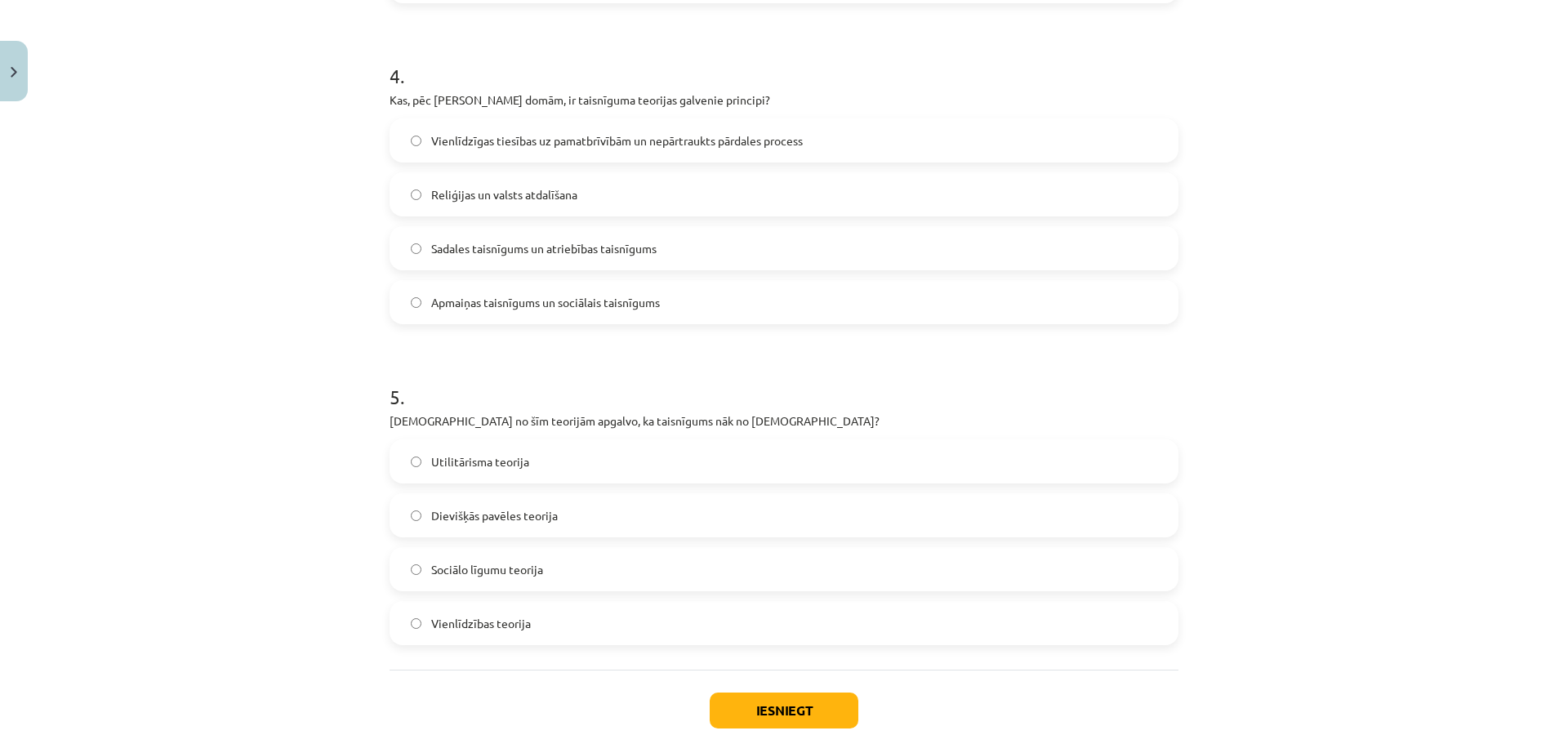
scroll to position [1296, 0]
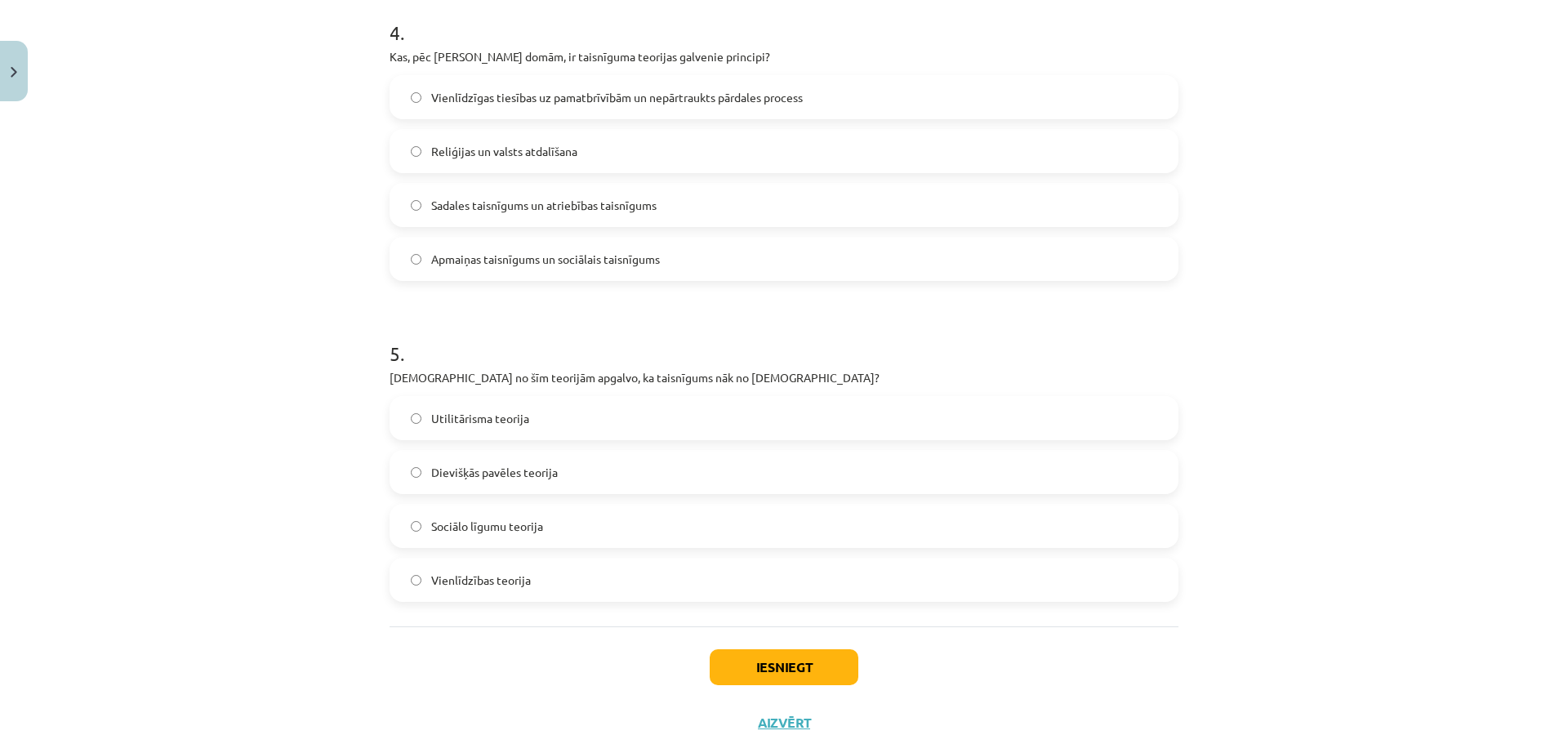
click at [497, 475] on span "Dievišķās pavēles teorija" at bounding box center [494, 472] width 127 height 17
click at [558, 89] on span "Vienlīdzīgas tiesības uz pamatbrīvībām un nepārtraukts pārdales process" at bounding box center [616, 97] width 371 height 17
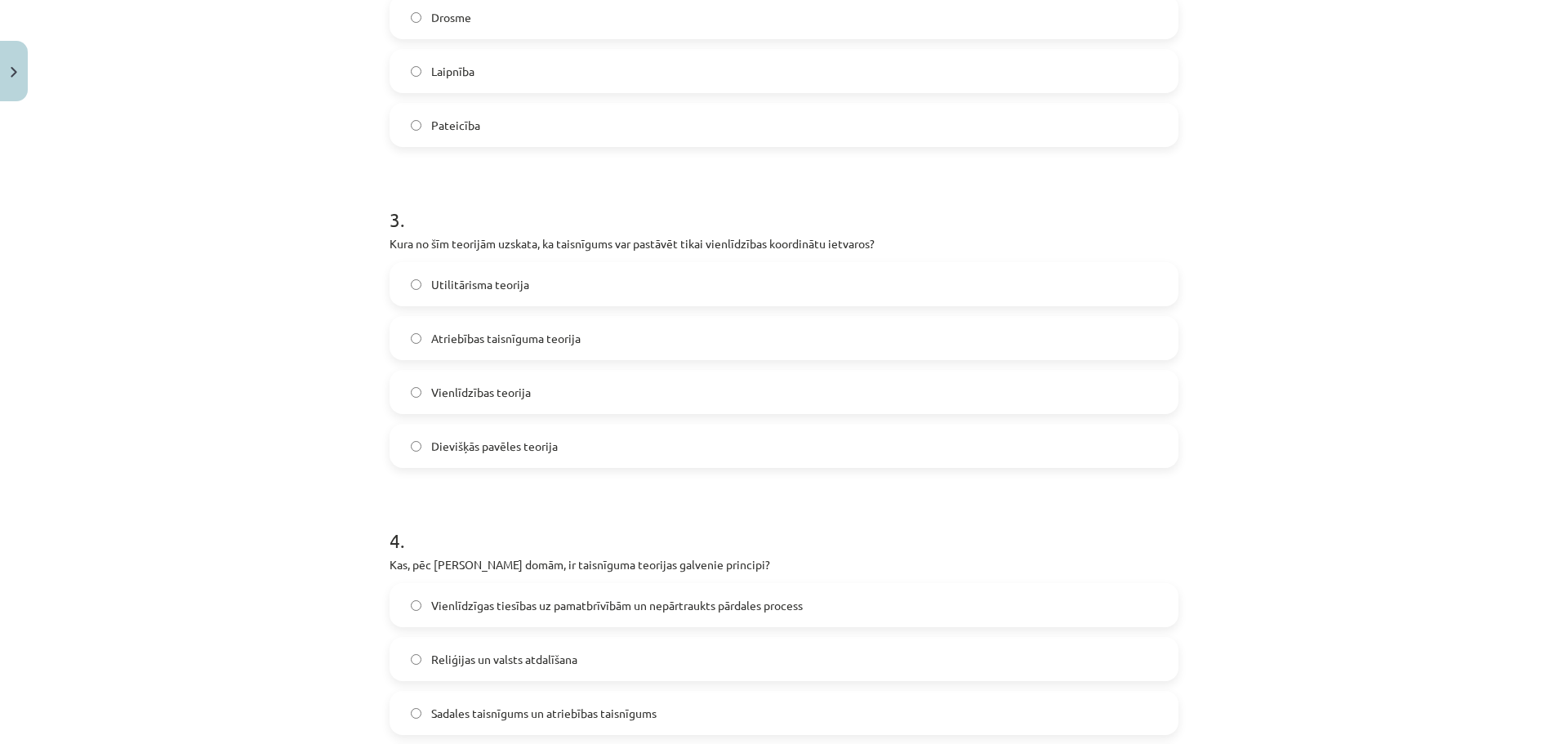
scroll to position [795, 0]
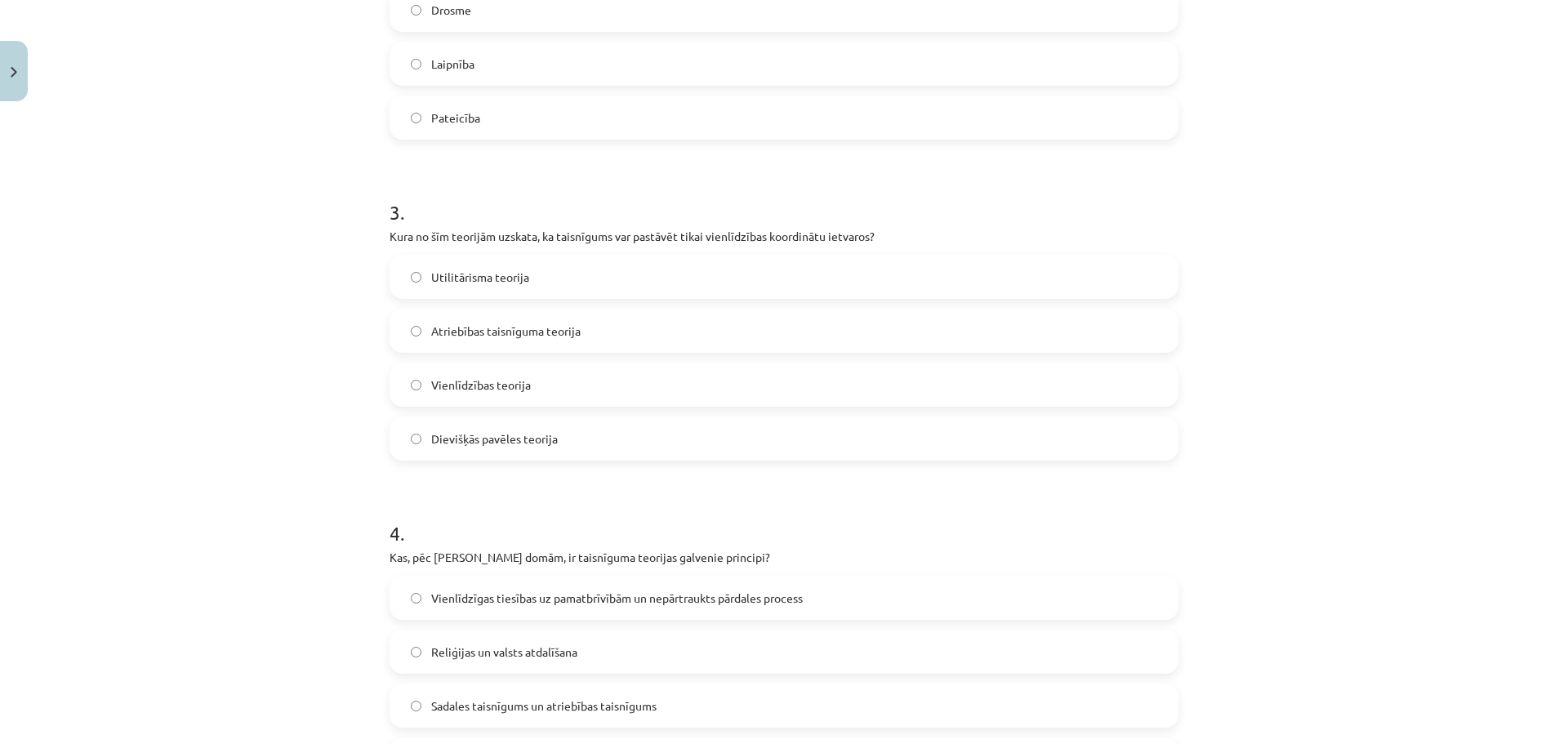
click at [534, 387] on label "Vienlīdzības teorija" at bounding box center [784, 384] width 786 height 41
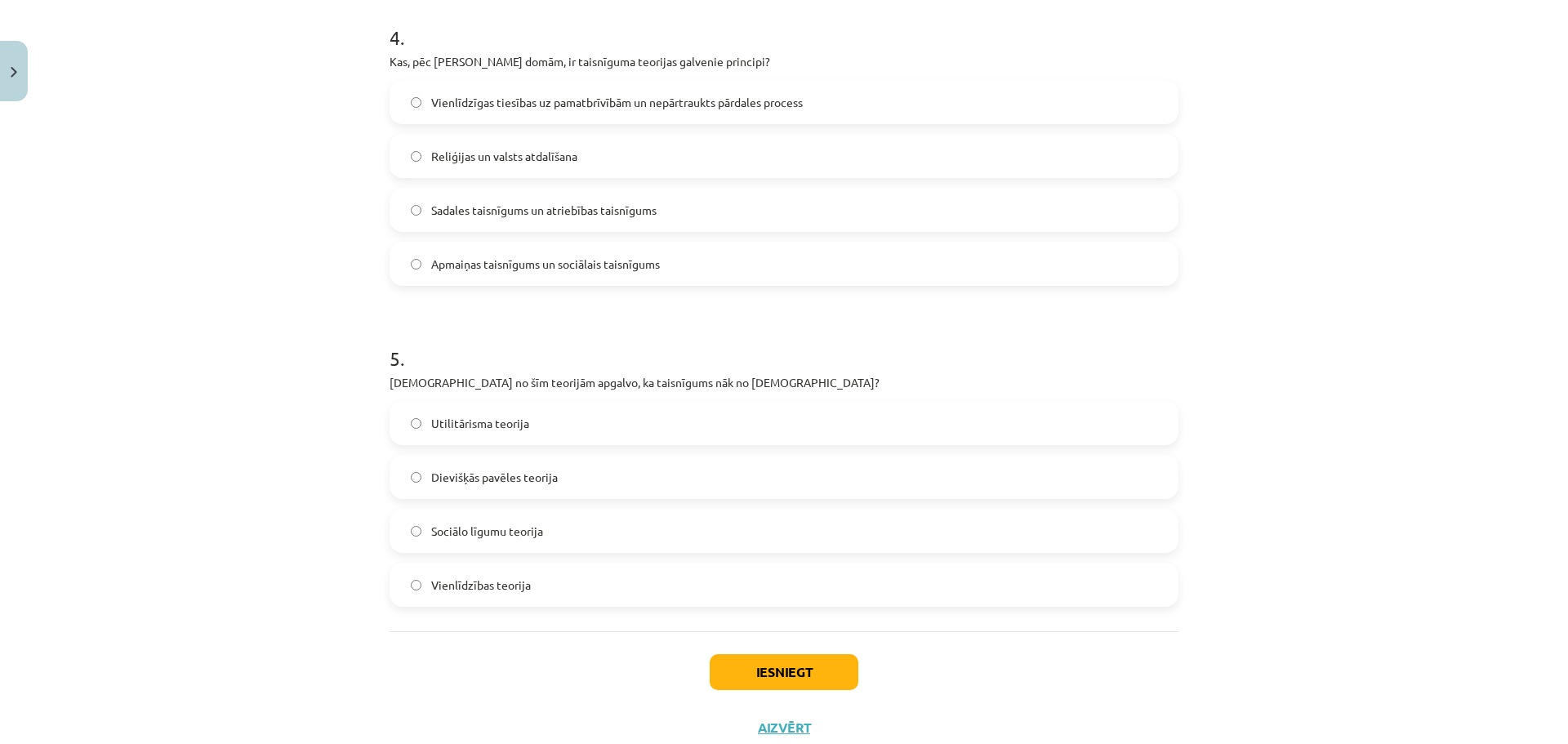
scroll to position [1343, 0]
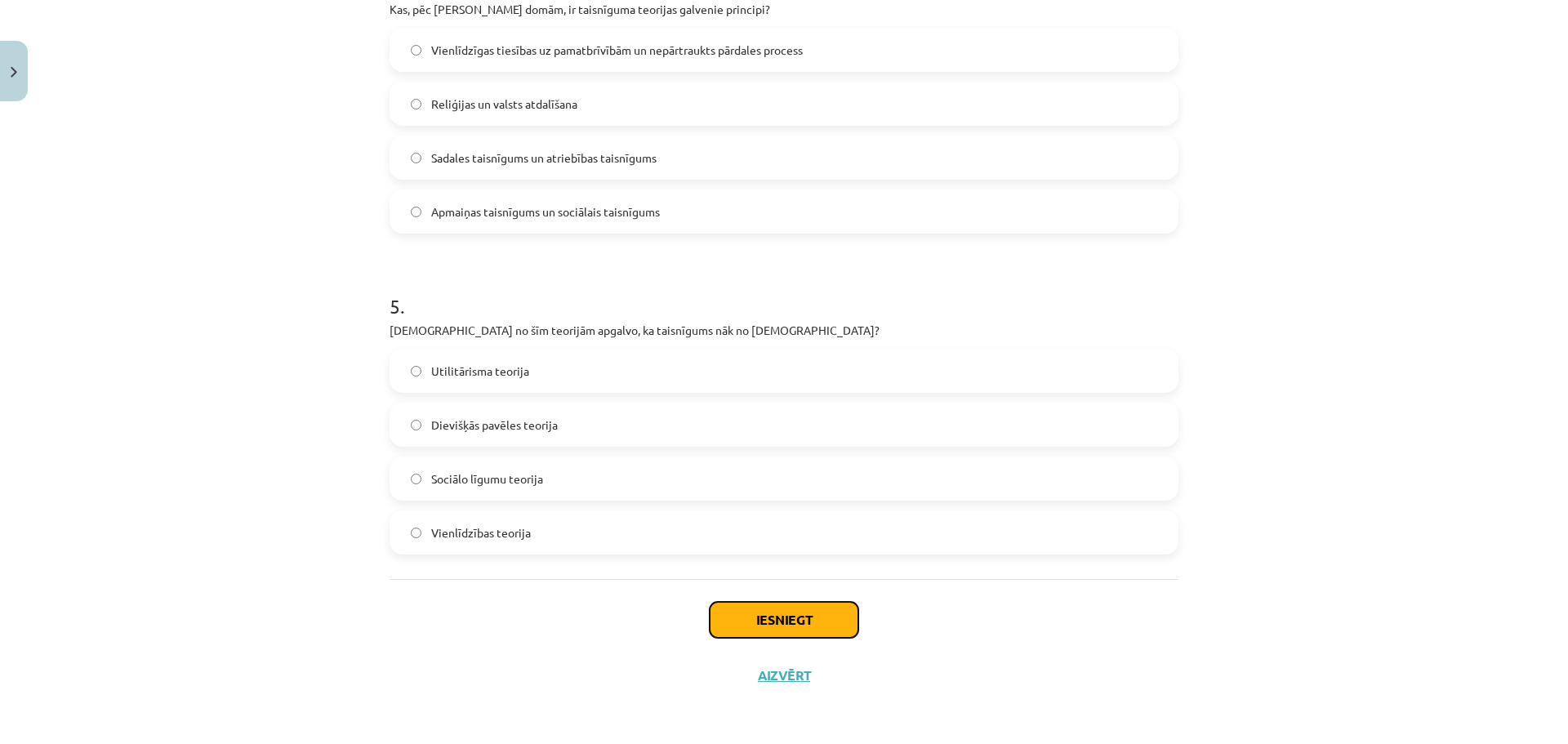
click at [822, 627] on button "Iesniegt" at bounding box center [783, 620] width 148 height 36
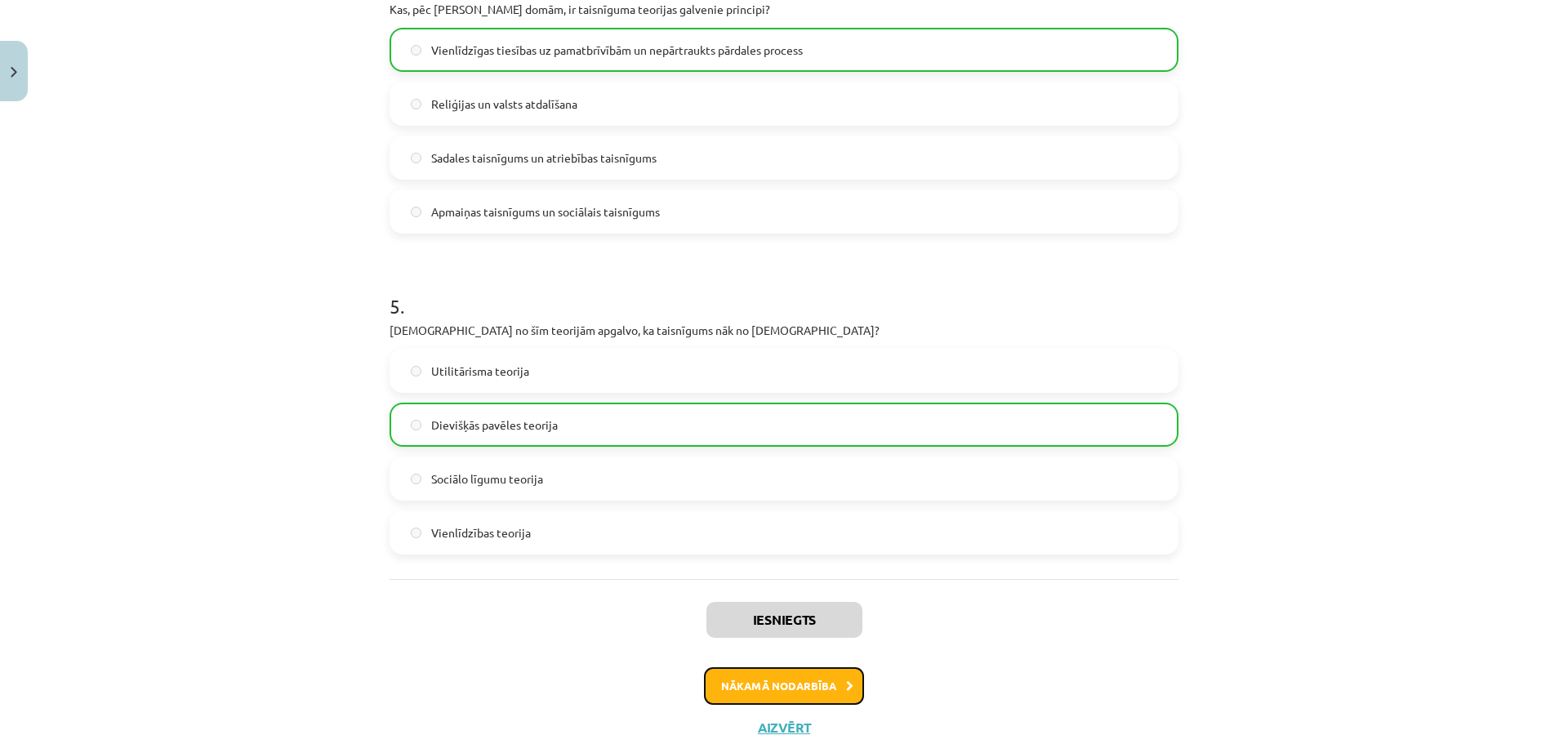
click at [846, 689] on icon at bounding box center [849, 686] width 8 height 11
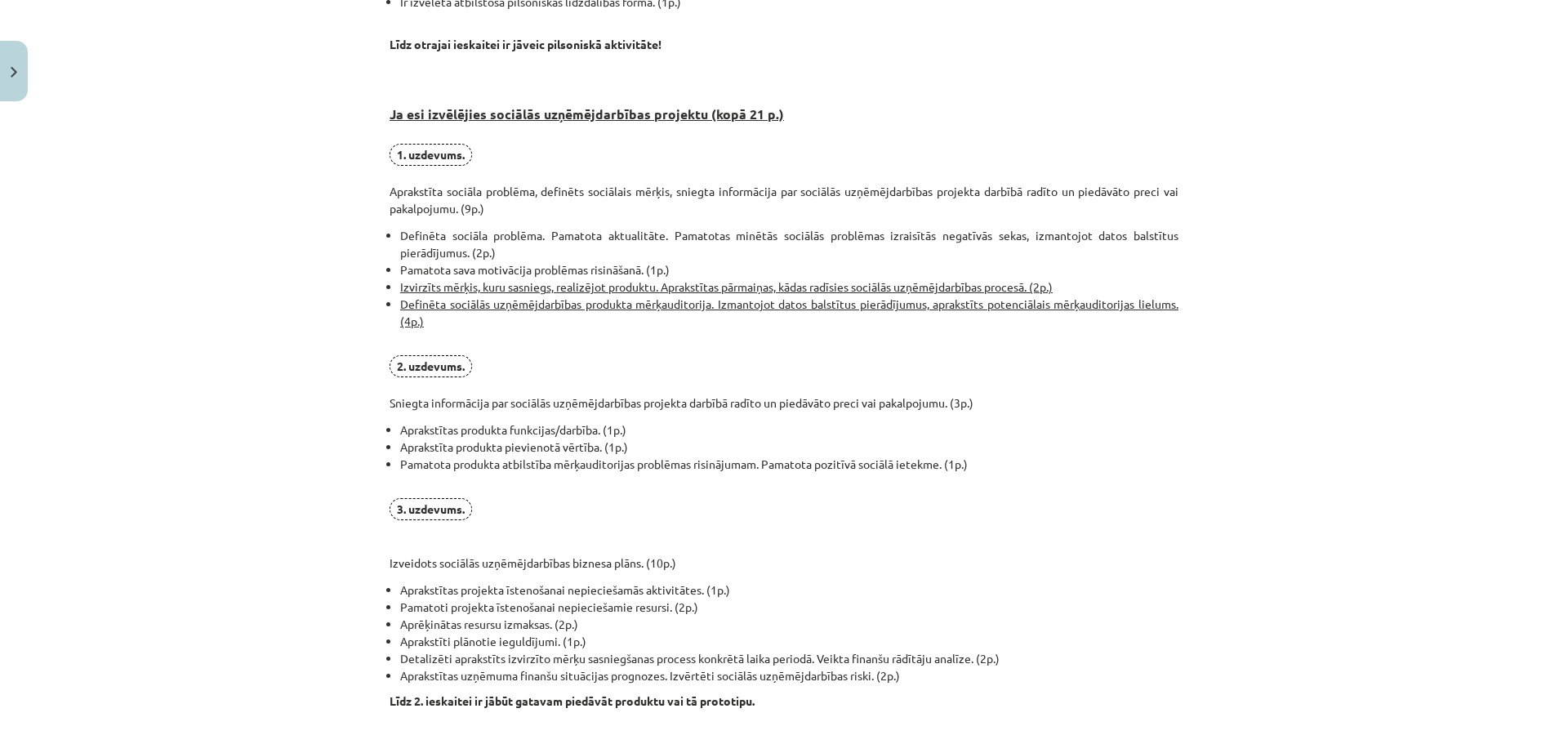
scroll to position [902, 0]
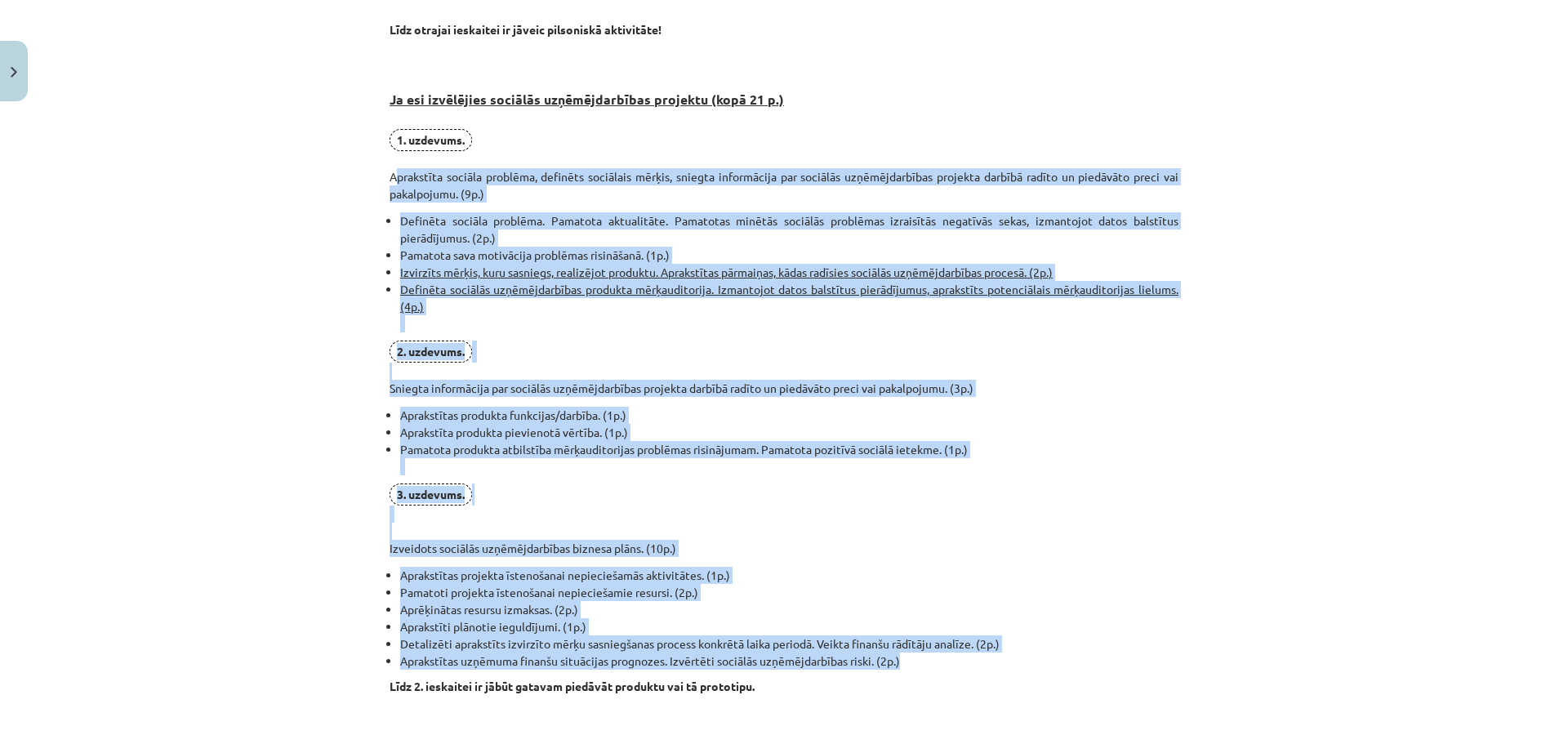
drag, startPoint x: 381, startPoint y: 174, endPoint x: 899, endPoint y: 658, distance: 708.9
click at [899, 658] on div "0 XP Saņemsi Sarežģīts 629 pilda Apraksts Uzdevums Palīdzība Pirmais obligātais…" at bounding box center [784, 42] width 808 height 1672
copy div "Aprakstīta sociāla problēma, definēts sociālais mērķis, sniegta informācija par…"
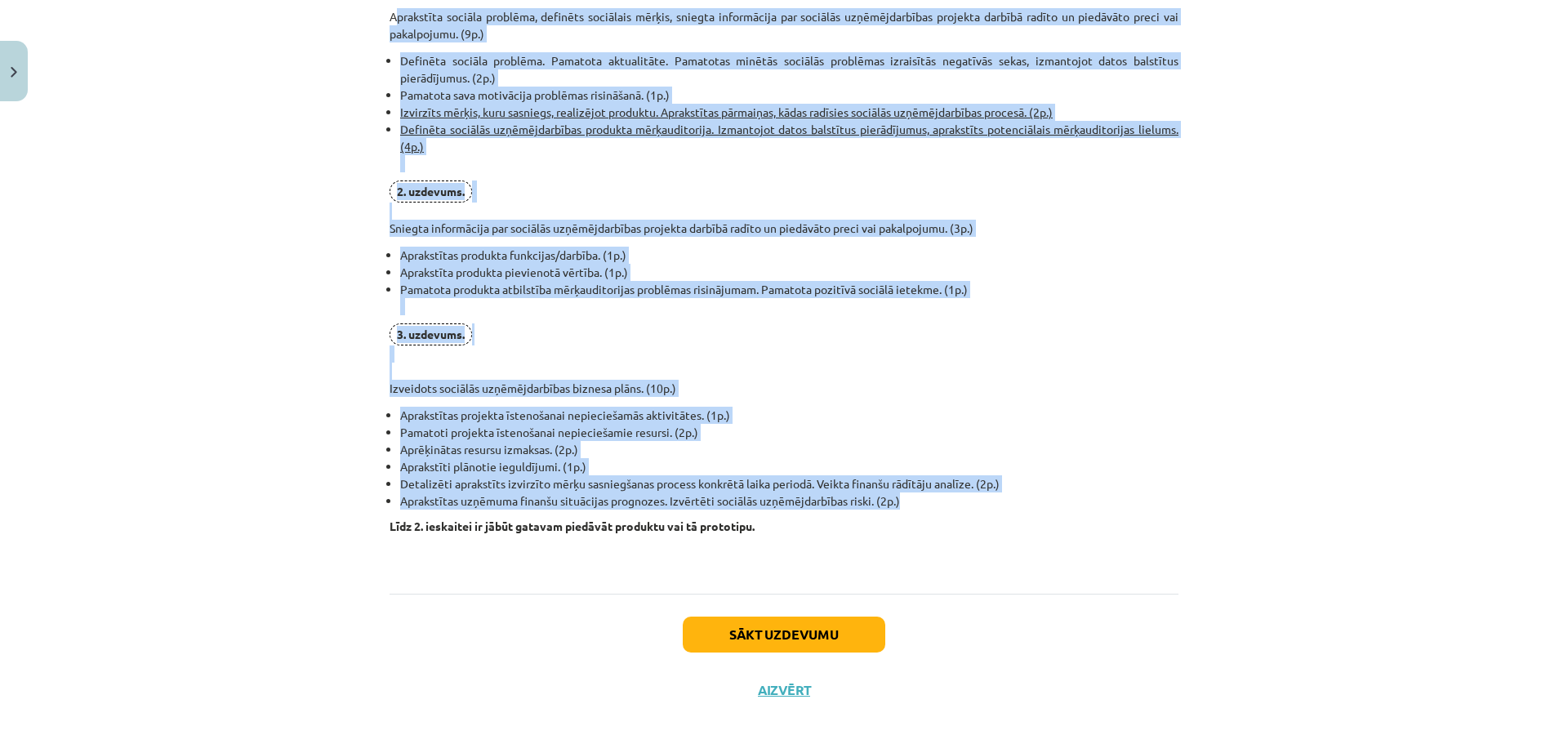
scroll to position [1075, 0]
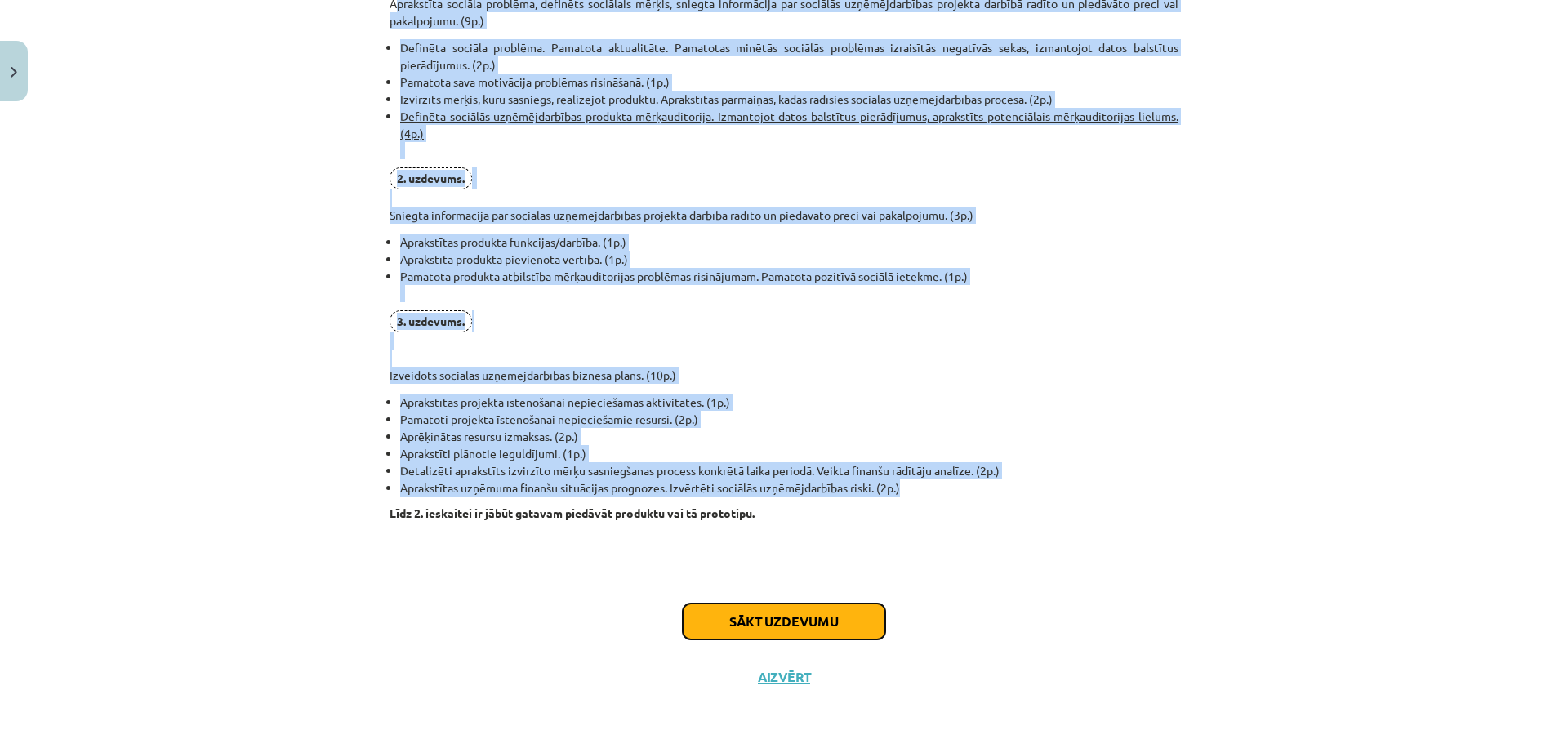
click at [838, 635] on button "Sākt uzdevumu" at bounding box center [784, 622] width 203 height 36
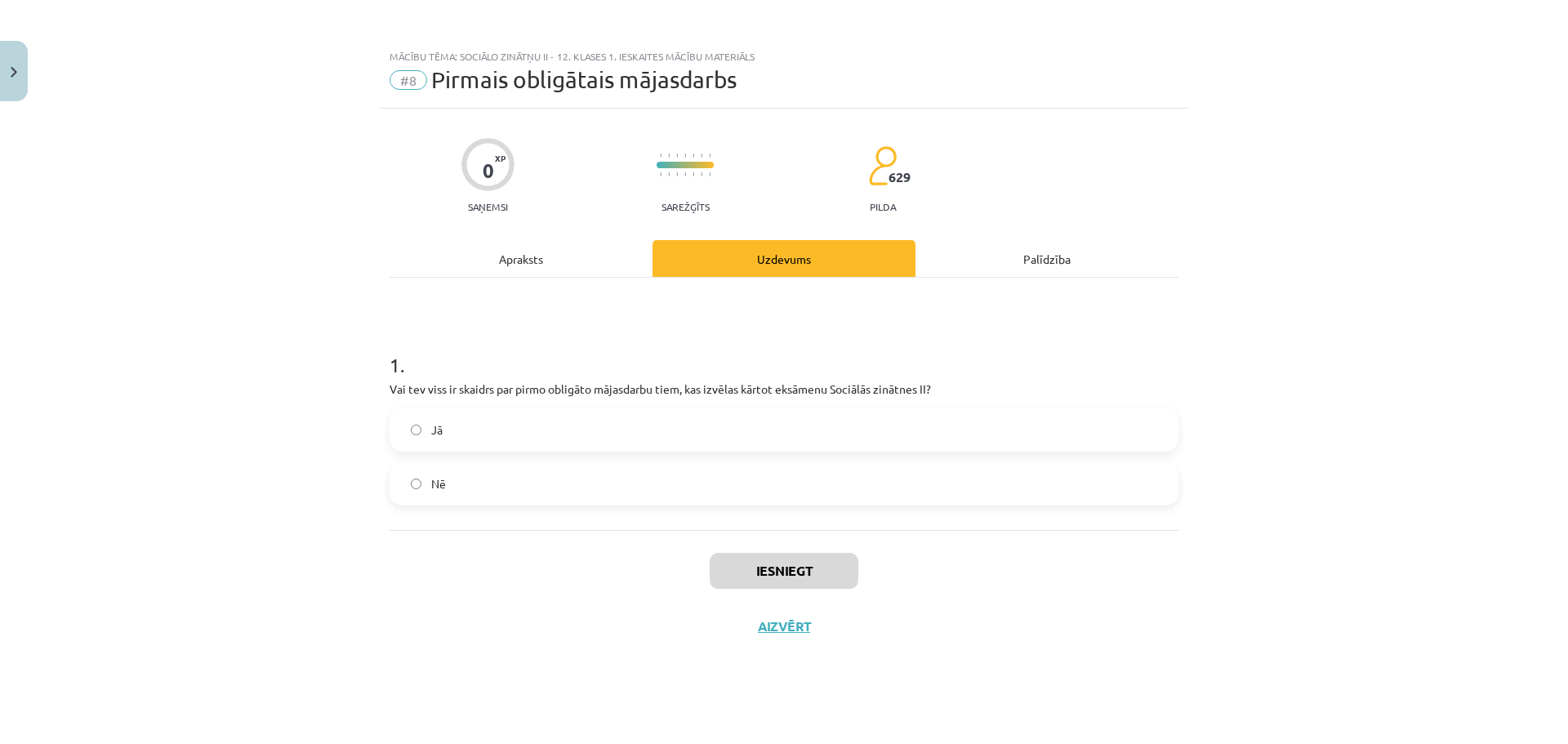
scroll to position [0, 0]
click at [514, 432] on label "Jā" at bounding box center [784, 429] width 786 height 41
click at [791, 586] on button "Iesniegt" at bounding box center [783, 570] width 148 height 36
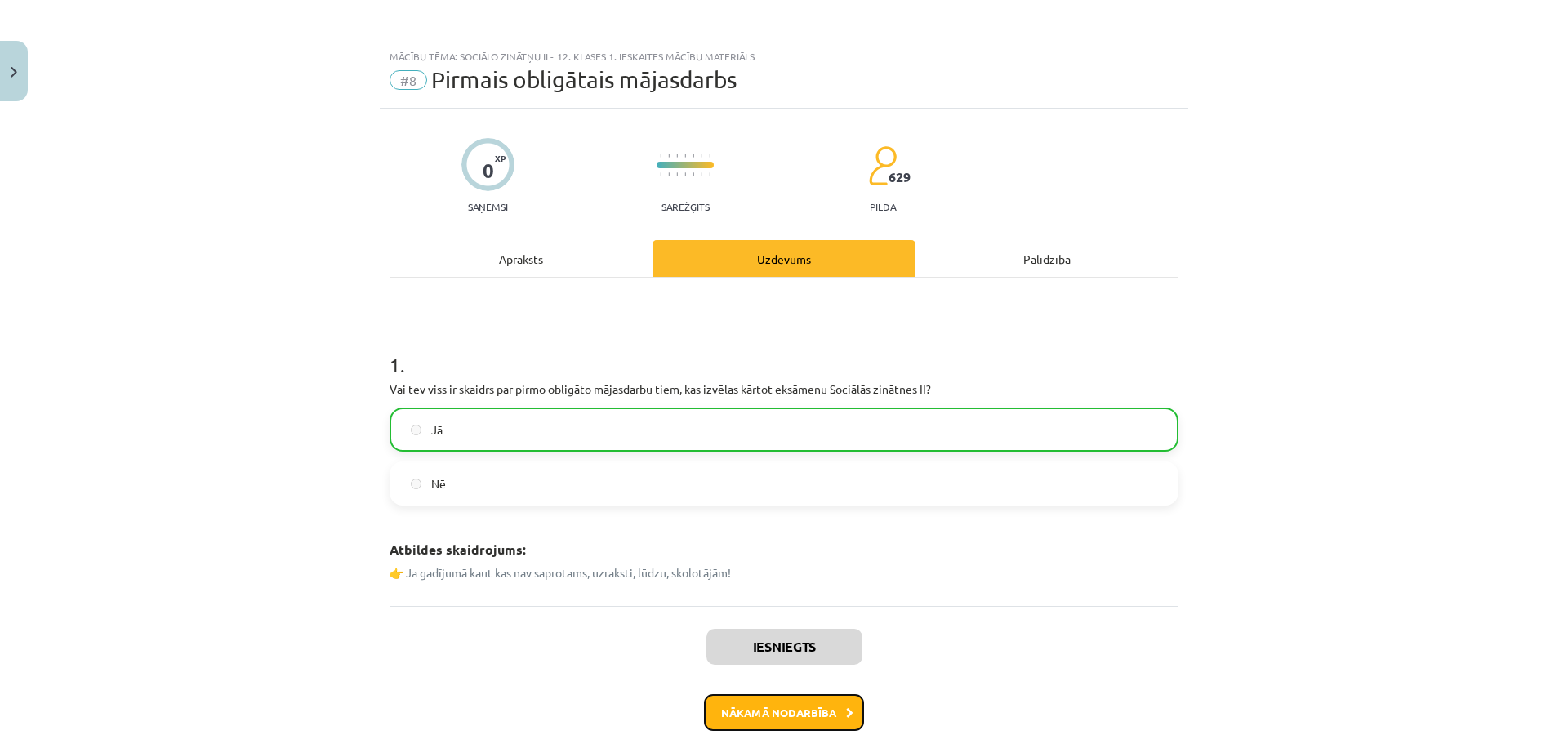
click at [802, 717] on button "Nākamā nodarbība" at bounding box center [784, 713] width 160 height 38
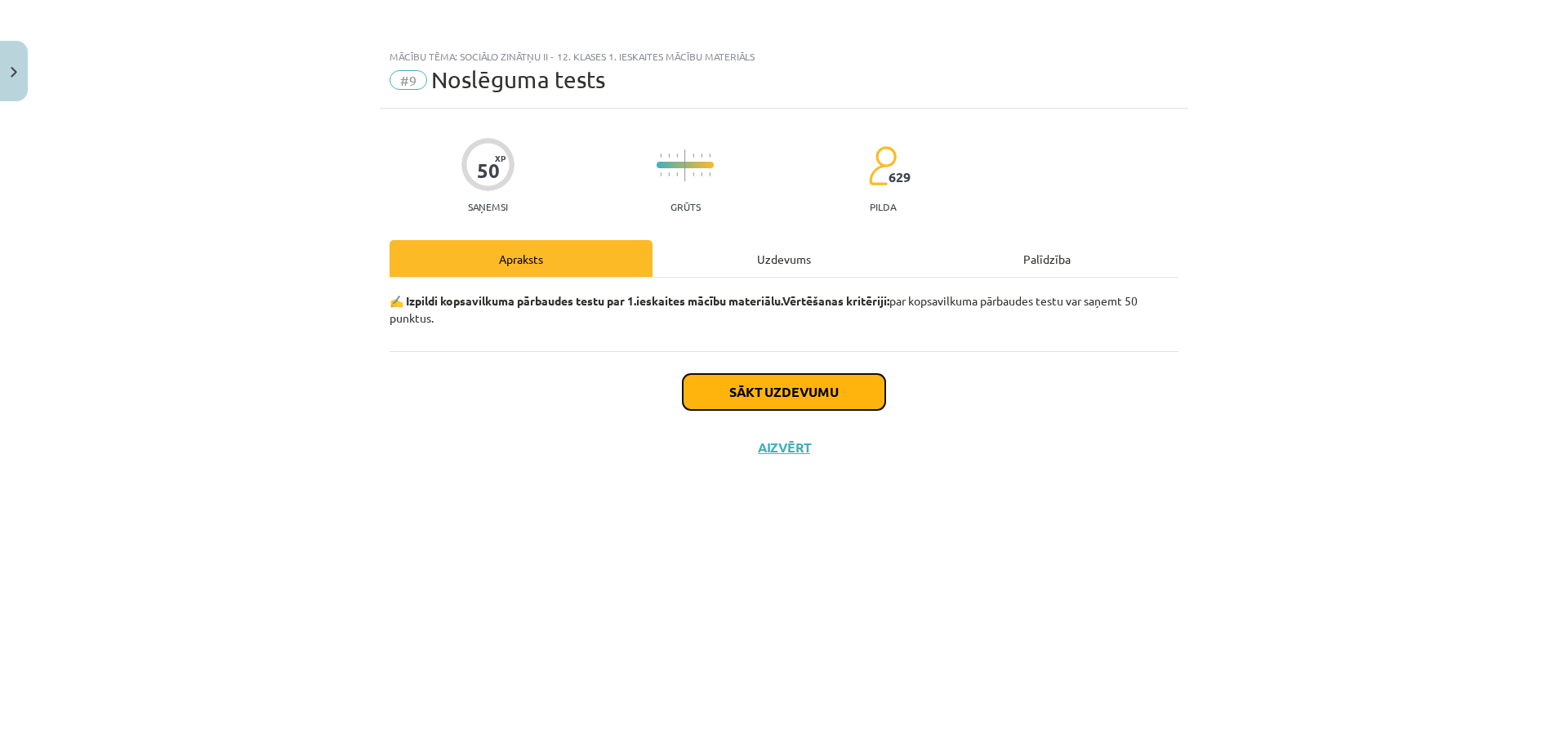
click at [823, 398] on button "Sākt uzdevumu" at bounding box center [784, 392] width 203 height 36
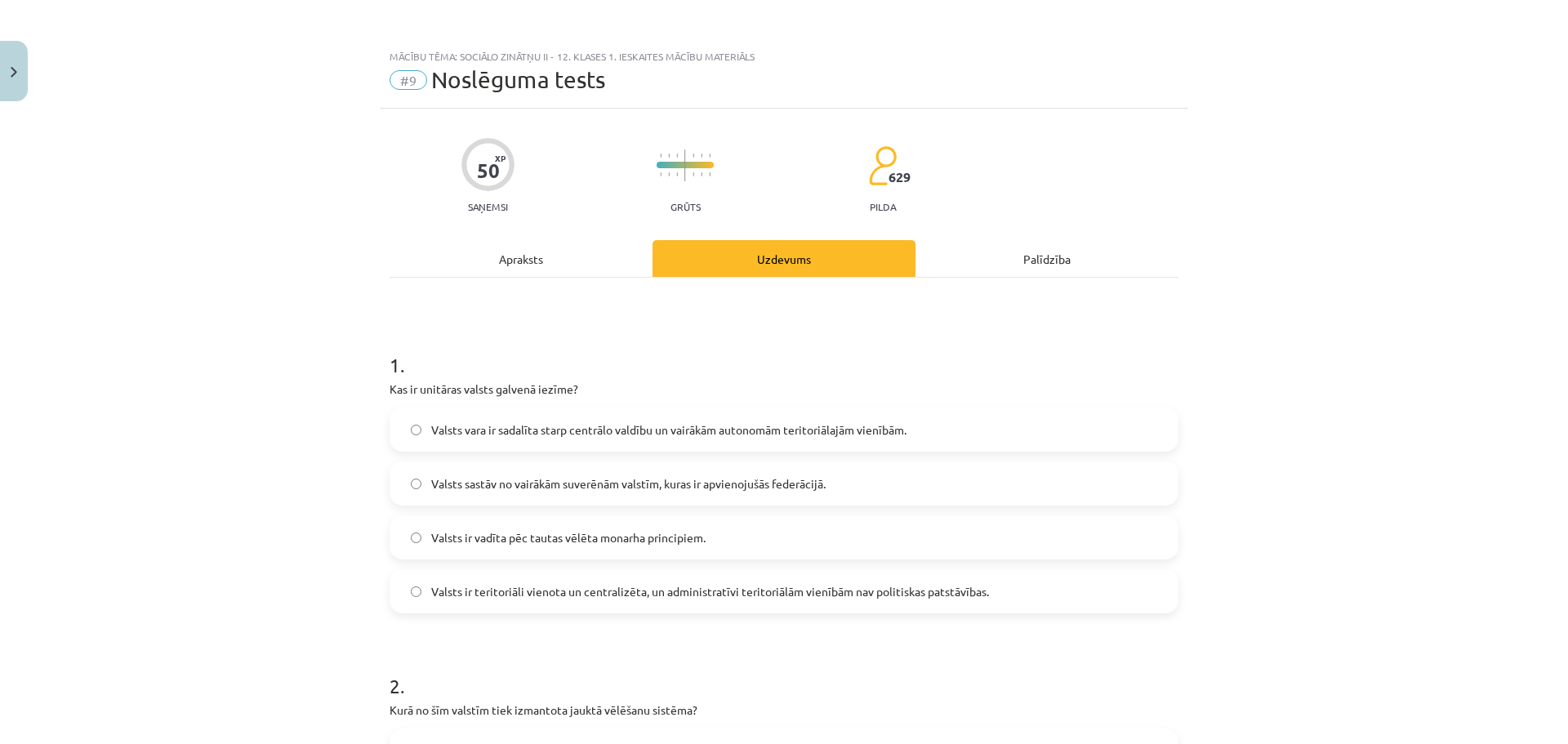
click at [575, 582] on label "Valsts ir teritoriāli vienota un centralizēta, un administratīvi teritoriālām v…" at bounding box center [784, 591] width 786 height 41
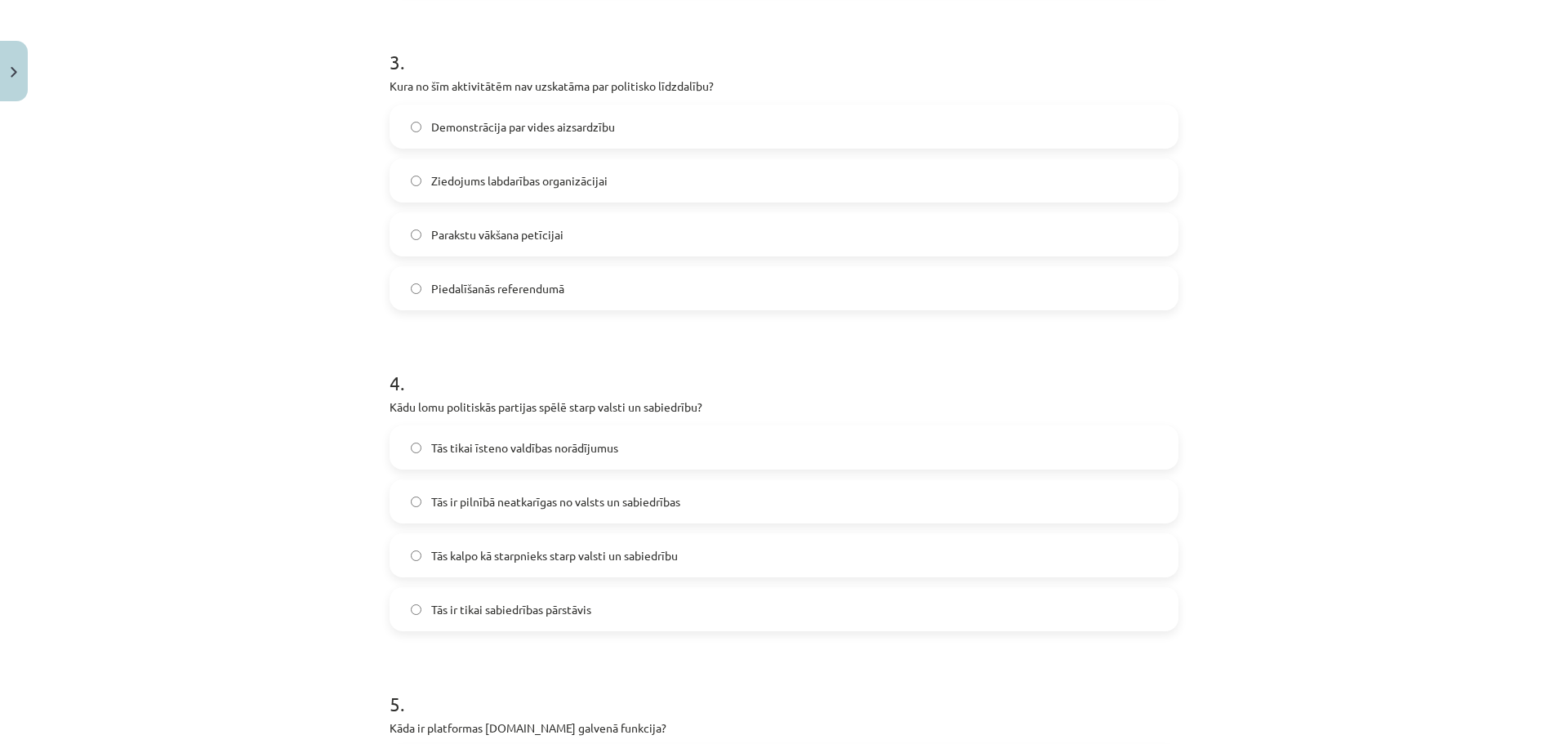
scroll to position [950, 0]
click at [575, 549] on span "Tās kalpo kā starpnieks starp valsti un sabiedrību" at bounding box center [554, 552] width 247 height 17
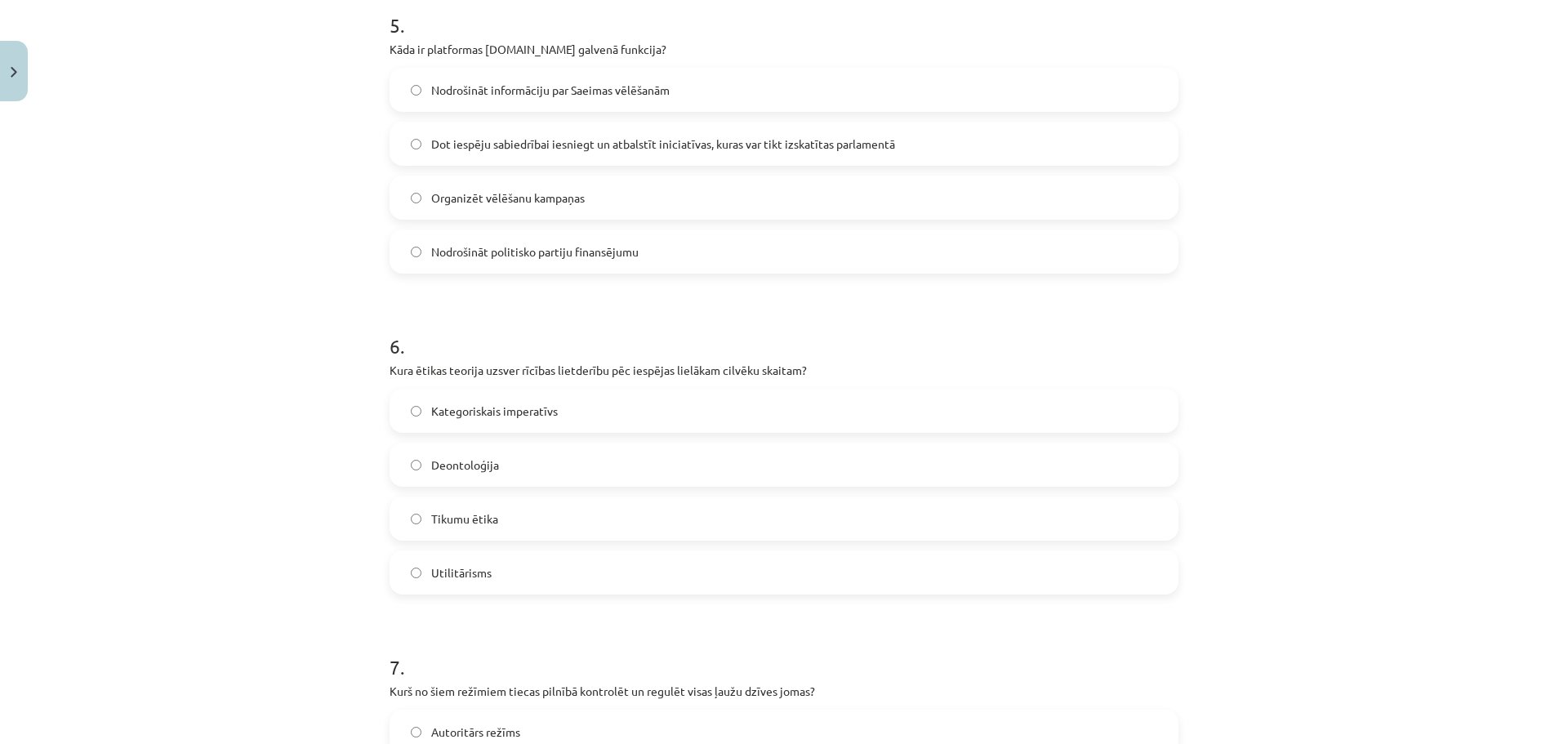
scroll to position [1628, 0]
click at [517, 138] on span "Dot iespēju sabiedrībai iesniegt un atbalstīt iniciatīvas, kuras var tikt izska…" at bounding box center [662, 140] width 464 height 17
click at [480, 571] on span "Utilitārisms" at bounding box center [461, 569] width 60 height 17
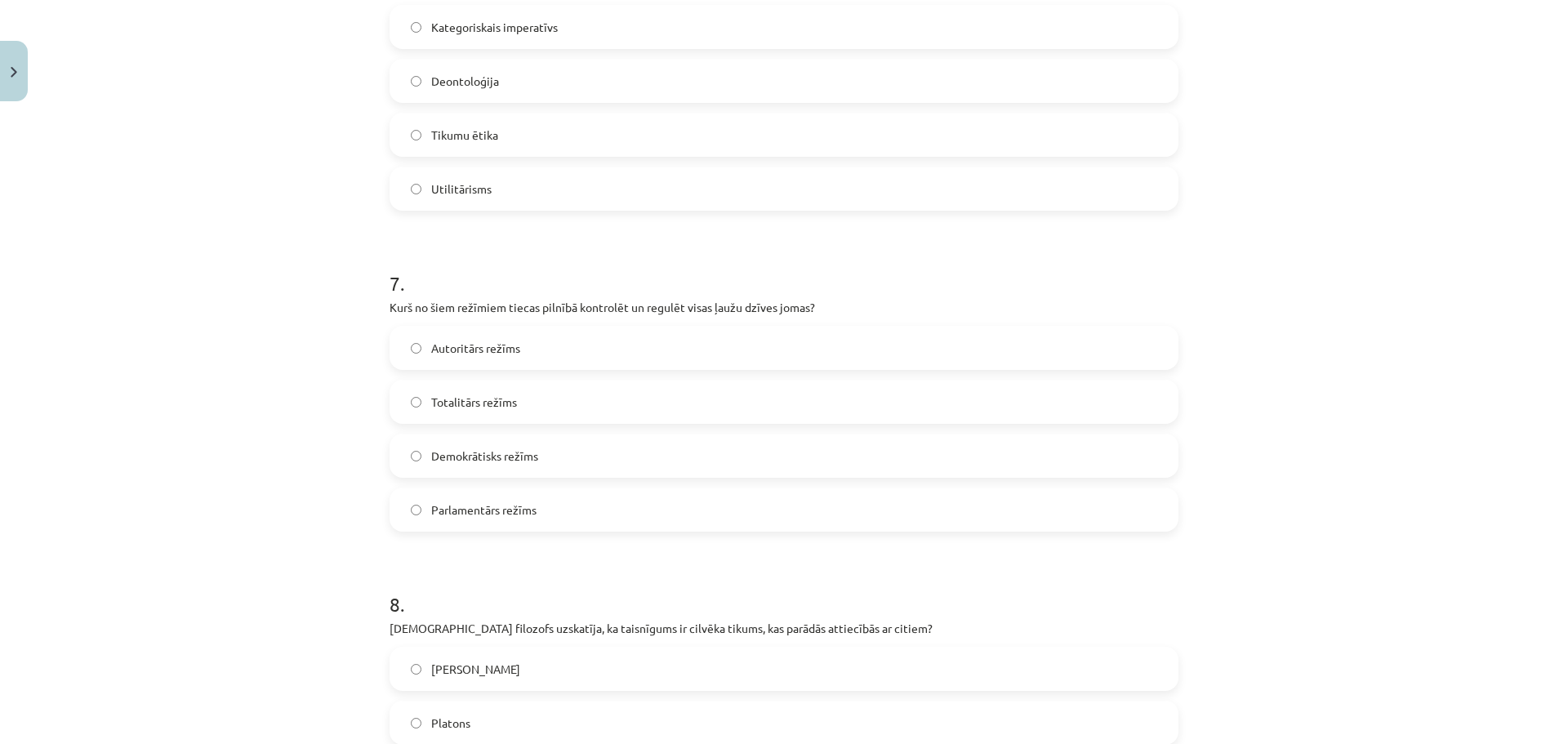
scroll to position [2021, 0]
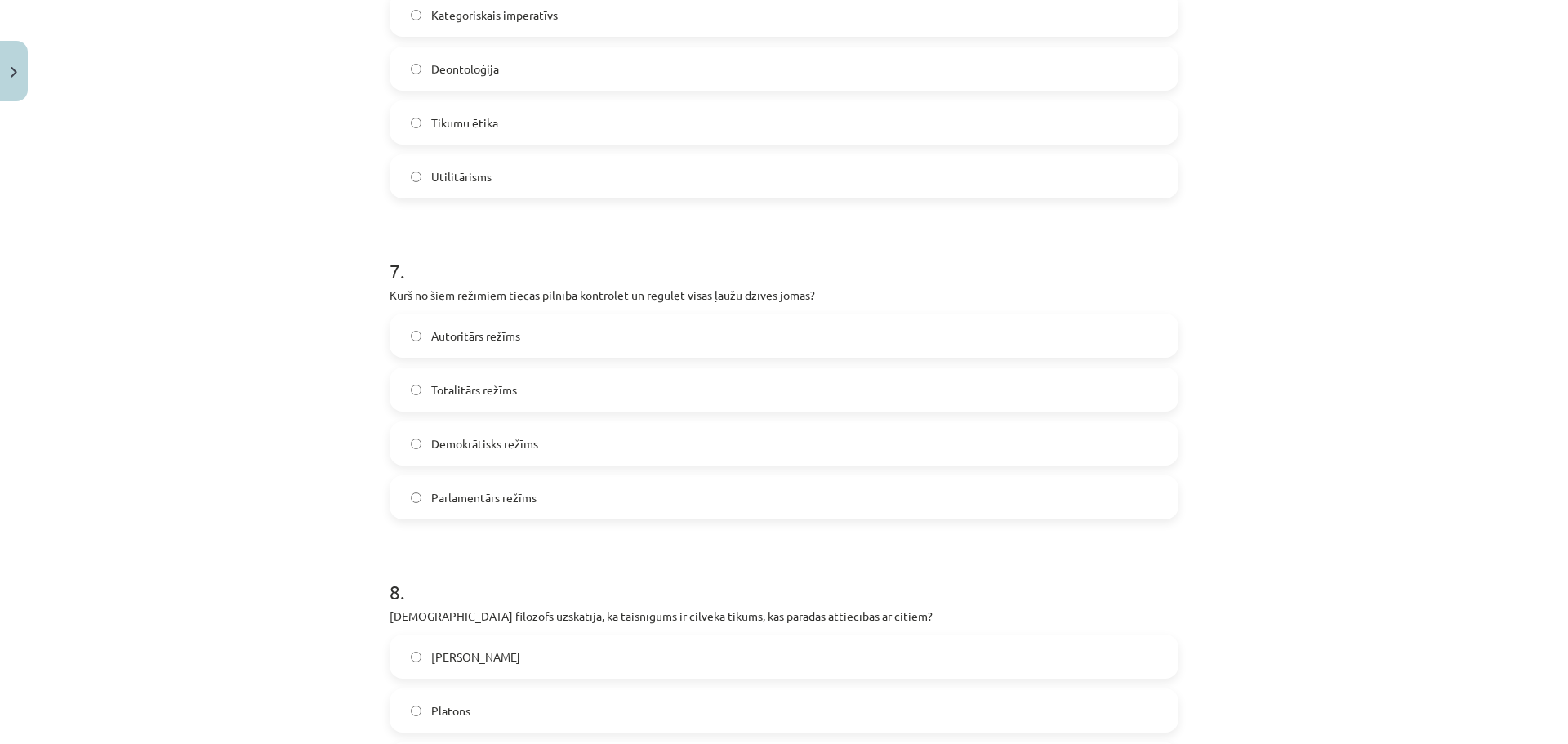
click at [490, 398] on label "Totalitārs režīms" at bounding box center [784, 389] width 786 height 41
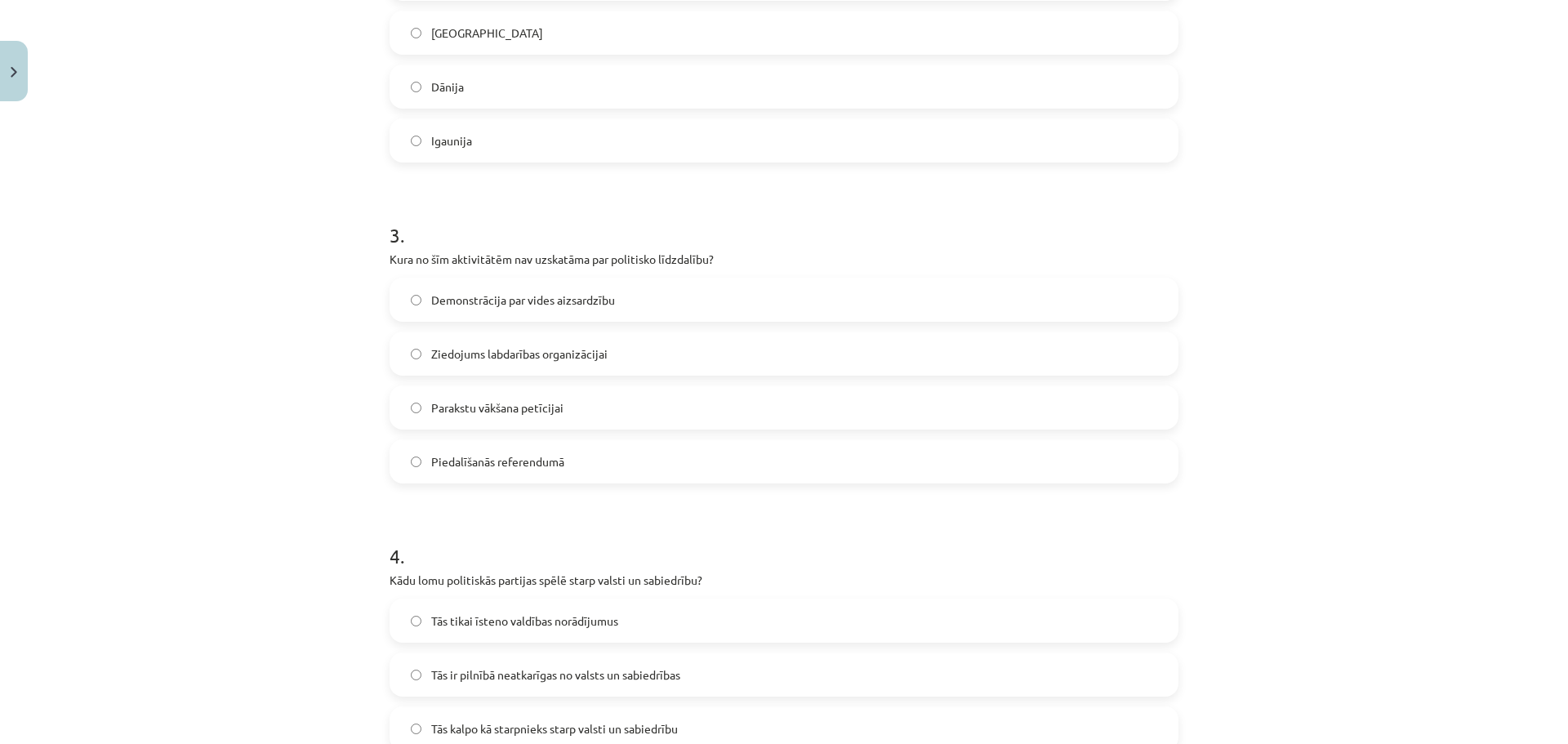
scroll to position [692, 0]
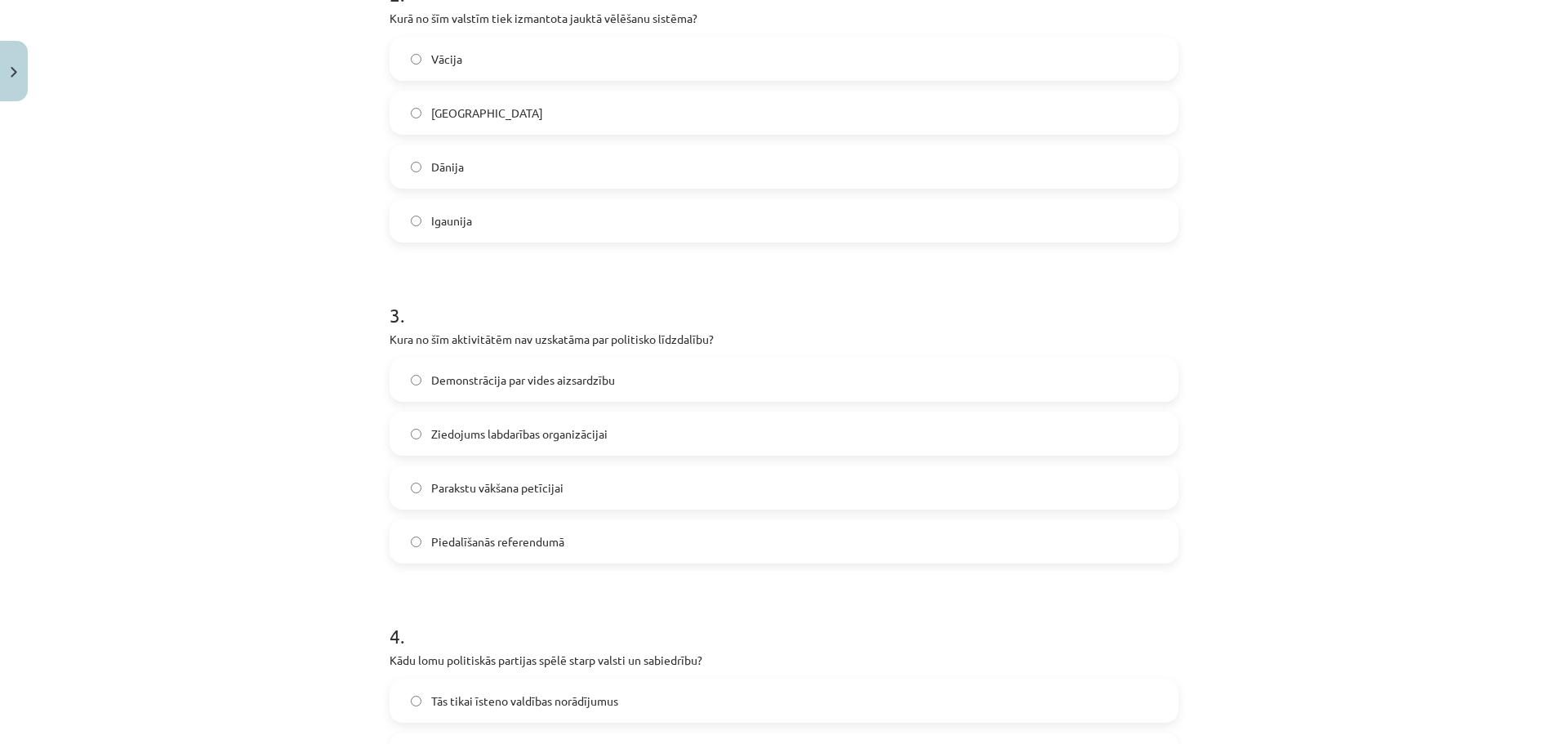
click at [558, 435] on span "Ziedojums labdarības organizācijai" at bounding box center [519, 434] width 176 height 17
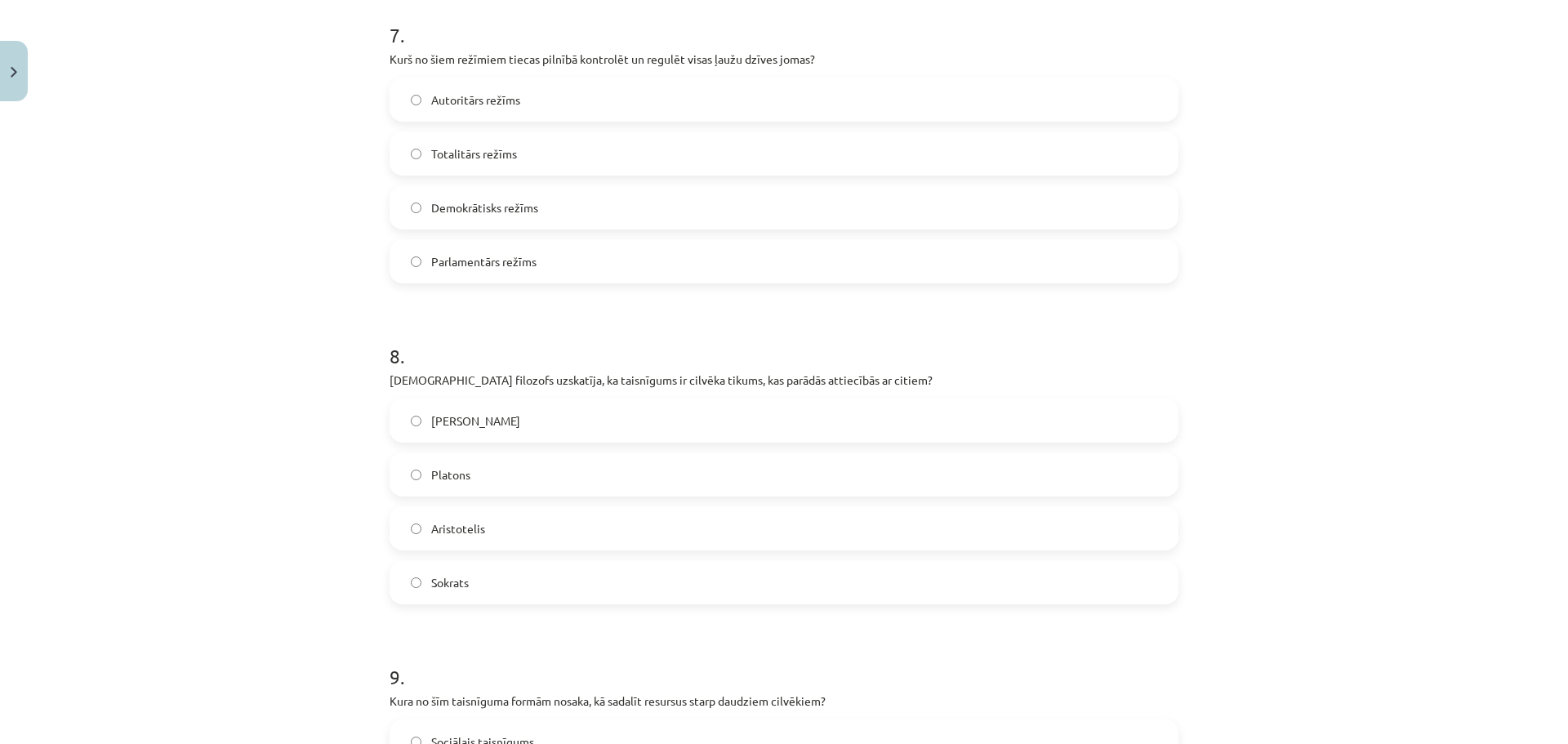
scroll to position [2278, 0]
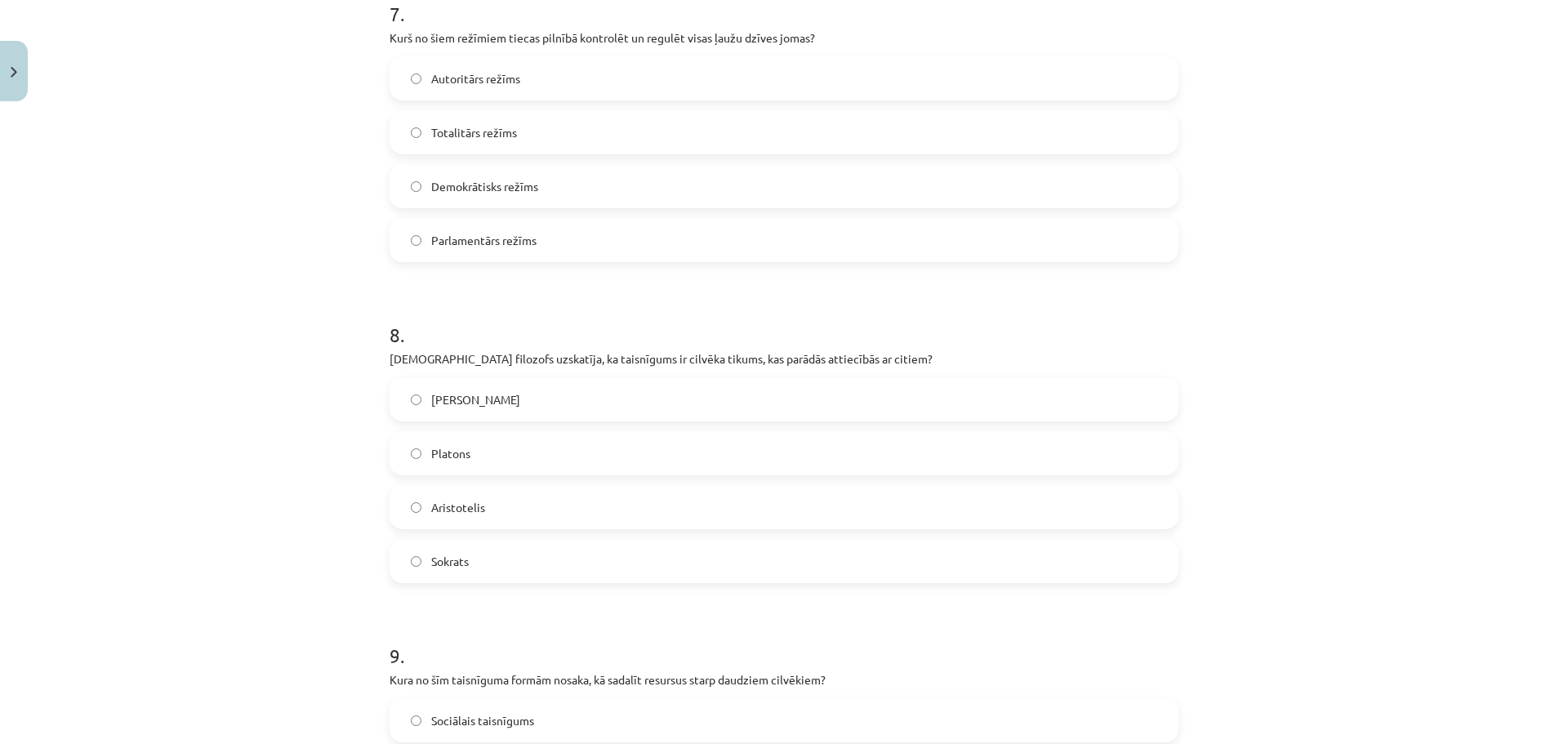
click at [478, 455] on label "Platons" at bounding box center [784, 453] width 786 height 41
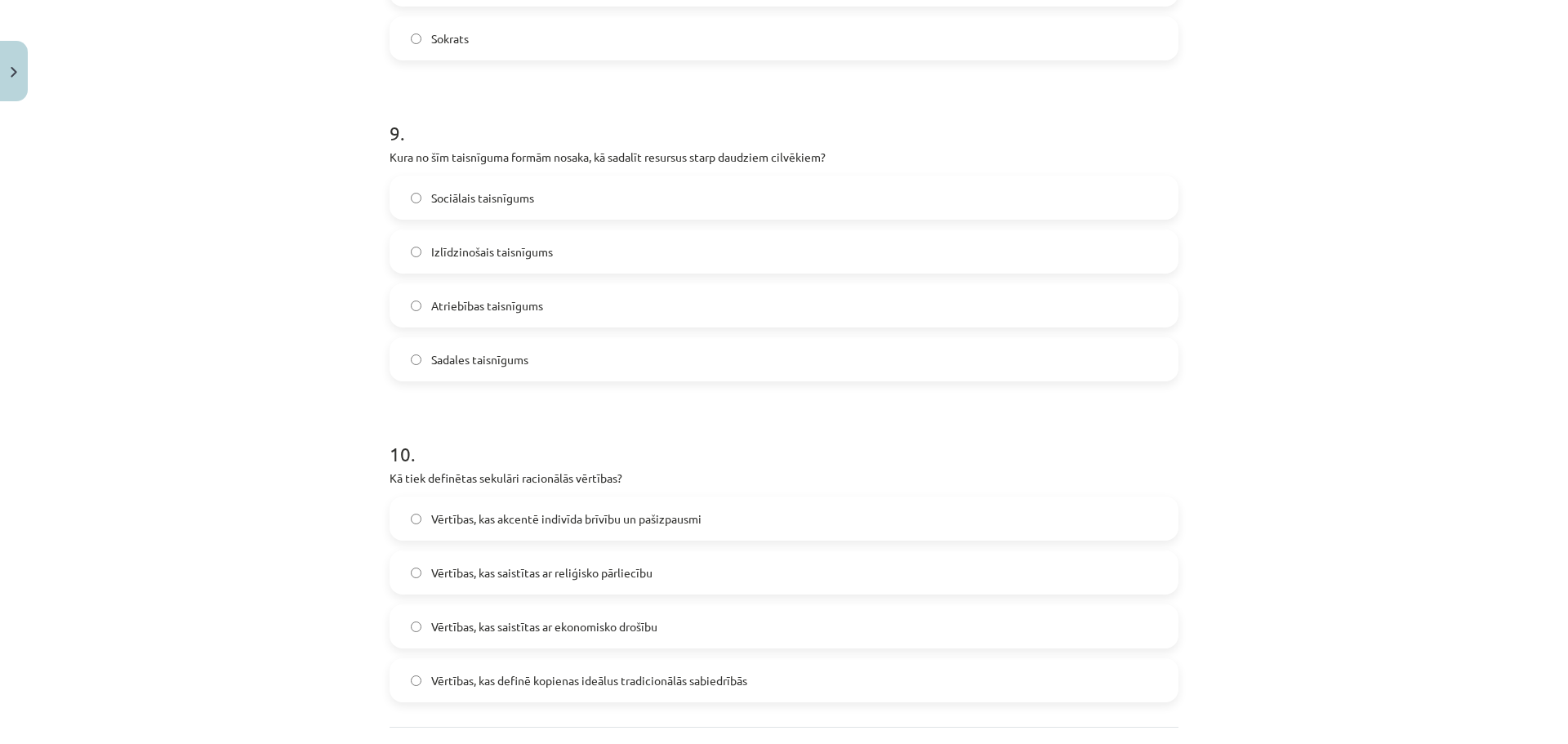
scroll to position [2839, 0]
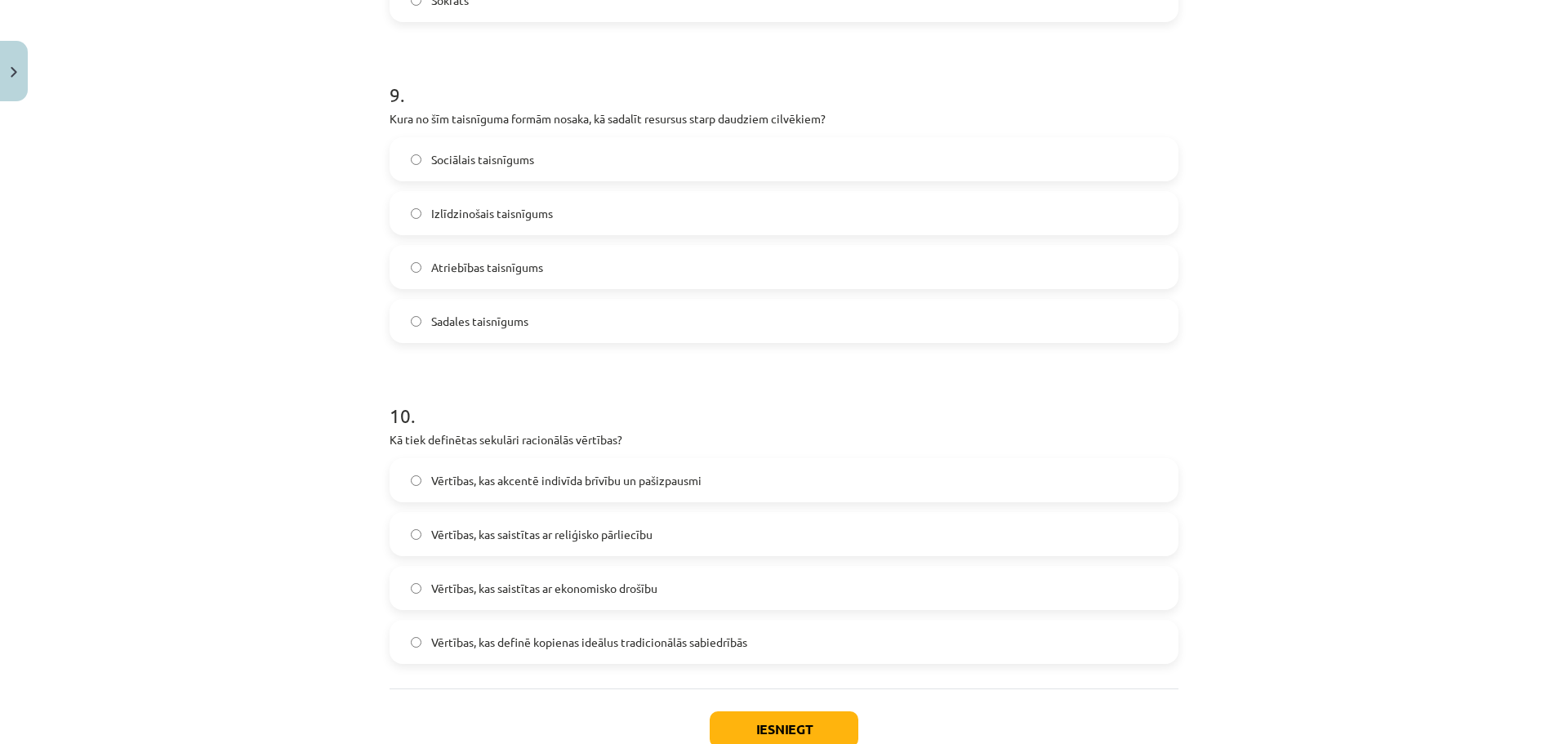
click at [650, 647] on span "Vērtības, kas definē kopienas ideālus tradicionālās sabiedrībās" at bounding box center [589, 643] width 316 height 17
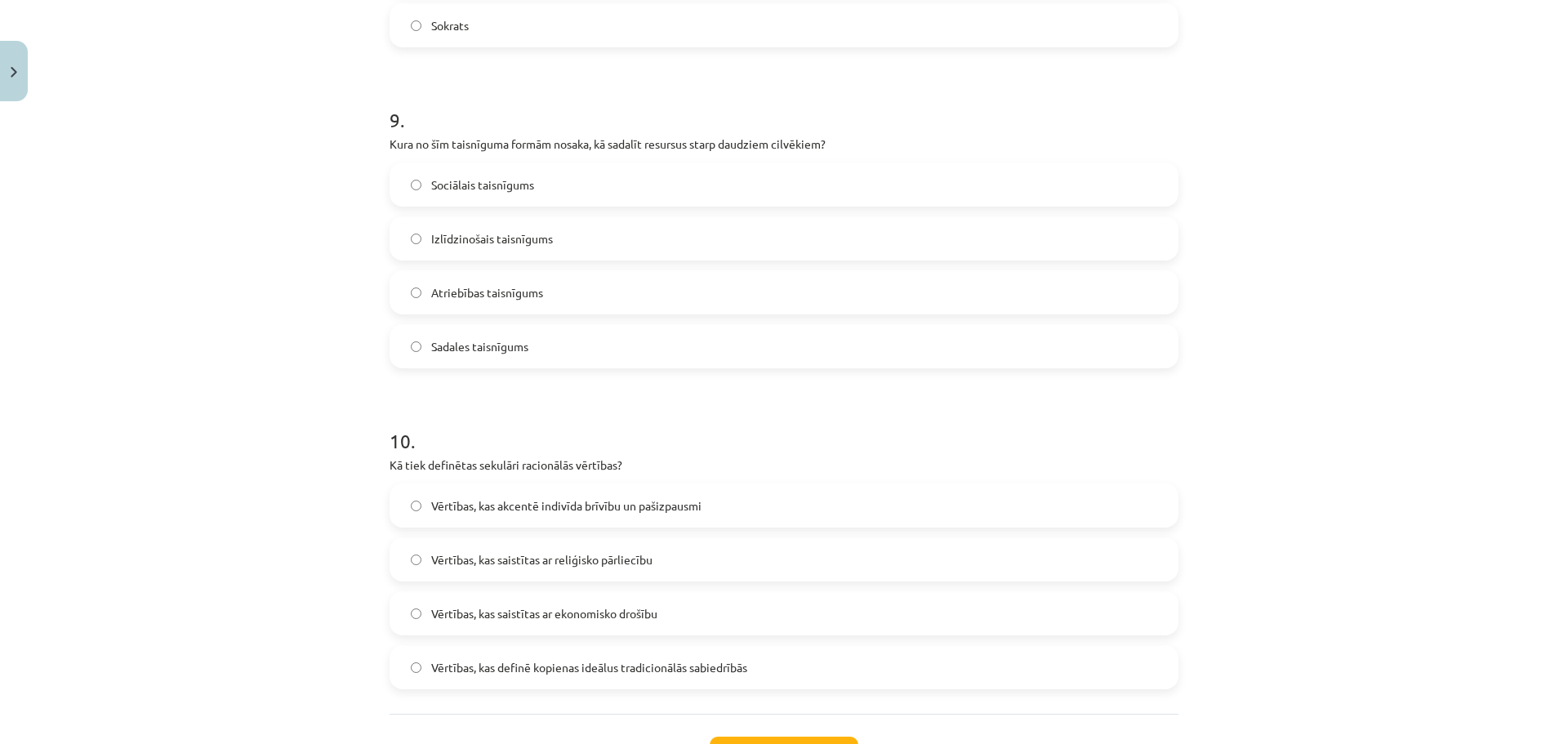
scroll to position [2805, 0]
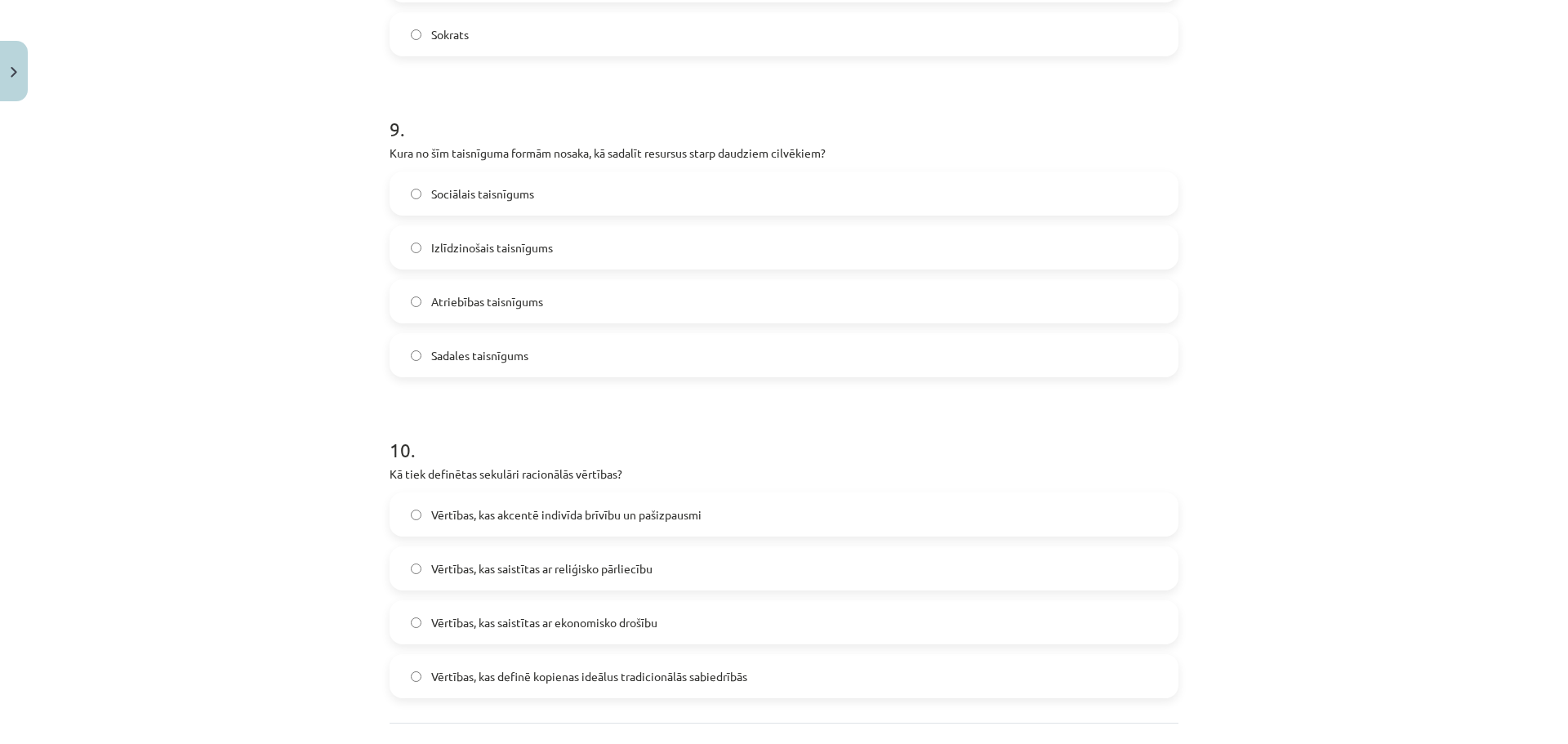
click at [490, 344] on label "Sadales taisnīgums" at bounding box center [784, 355] width 786 height 41
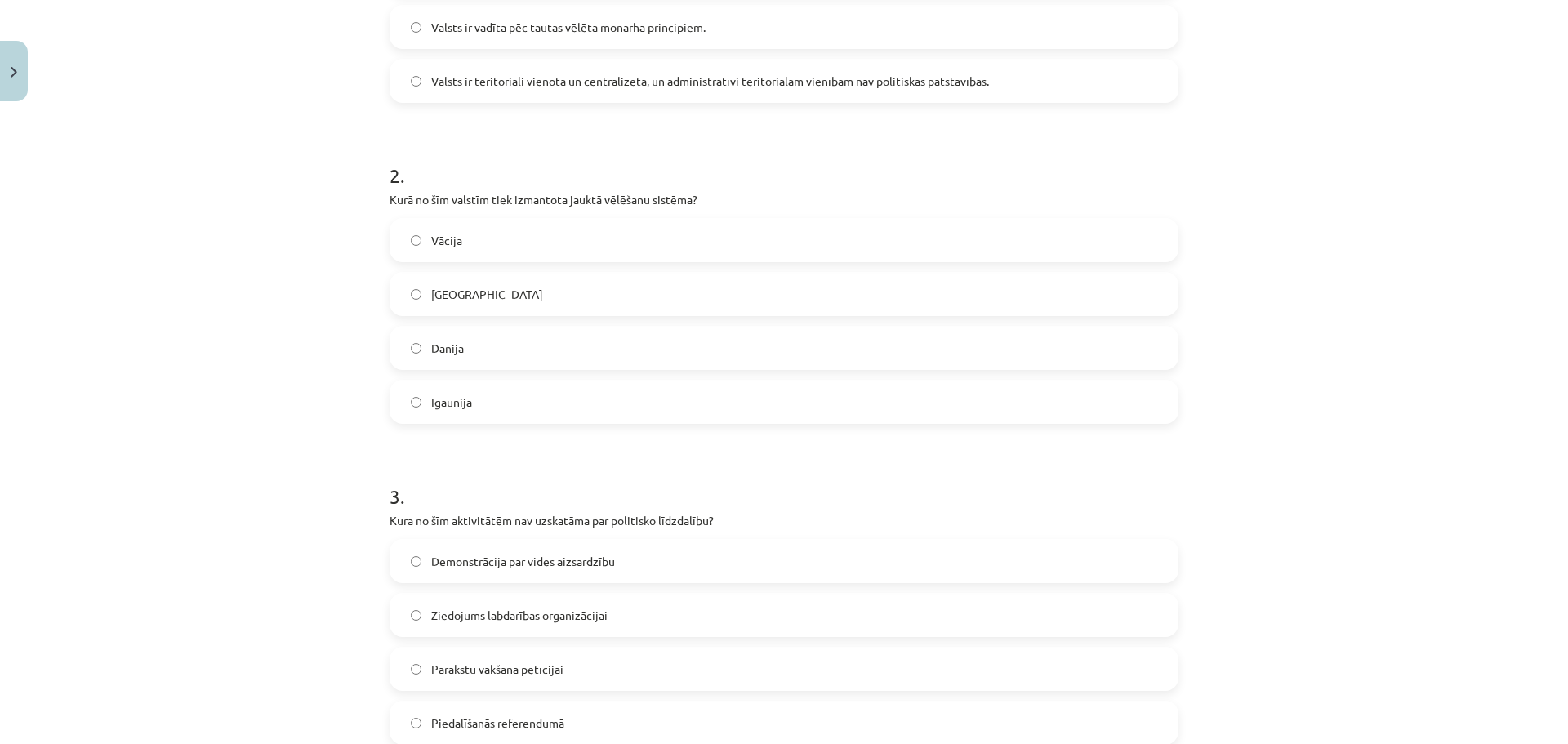
scroll to position [486, 0]
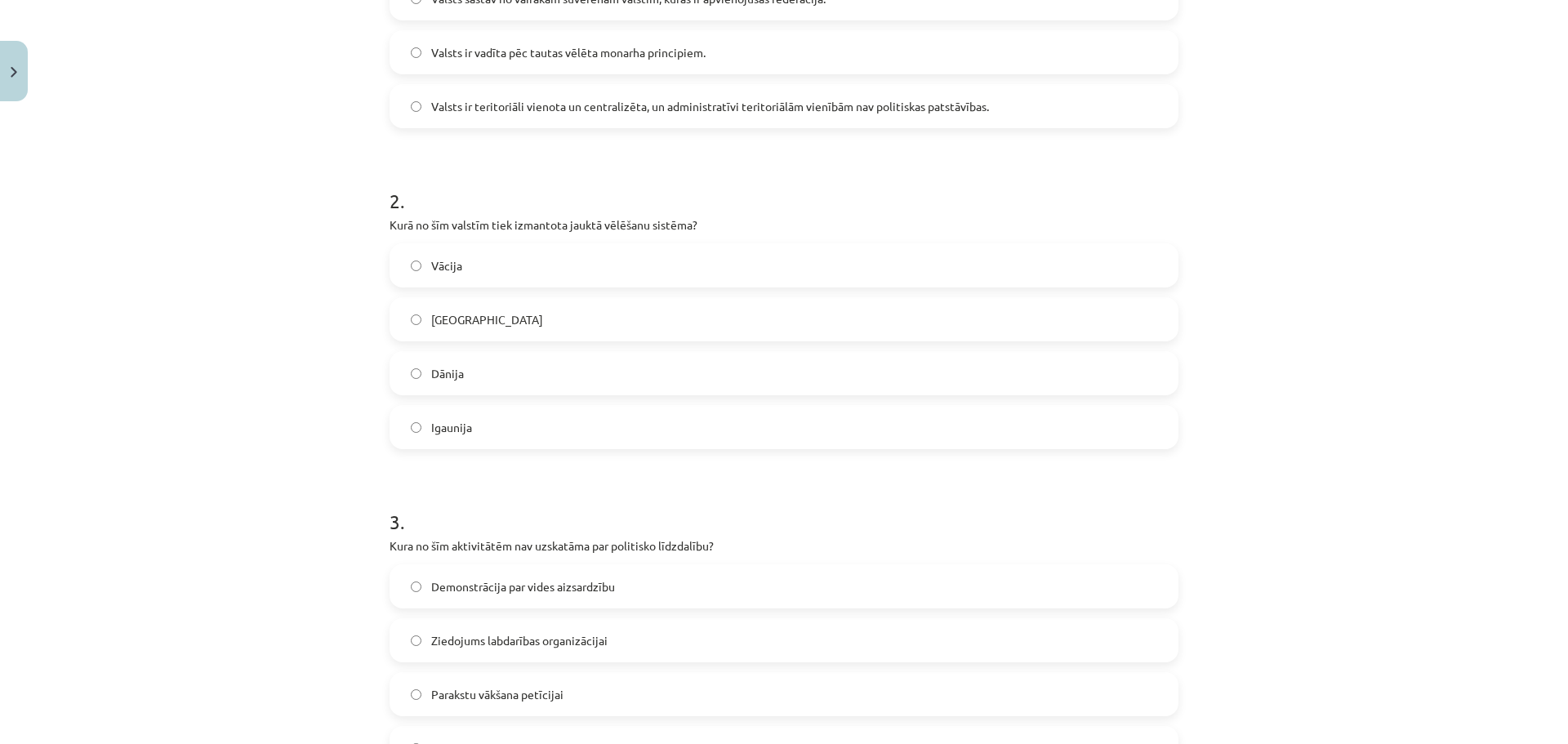
click at [582, 262] on label "Vācija" at bounding box center [784, 265] width 786 height 41
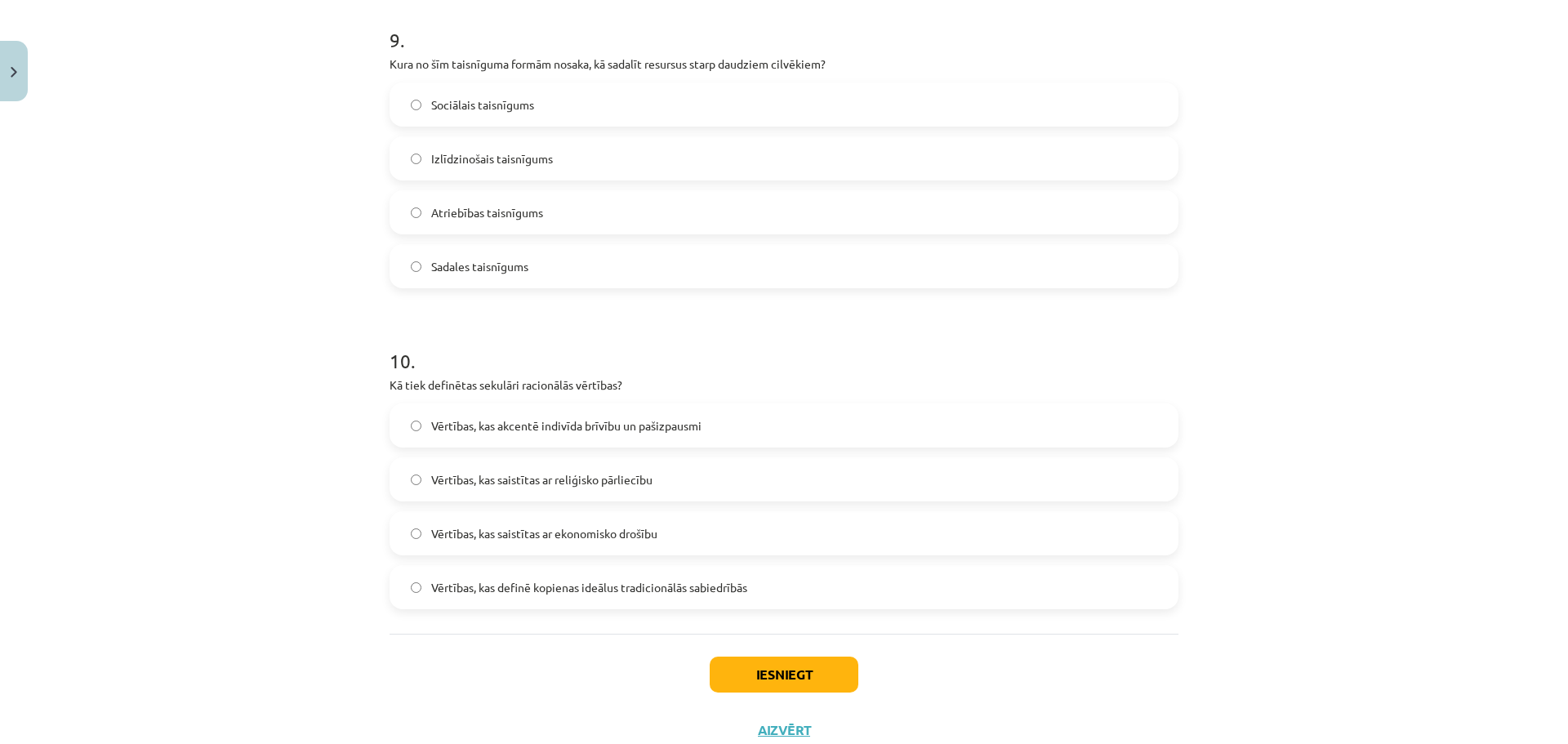
scroll to position [2948, 0]
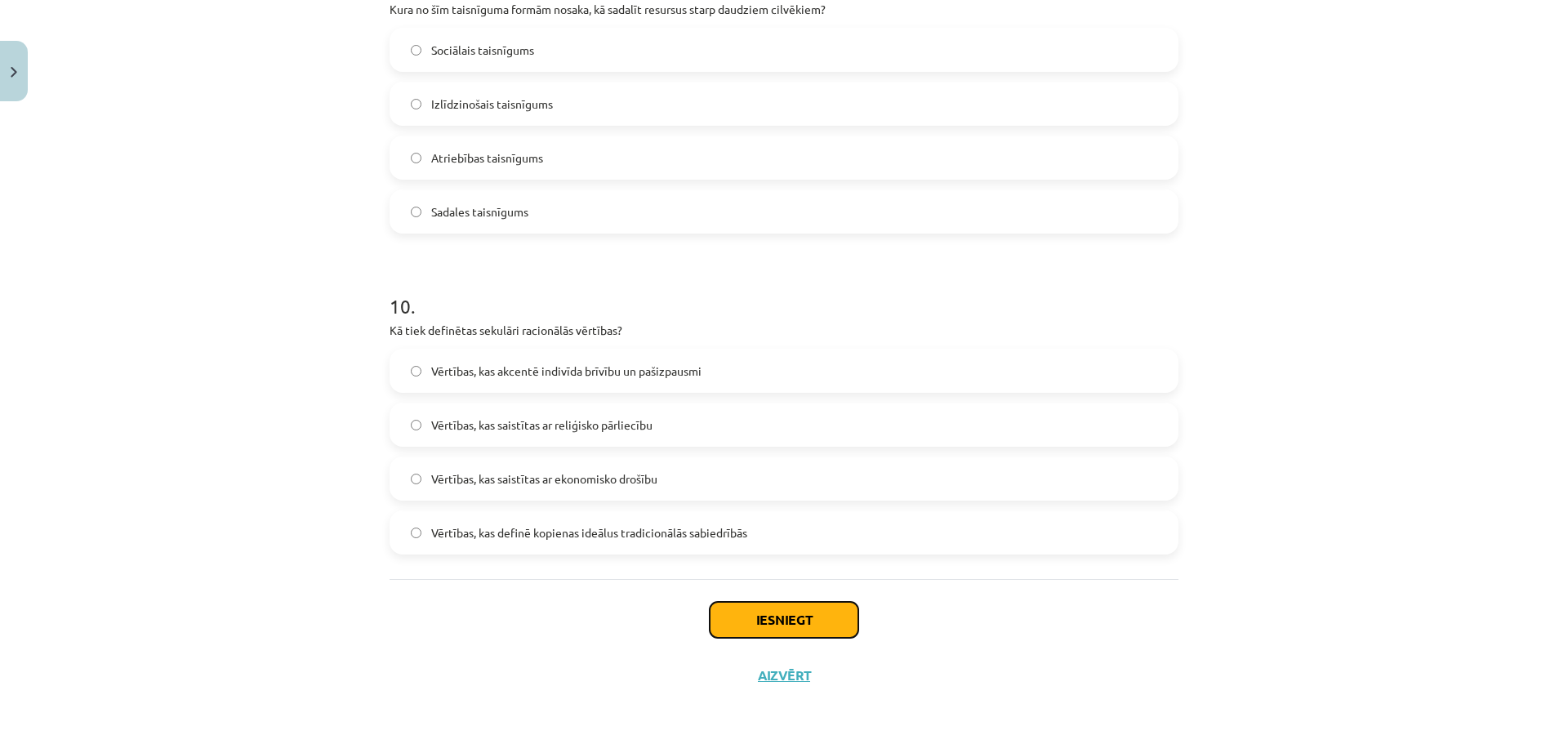
click at [796, 621] on button "Iesniegt" at bounding box center [783, 620] width 148 height 36
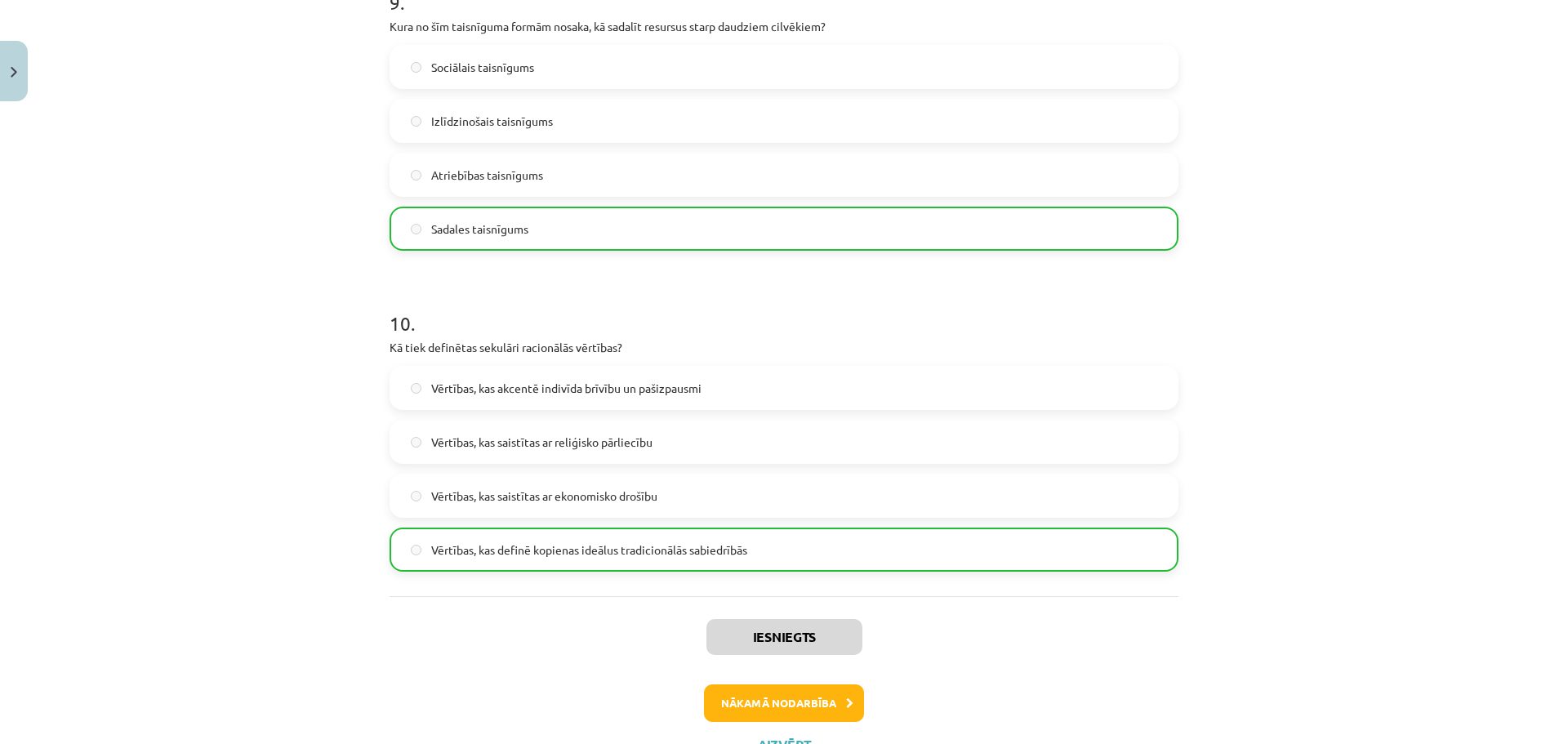
scroll to position [3001, 0]
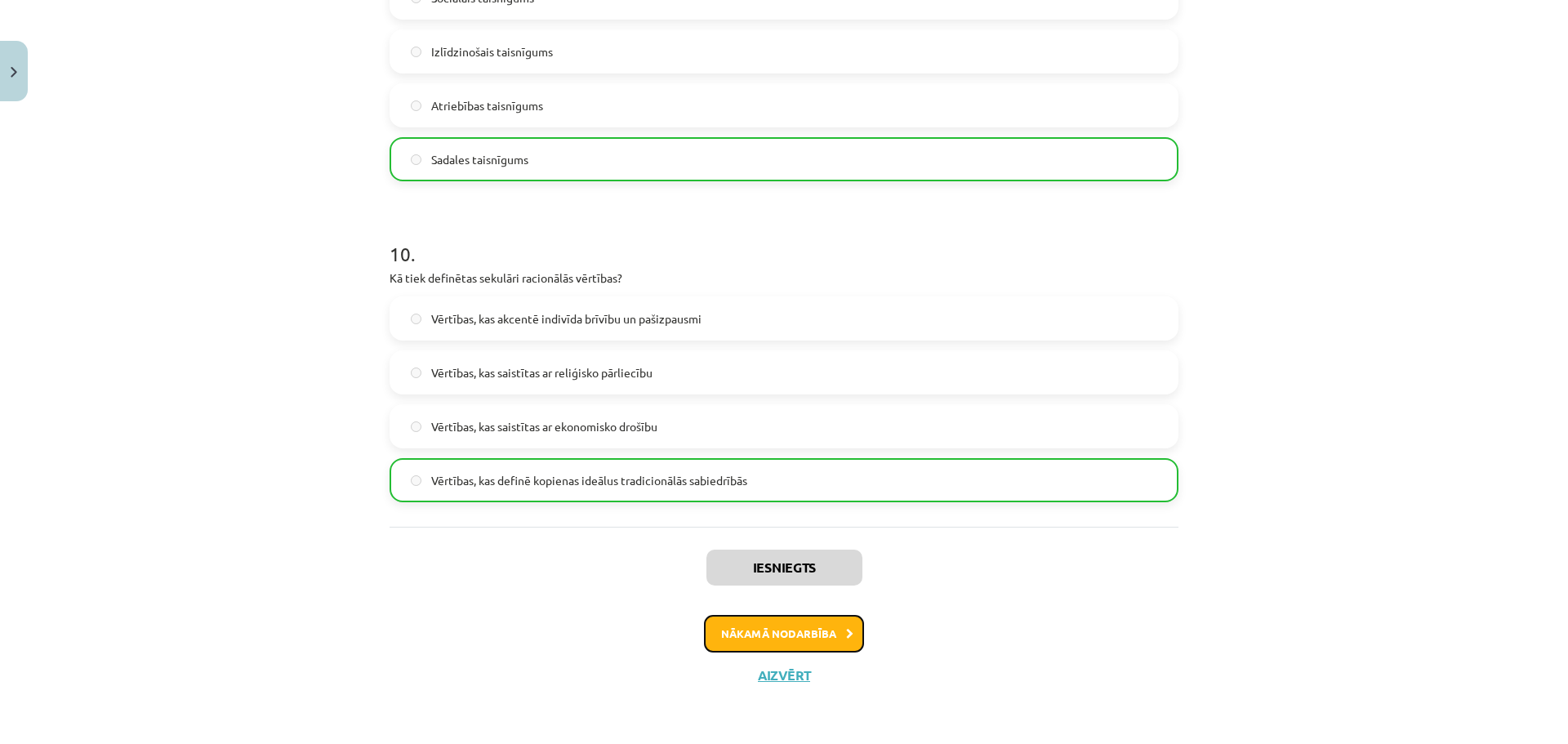
click at [817, 638] on button "Nākamā nodarbība" at bounding box center [784, 633] width 160 height 38
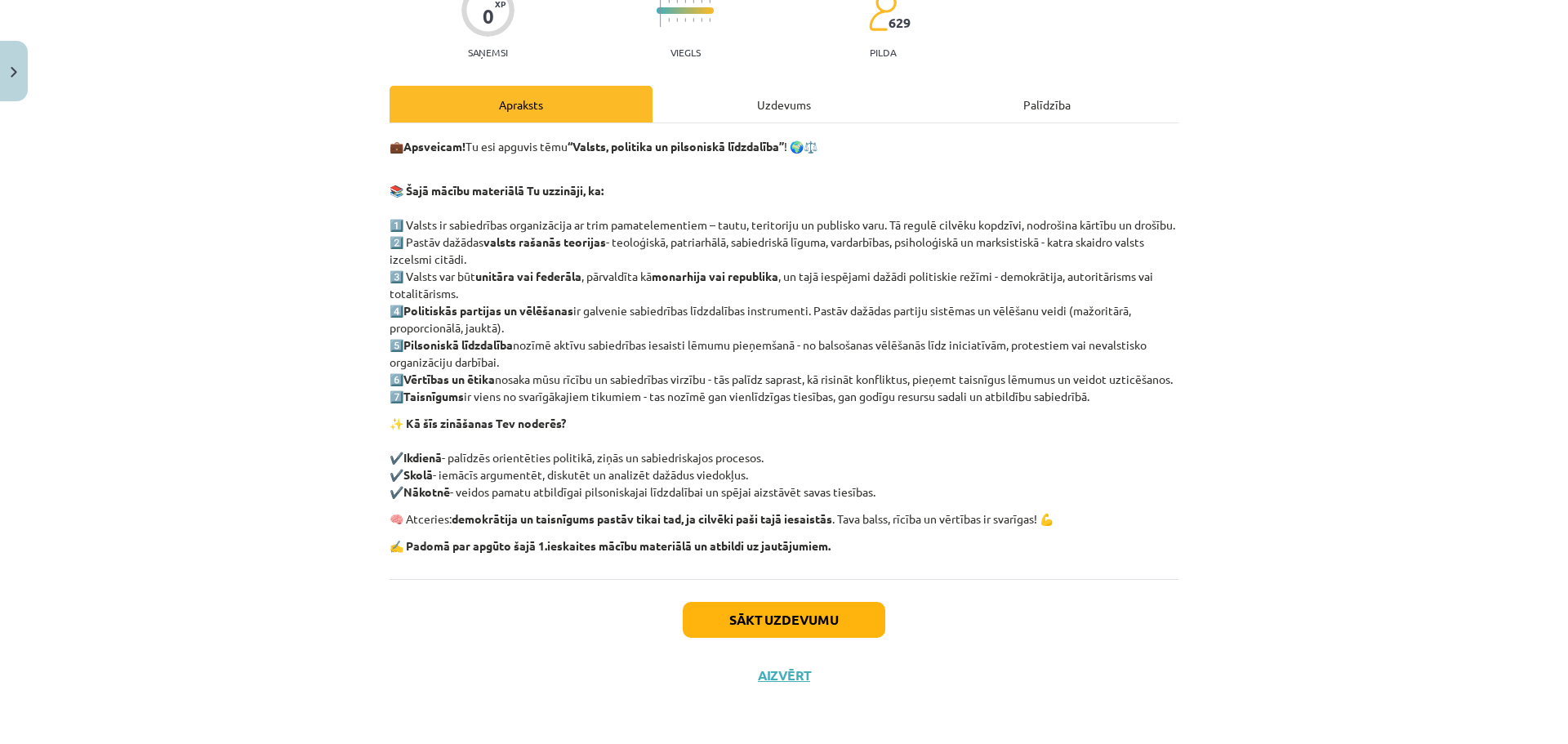
scroll to position [189, 0]
click at [816, 630] on button "Sākt uzdevumu" at bounding box center [784, 620] width 203 height 36
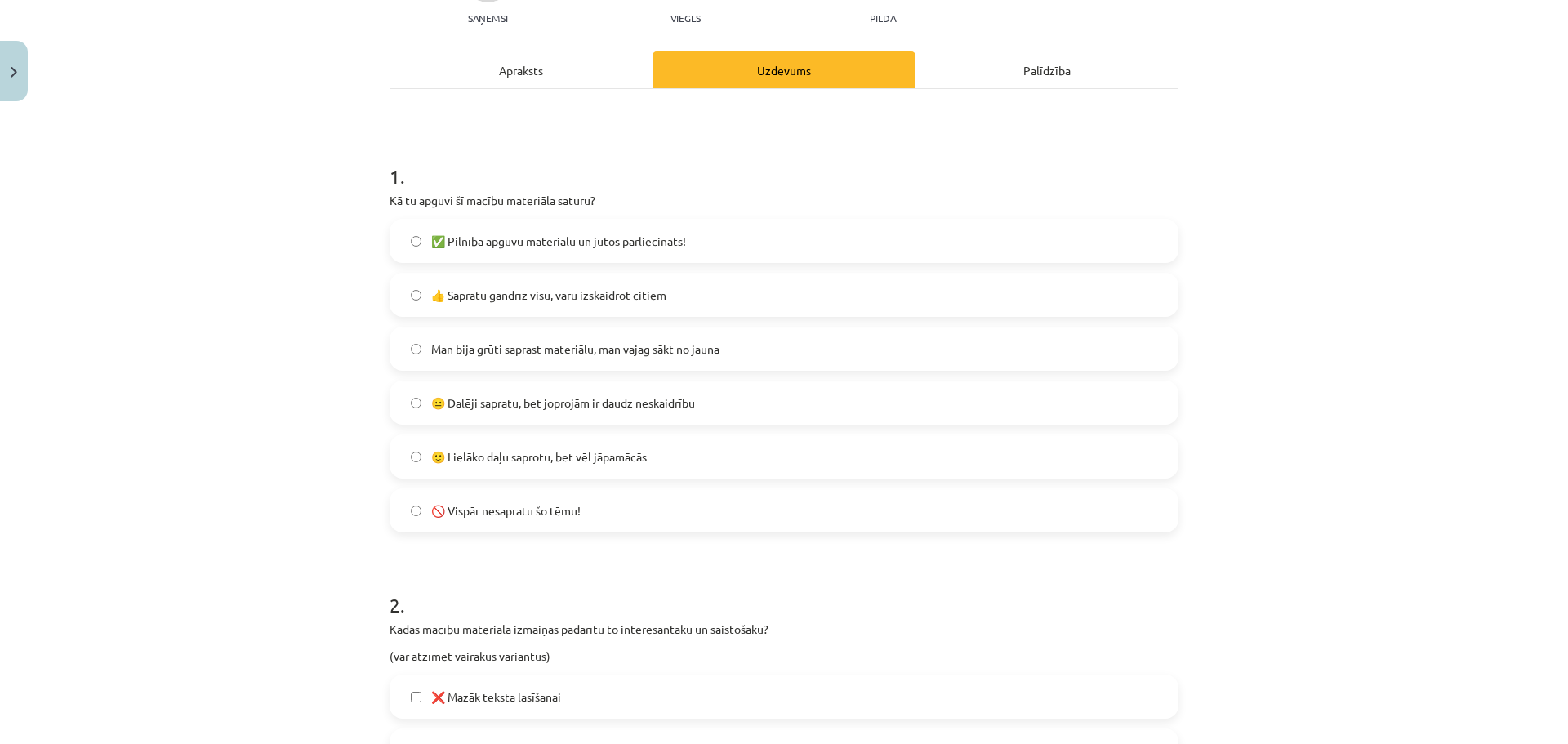
scroll to position [41, 0]
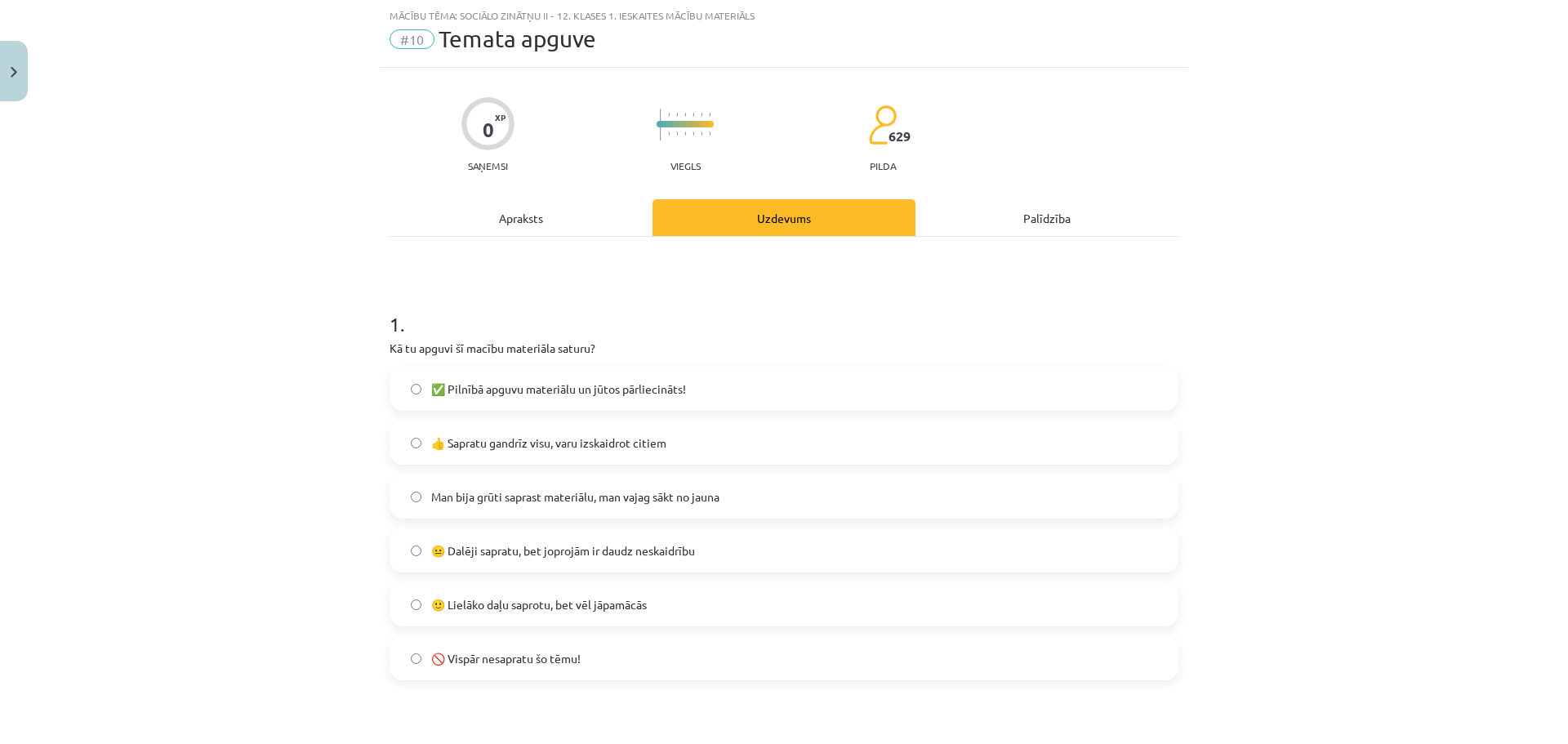
click at [603, 393] on span "✅ Pilnībā apguvu materiālu un jūtos pārliecināts!" at bounding box center [558, 389] width 255 height 17
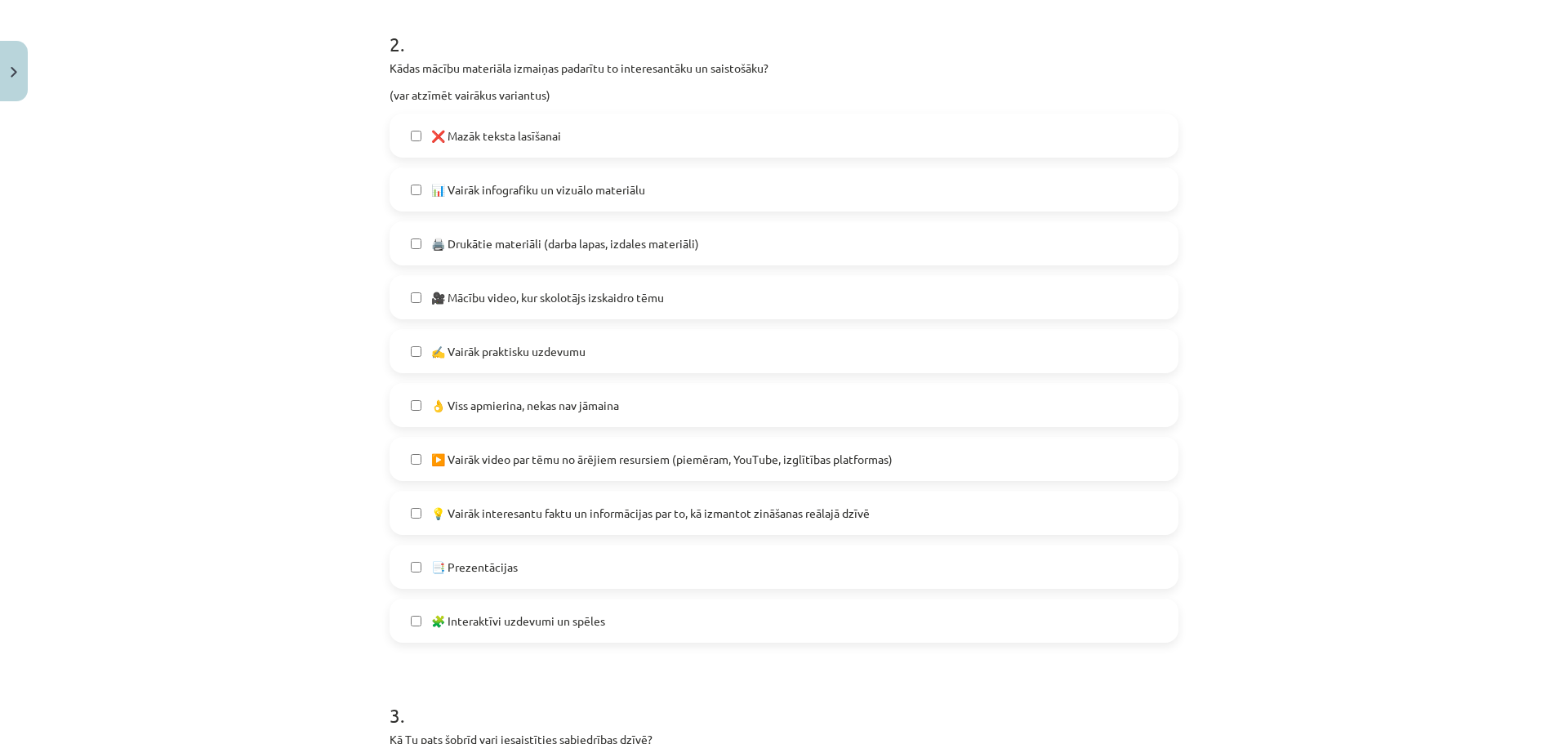
scroll to position [752, 0]
click at [544, 242] on span "🖨️ Drukātie materiāli (darba lapas, izdales materiāli)" at bounding box center [564, 242] width 267 height 17
click at [541, 185] on span "📊 Vairāk infografiku un vizuālo materiālu" at bounding box center [537, 187] width 214 height 17
click at [537, 573] on label "📑 Prezentācijas" at bounding box center [784, 565] width 786 height 41
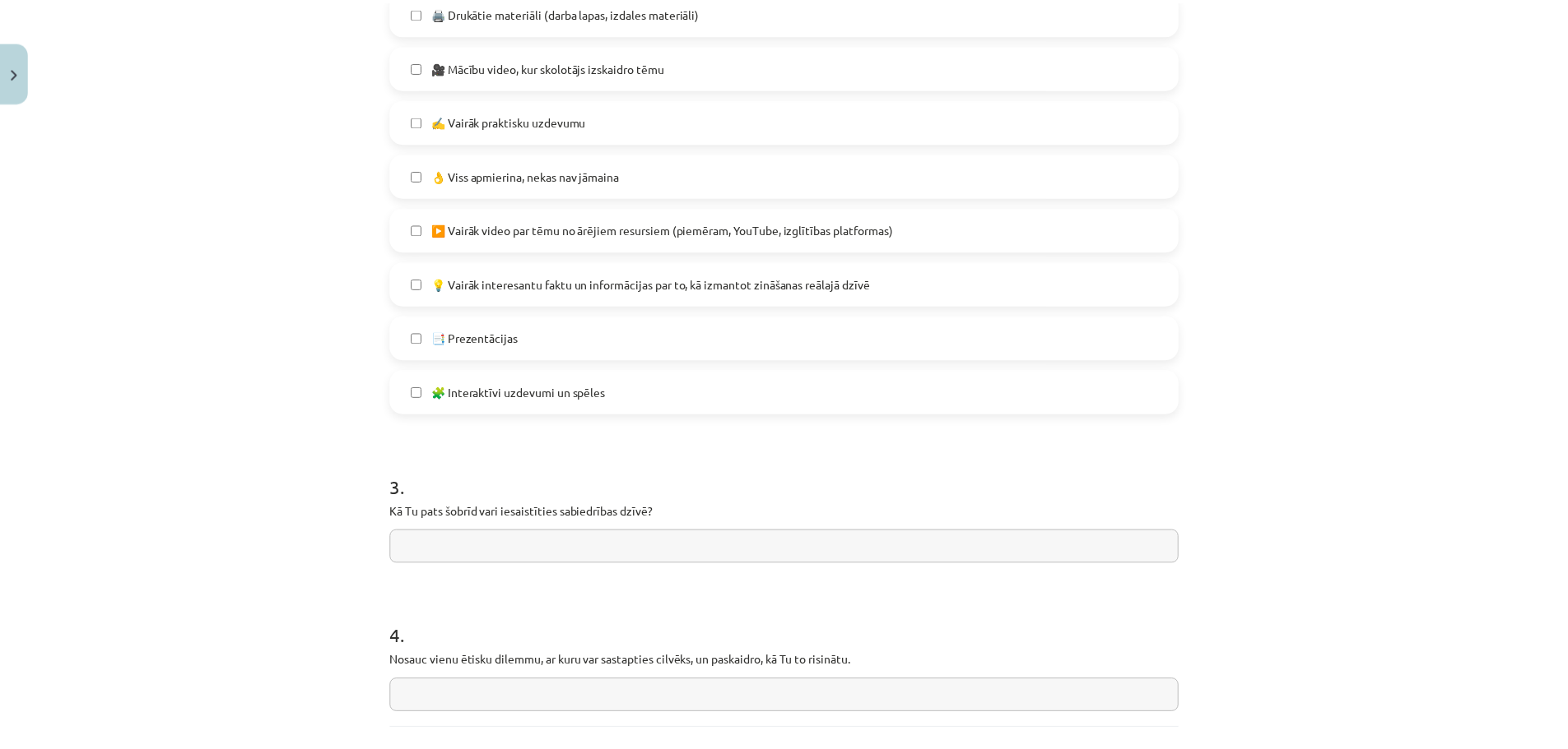
scroll to position [1133, 0]
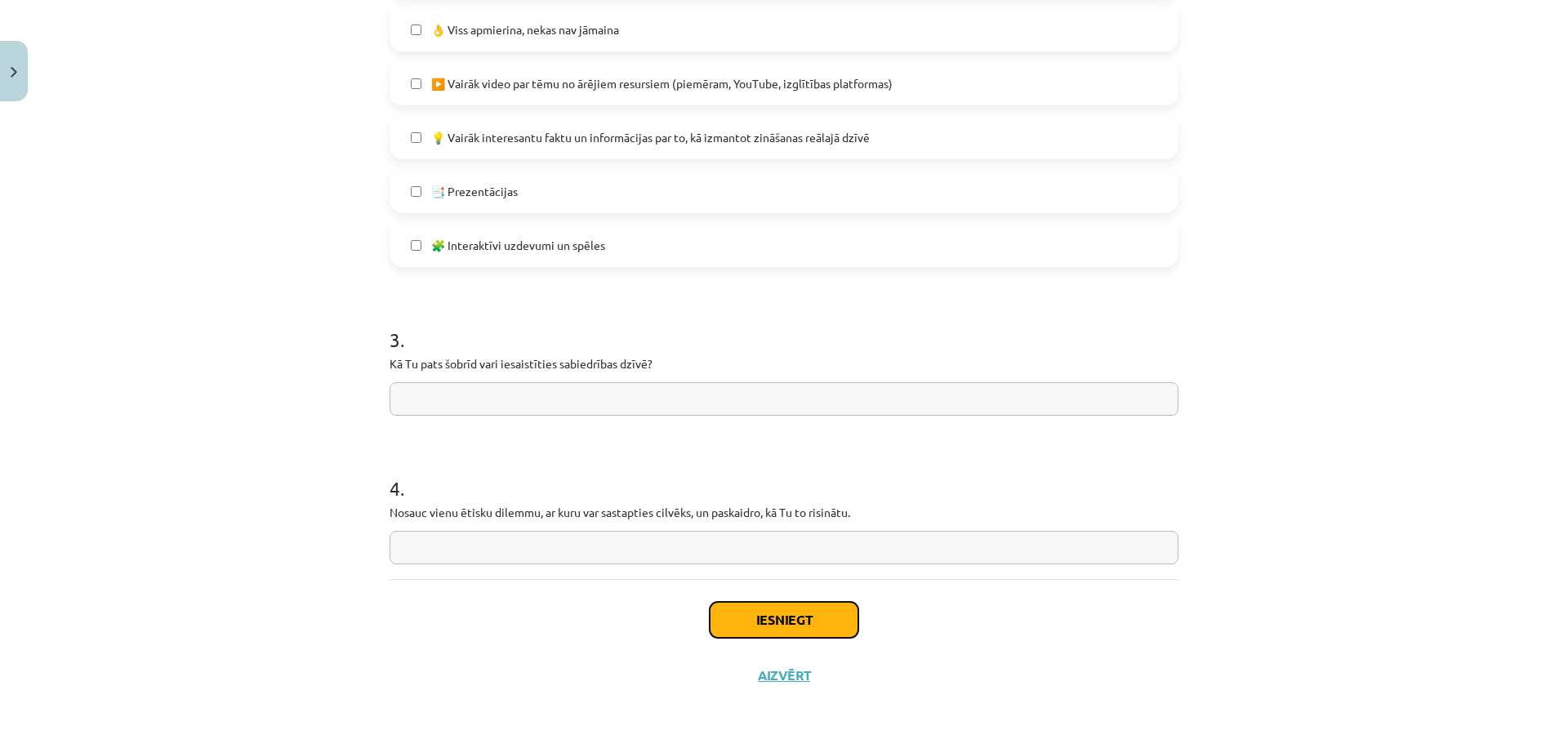
click at [735, 626] on button "Iesniegt" at bounding box center [783, 620] width 148 height 36
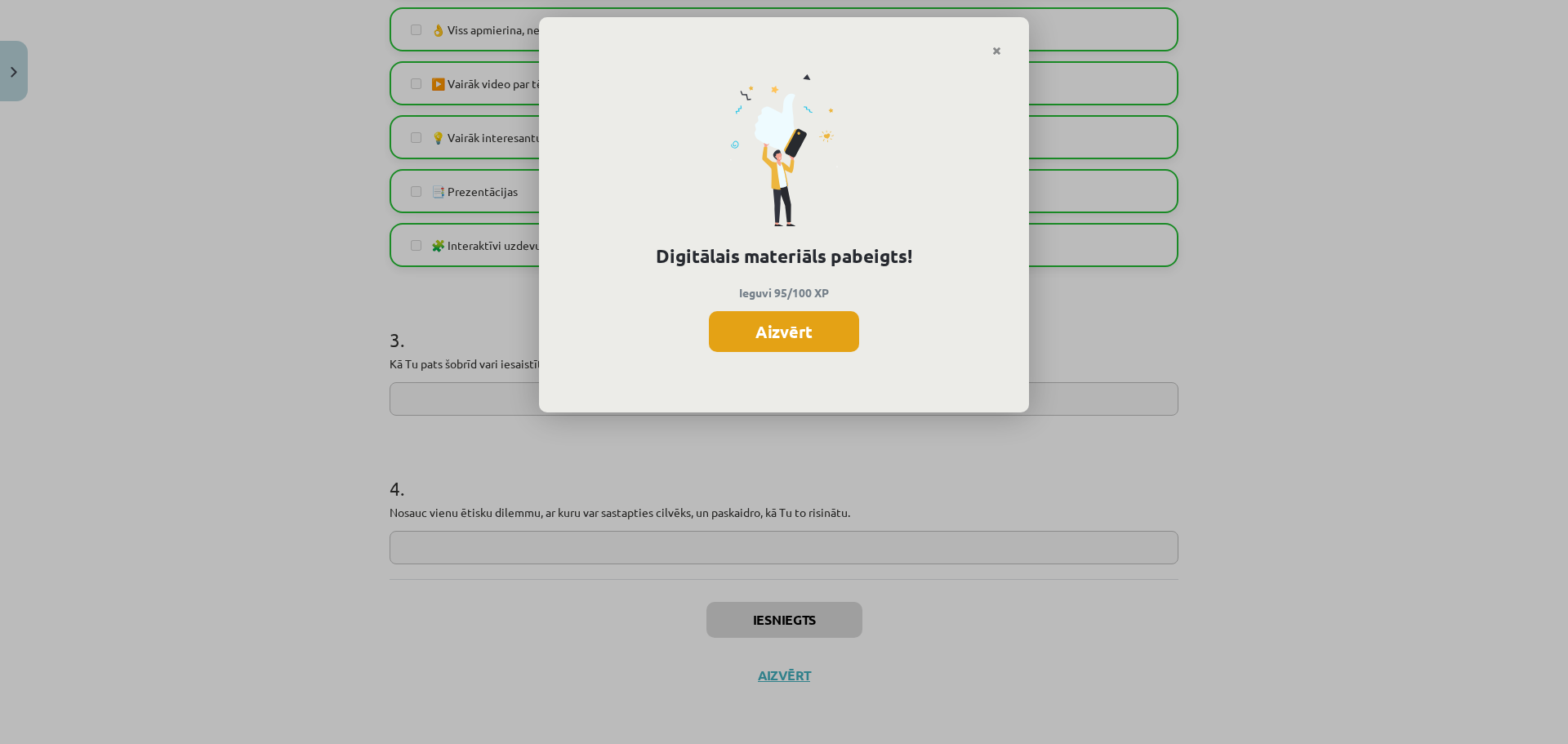
click at [780, 331] on button "Aizvērt" at bounding box center [783, 331] width 150 height 41
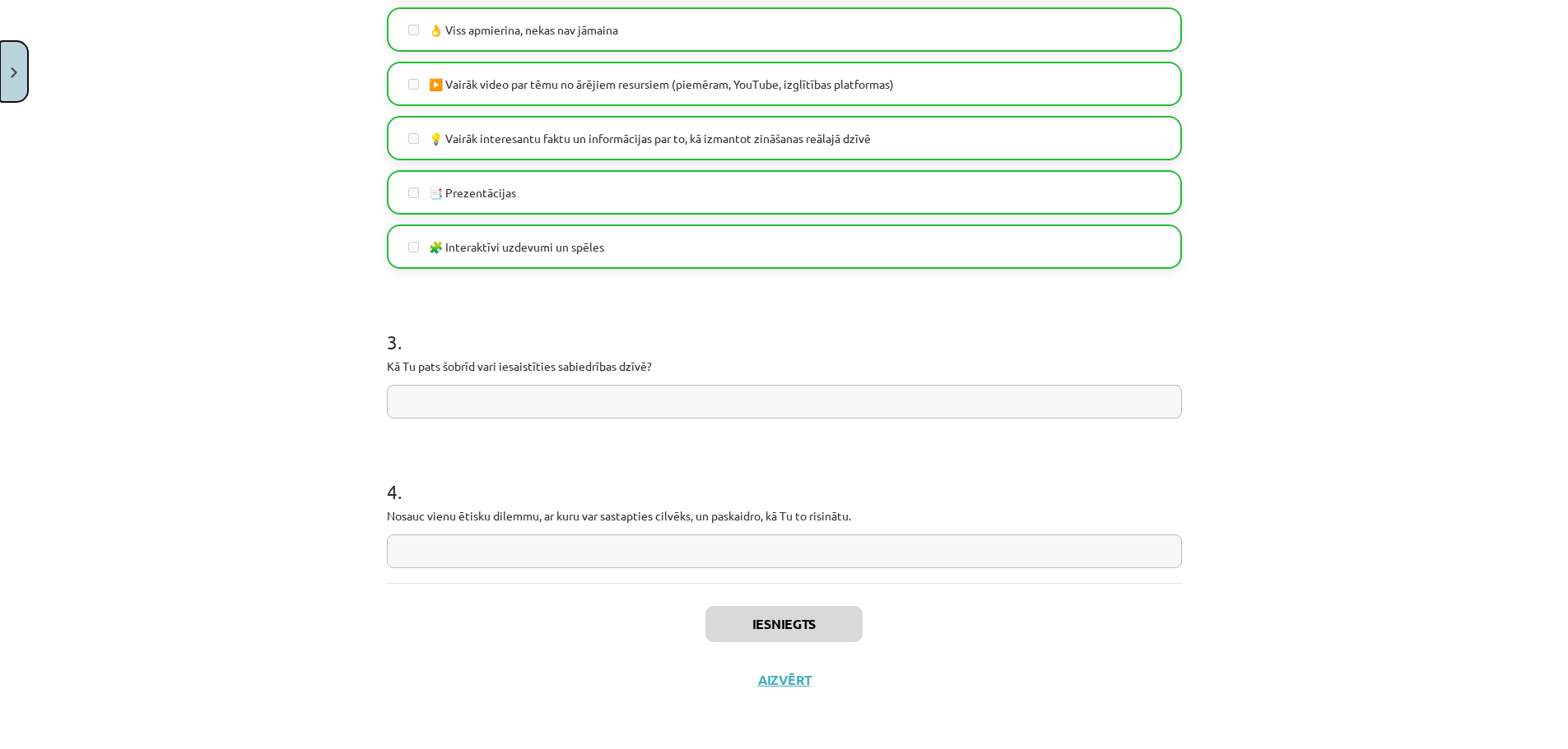
click at [15, 80] on button "Close" at bounding box center [14, 72] width 28 height 61
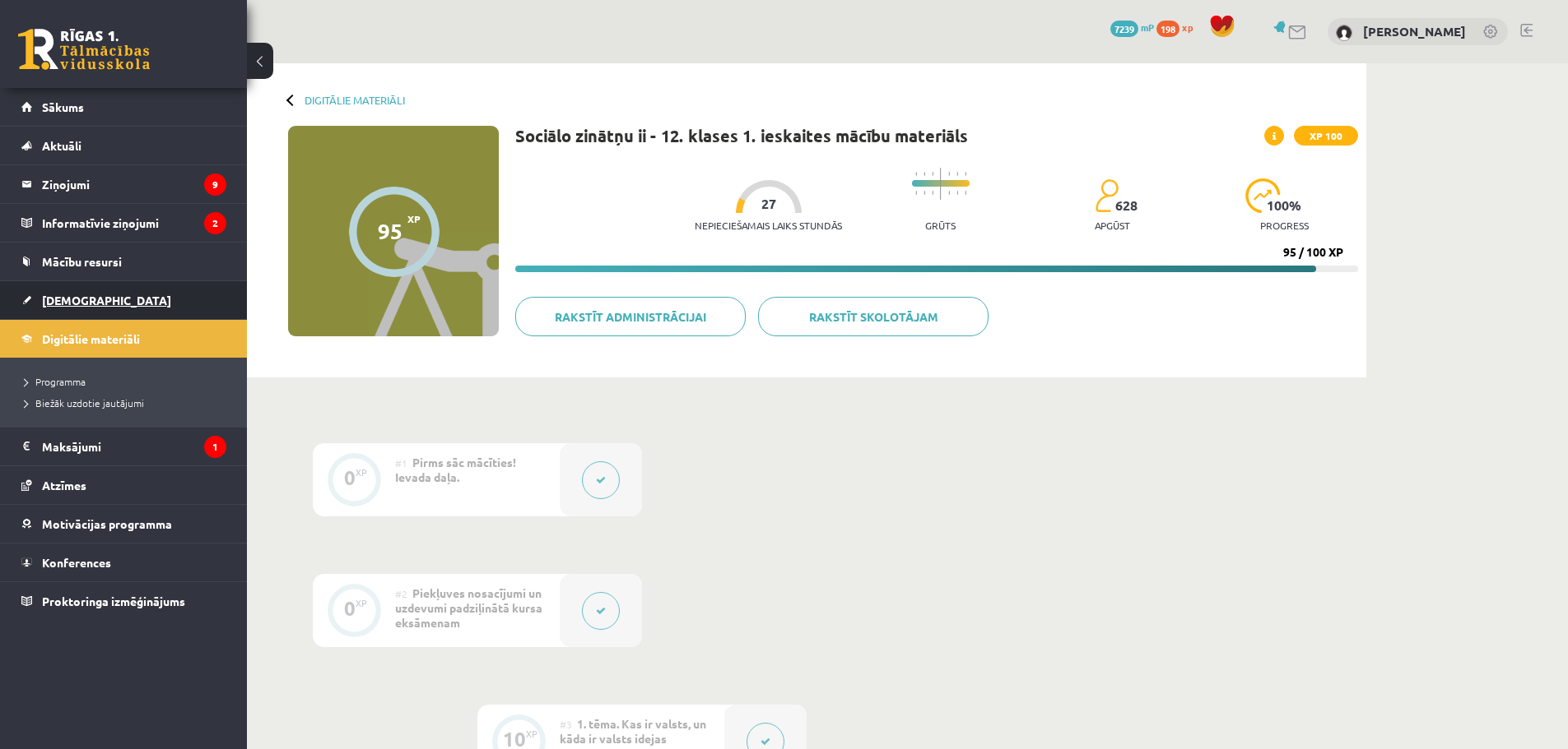
click at [82, 302] on span "[DEMOGRAPHIC_DATA]" at bounding box center [106, 301] width 129 height 15
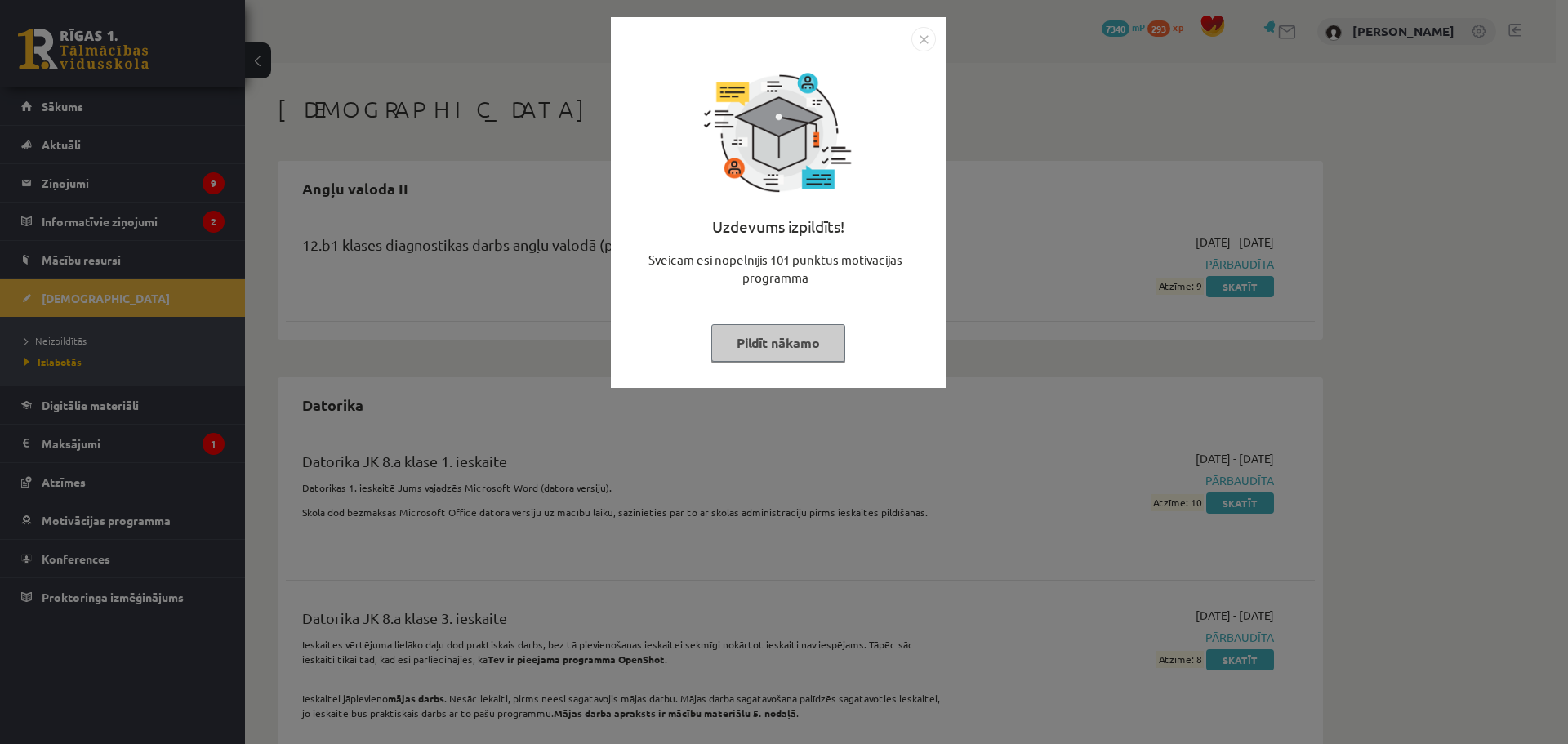
click at [925, 40] on img "Close" at bounding box center [923, 39] width 24 height 24
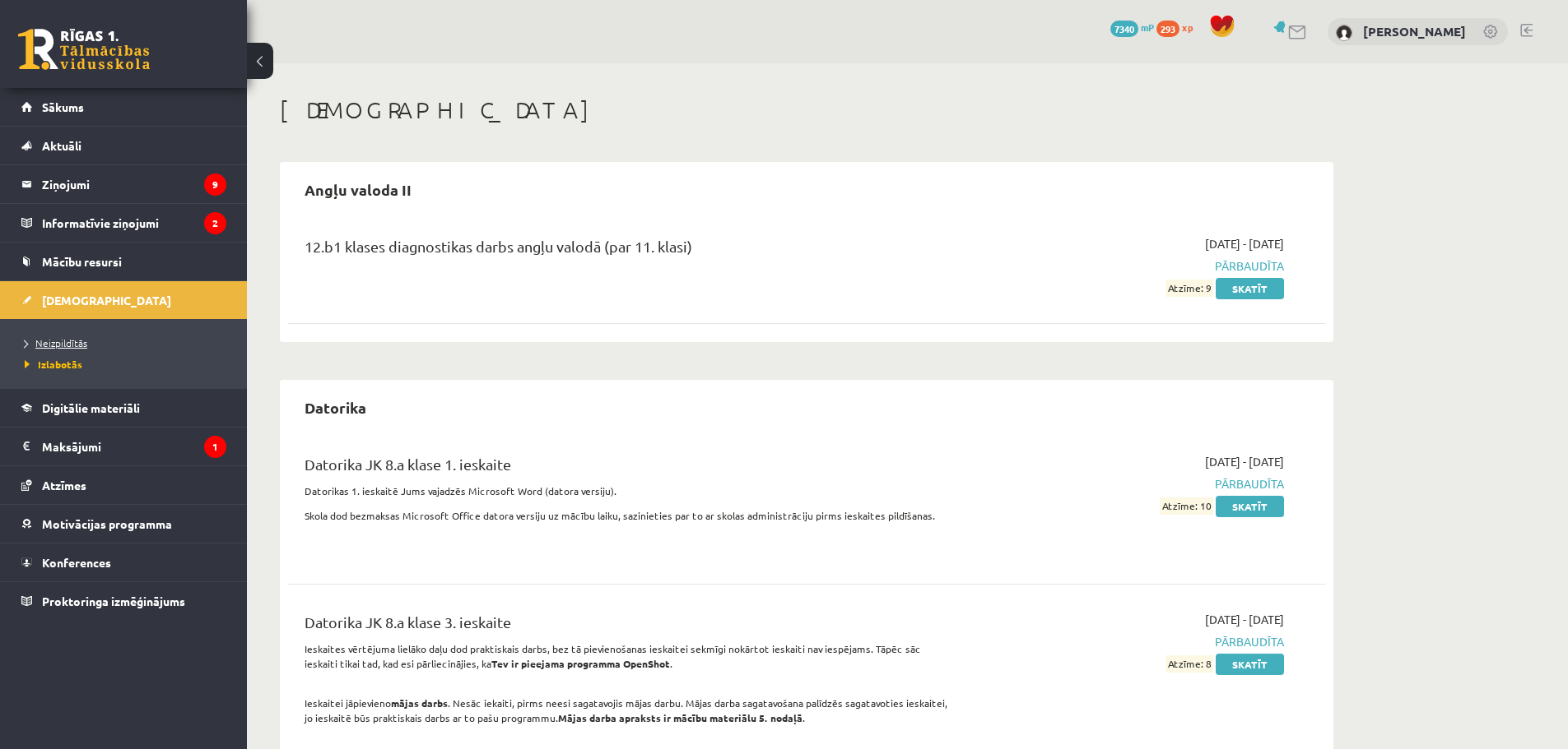
click at [61, 344] on span "Neizpildītās" at bounding box center [56, 343] width 63 height 14
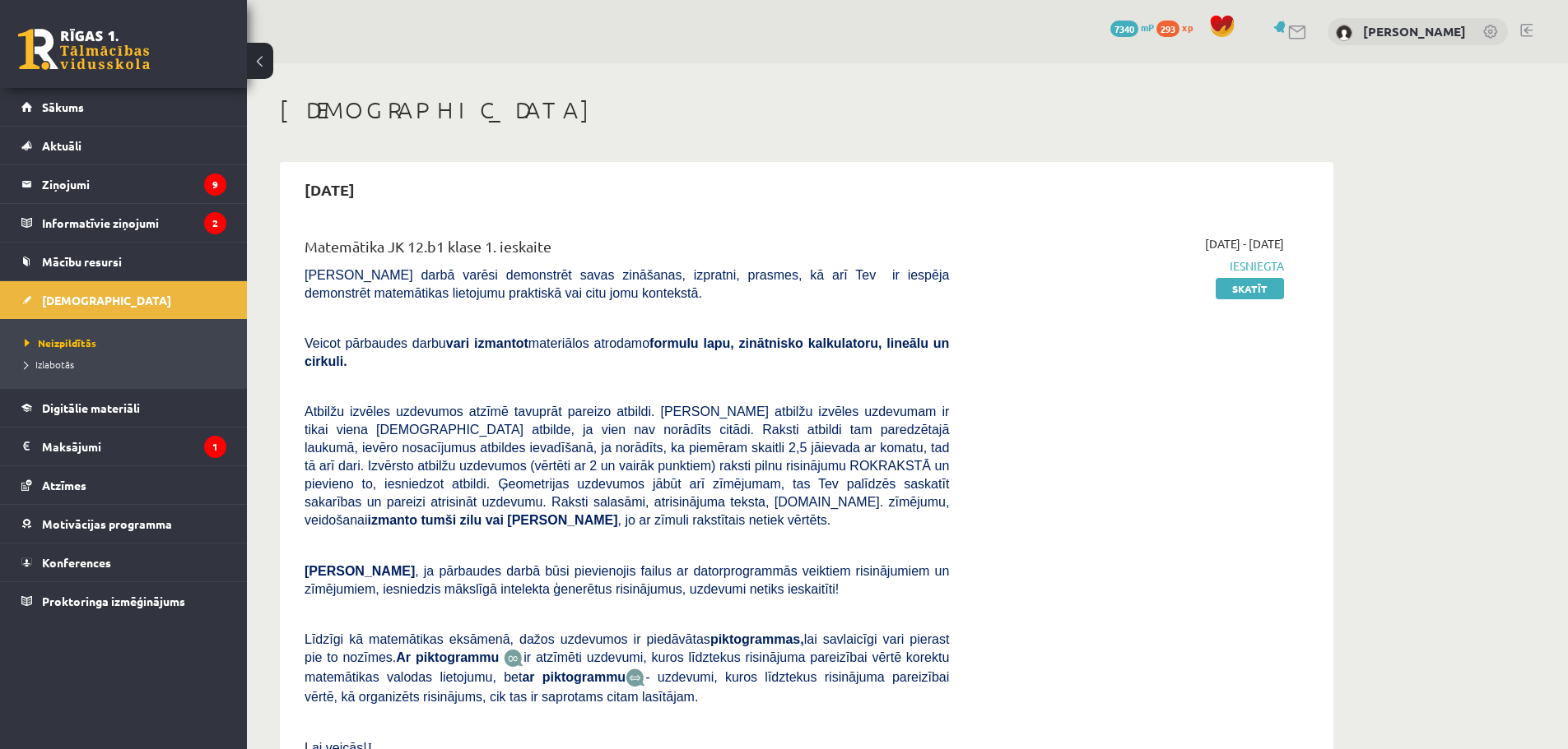
click at [1536, 31] on div "0 Dāvanas 7340 mP 293 xp [PERSON_NAME]" at bounding box center [906, 31] width 1320 height 63
click at [1529, 32] on link at bounding box center [1526, 30] width 13 height 14
